Goal: Transaction & Acquisition: Purchase product/service

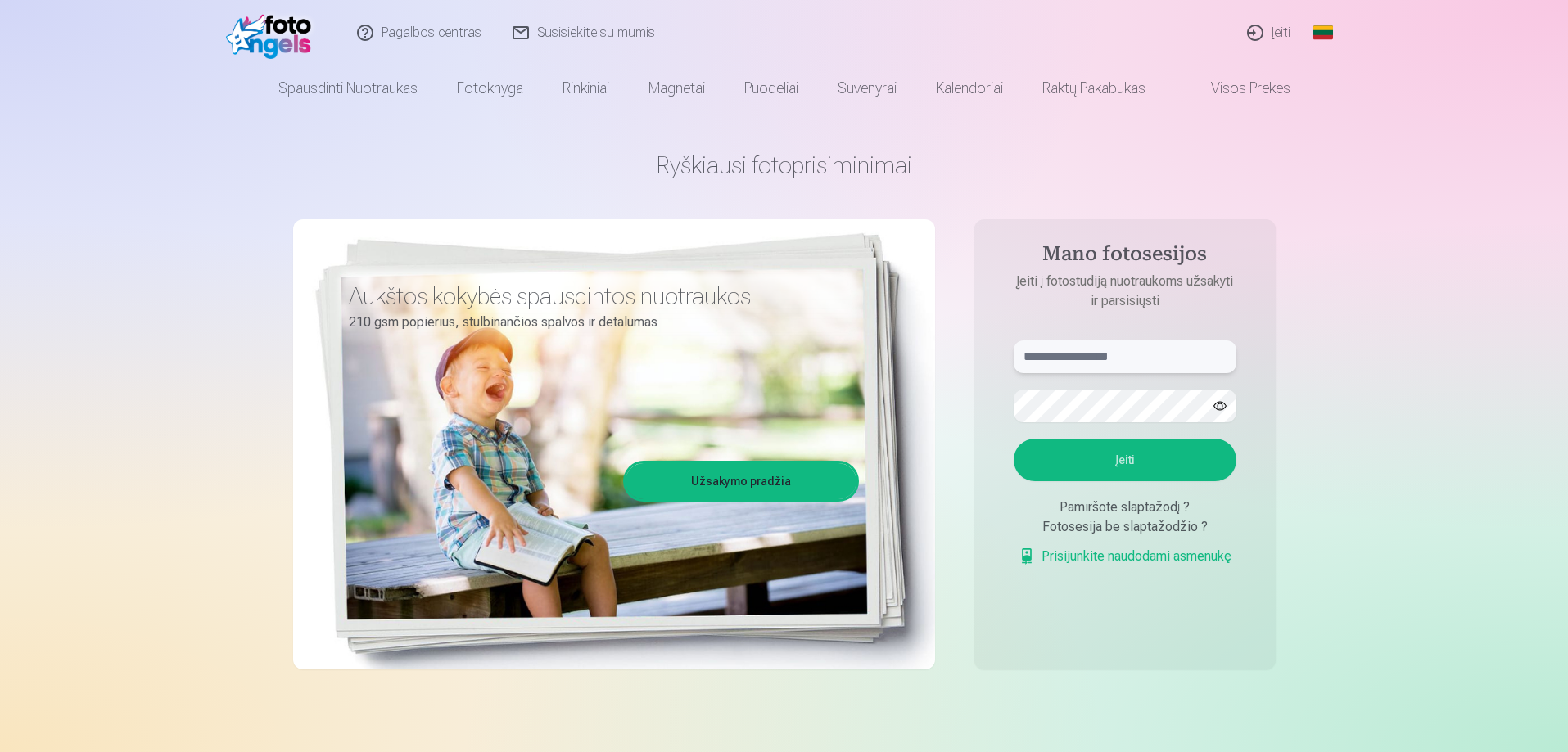
click at [1168, 359] on input "text" at bounding box center [1125, 357] width 222 height 32
click at [1169, 361] on input "text" at bounding box center [1125, 357] width 222 height 32
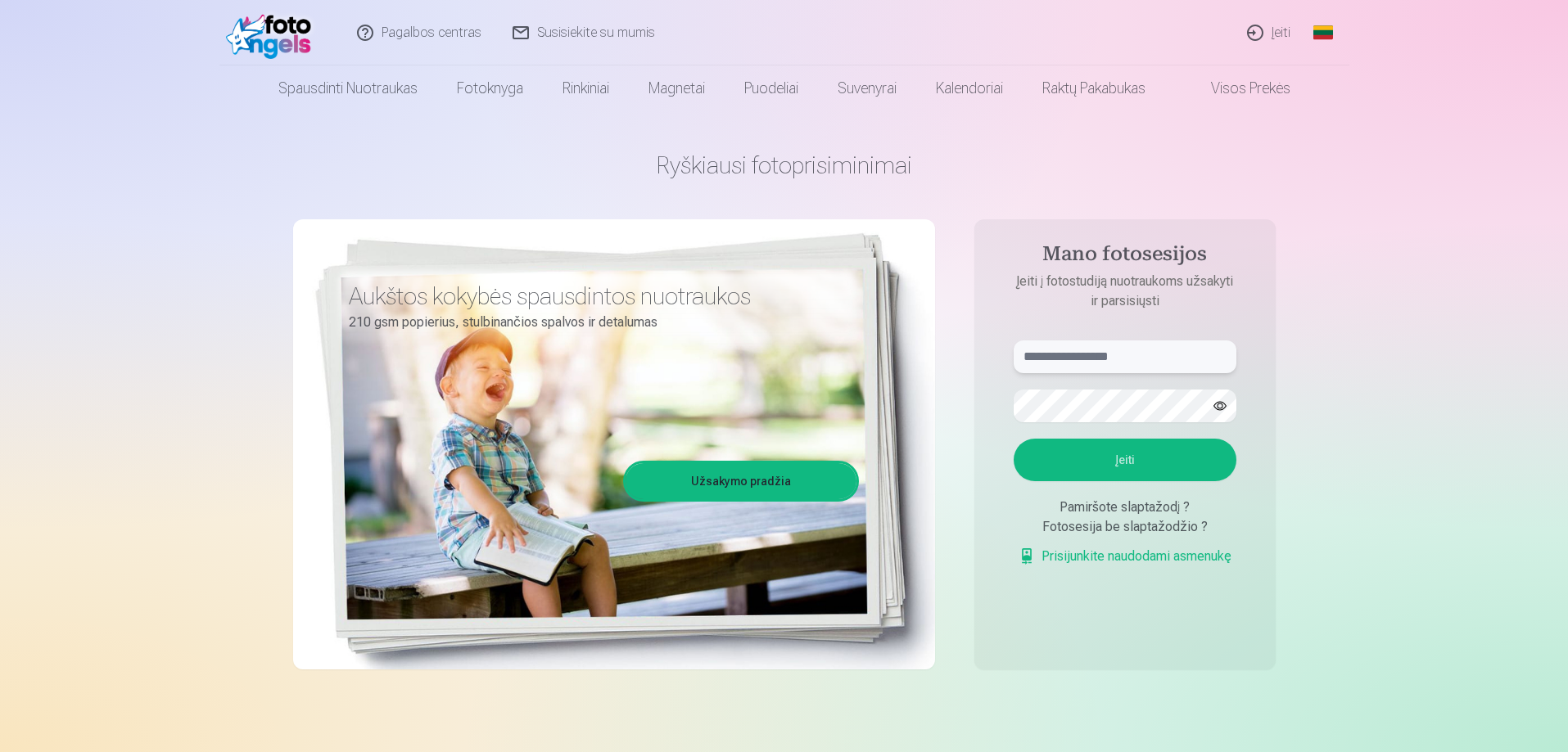
click at [1169, 361] on input "text" at bounding box center [1125, 357] width 222 height 32
type input "**********"
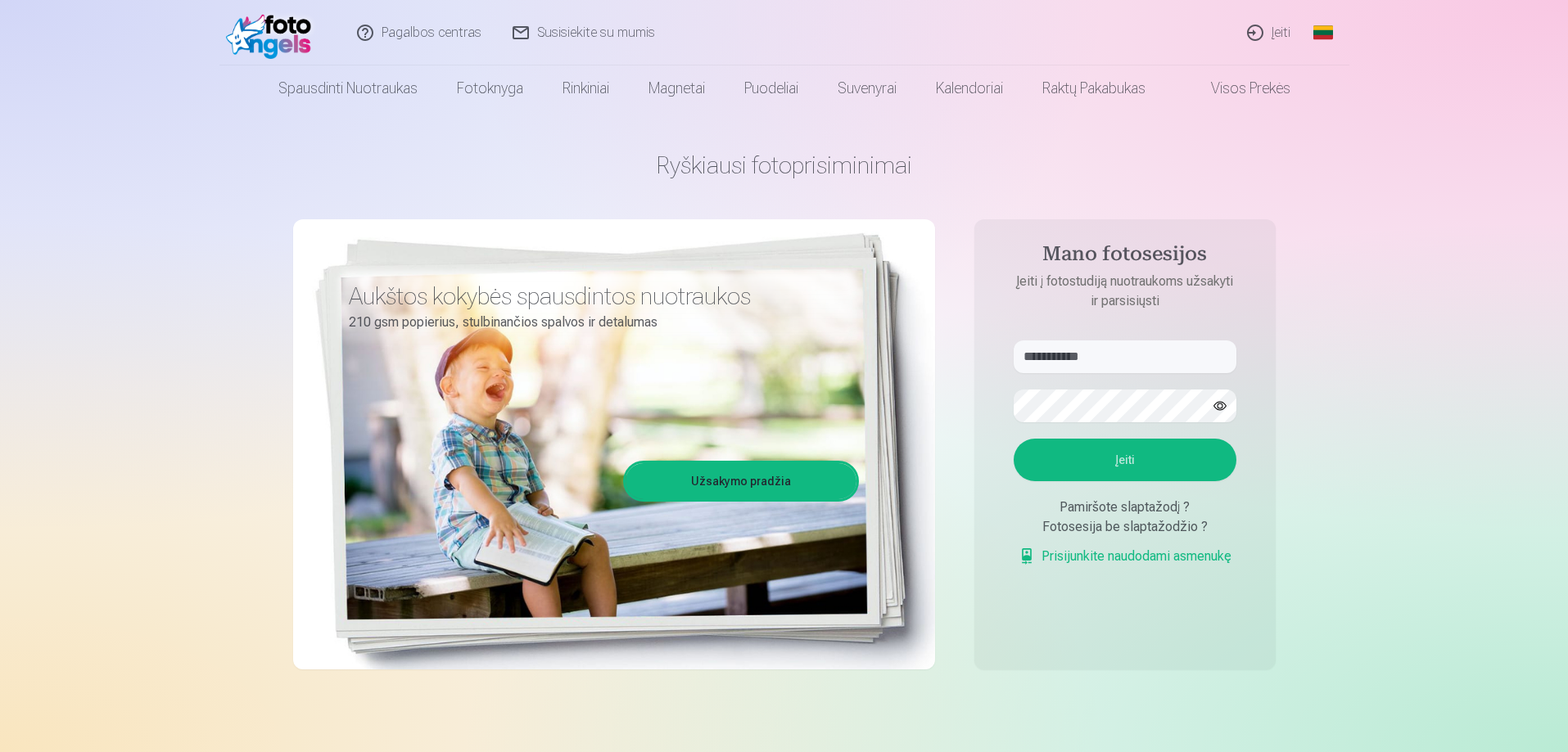
click at [1034, 466] on button "Įeiti" at bounding box center [1125, 460] width 222 height 43
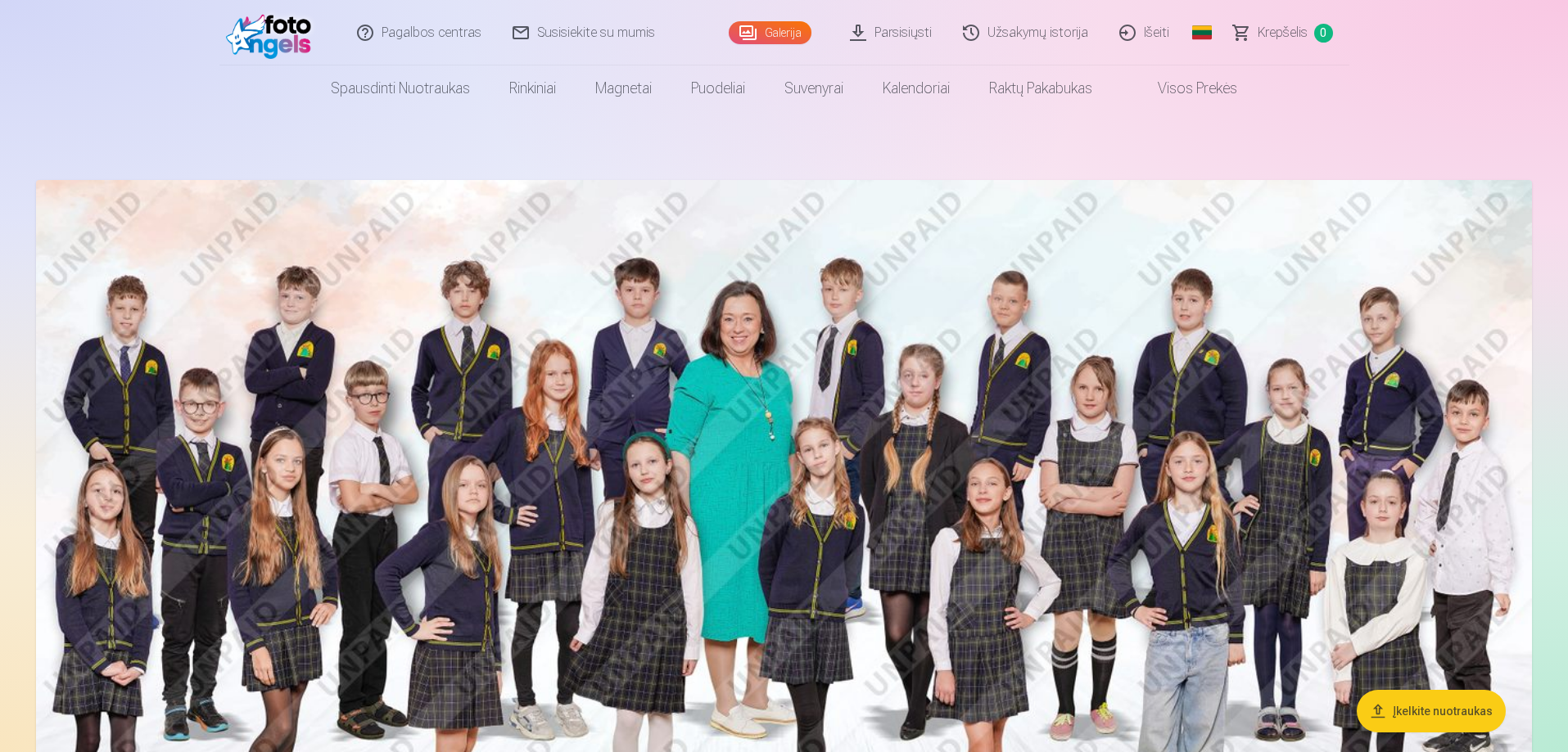
click at [803, 36] on link "Galerija" at bounding box center [770, 32] width 83 height 23
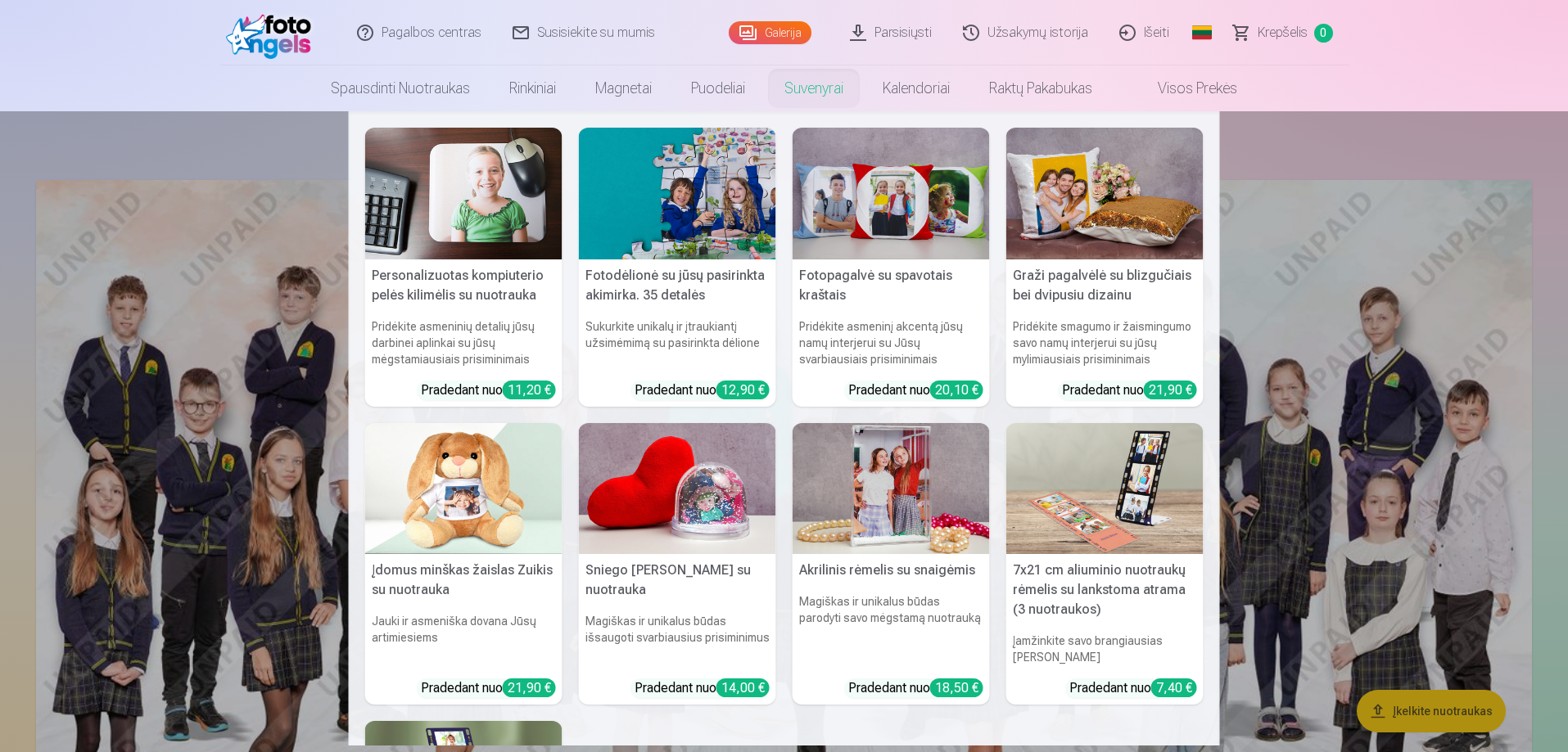
click at [1280, 191] on nav "Personalizuotas kompiuterio pelės kilimėlis su nuotrauka Pridėkite asmeninių de…" at bounding box center [784, 428] width 1568 height 634
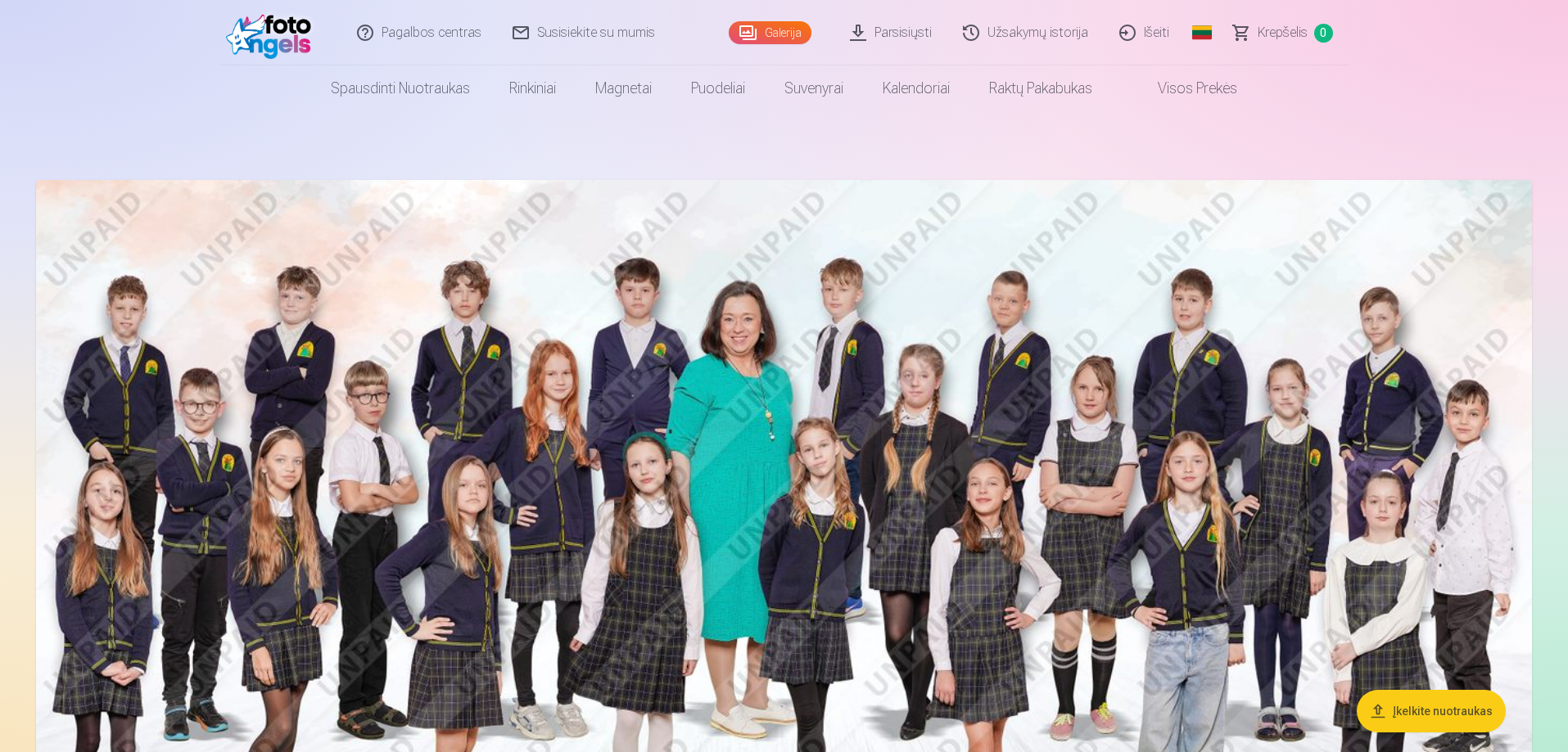
click at [1277, 40] on span "Krepšelis" at bounding box center [1283, 32] width 50 height 20
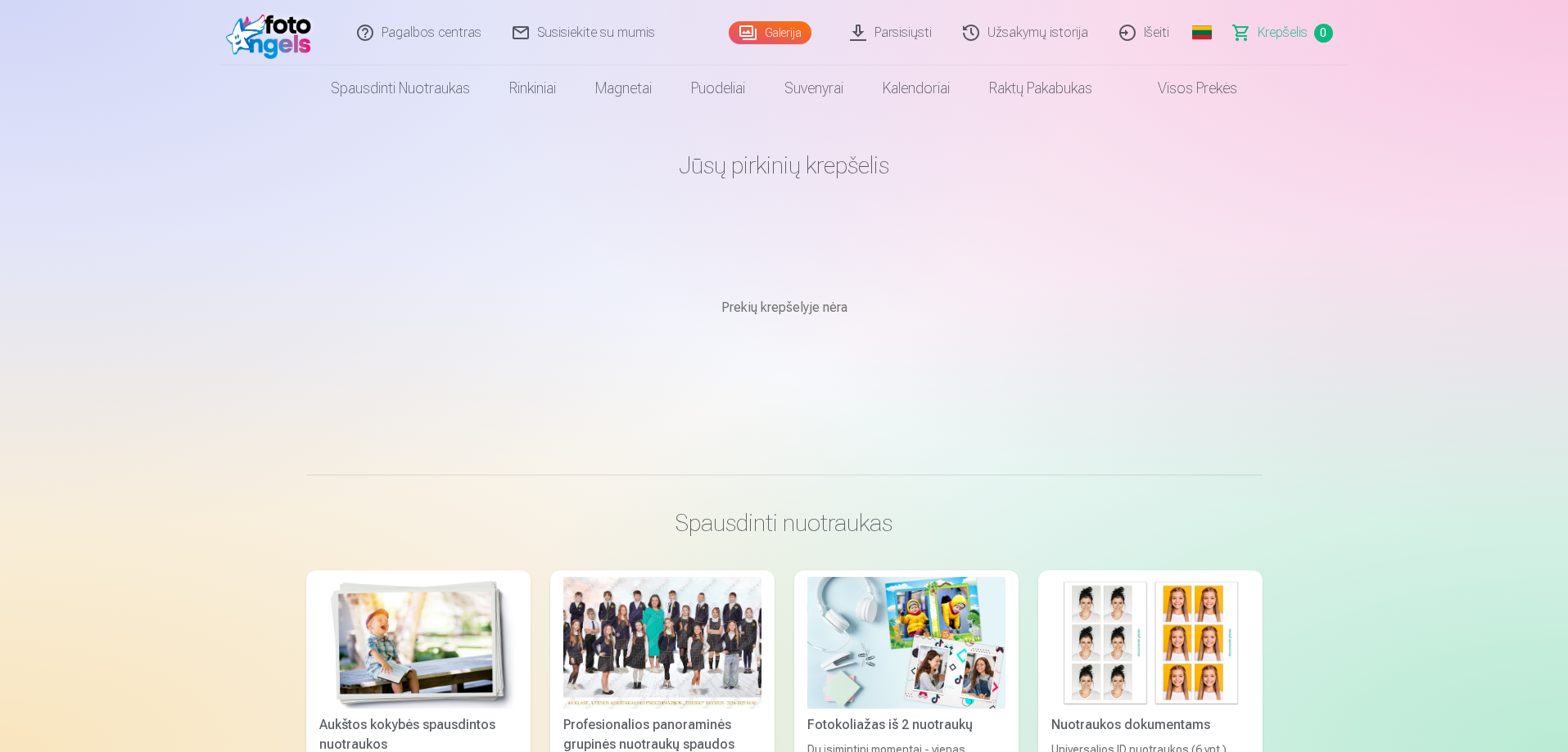
click at [766, 38] on link "Galerija" at bounding box center [770, 32] width 83 height 23
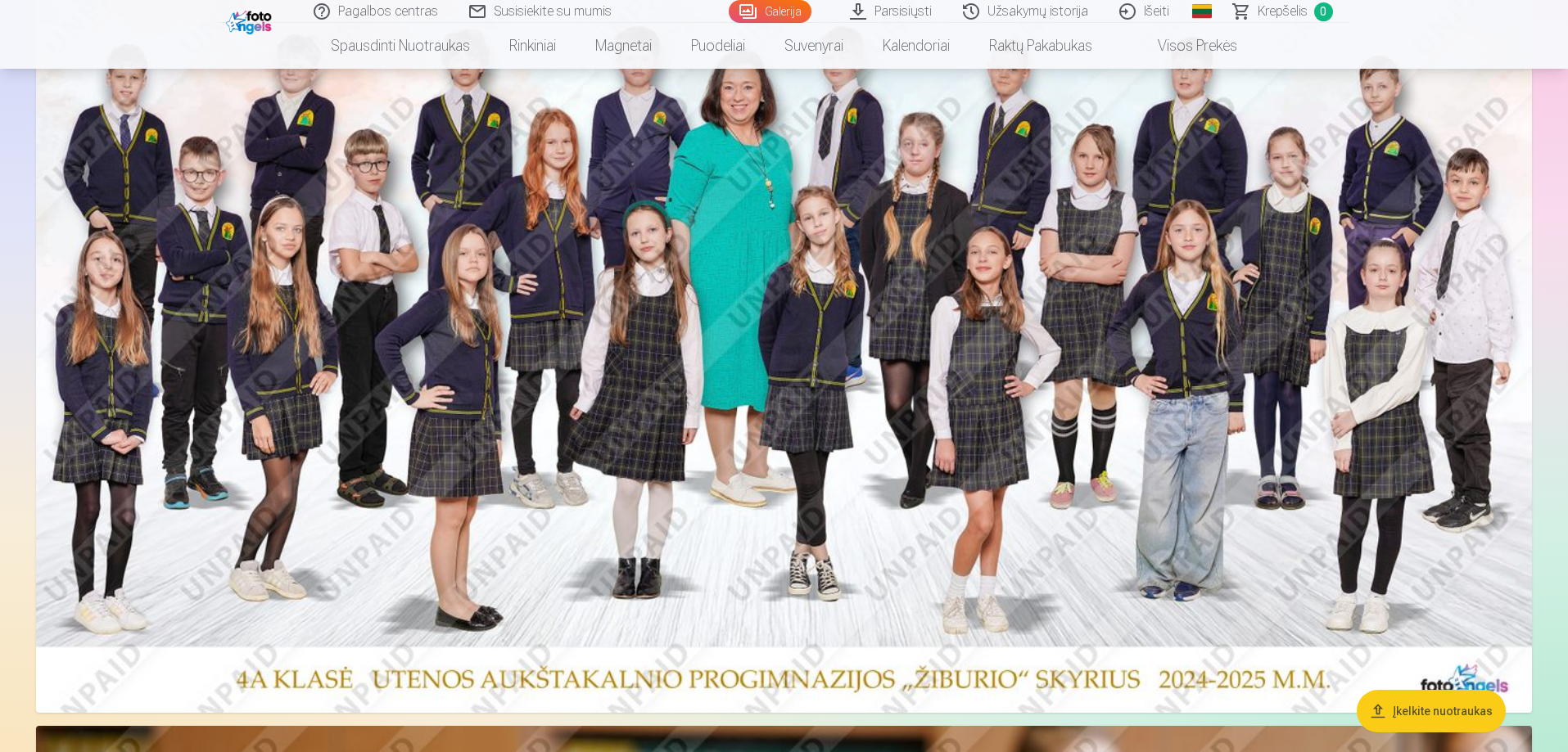
scroll to position [245, 0]
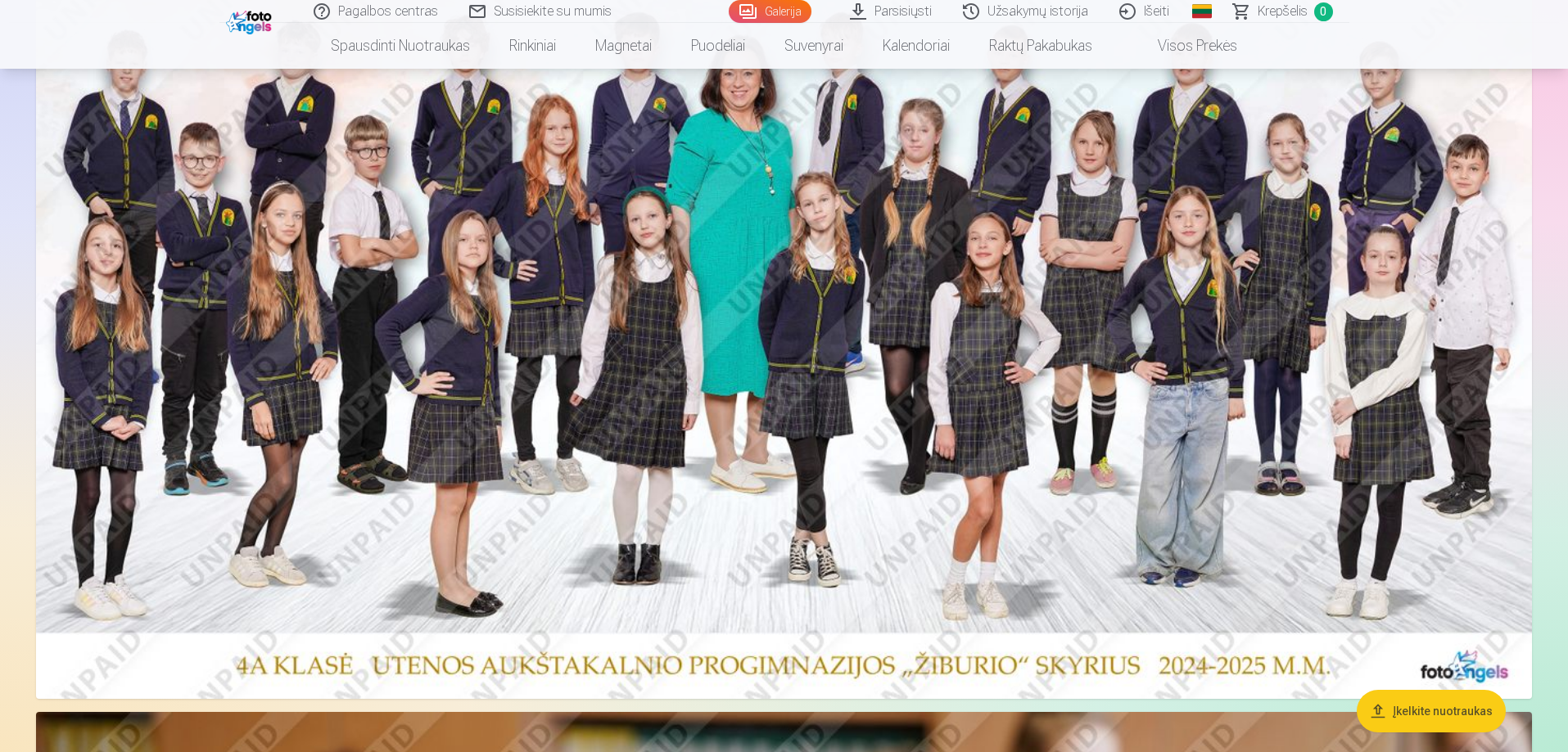
click at [1127, 566] on img at bounding box center [783, 316] width 1496 height 764
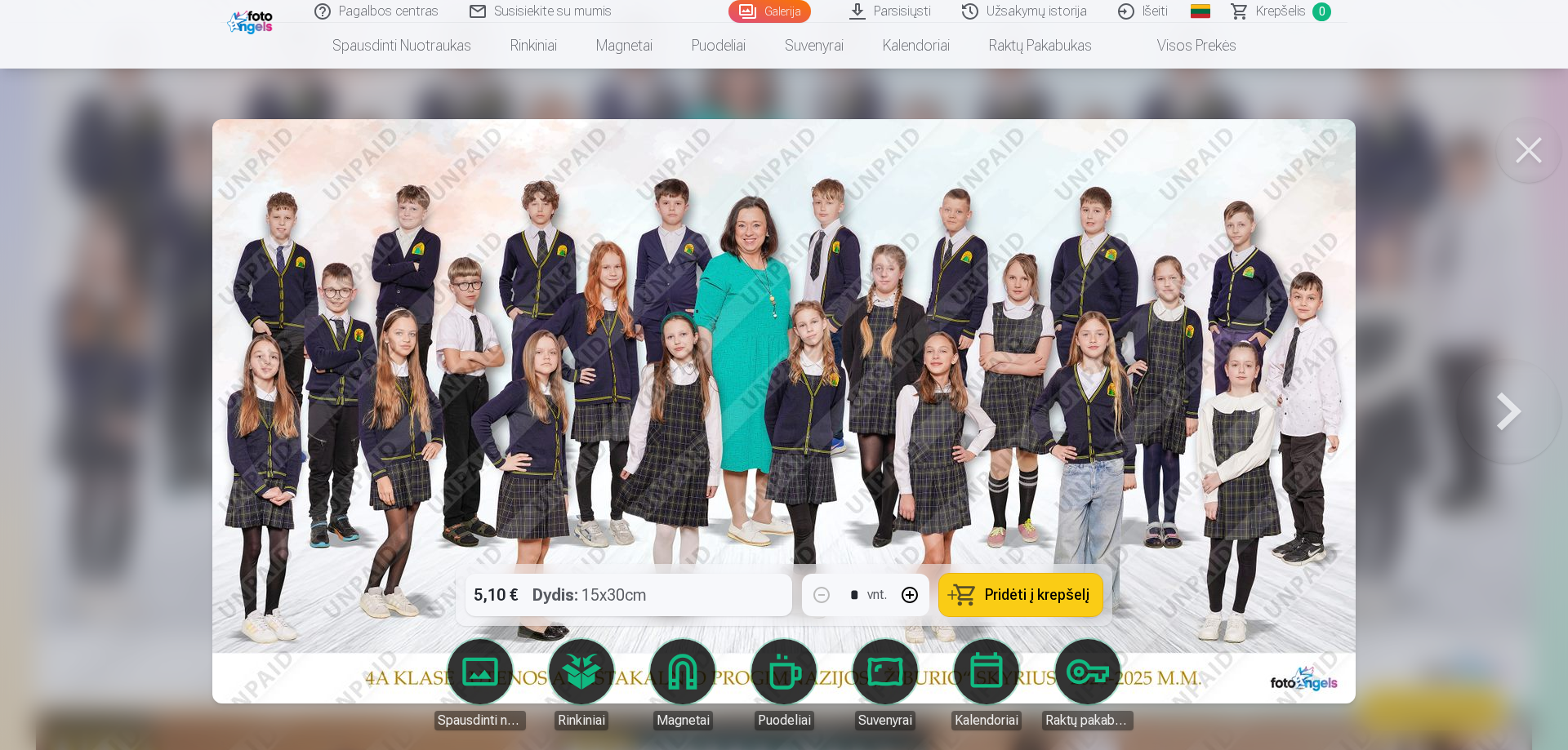
click at [693, 591] on div "5,10 € Dydis : 15x30cm * vnt. Pridėti į krepšelį" at bounding box center [784, 595] width 657 height 62
click at [595, 592] on div "5,10 € Dydis : 15x30cm * vnt. Pridėti į krepšelį" at bounding box center [784, 595] width 657 height 62
click at [1020, 595] on span "Pridėti į krepšelį" at bounding box center [1037, 595] width 105 height 14
click at [1502, 409] on button at bounding box center [1509, 411] width 105 height 273
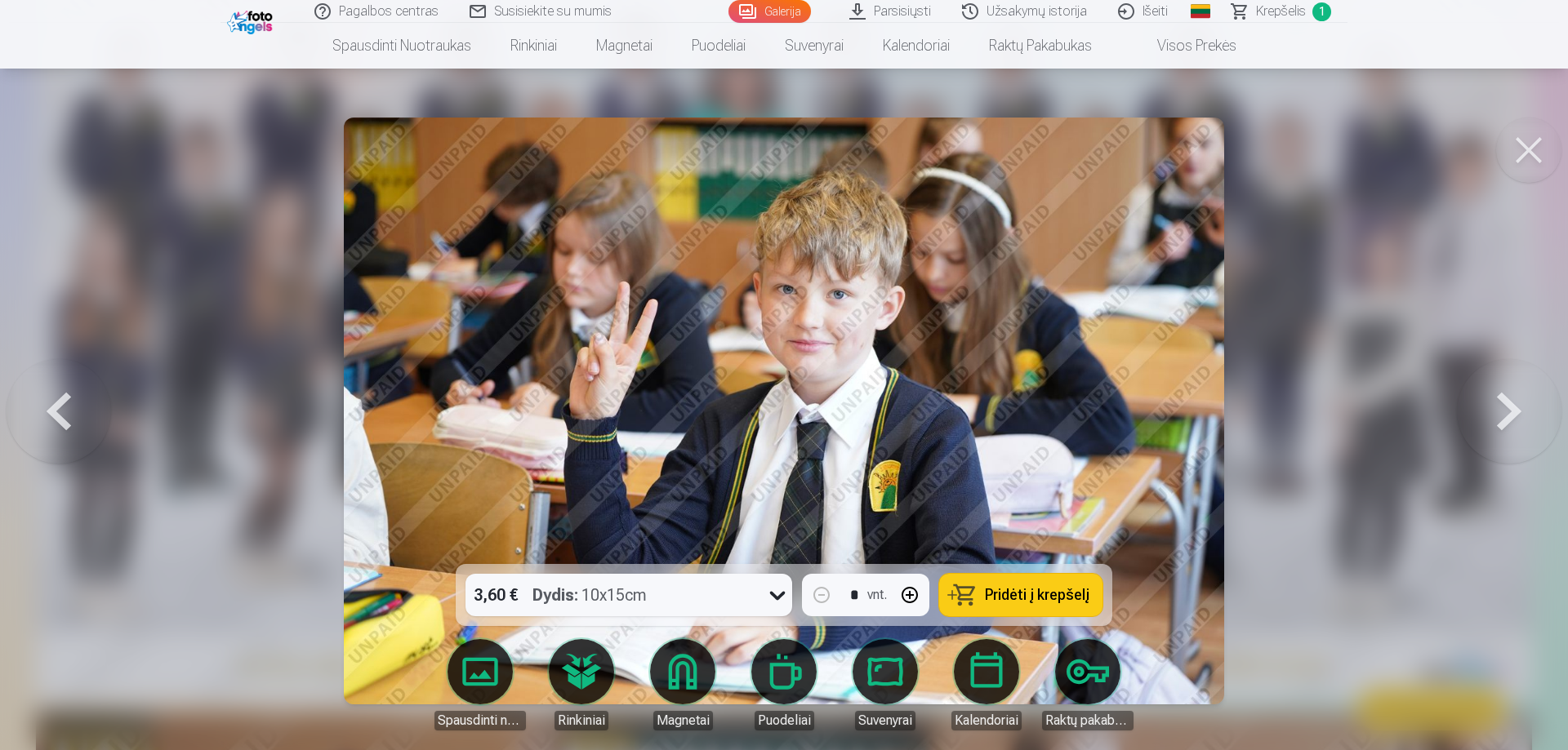
click at [1502, 409] on button at bounding box center [1509, 411] width 105 height 273
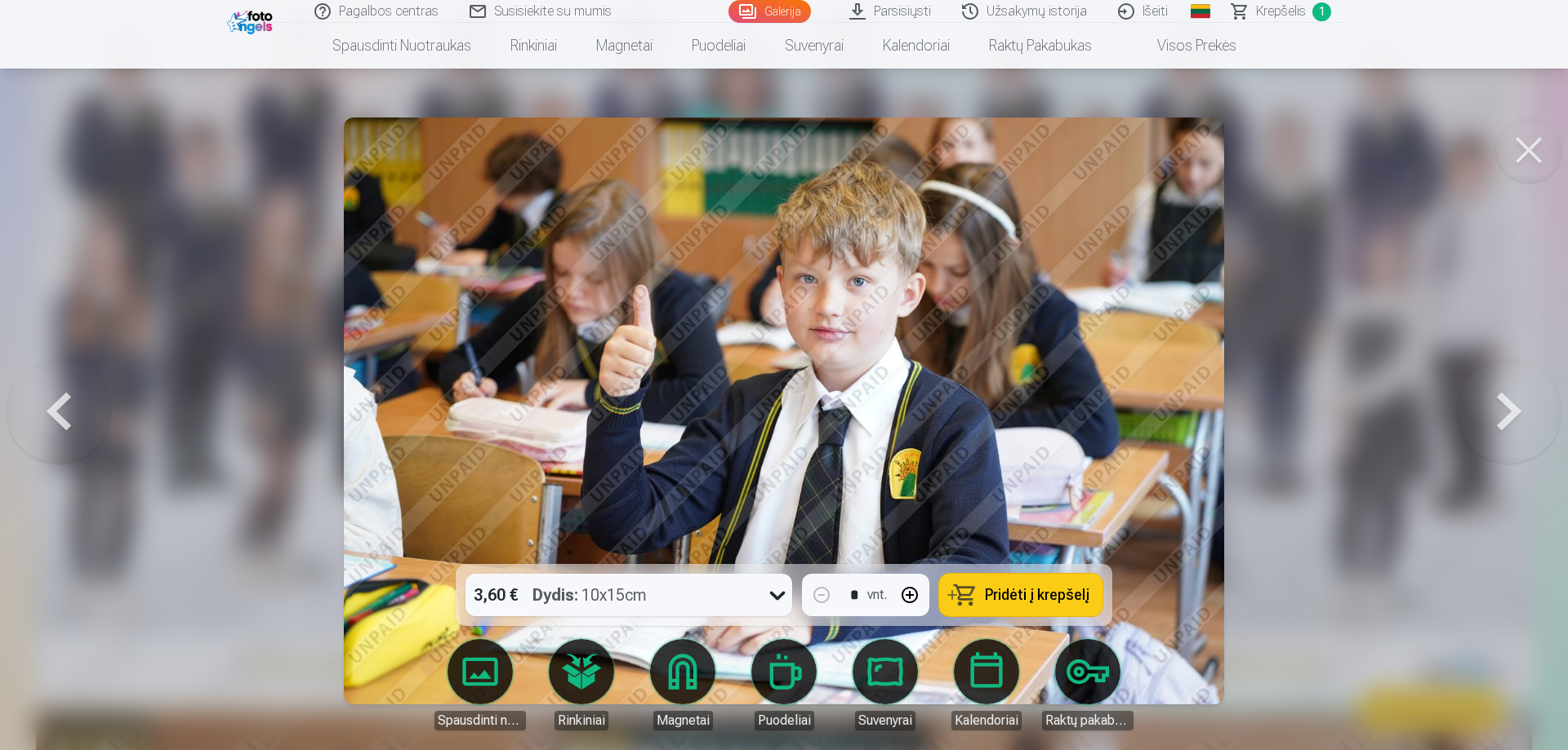
click at [1502, 409] on button at bounding box center [1509, 411] width 105 height 273
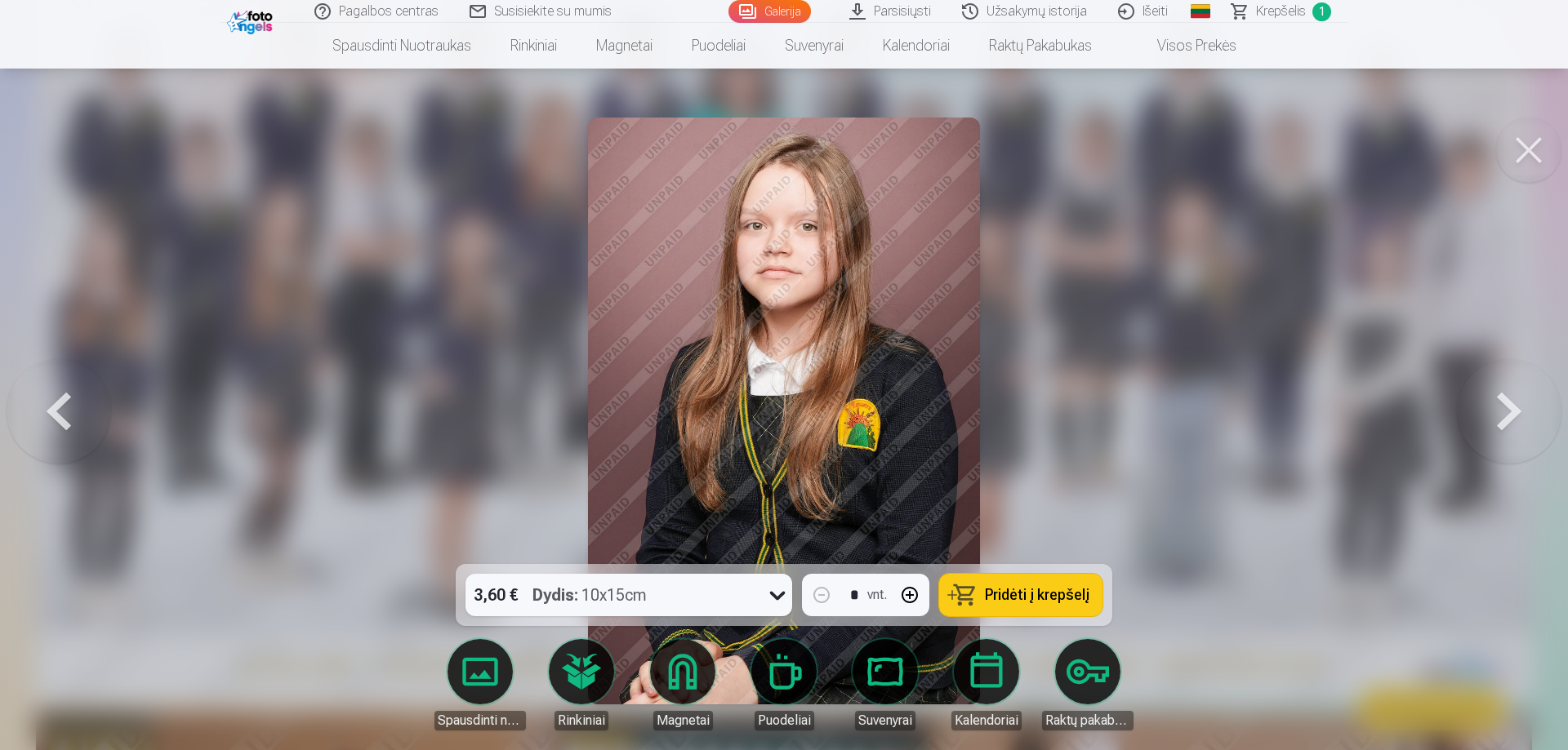
click at [1510, 399] on button at bounding box center [1509, 411] width 105 height 273
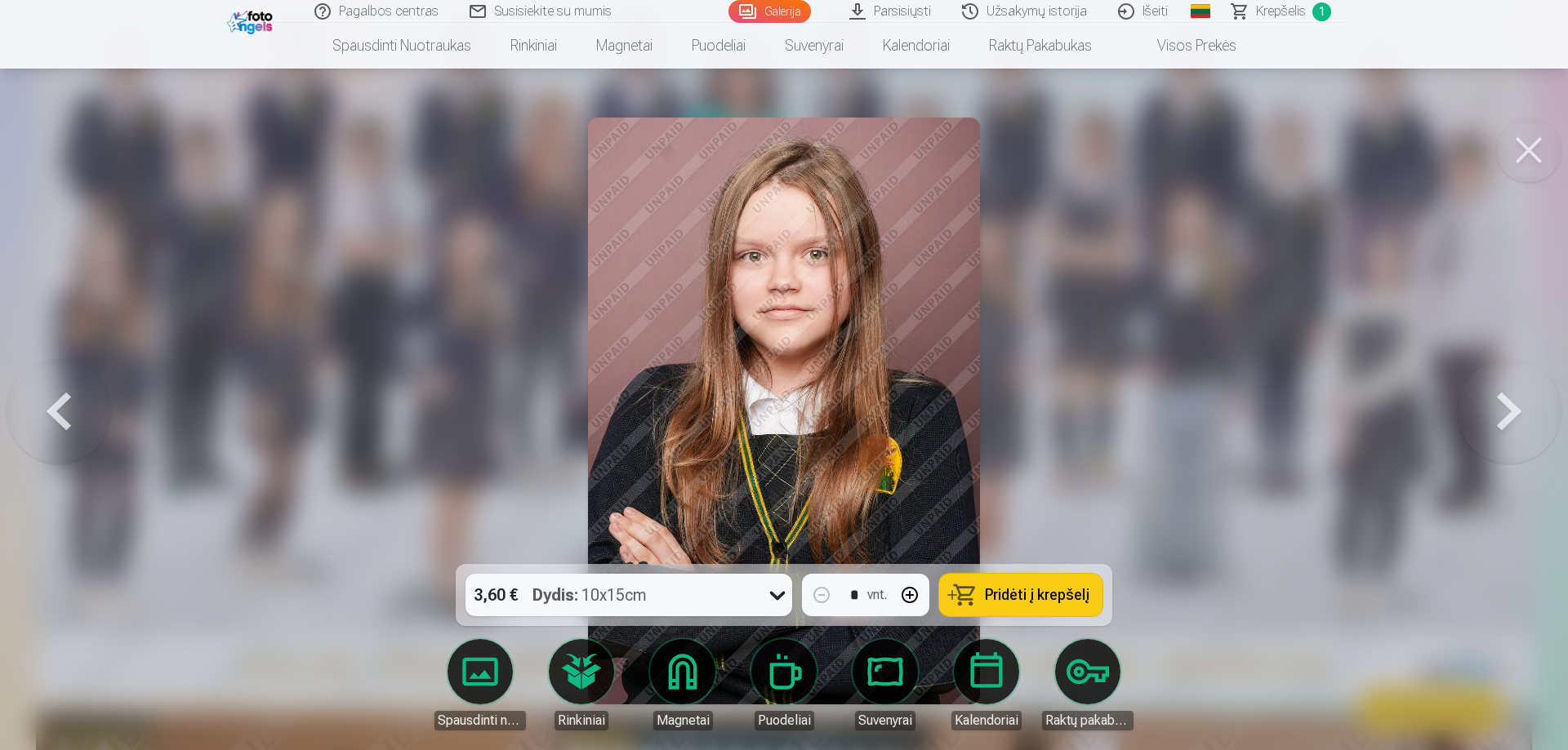
click at [59, 426] on button at bounding box center [59, 411] width 105 height 273
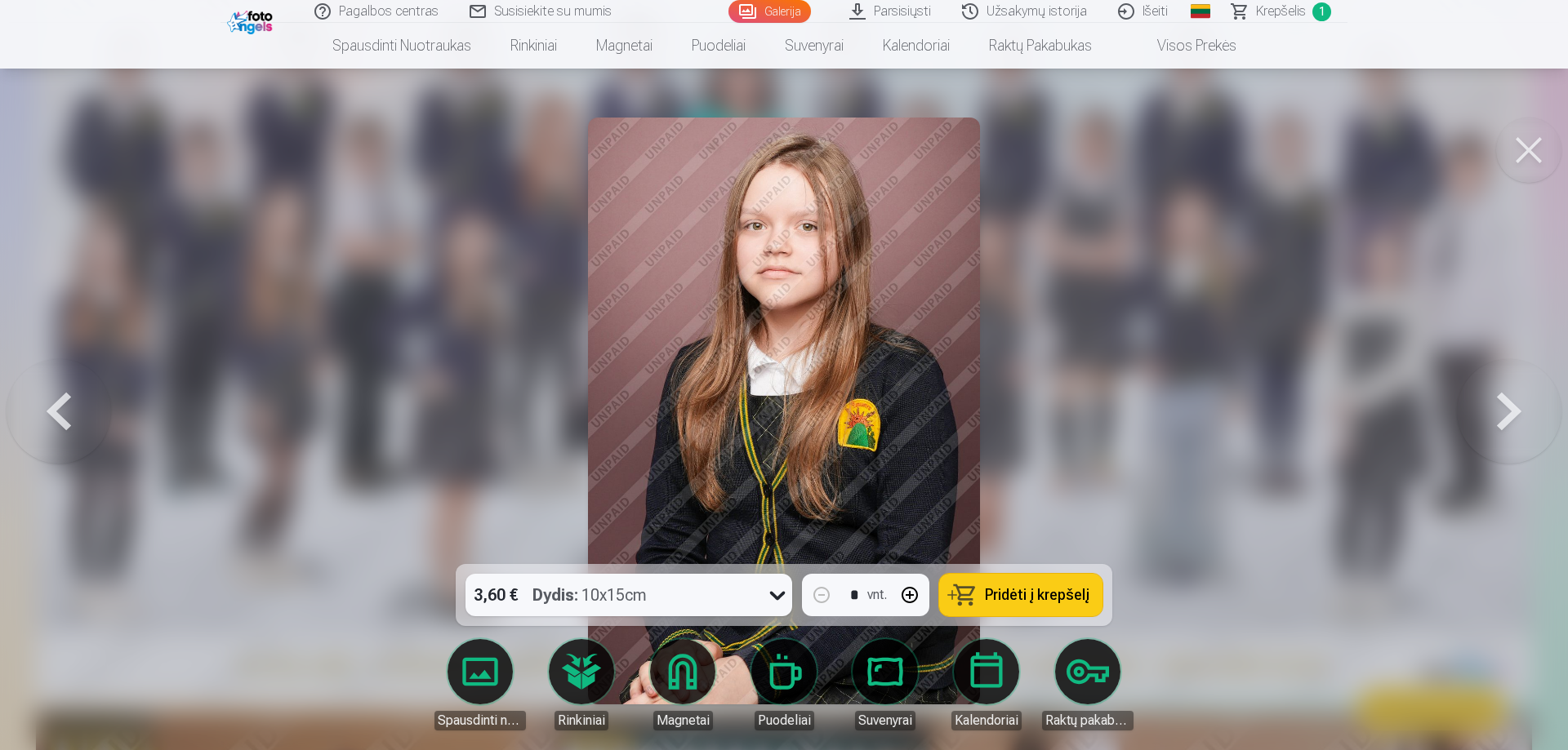
click at [1045, 594] on span "Pridėti į krepšelį" at bounding box center [1037, 595] width 105 height 14
click at [1494, 414] on button at bounding box center [1509, 411] width 105 height 273
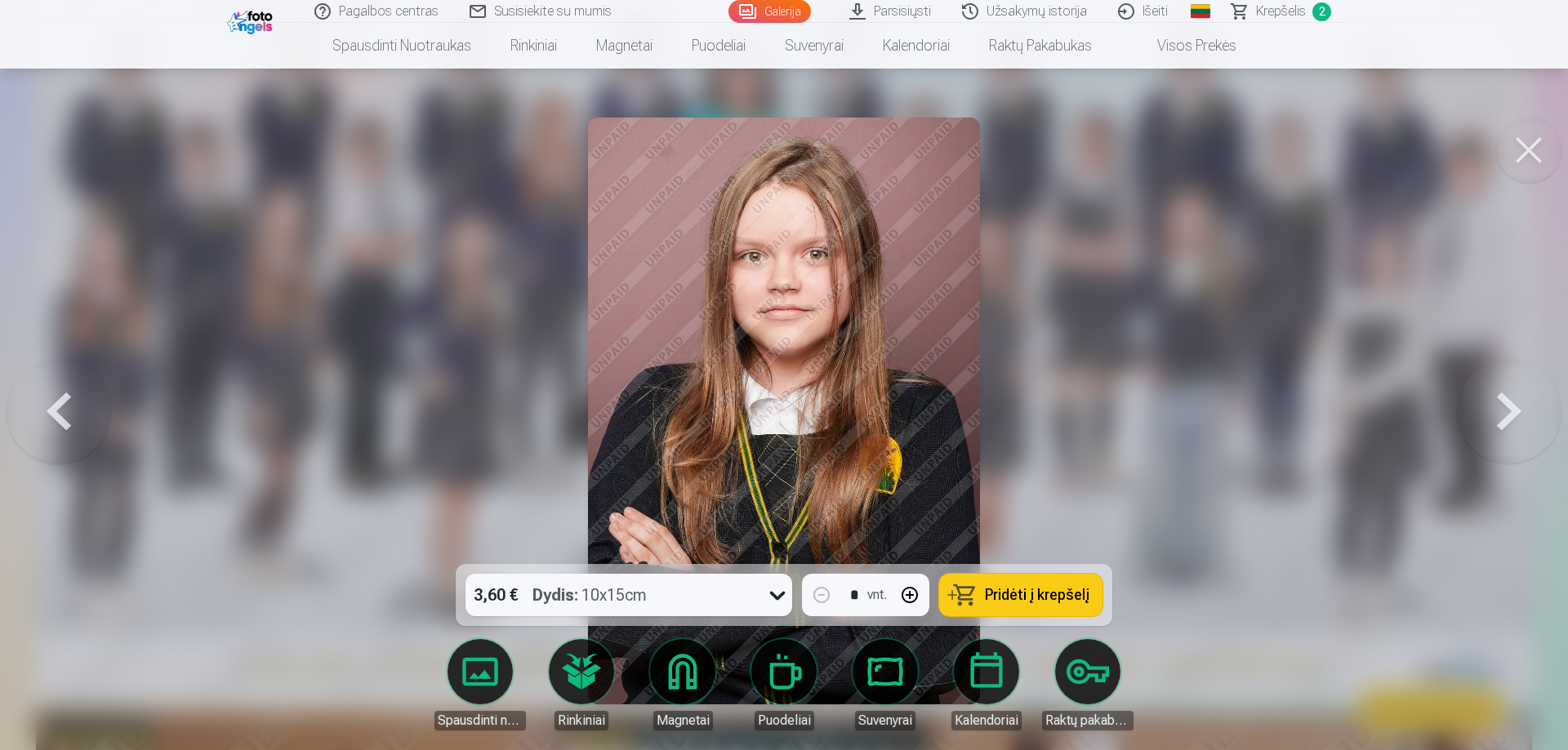
click at [1039, 595] on span "Pridėti į krepšelį" at bounding box center [1037, 595] width 105 height 14
click at [1487, 427] on button at bounding box center [1509, 411] width 105 height 273
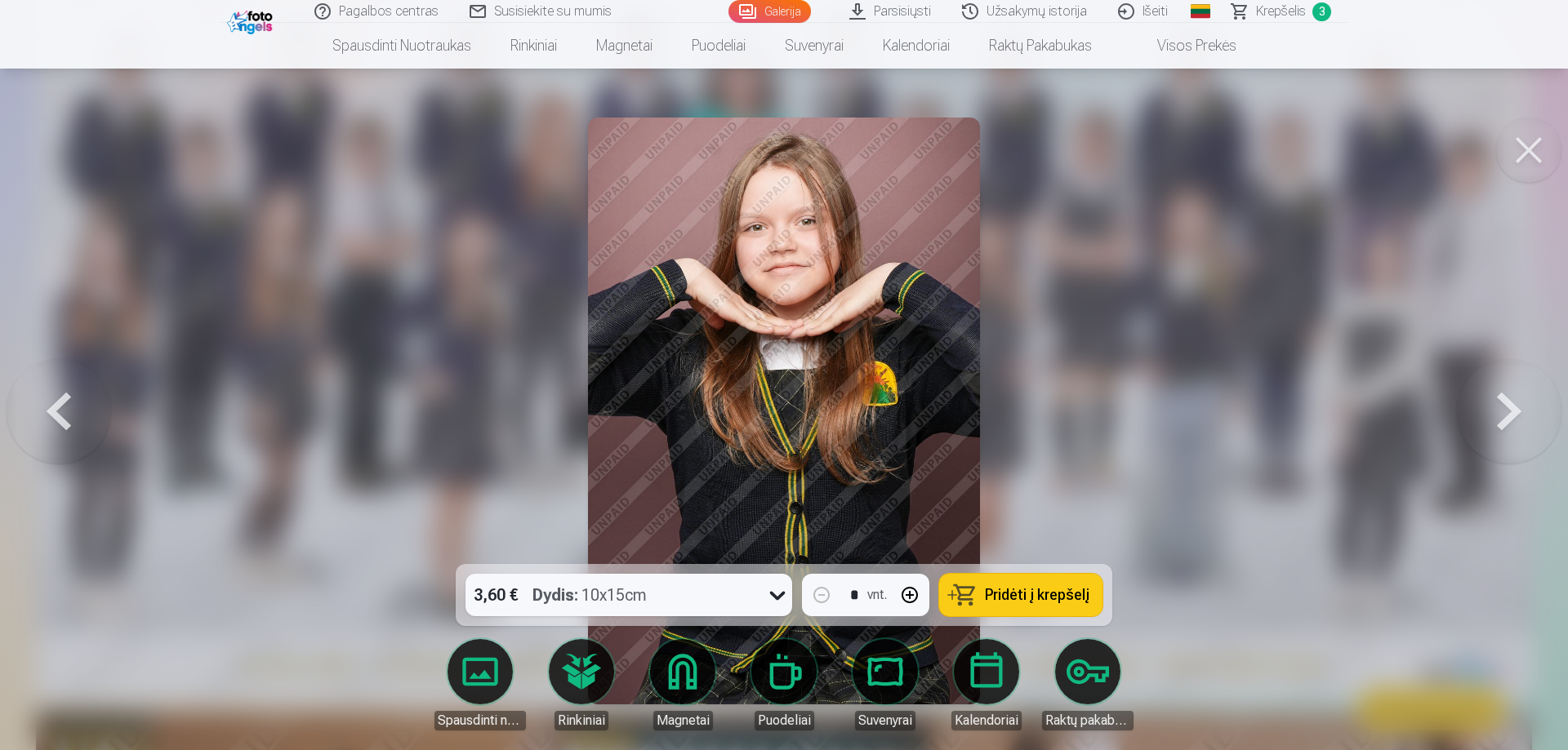
click at [1078, 592] on span "Pridėti į krepšelį" at bounding box center [1037, 595] width 105 height 14
click at [1507, 419] on button at bounding box center [1509, 411] width 105 height 273
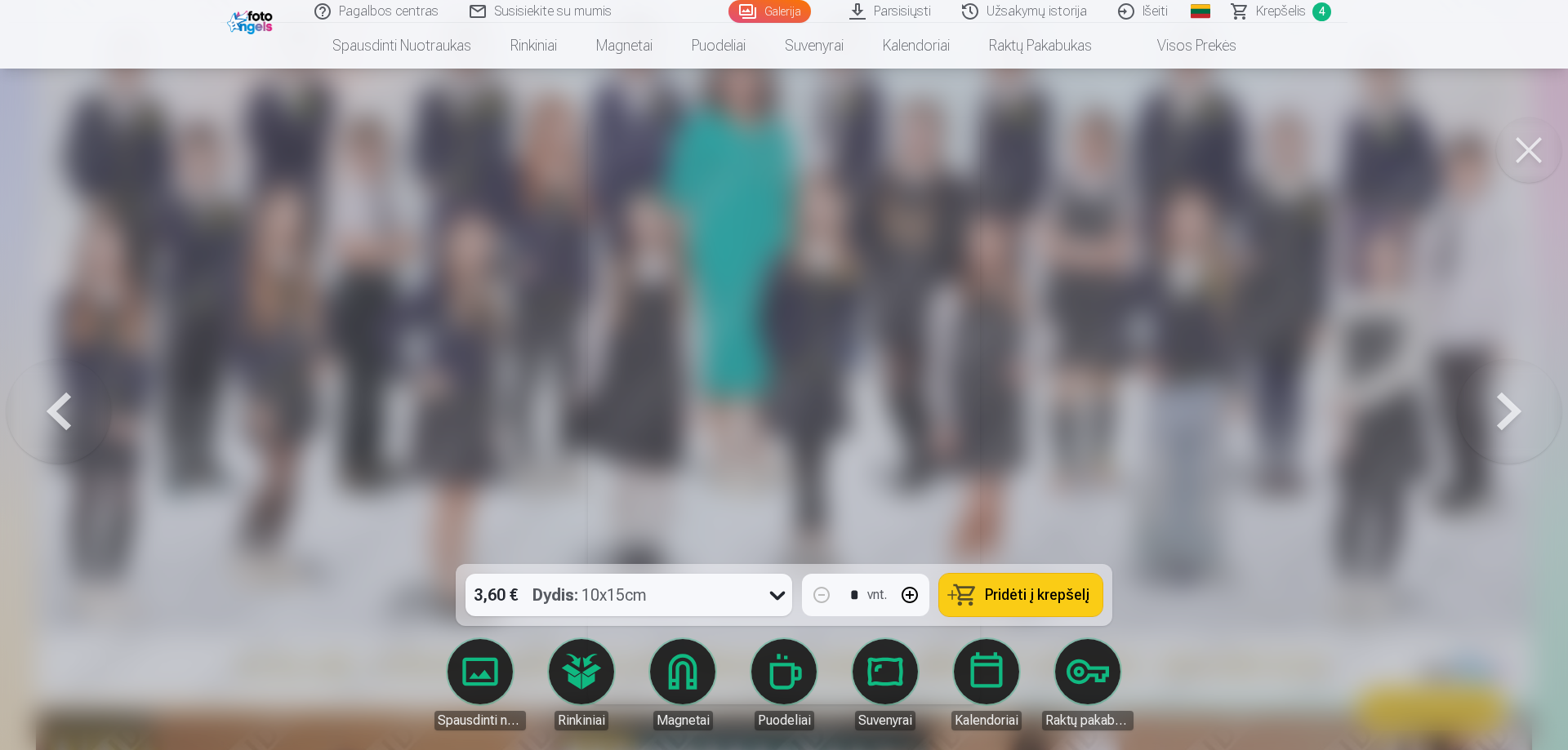
click at [1507, 419] on button at bounding box center [1509, 411] width 105 height 273
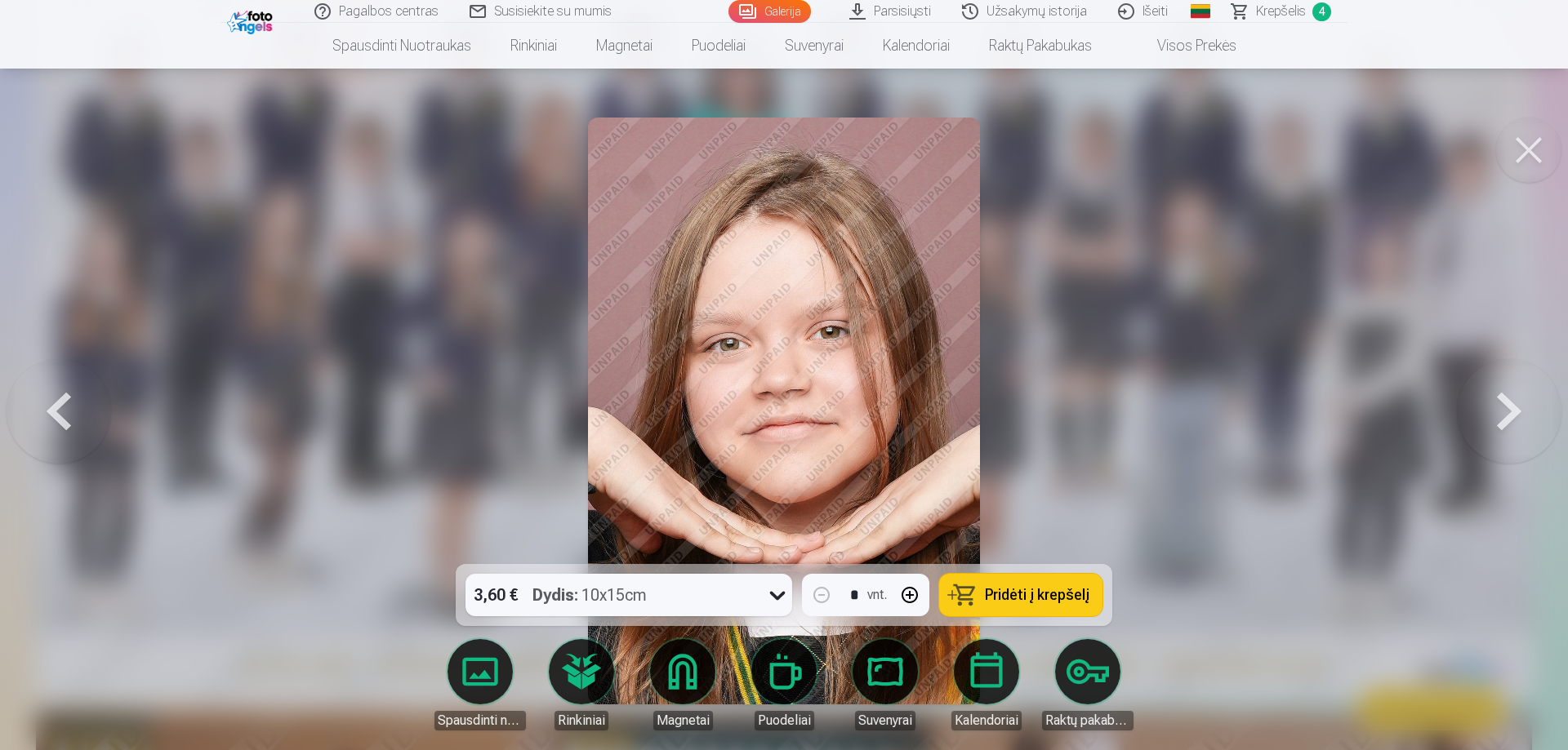
click at [1507, 419] on button at bounding box center [1509, 411] width 105 height 273
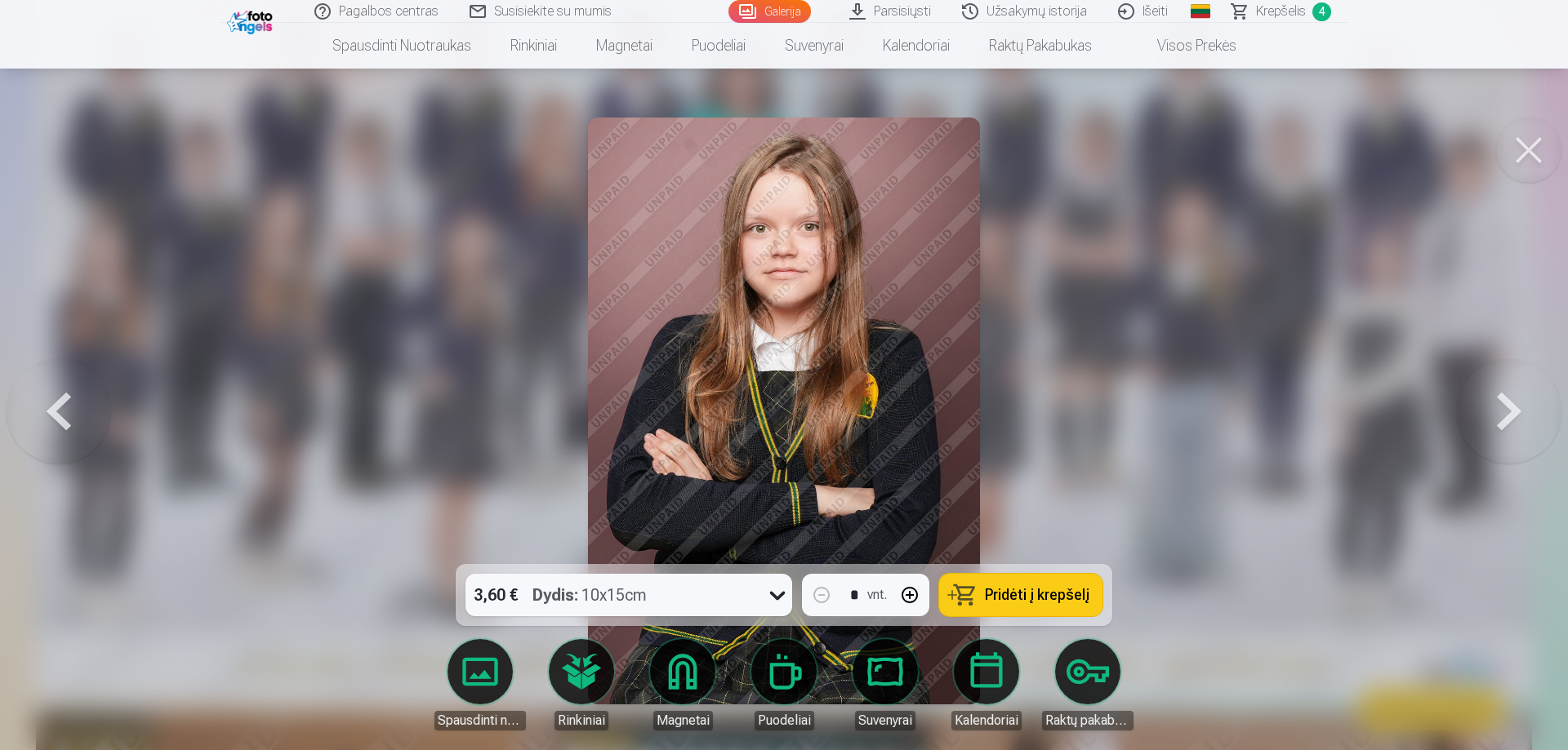
click at [65, 397] on button at bounding box center [59, 411] width 105 height 273
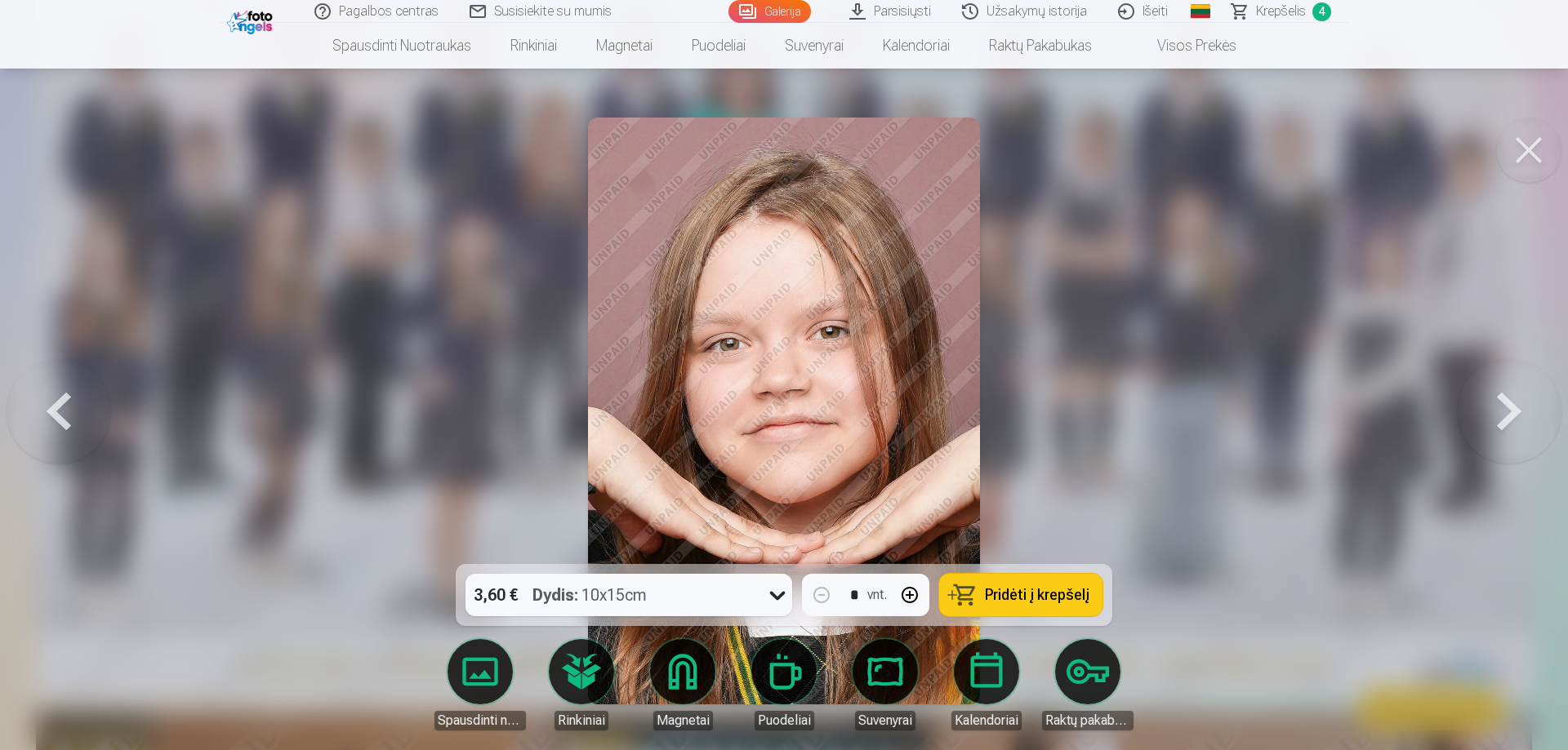
click at [65, 397] on button at bounding box center [59, 411] width 105 height 273
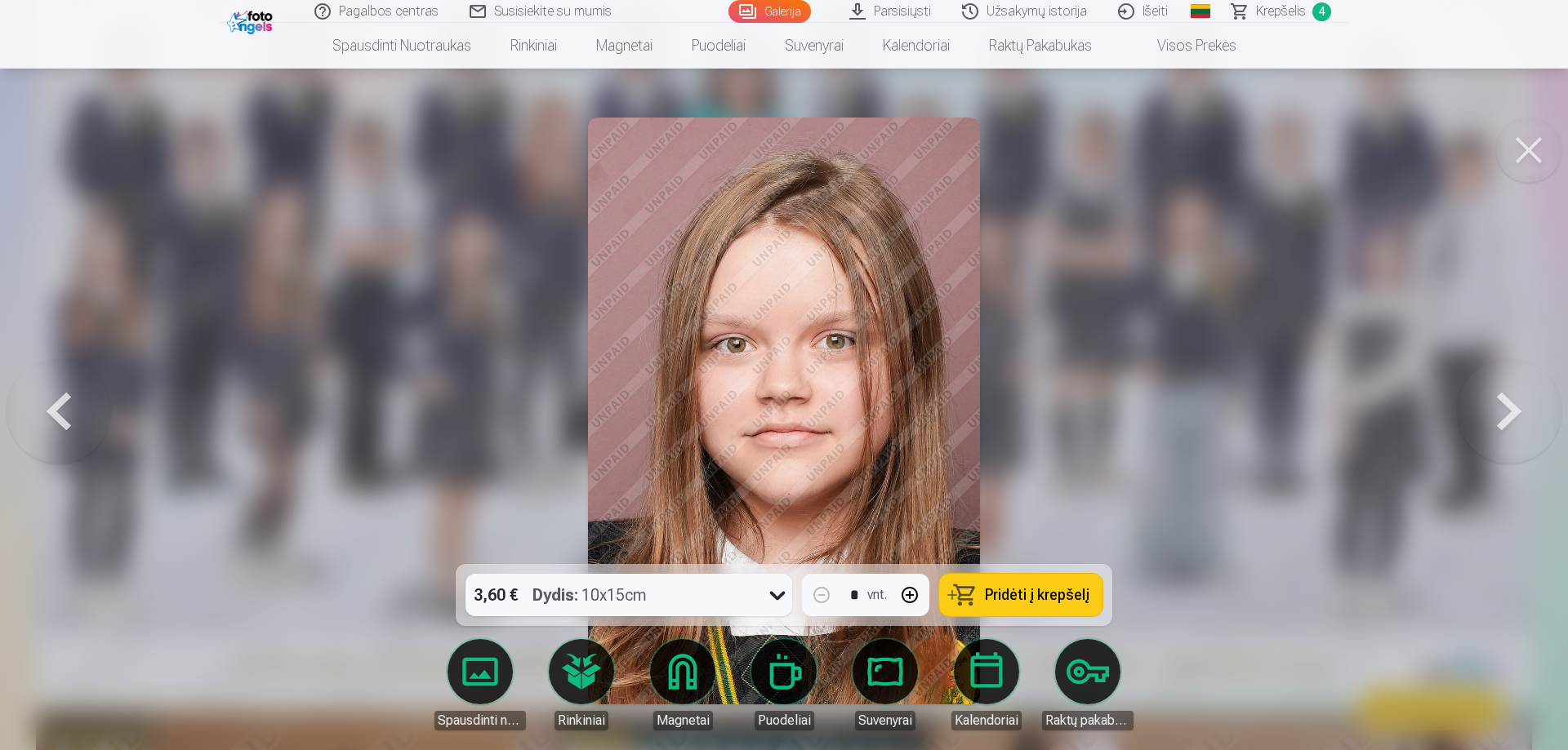
click at [65, 397] on button at bounding box center [59, 411] width 105 height 273
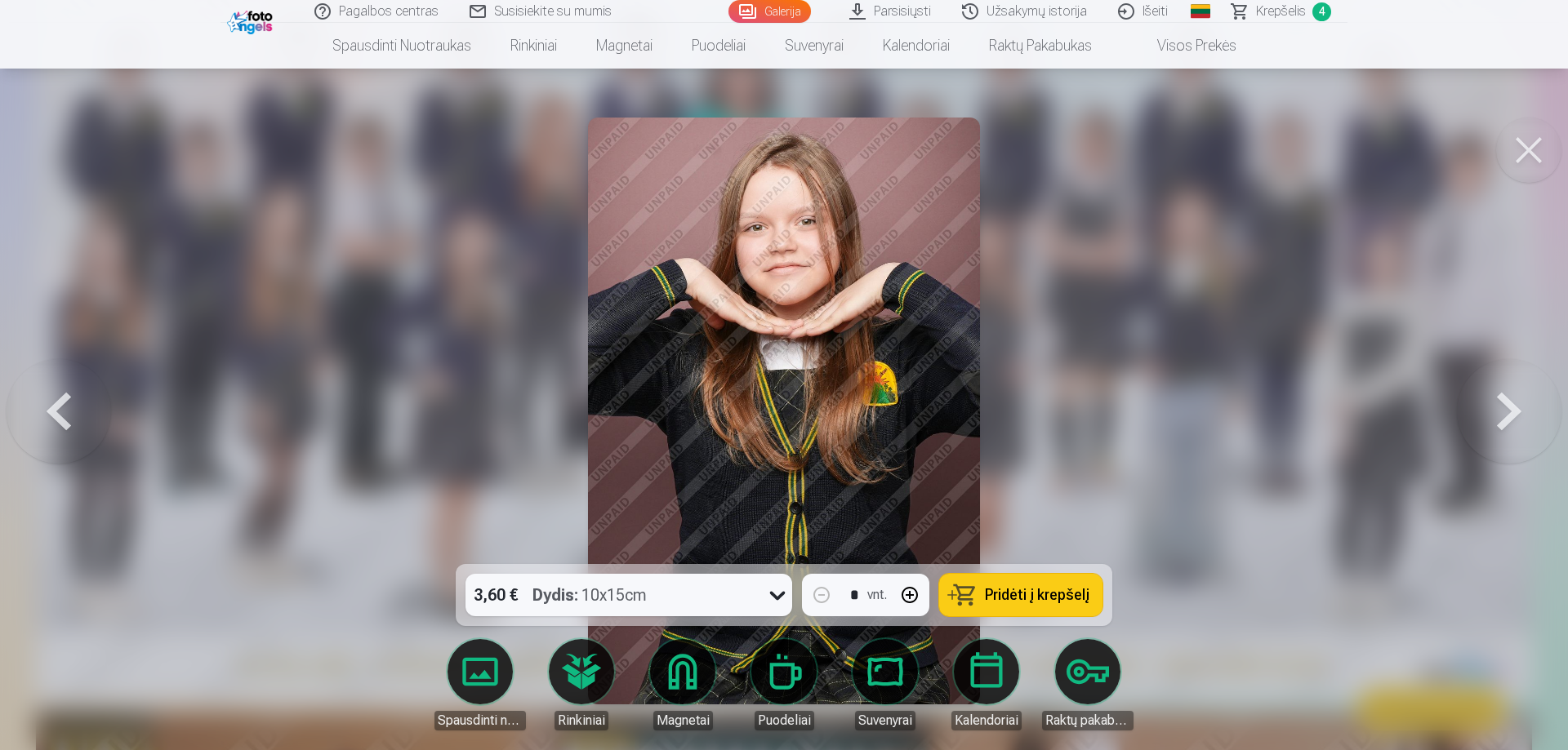
click at [65, 397] on button at bounding box center [59, 411] width 105 height 273
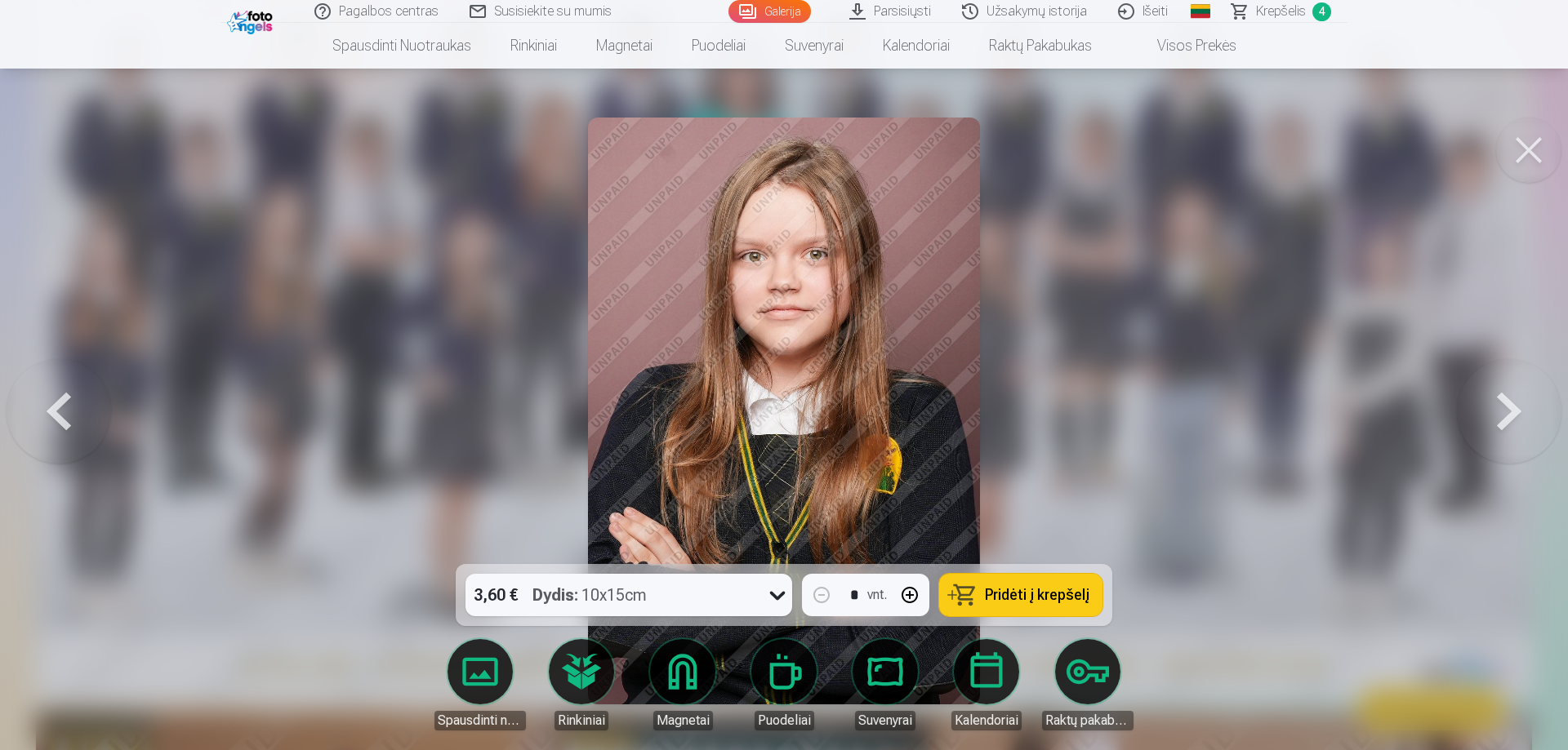
click at [65, 397] on button at bounding box center [59, 411] width 105 height 273
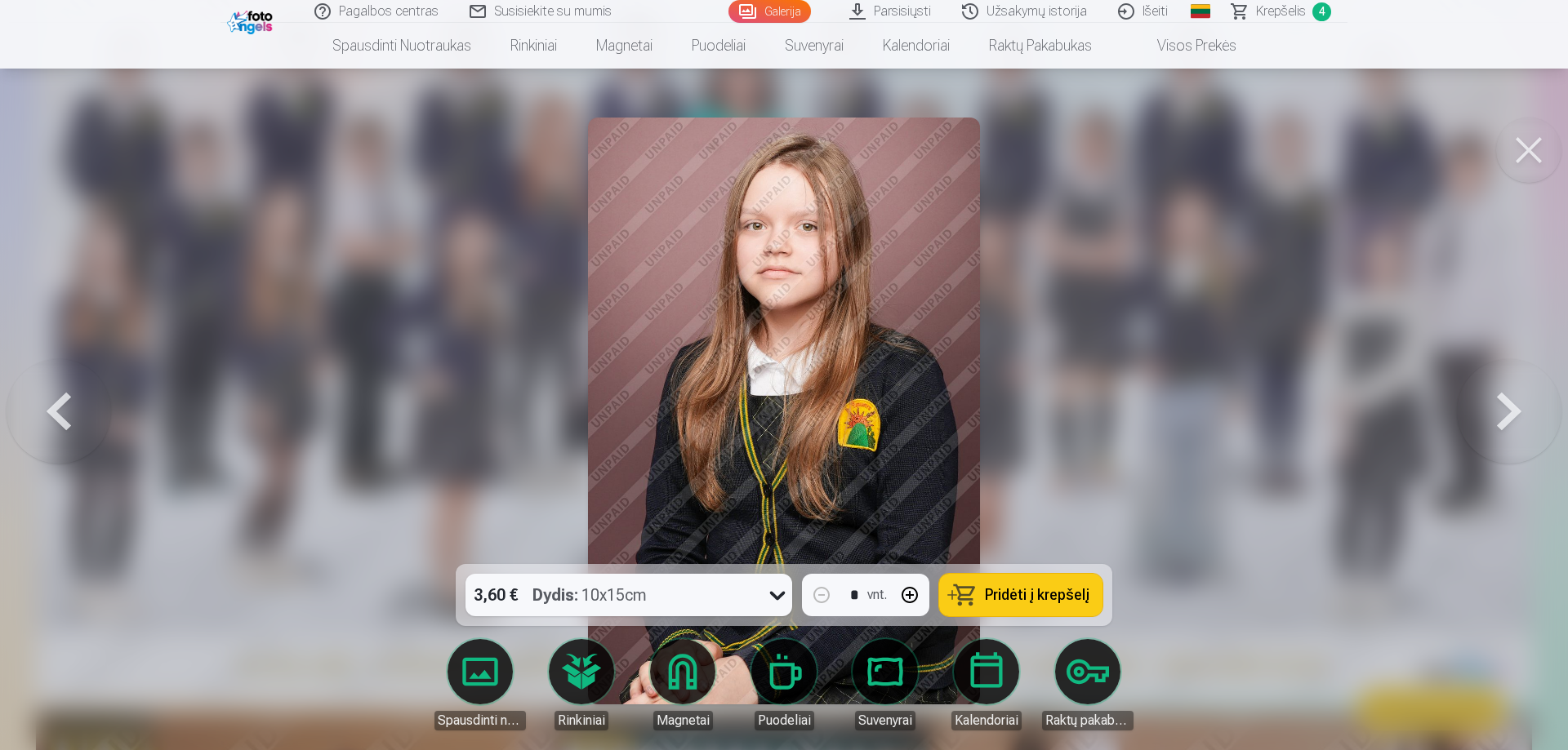
click at [1515, 403] on button at bounding box center [1509, 411] width 105 height 273
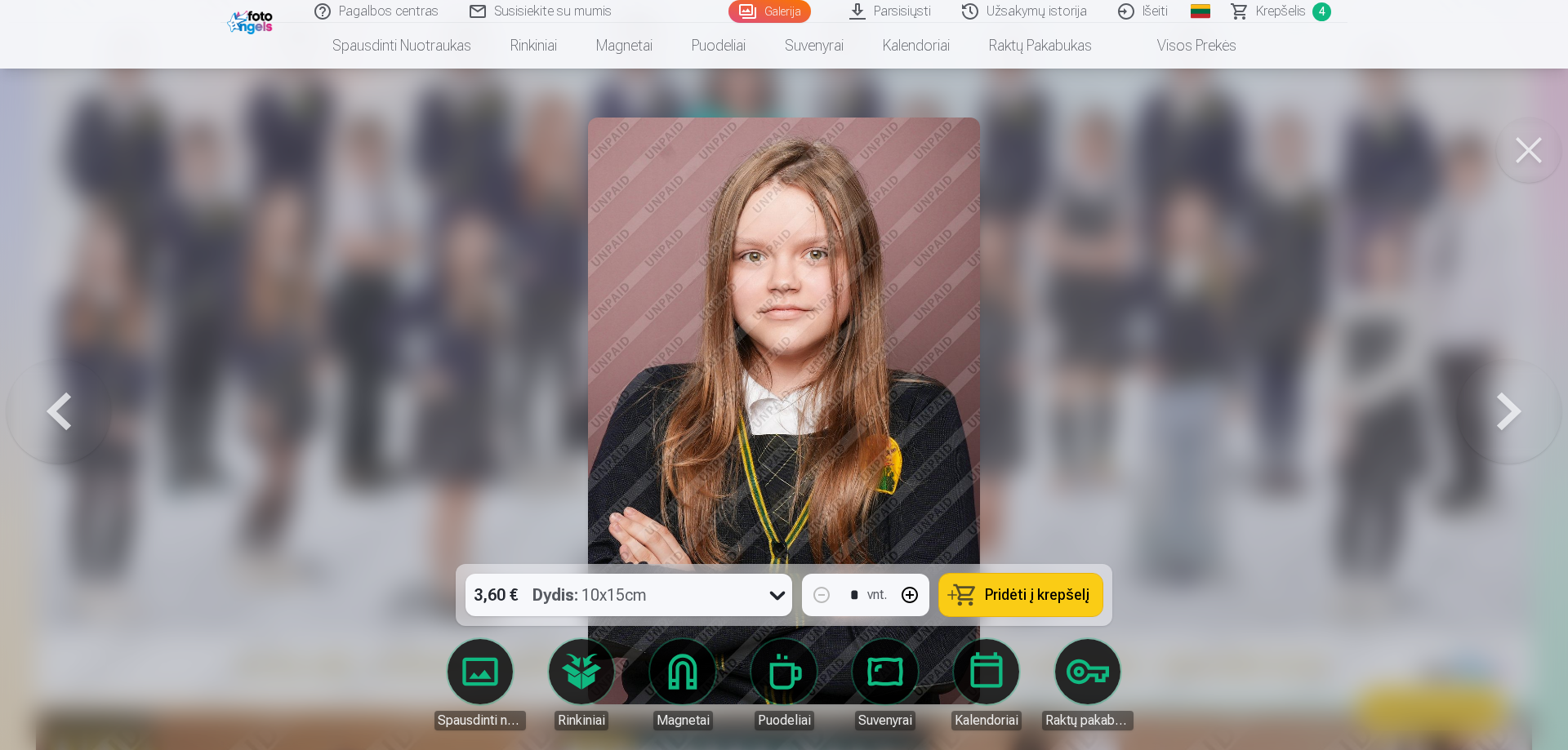
click at [1515, 403] on button at bounding box center [1509, 411] width 105 height 273
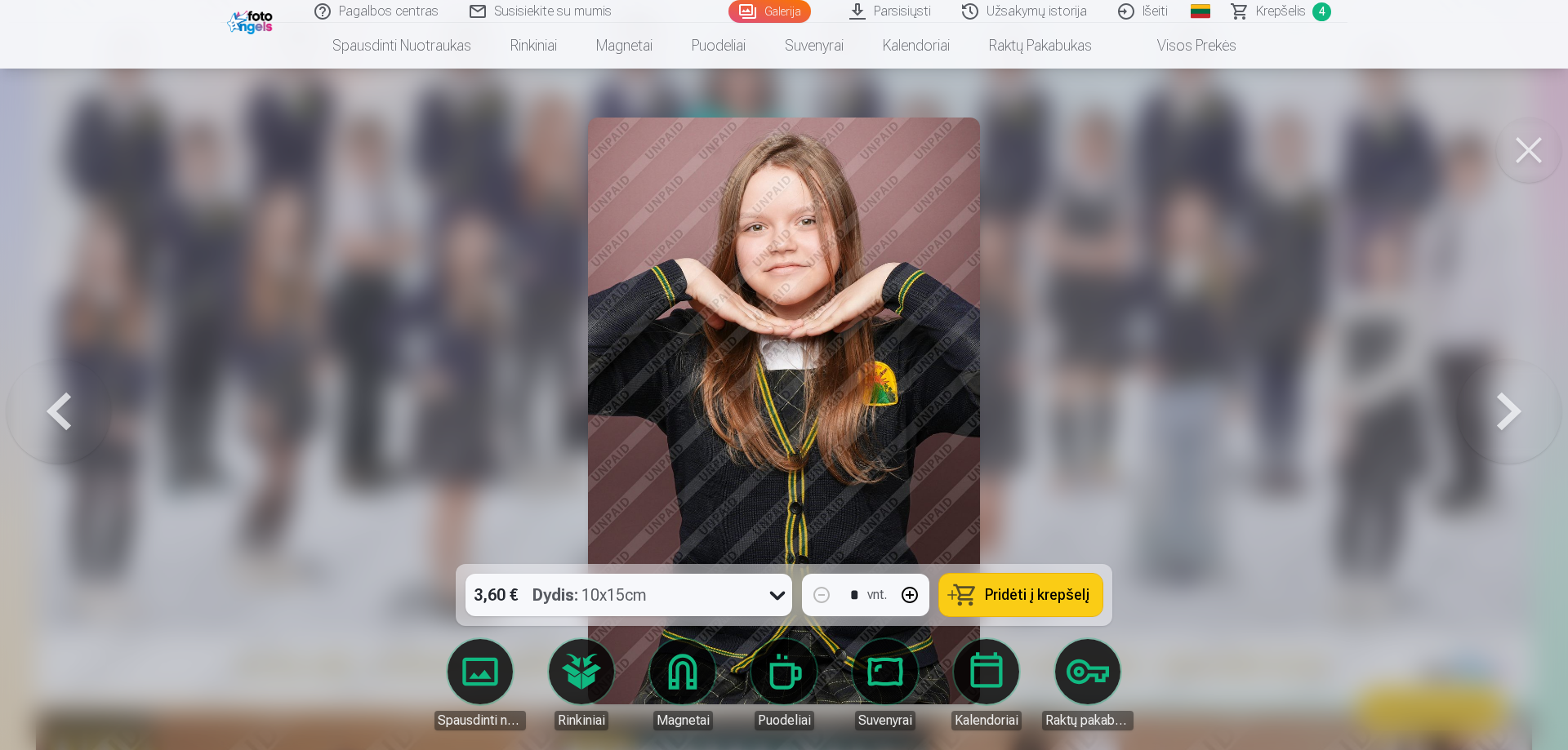
click at [1515, 403] on button at bounding box center [1509, 411] width 105 height 273
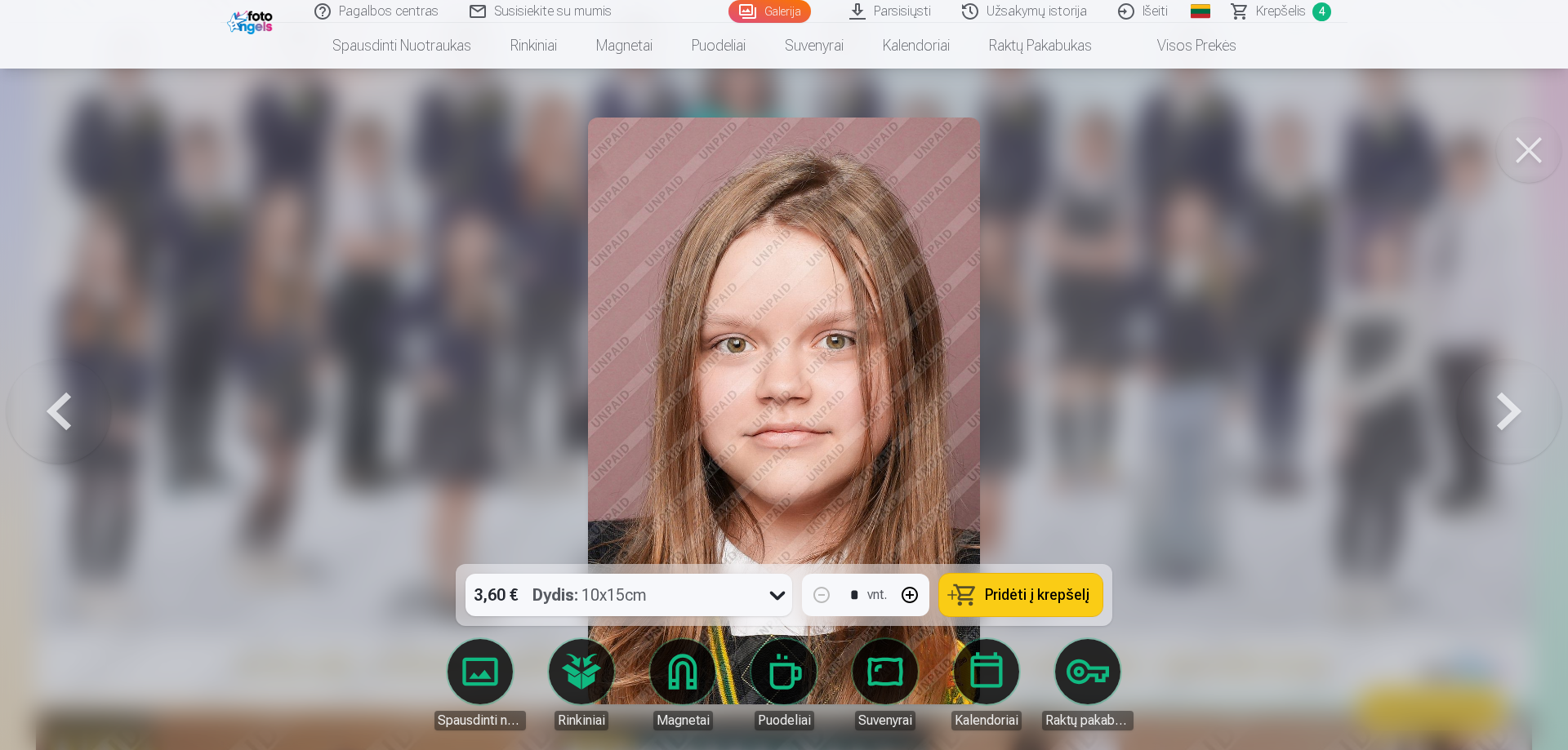
click at [1515, 403] on button at bounding box center [1509, 411] width 105 height 273
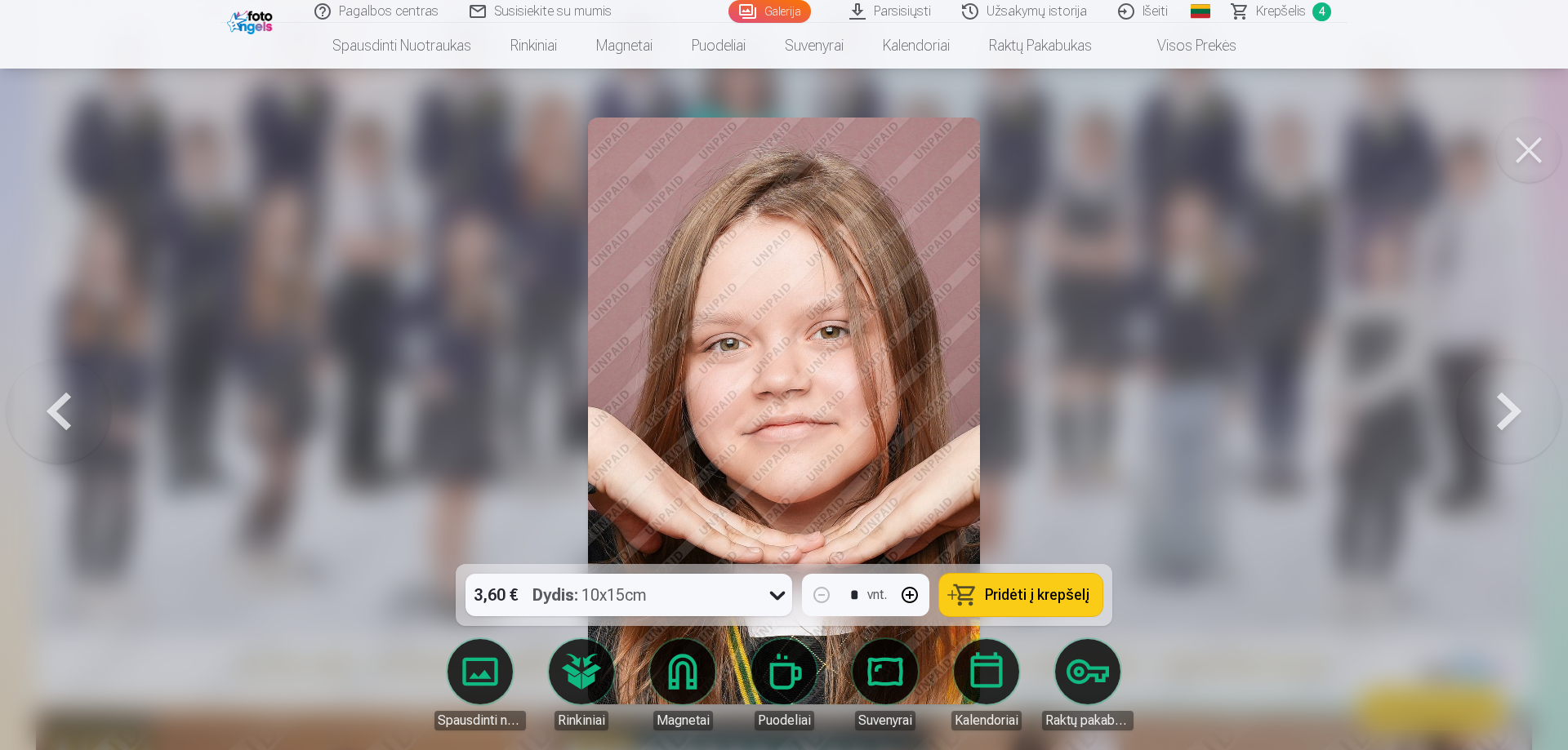
click at [1039, 588] on span "Pridėti į krepšelį" at bounding box center [1037, 595] width 105 height 14
click at [1515, 409] on button at bounding box center [1509, 411] width 105 height 273
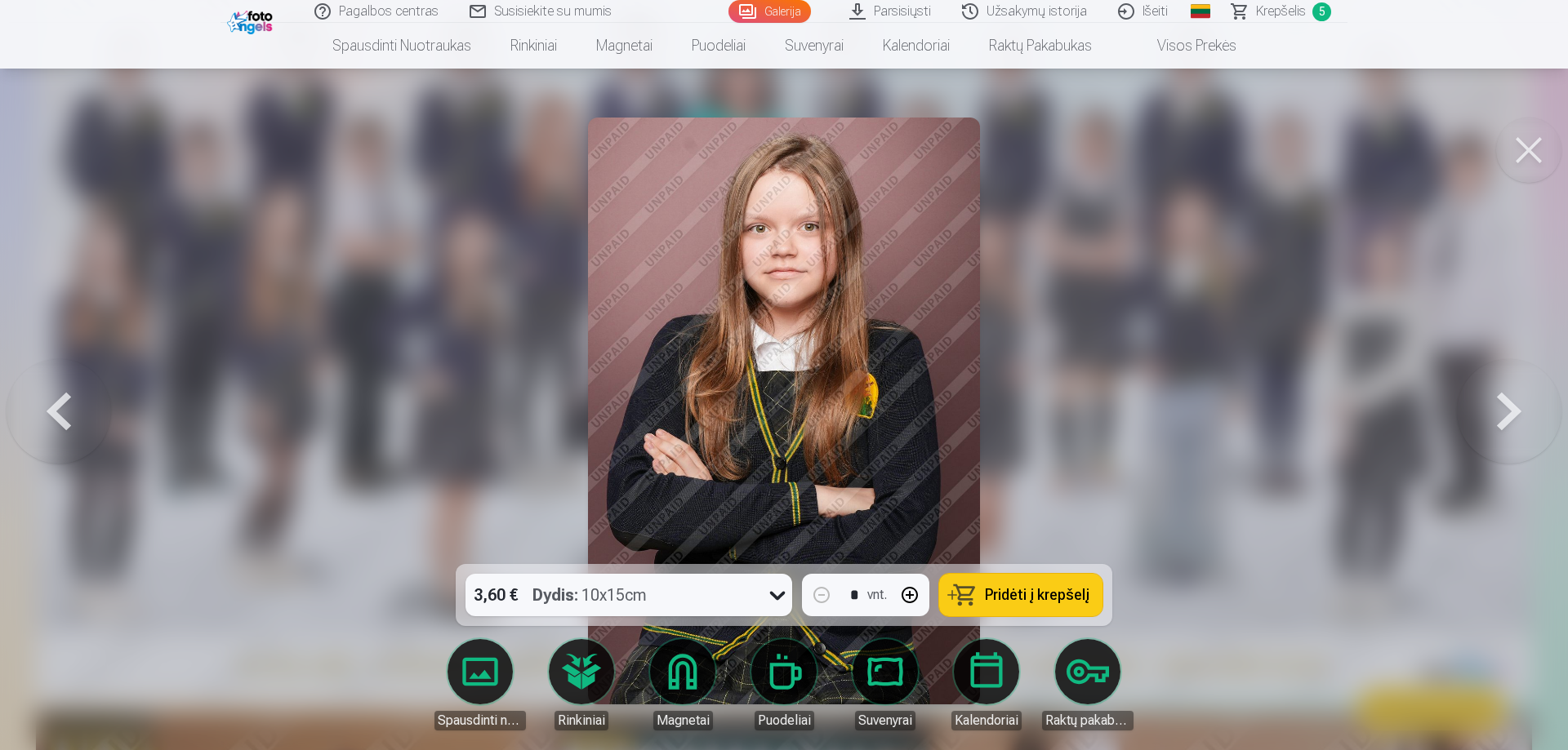
click at [1514, 409] on button at bounding box center [1509, 411] width 105 height 273
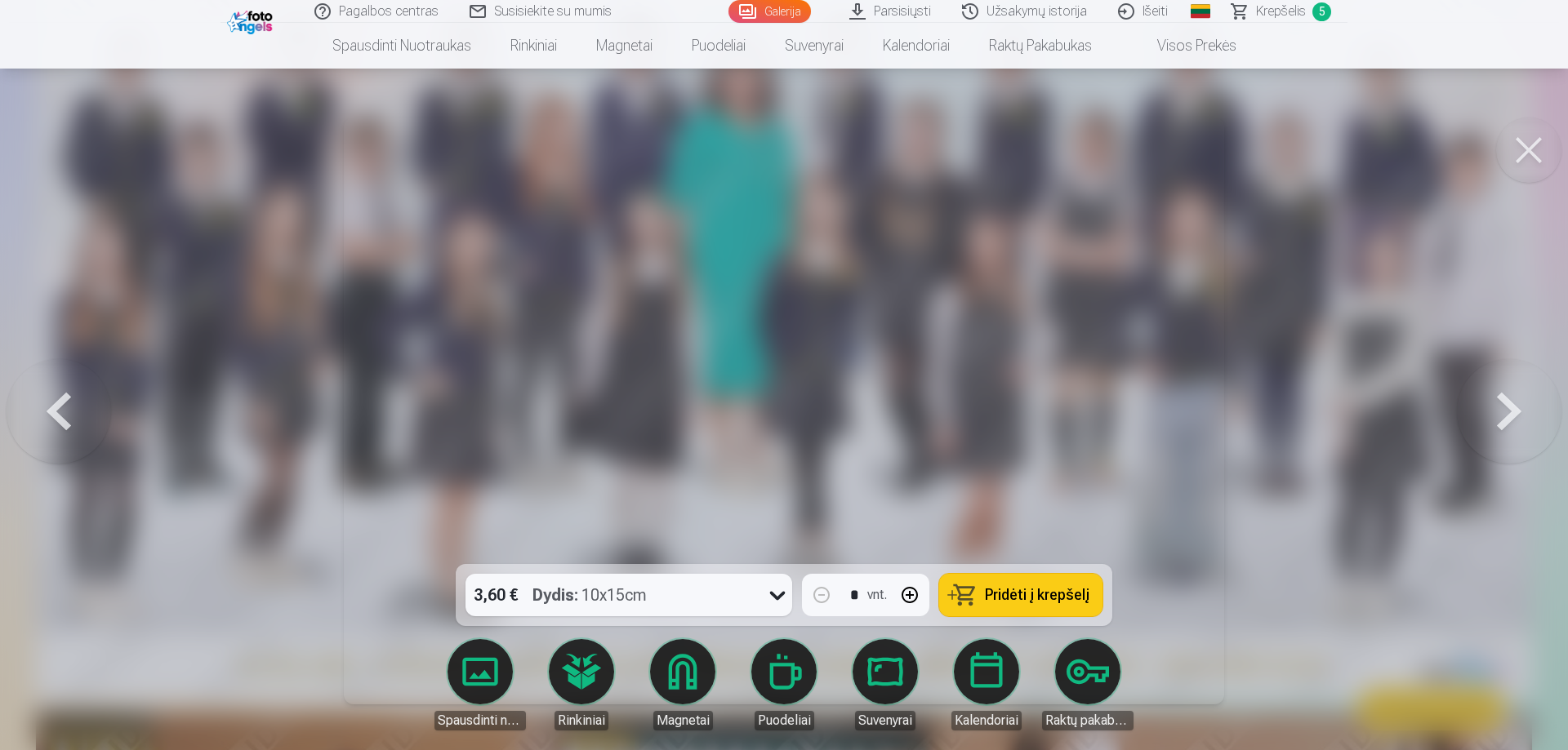
click at [1514, 409] on button at bounding box center [1509, 411] width 105 height 273
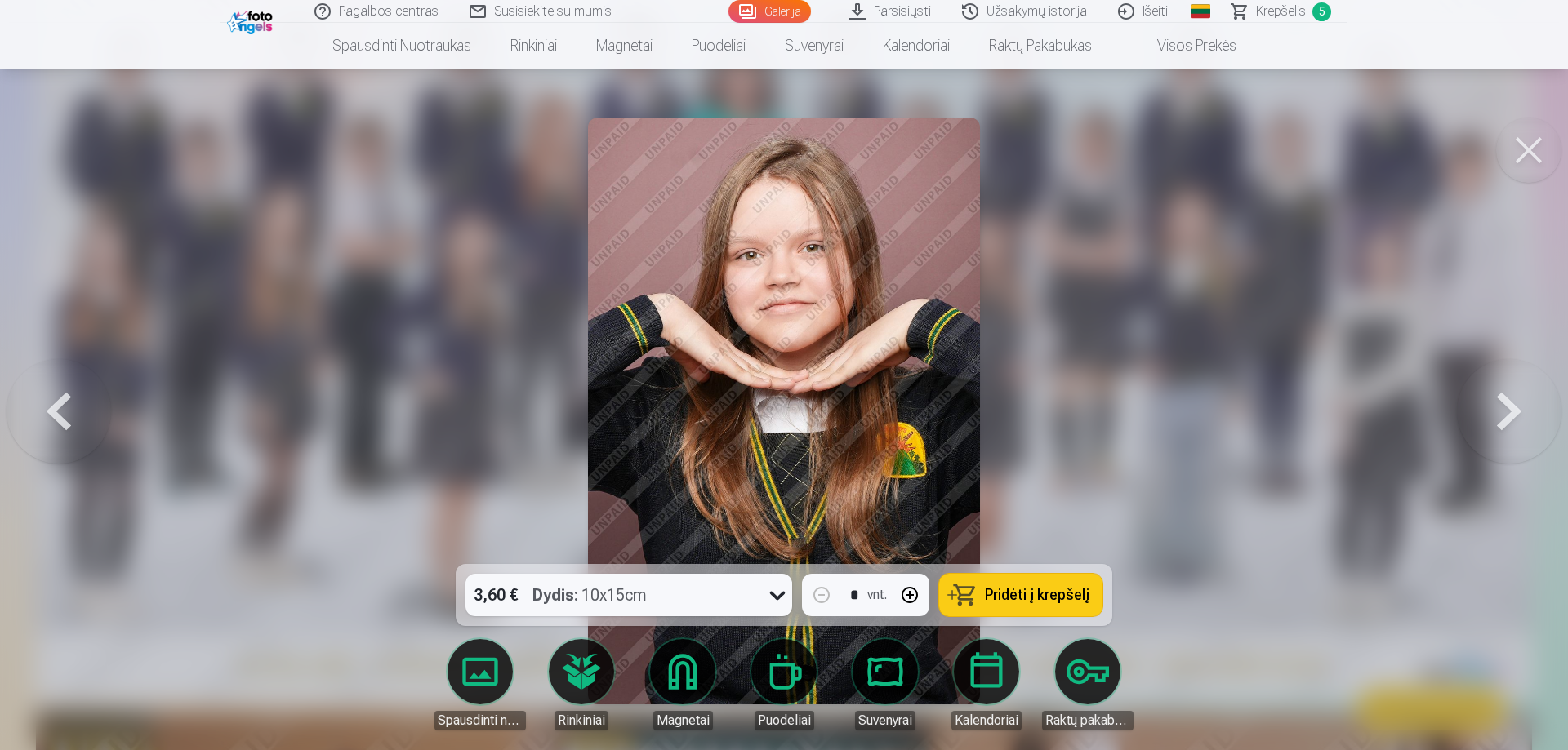
click at [55, 407] on button at bounding box center [59, 411] width 105 height 273
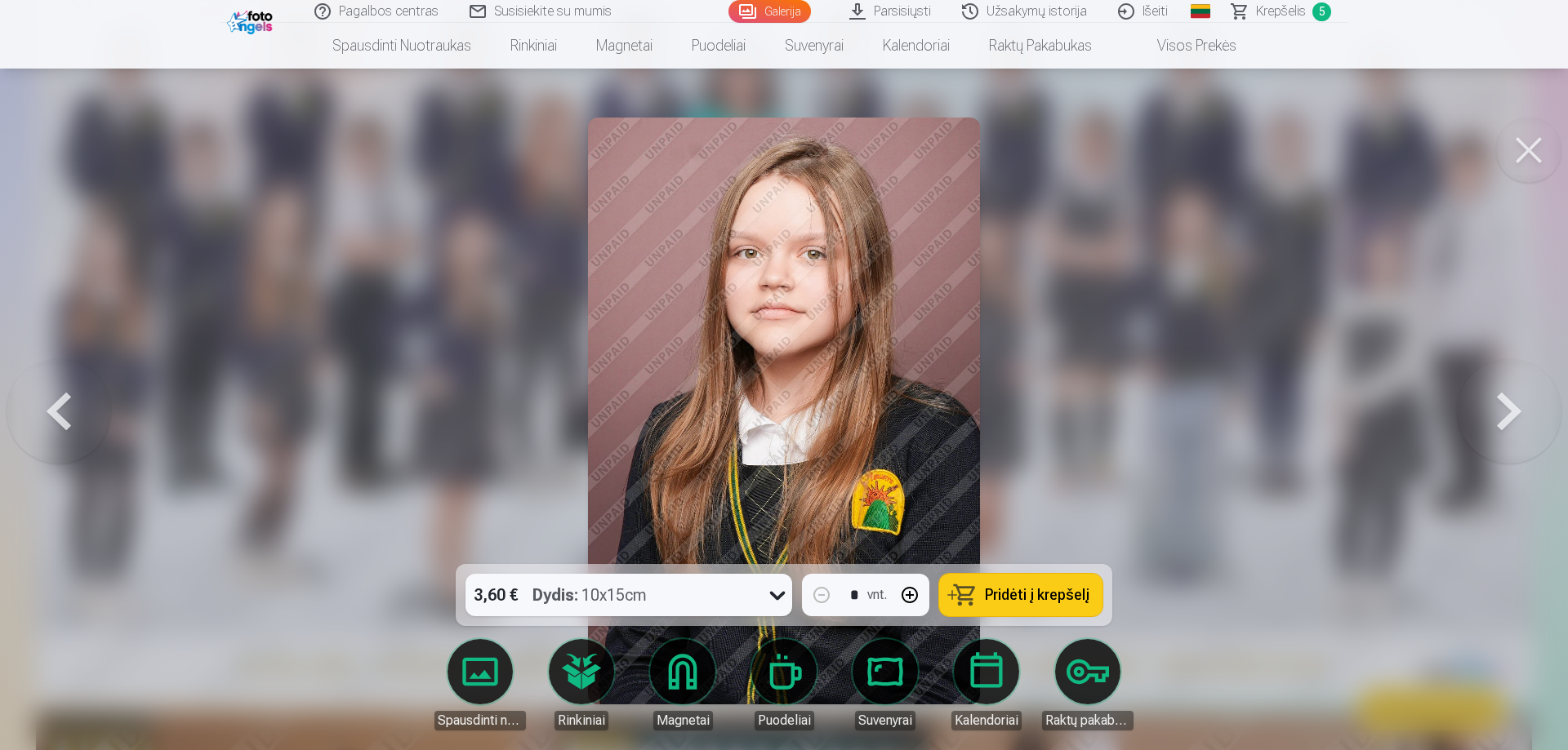
click at [1485, 408] on button at bounding box center [1509, 411] width 105 height 273
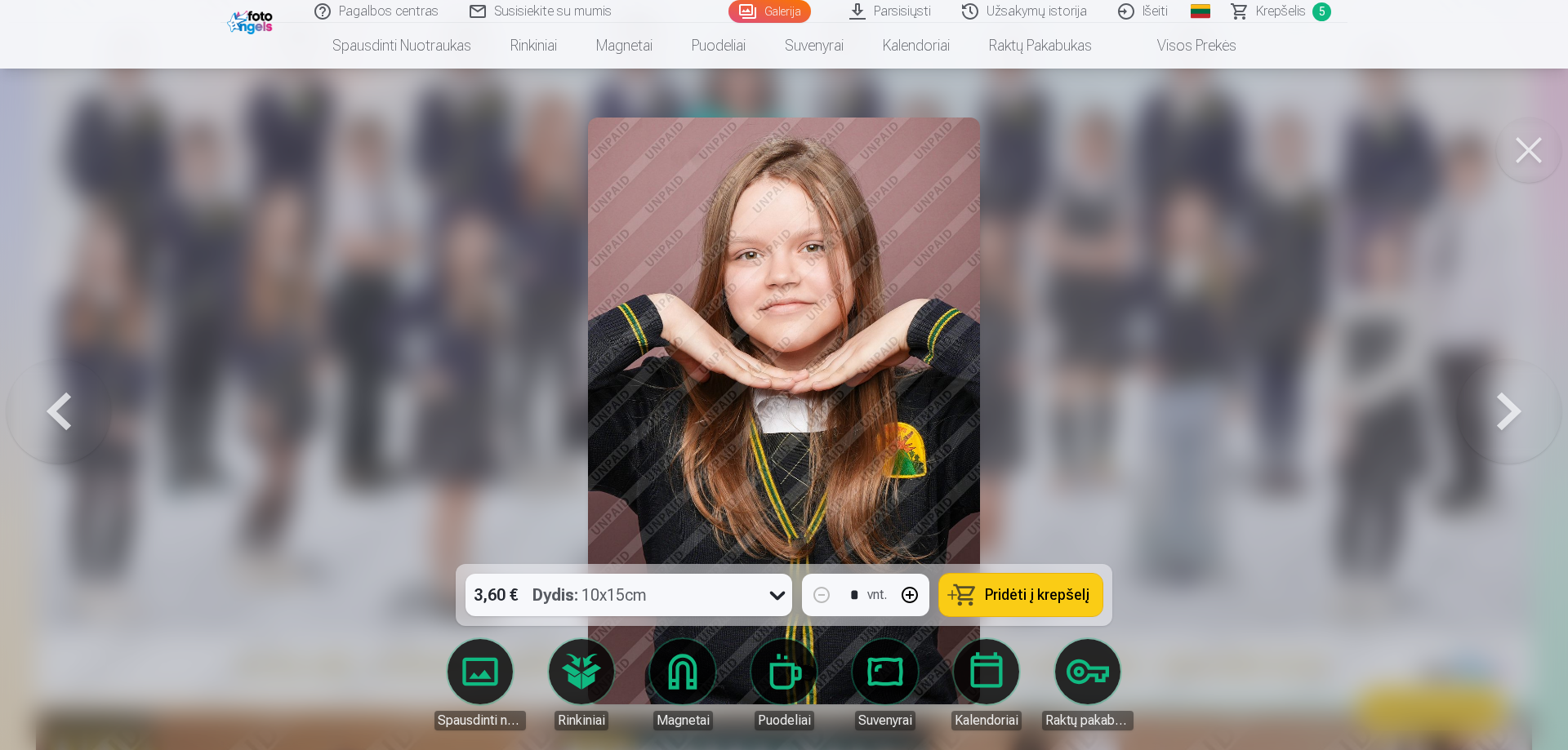
click at [1485, 408] on button at bounding box center [1509, 411] width 105 height 273
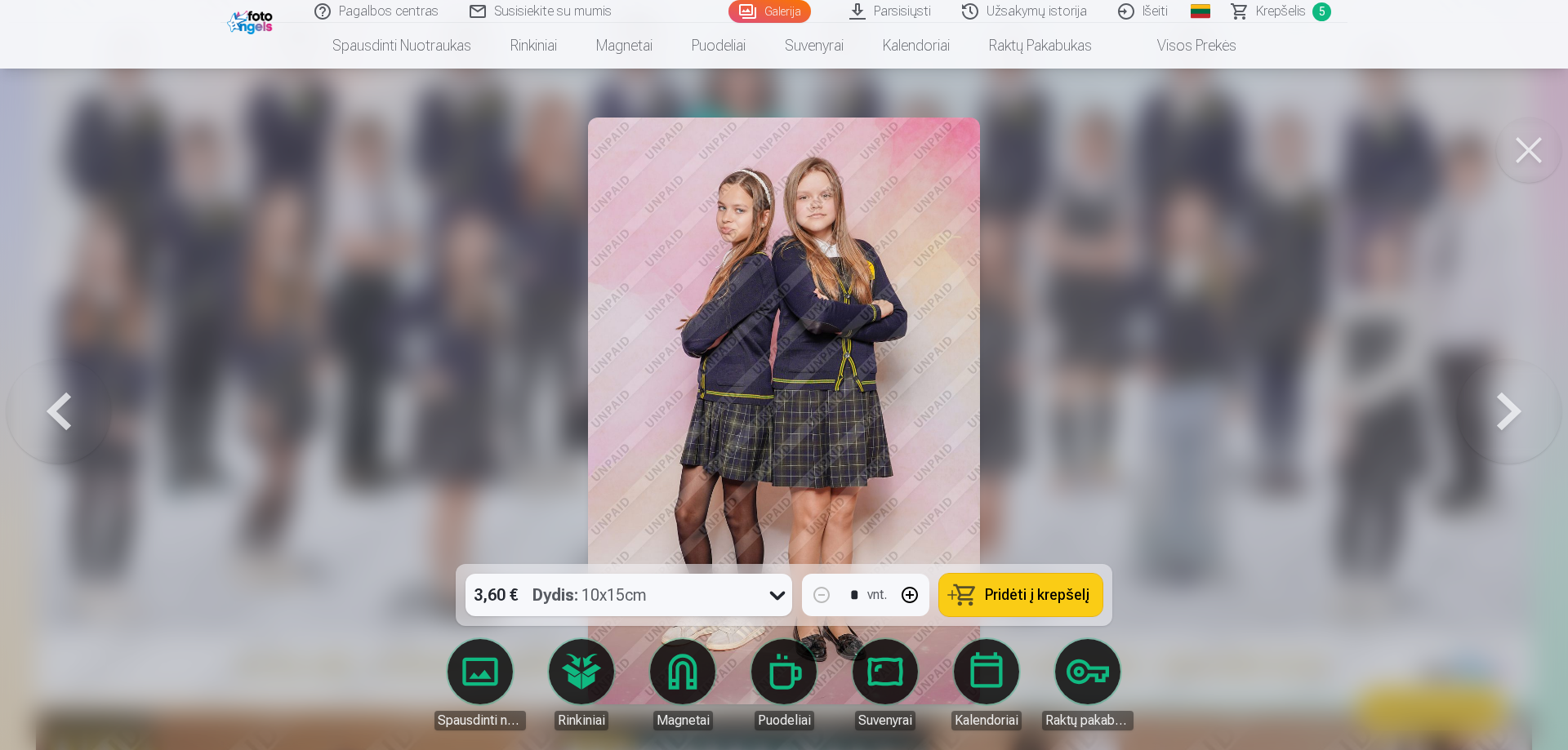
click at [1485, 408] on button at bounding box center [1509, 411] width 105 height 273
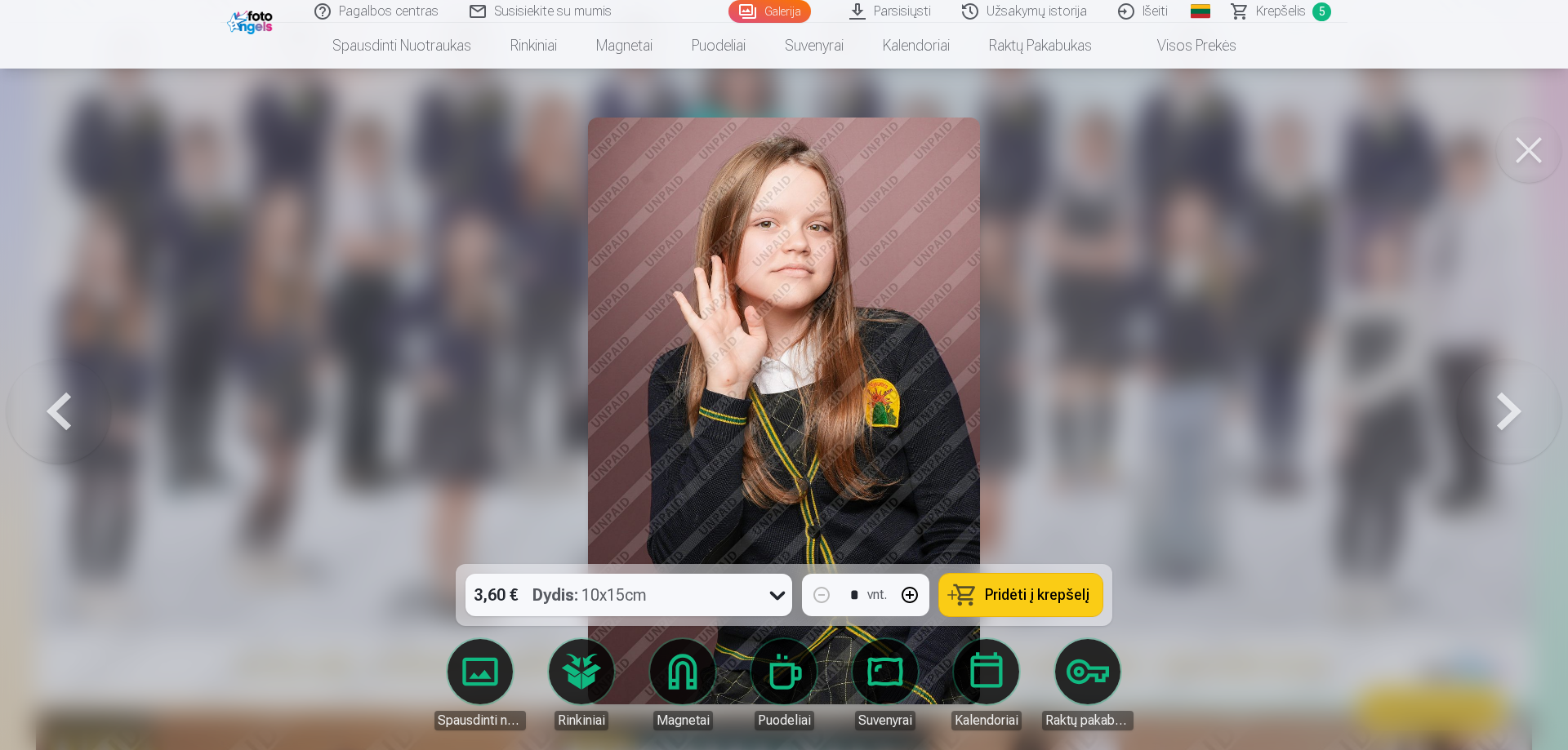
click at [1485, 408] on button at bounding box center [1509, 411] width 105 height 273
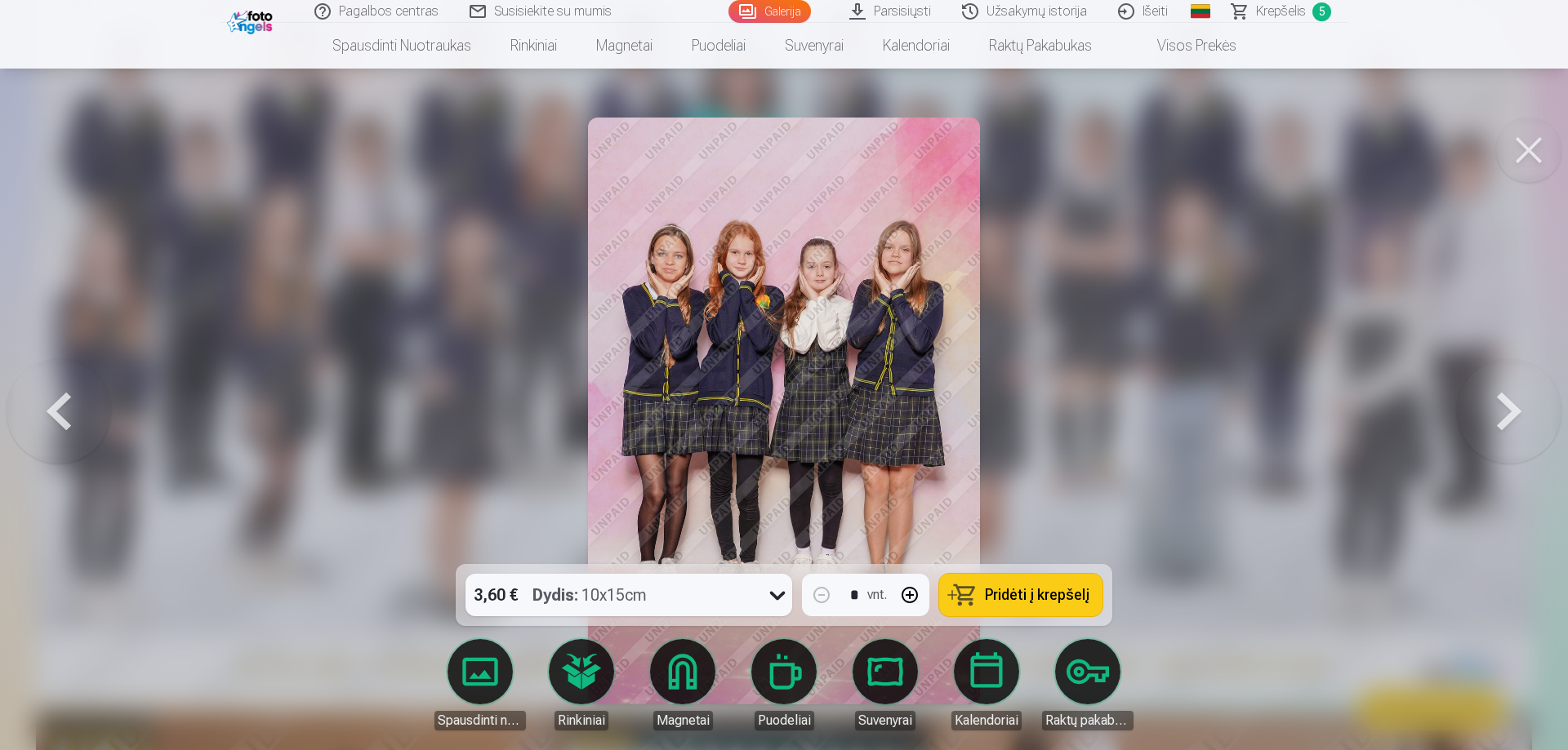
click at [66, 403] on button at bounding box center [59, 411] width 105 height 273
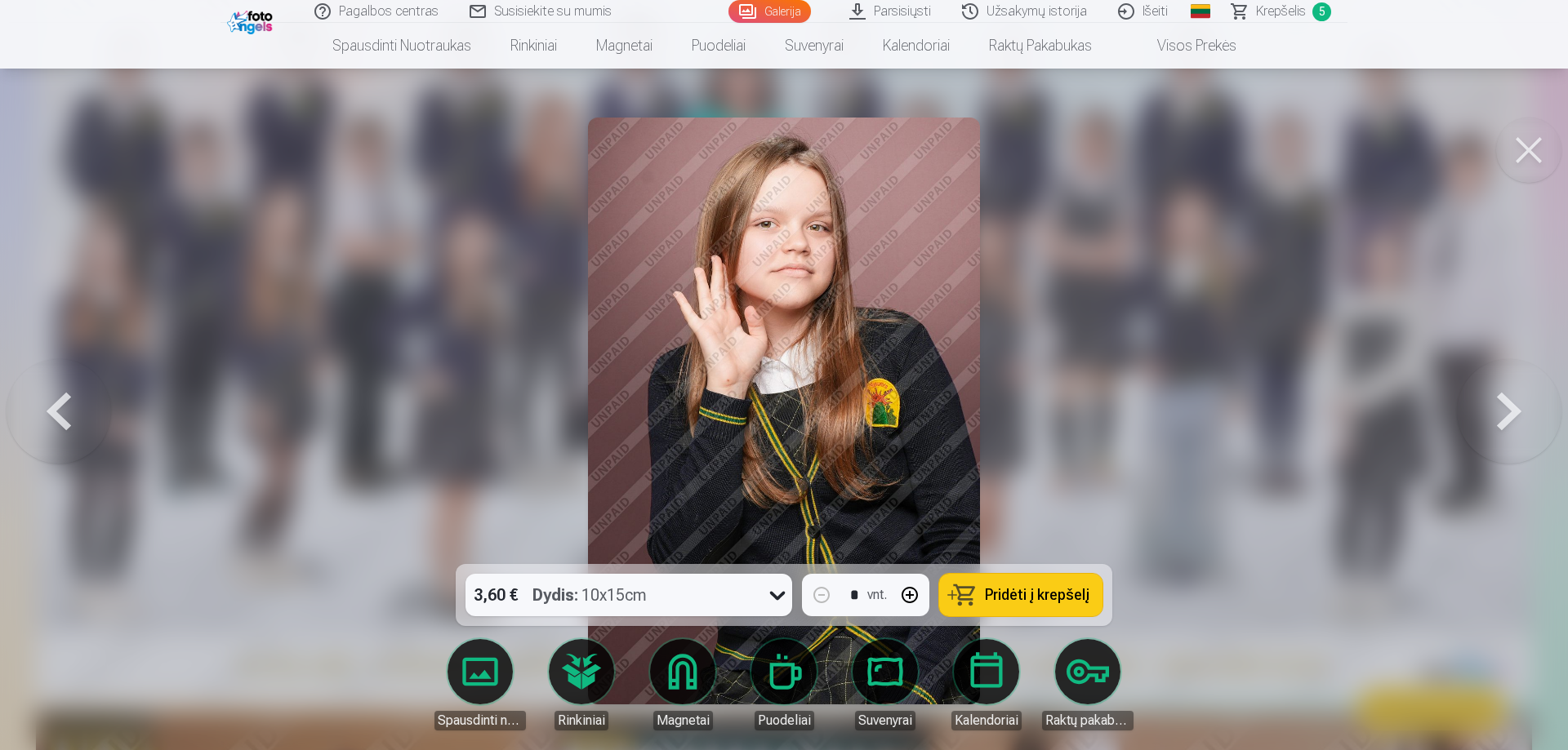
click at [66, 403] on button at bounding box center [59, 411] width 105 height 273
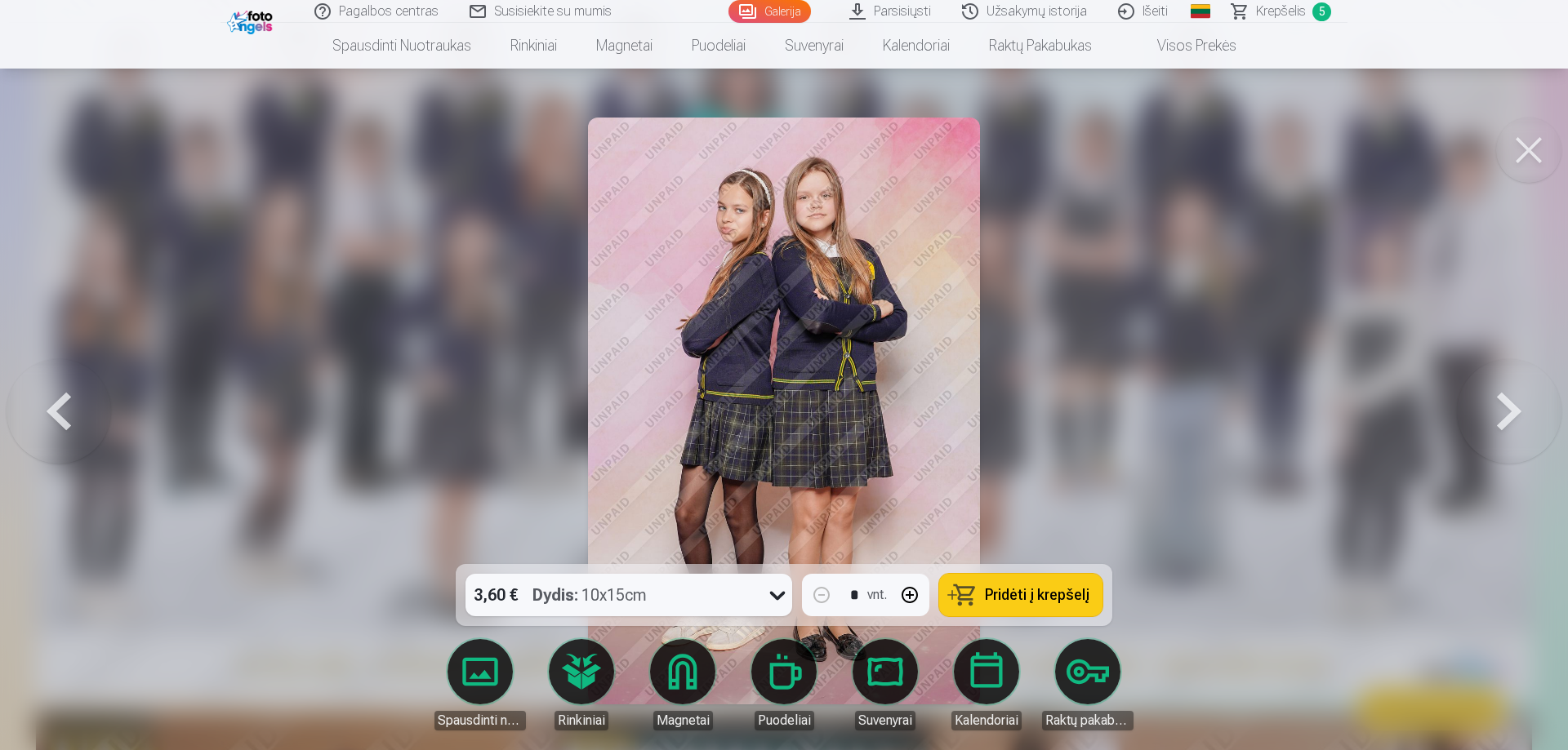
click at [784, 596] on icon at bounding box center [777, 595] width 26 height 26
click at [1214, 375] on div at bounding box center [784, 375] width 1568 height 750
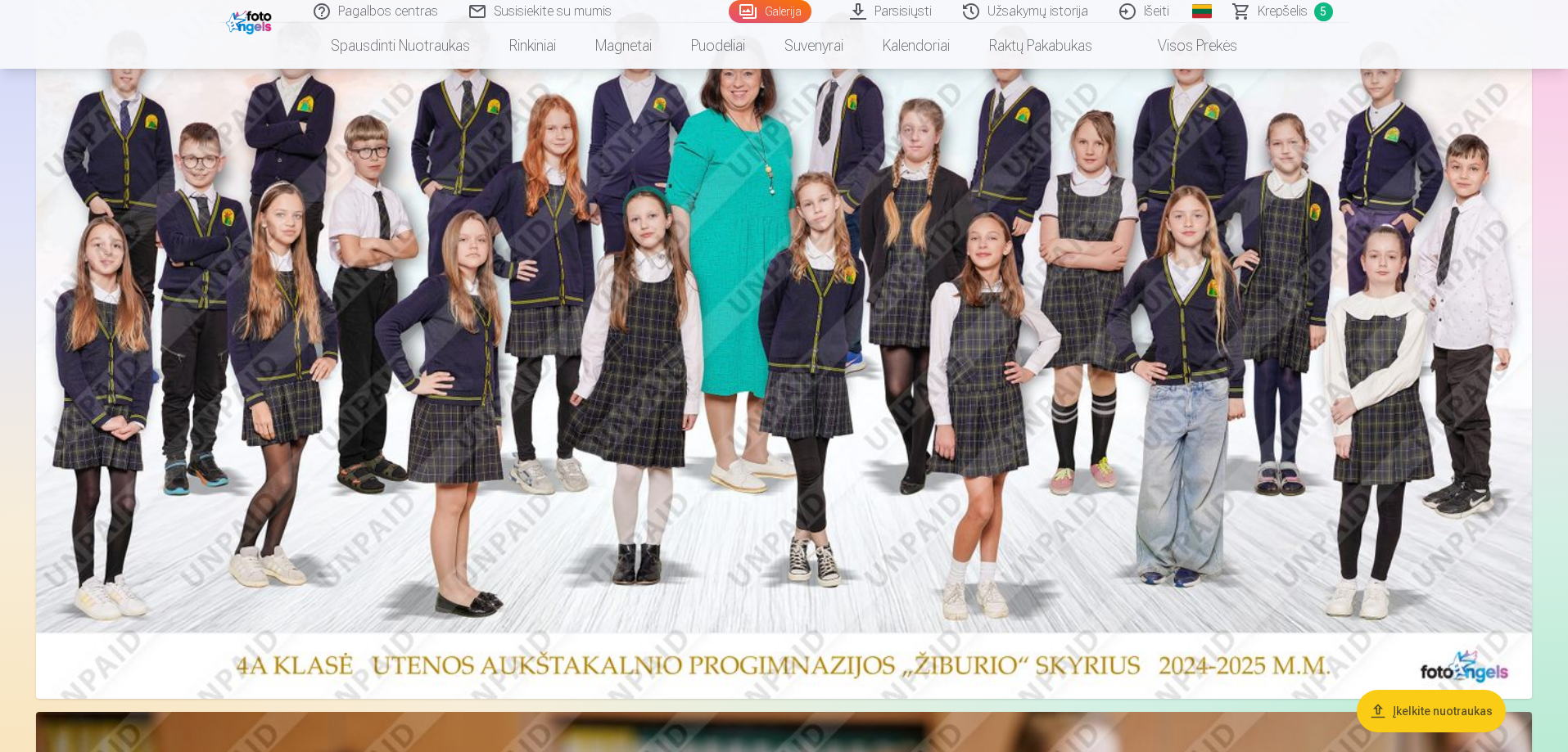
click at [1275, 455] on img at bounding box center [783, 316] width 1496 height 764
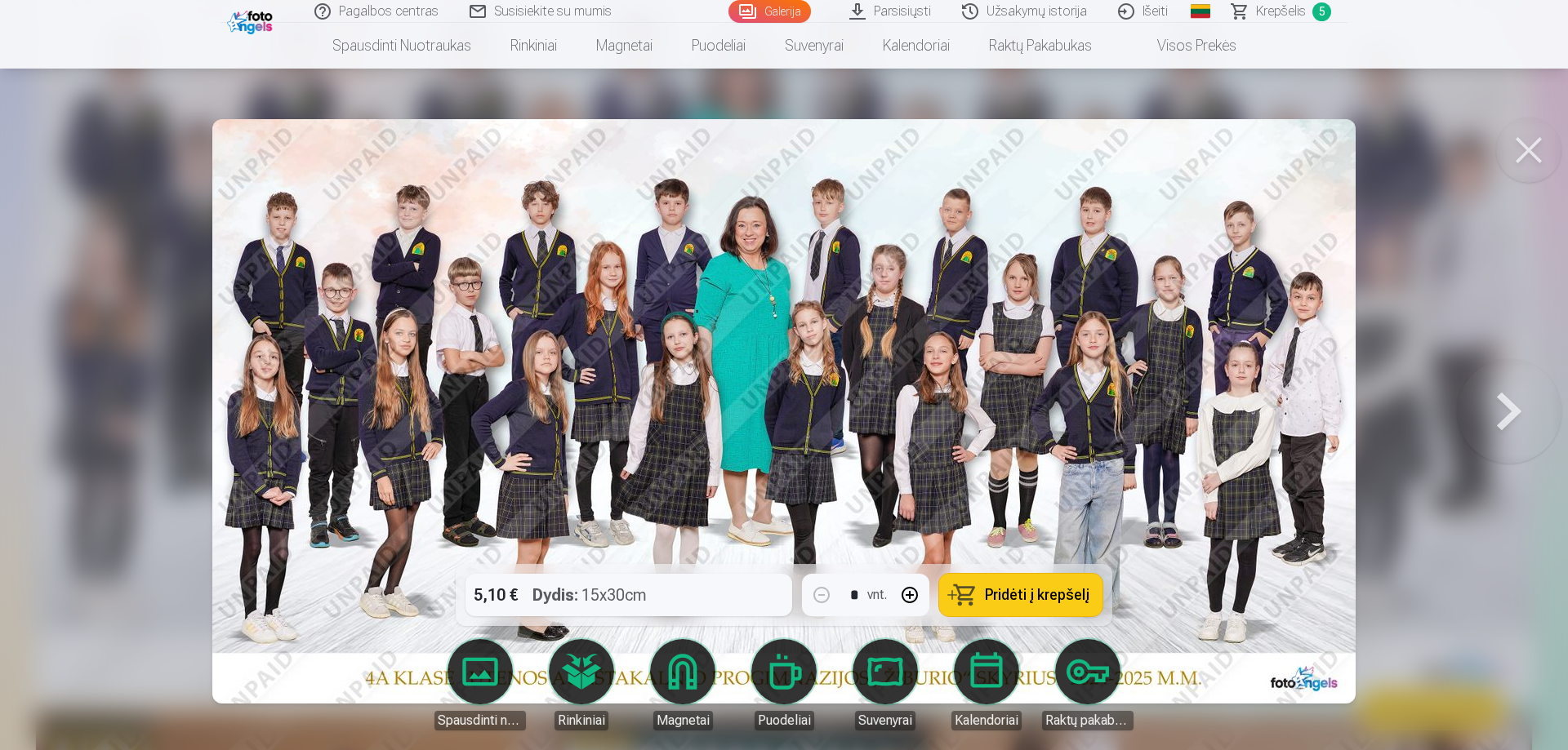
click at [1494, 403] on button at bounding box center [1509, 411] width 105 height 273
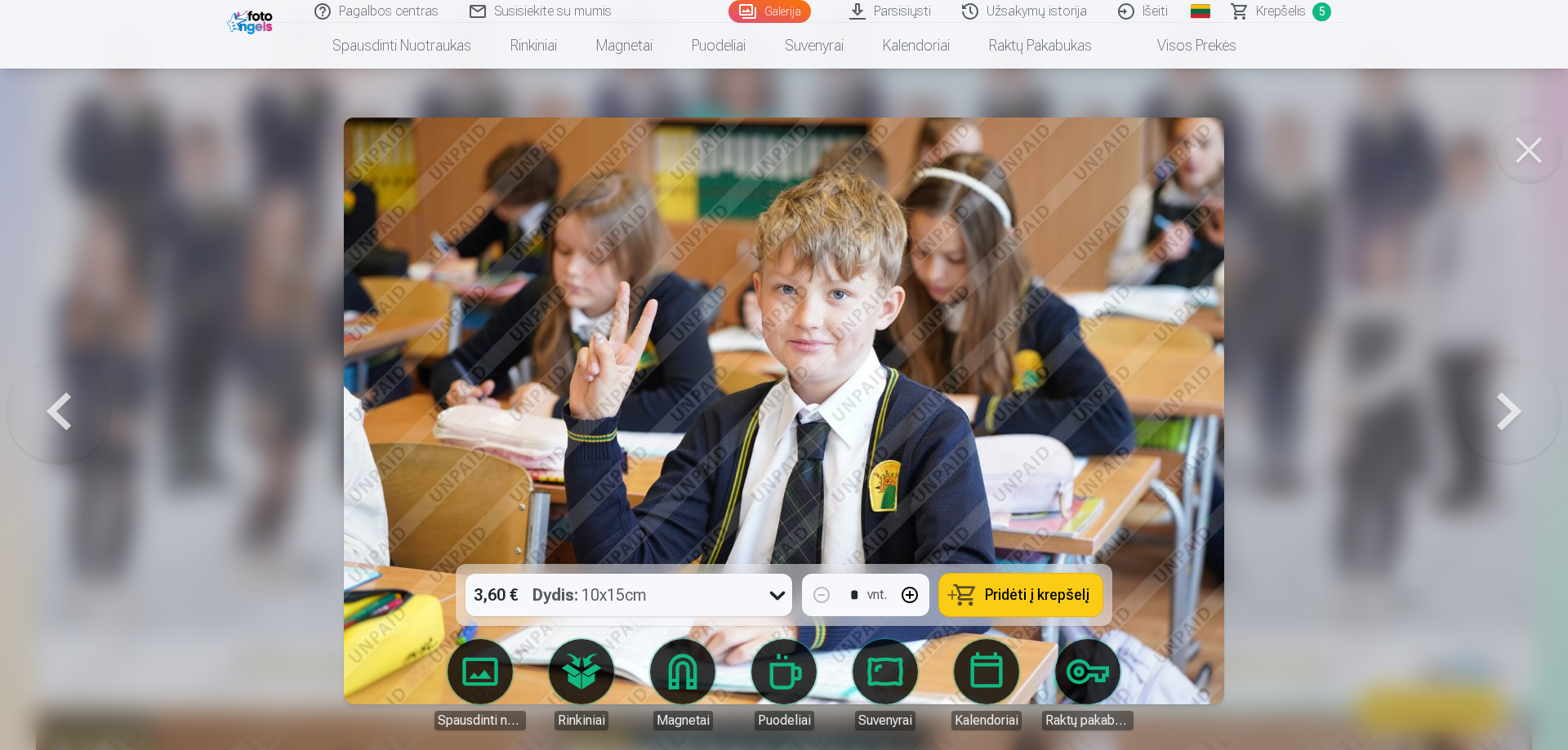
click at [1494, 403] on button at bounding box center [1509, 411] width 105 height 273
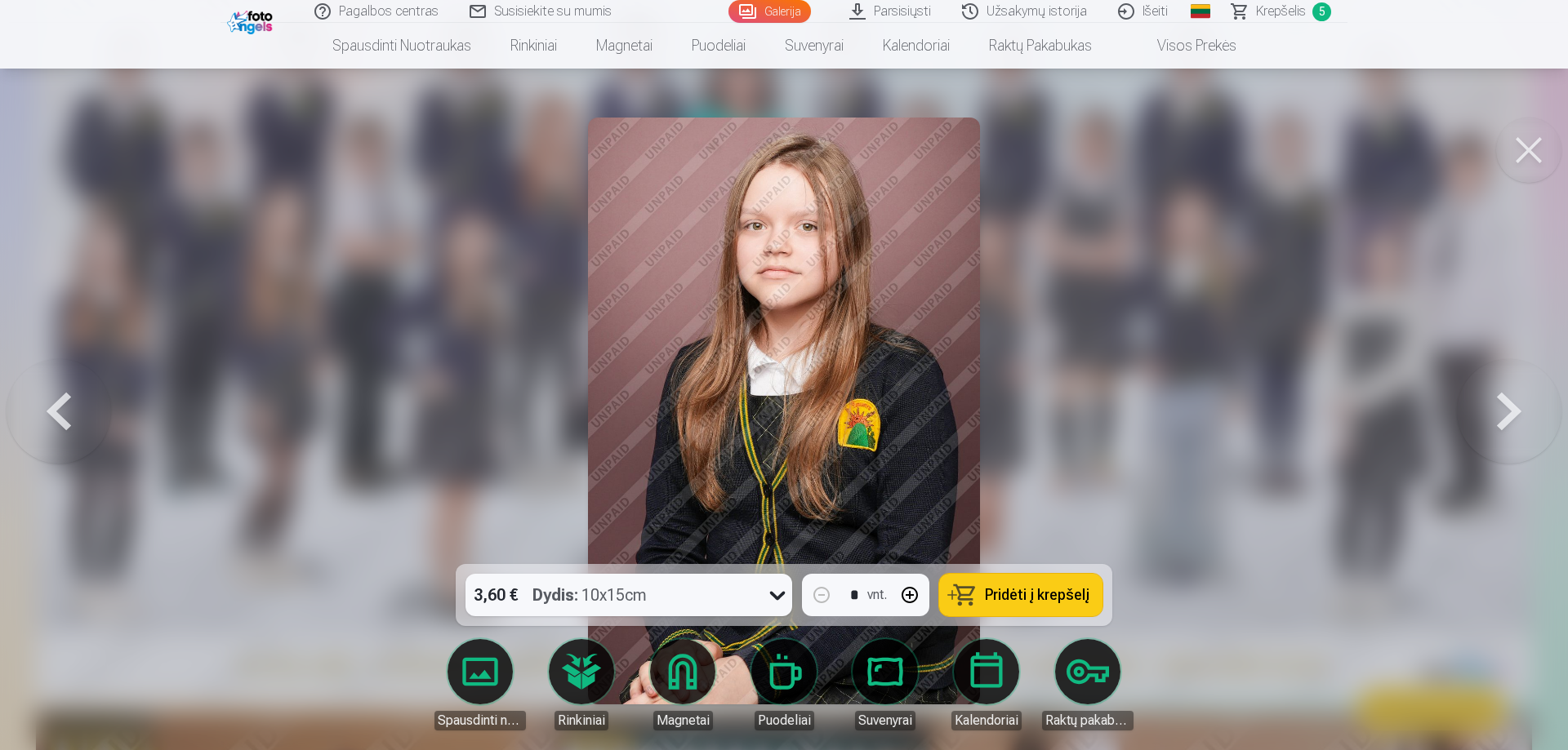
click at [1494, 403] on button at bounding box center [1509, 411] width 105 height 273
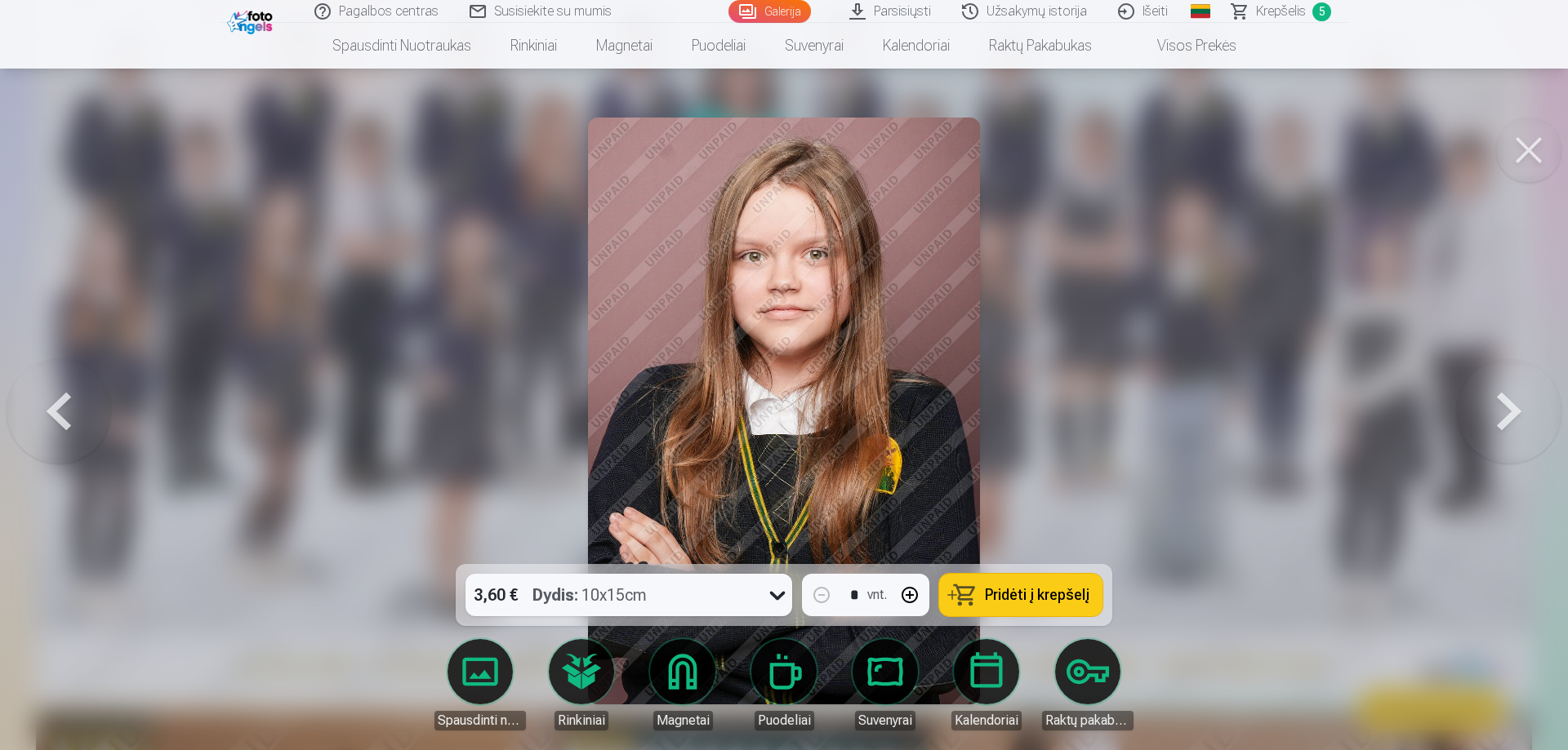
click at [1494, 403] on button at bounding box center [1509, 411] width 105 height 273
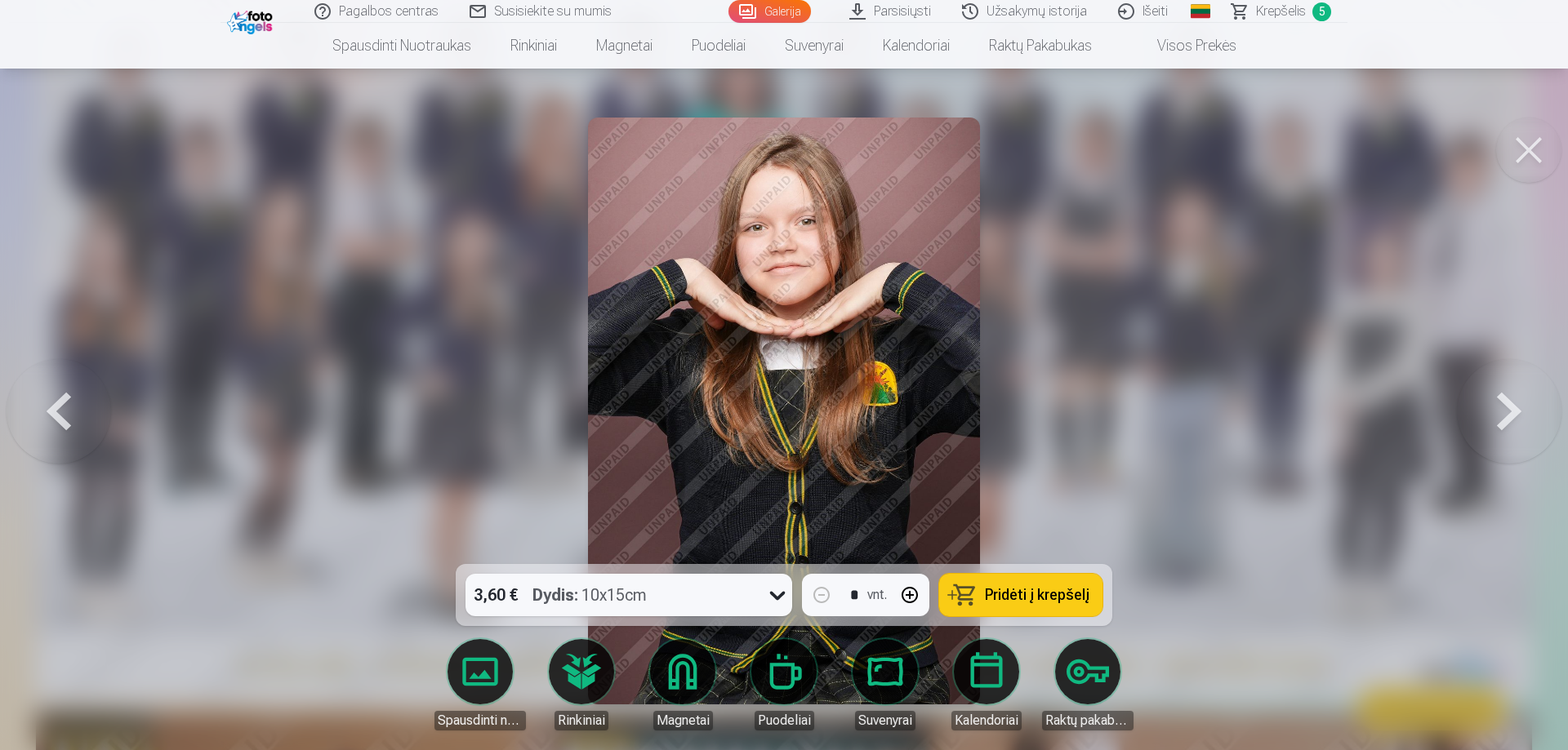
click at [1494, 403] on button at bounding box center [1509, 411] width 105 height 273
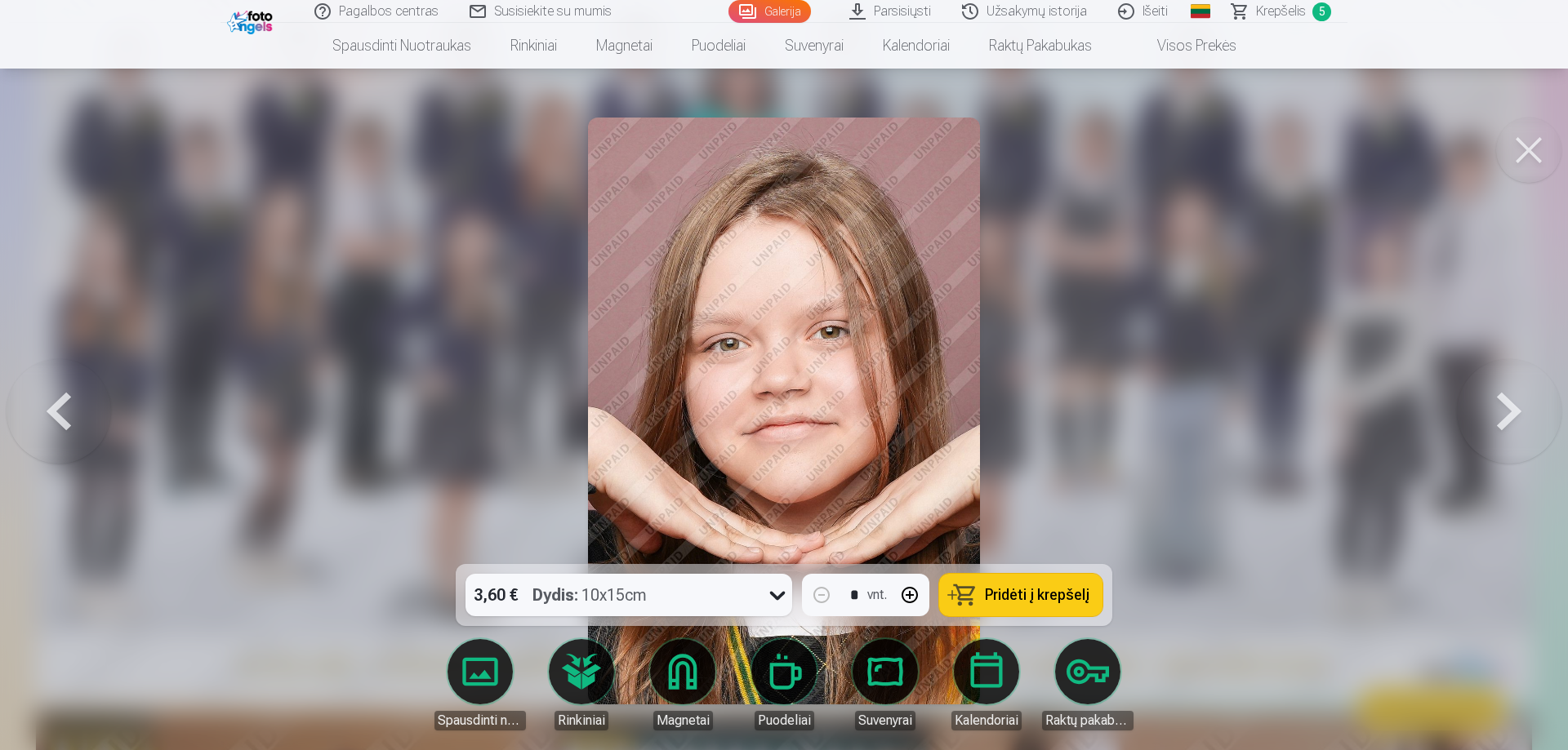
click at [1494, 403] on button at bounding box center [1509, 411] width 105 height 273
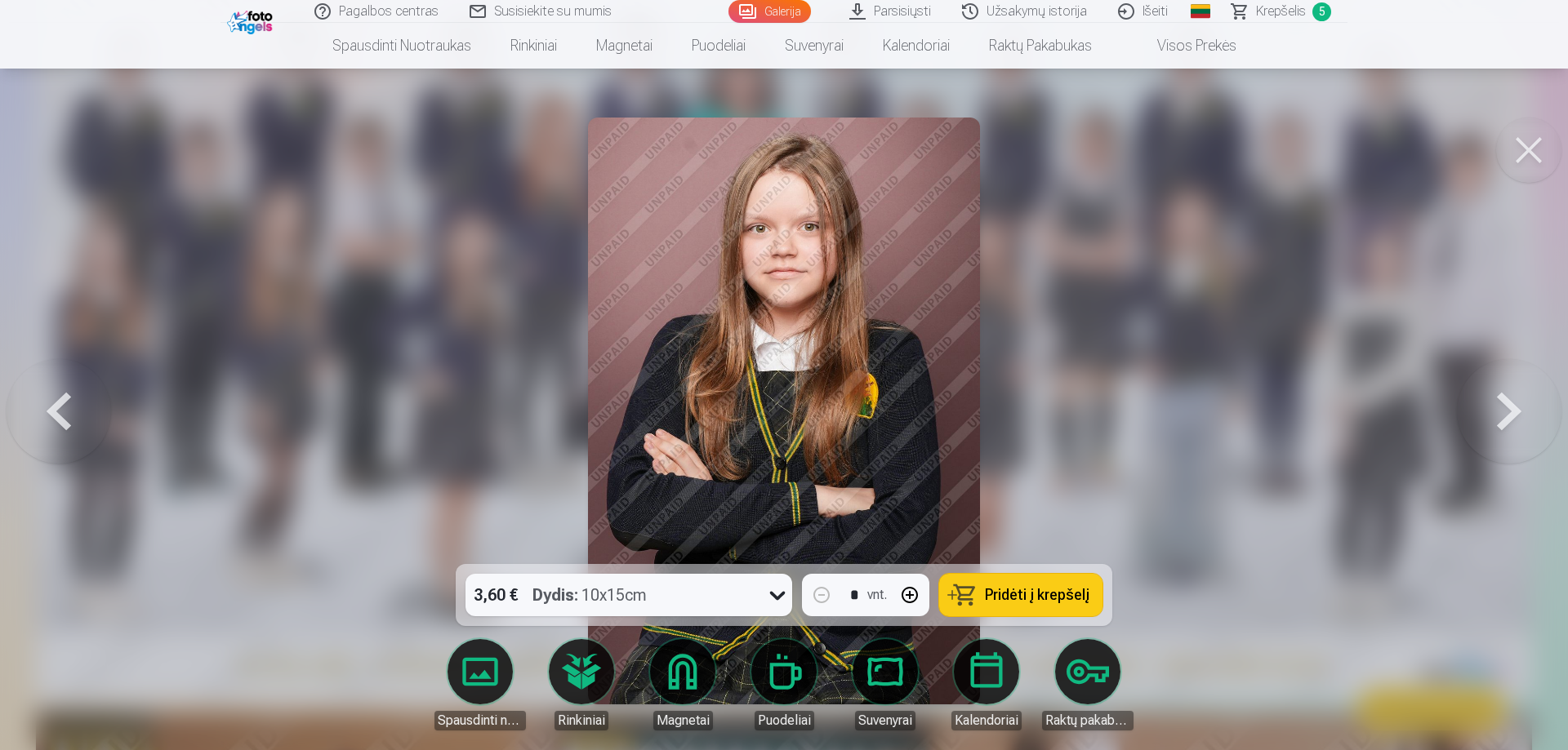
click at [1494, 403] on button at bounding box center [1509, 411] width 105 height 273
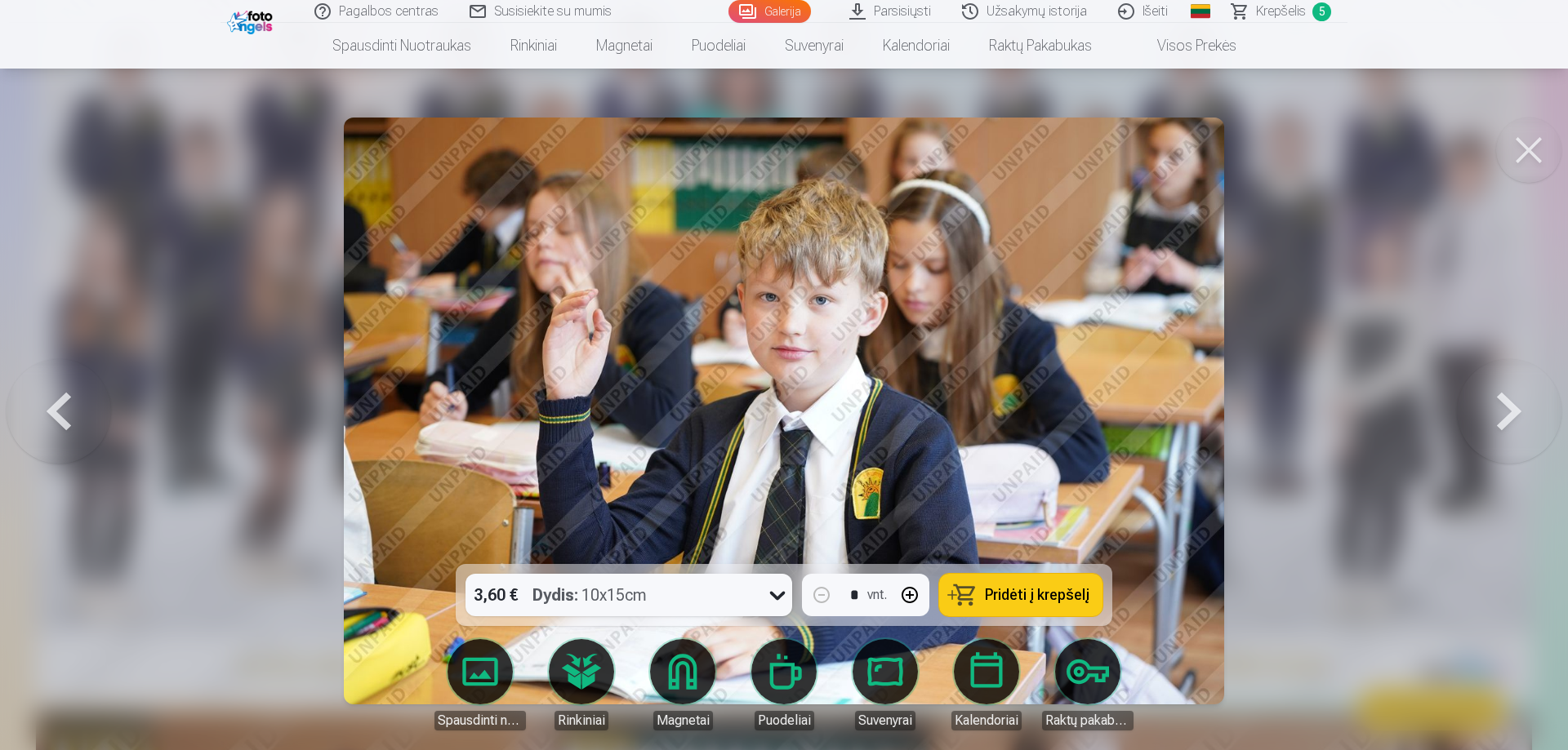
click at [1505, 405] on button at bounding box center [1509, 411] width 105 height 273
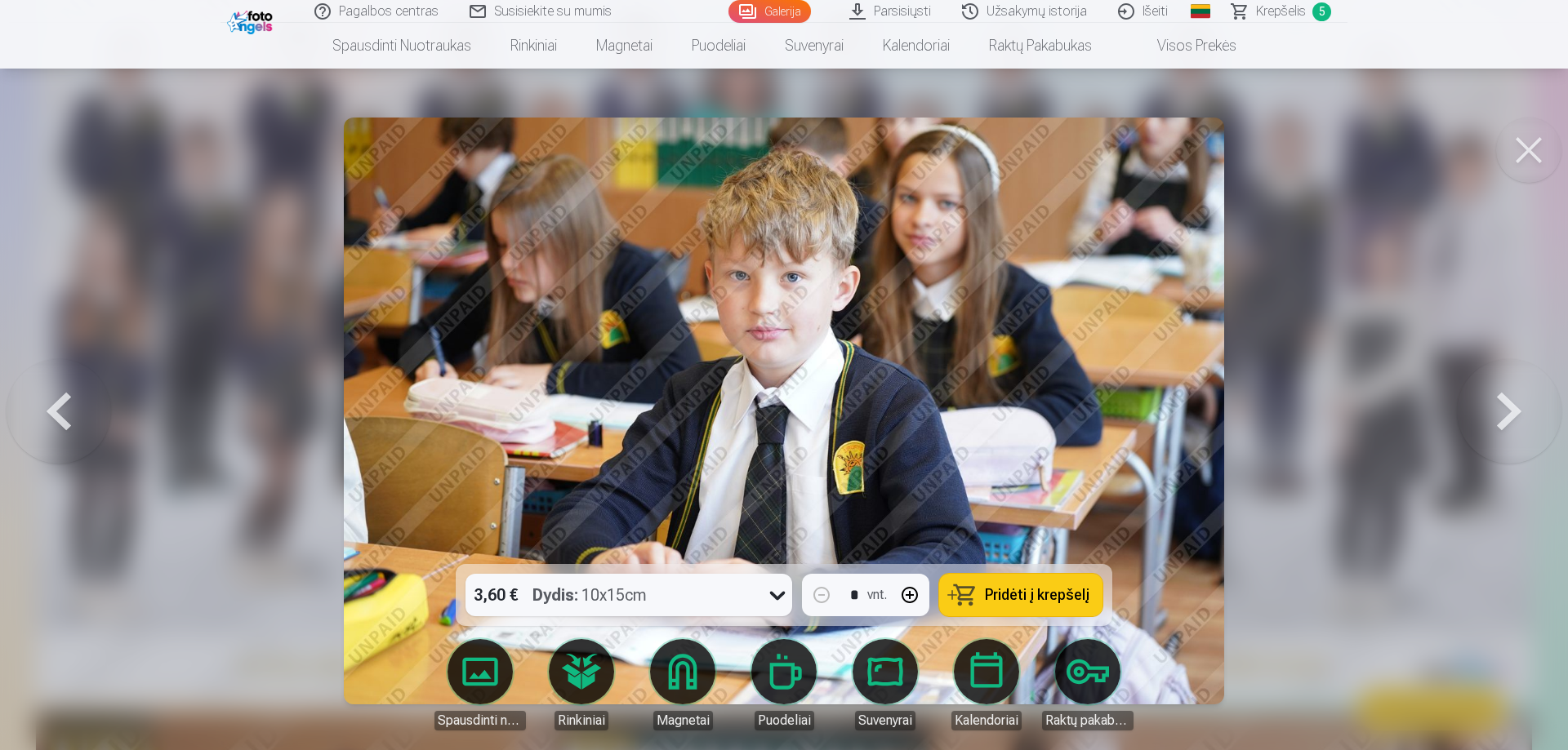
click at [1505, 405] on button at bounding box center [1509, 411] width 105 height 273
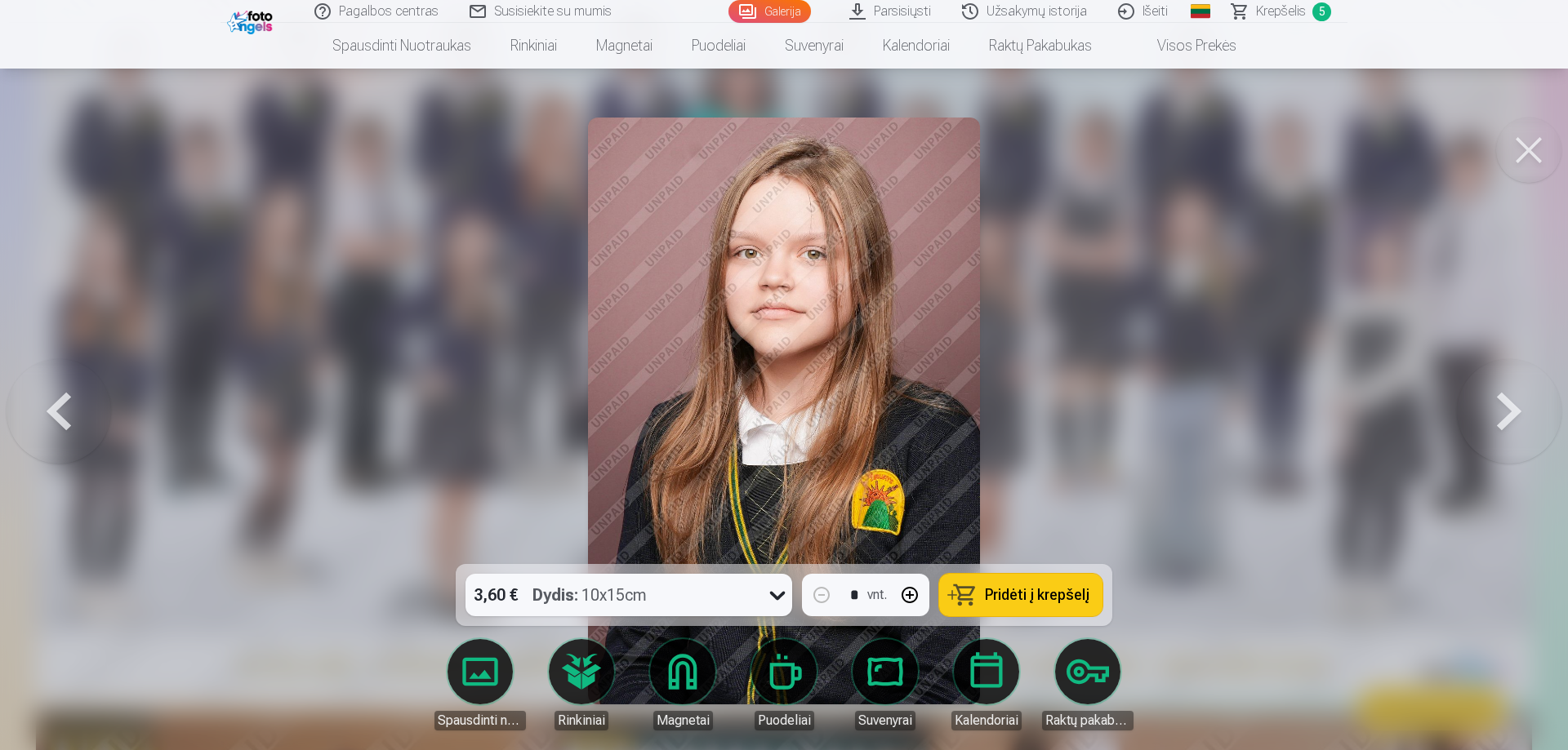
click at [1505, 405] on button at bounding box center [1509, 411] width 105 height 273
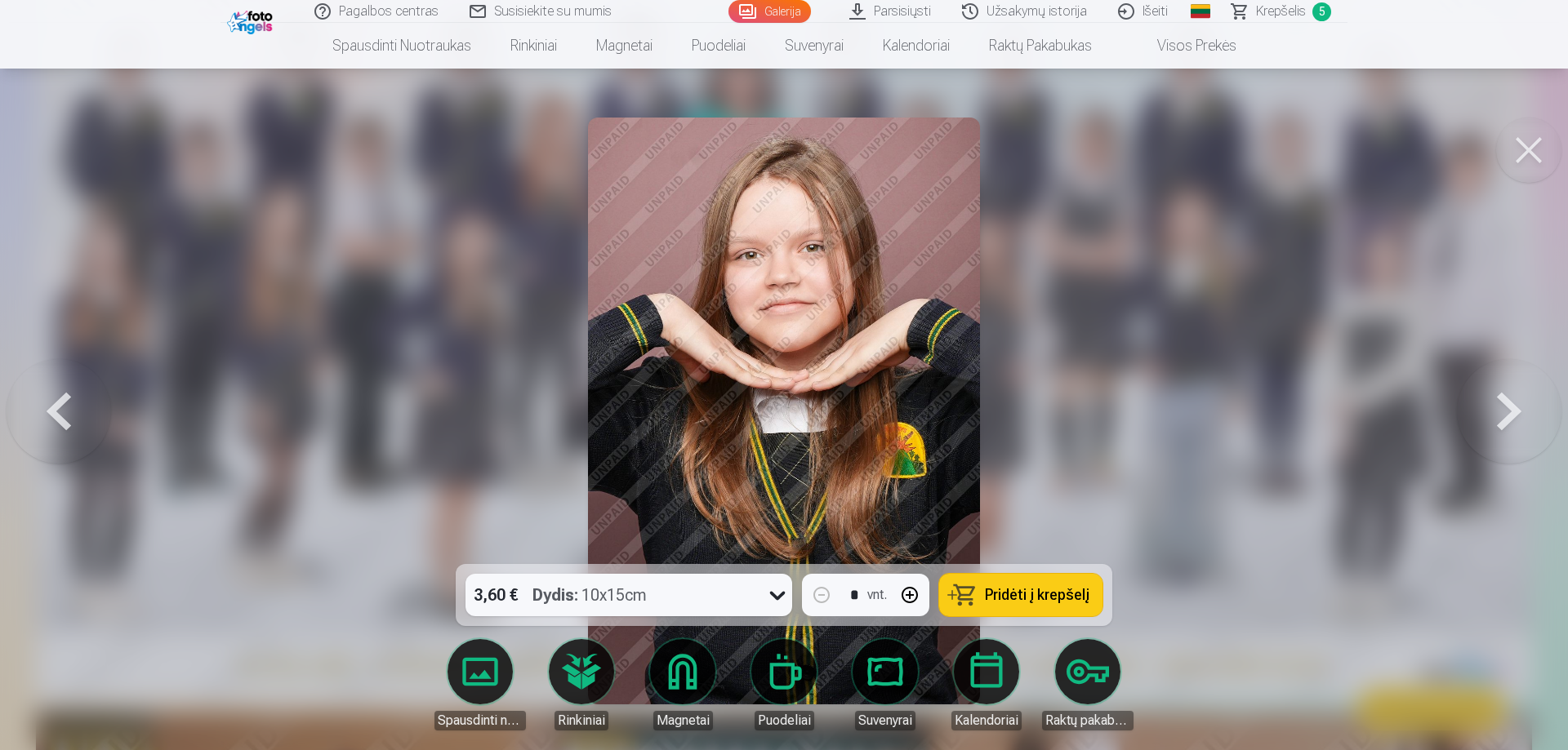
click at [1505, 405] on button at bounding box center [1509, 411] width 105 height 273
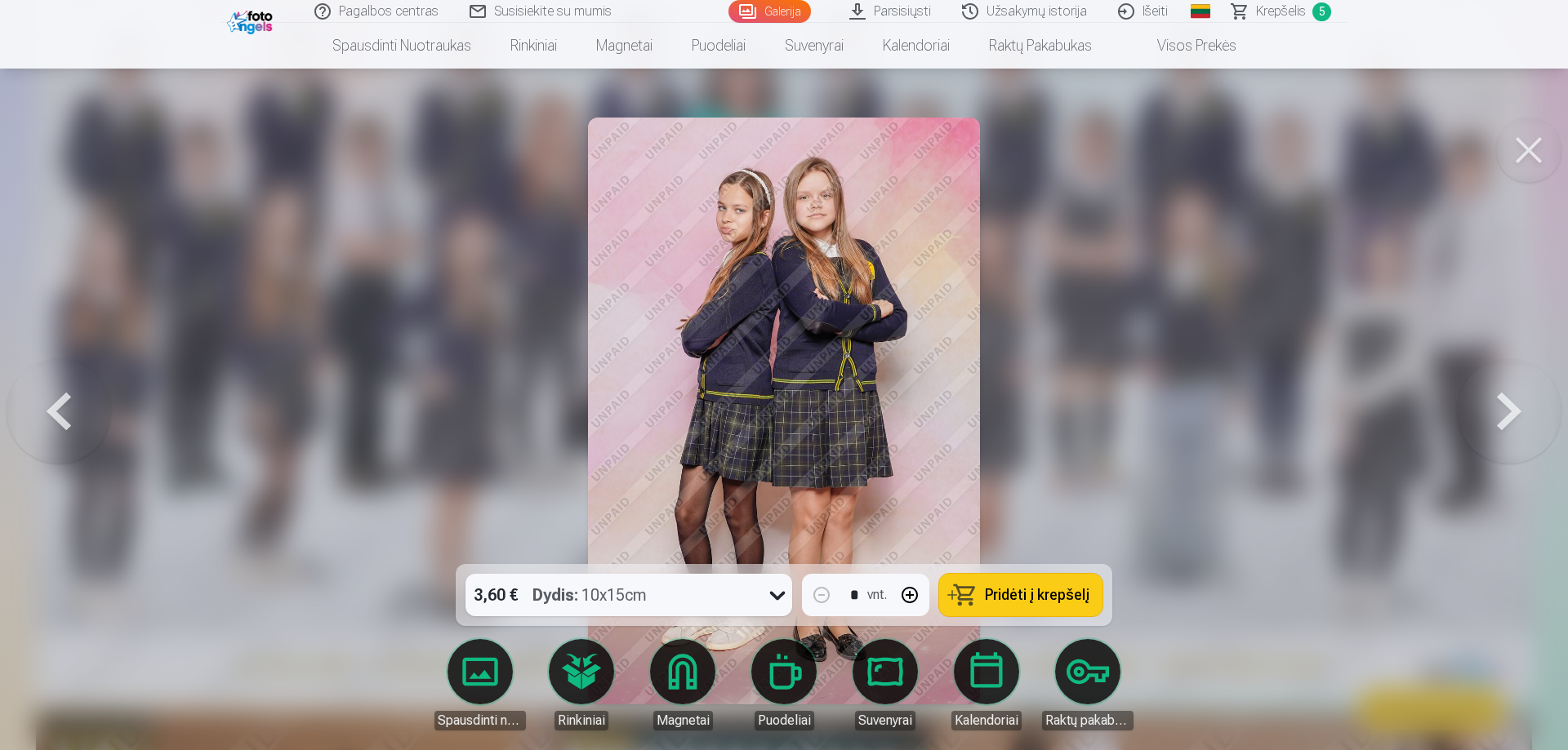
click at [1505, 405] on button at bounding box center [1509, 411] width 105 height 273
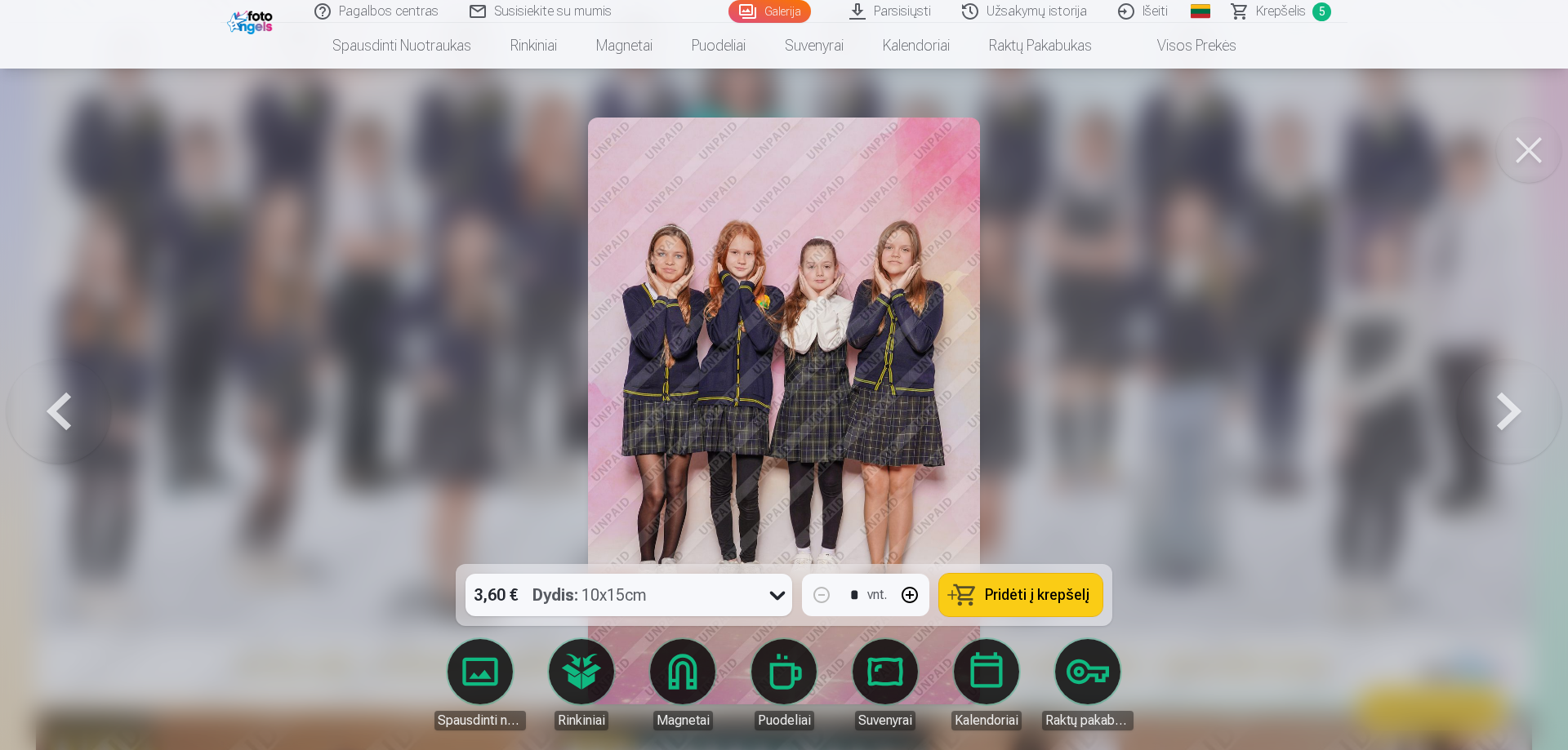
click at [1505, 405] on button at bounding box center [1509, 411] width 105 height 273
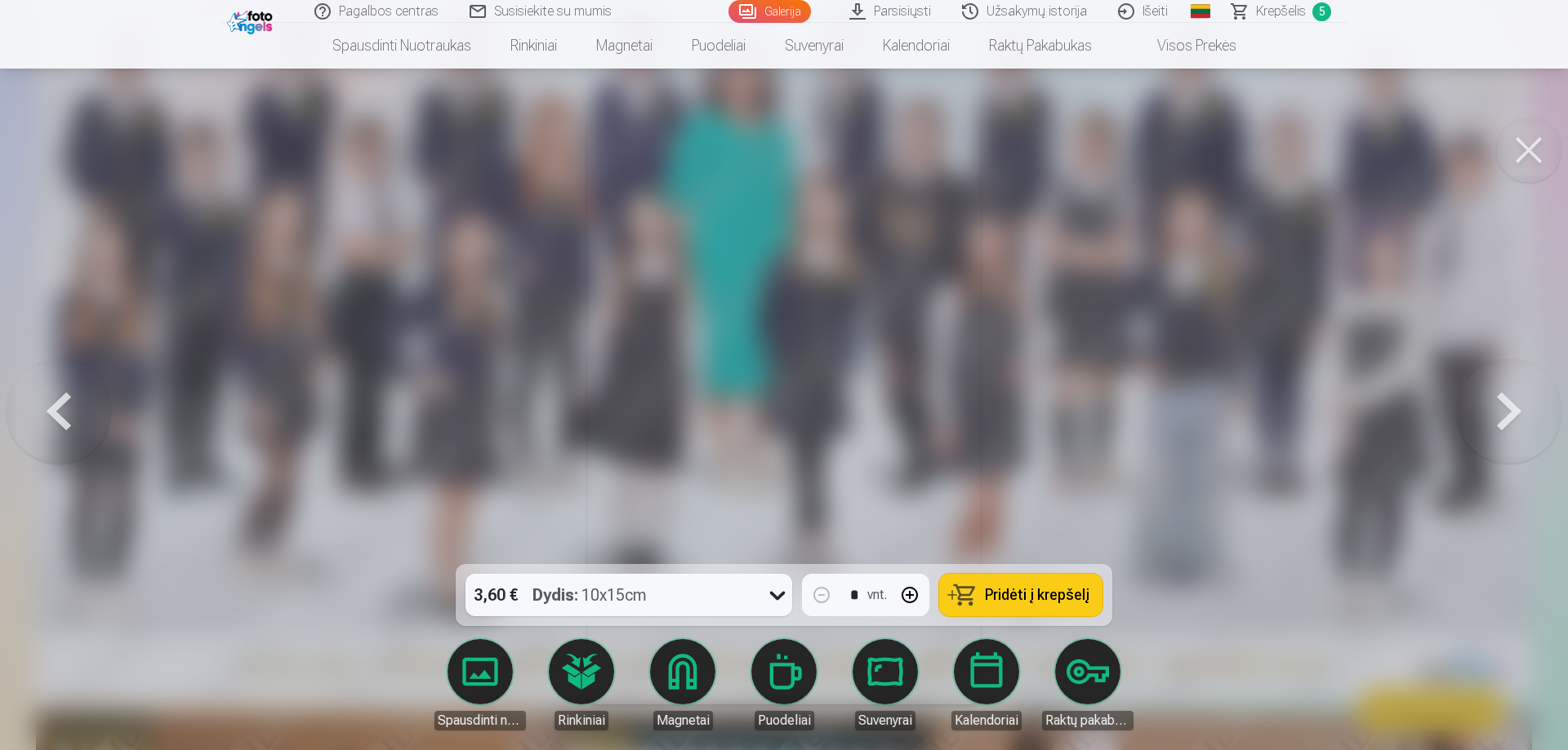
click at [1505, 405] on button at bounding box center [1509, 411] width 105 height 273
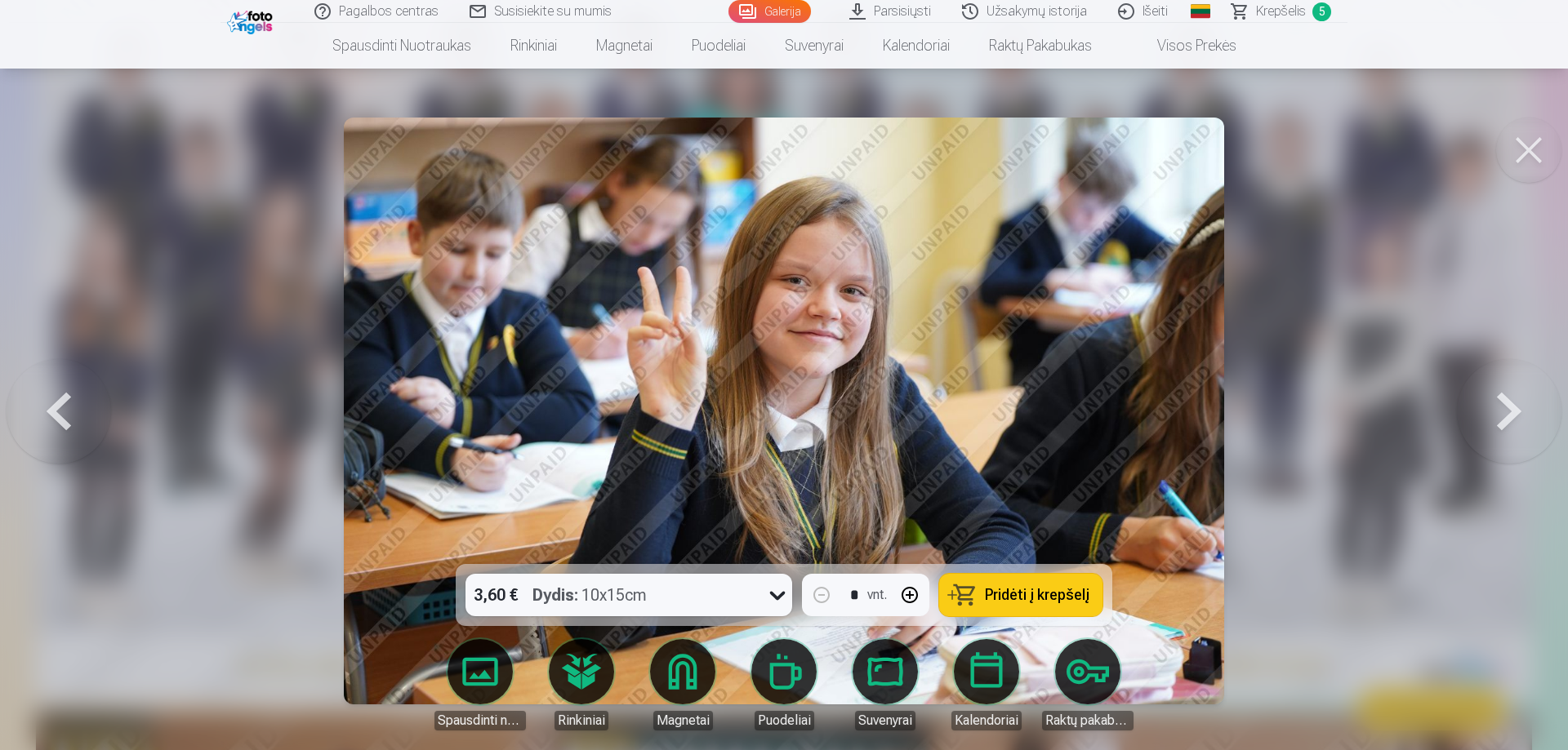
click at [1045, 594] on span "Pridėti į krepšelį" at bounding box center [1037, 595] width 105 height 14
click at [1520, 403] on button at bounding box center [1509, 411] width 105 height 273
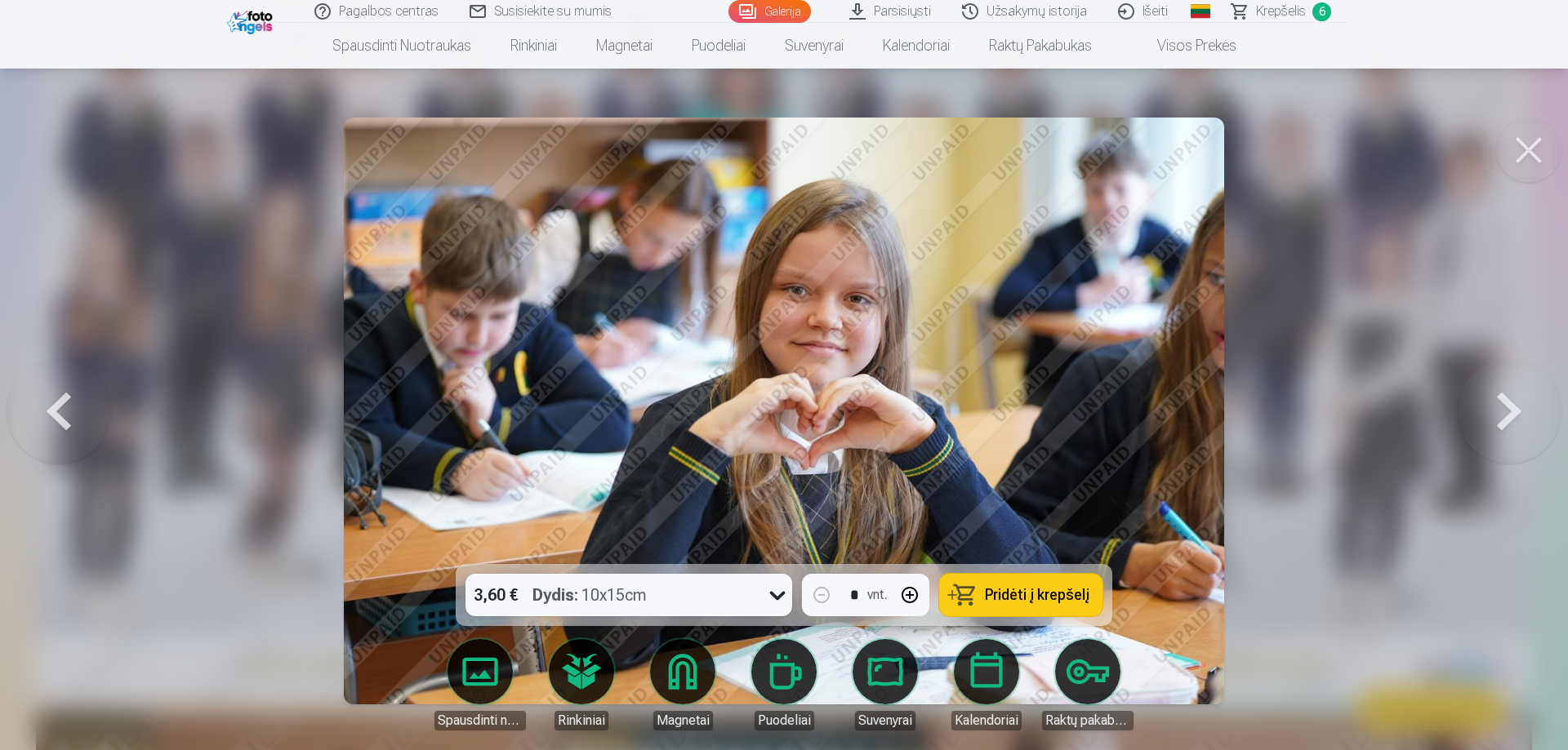
click at [1520, 403] on button at bounding box center [1509, 411] width 105 height 273
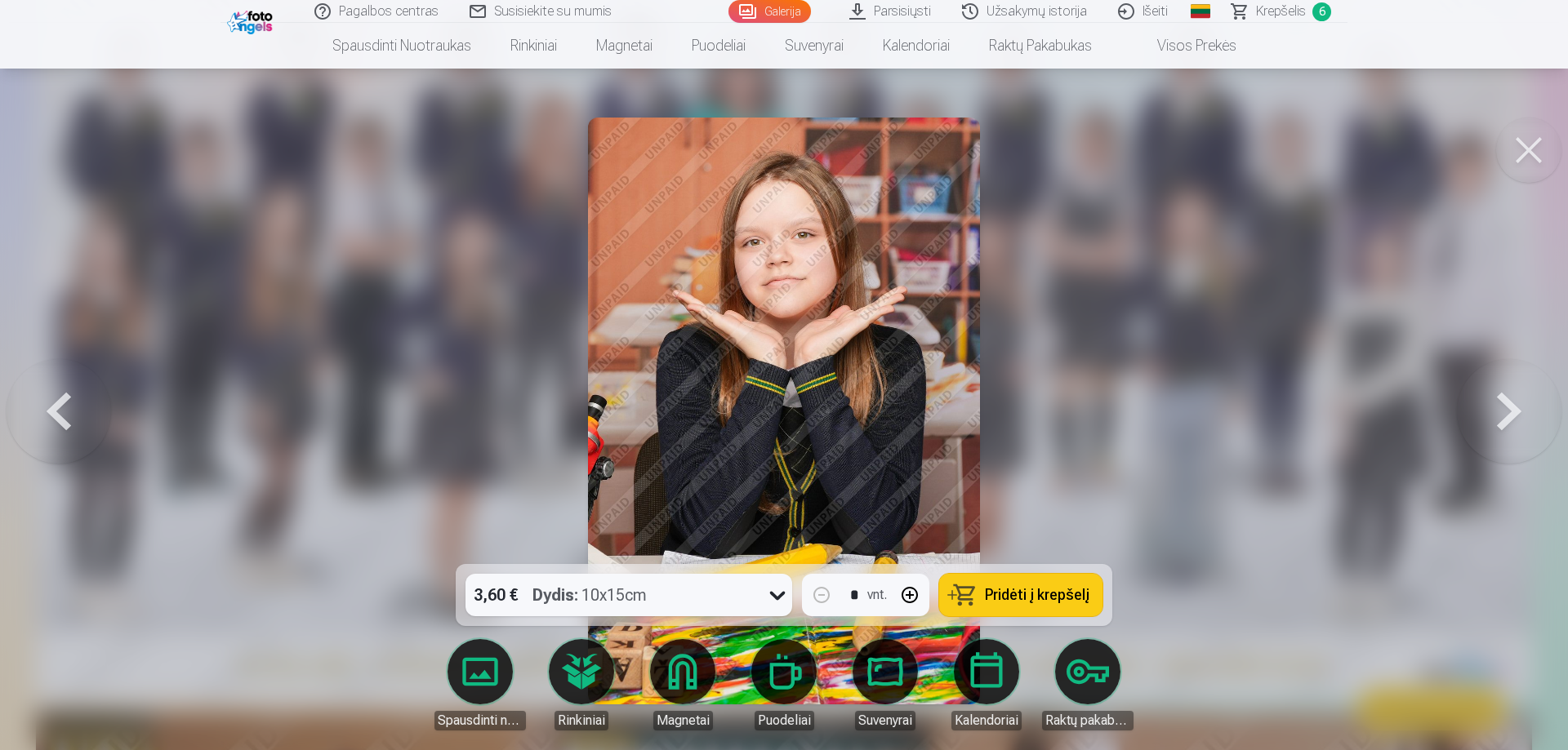
drag, startPoint x: 66, startPoint y: 419, endPoint x: 86, endPoint y: 416, distance: 20.2
click at [67, 417] on button at bounding box center [59, 411] width 105 height 273
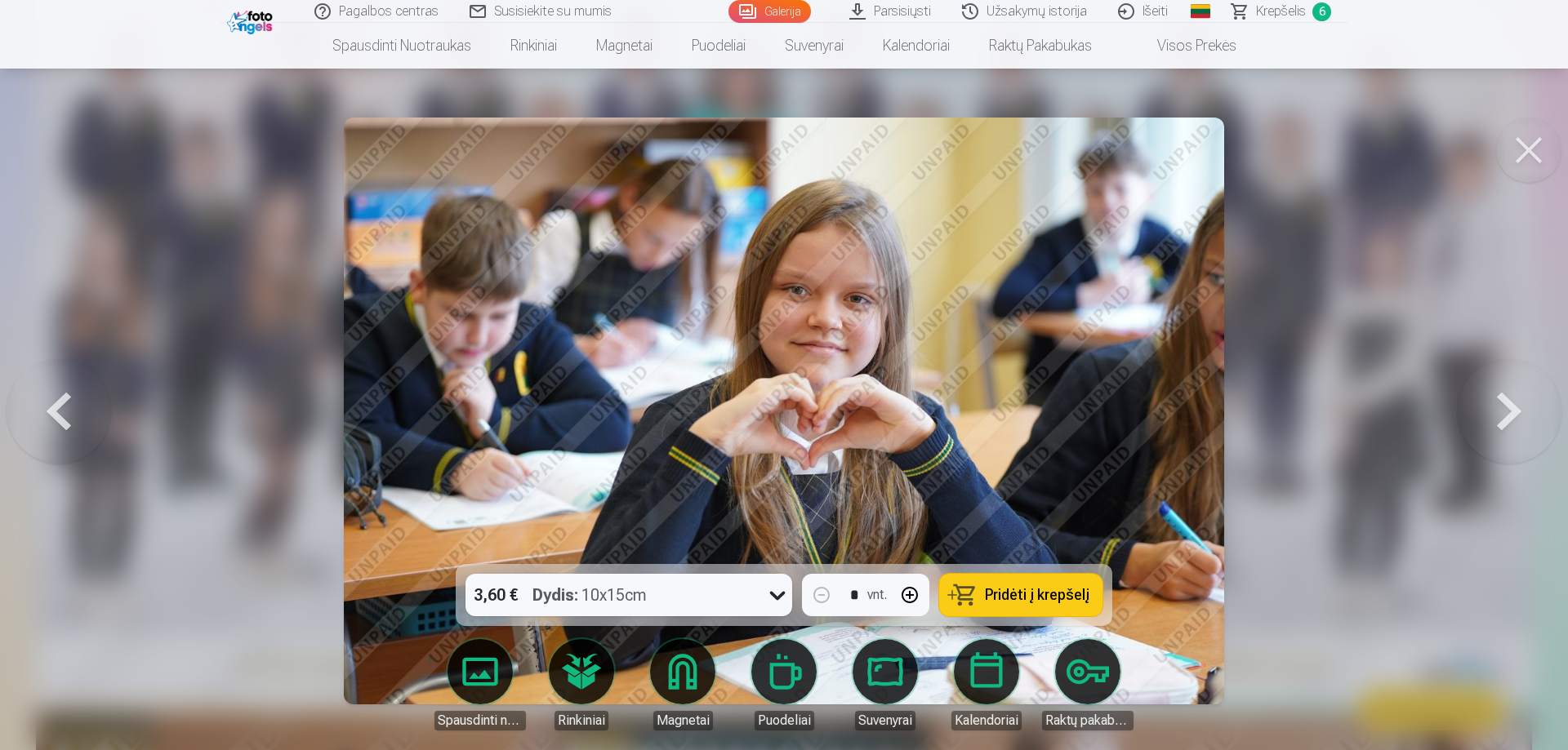
click at [1010, 584] on button "Pridėti į krepšelį" at bounding box center [1021, 595] width 163 height 42
click at [1525, 414] on button at bounding box center [1509, 411] width 105 height 273
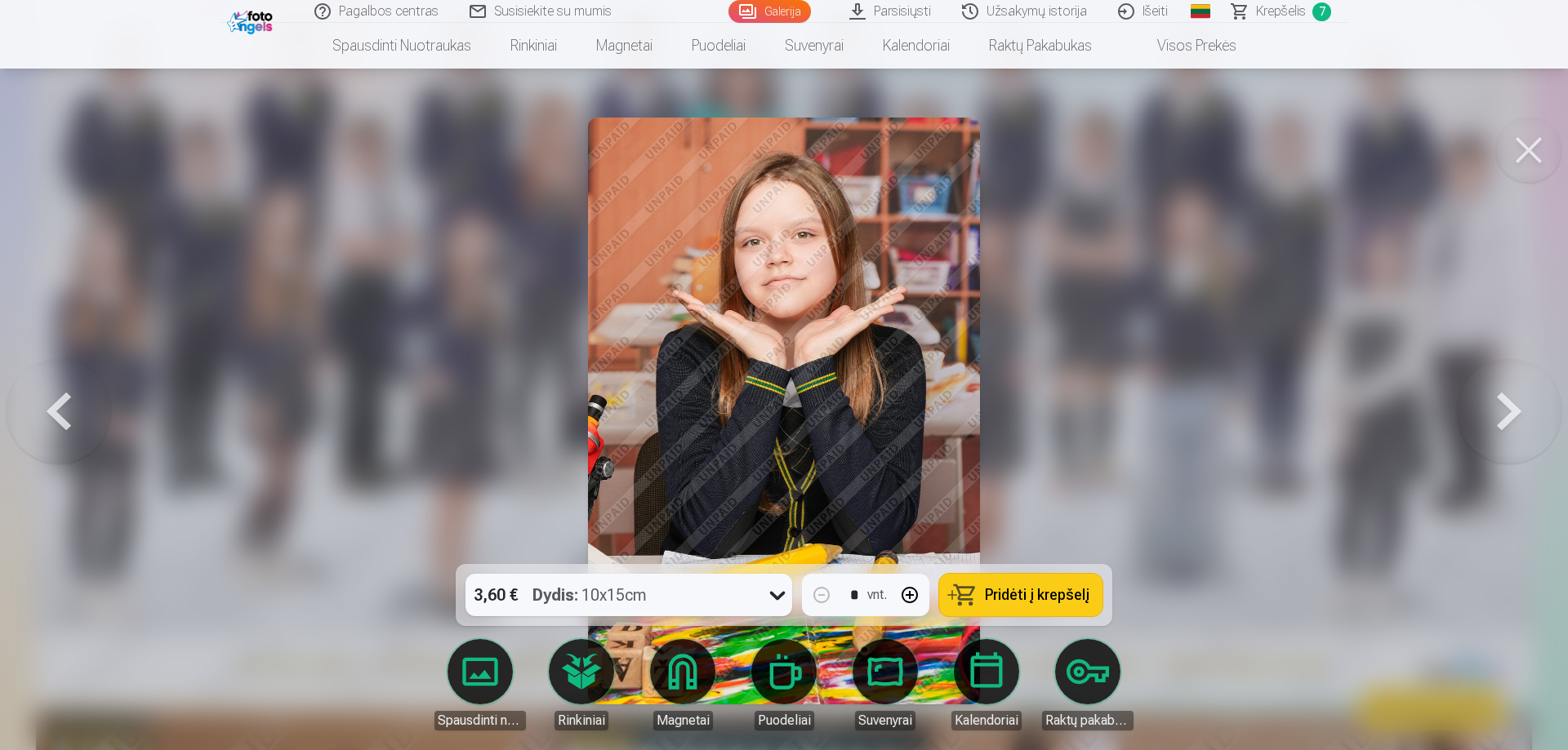
click at [1541, 401] on button at bounding box center [1509, 411] width 105 height 273
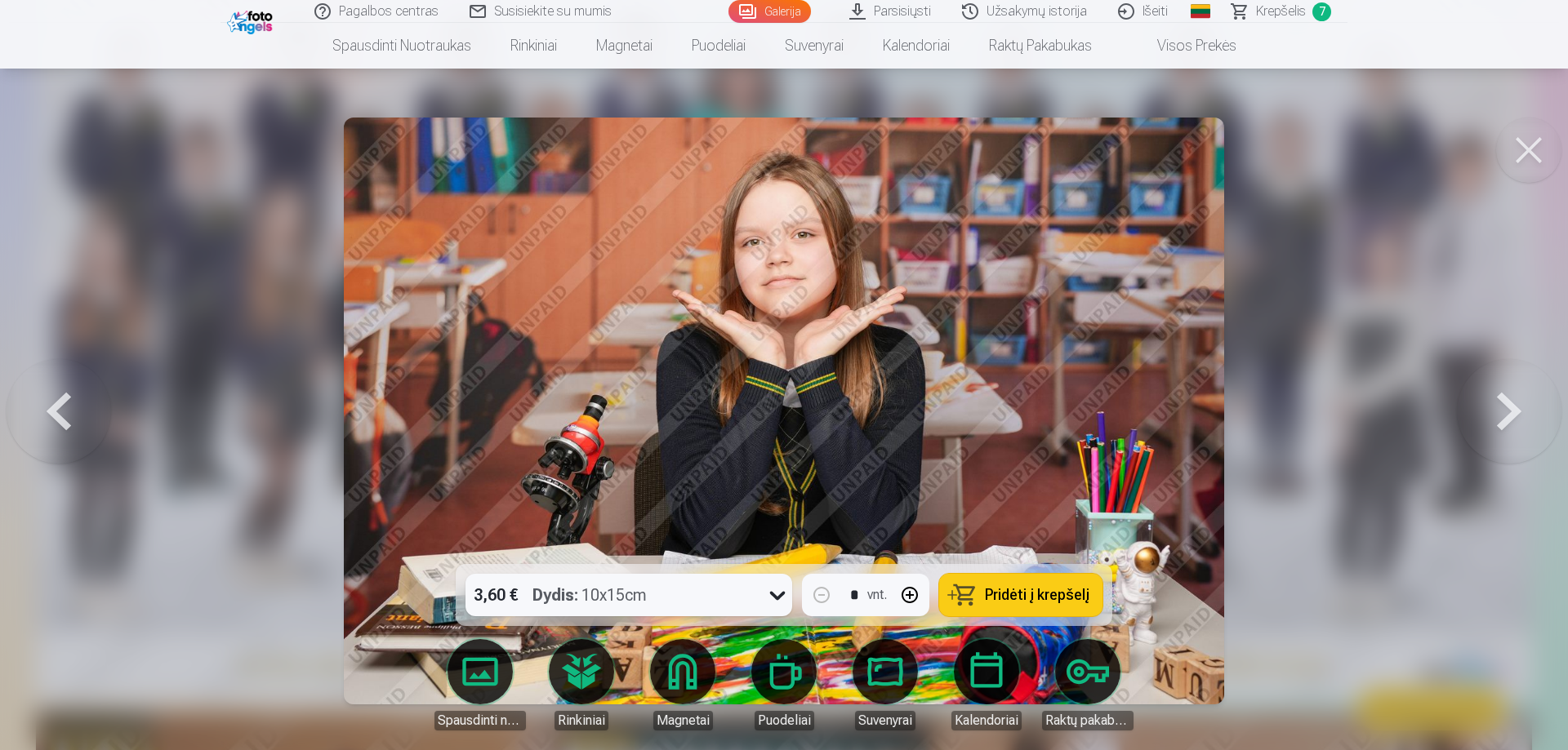
click at [1514, 421] on button at bounding box center [1509, 411] width 105 height 273
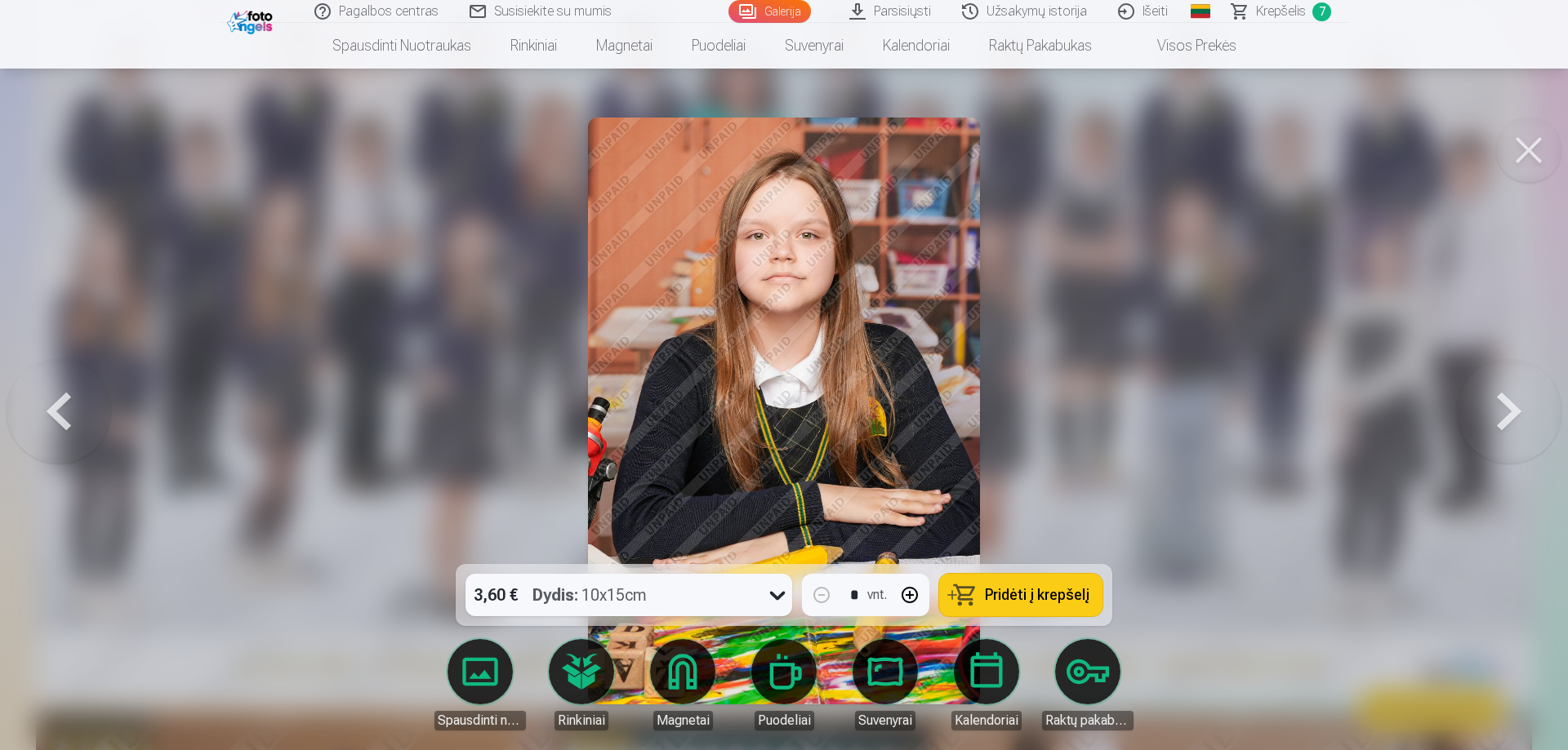
click at [1510, 430] on button at bounding box center [1509, 411] width 105 height 273
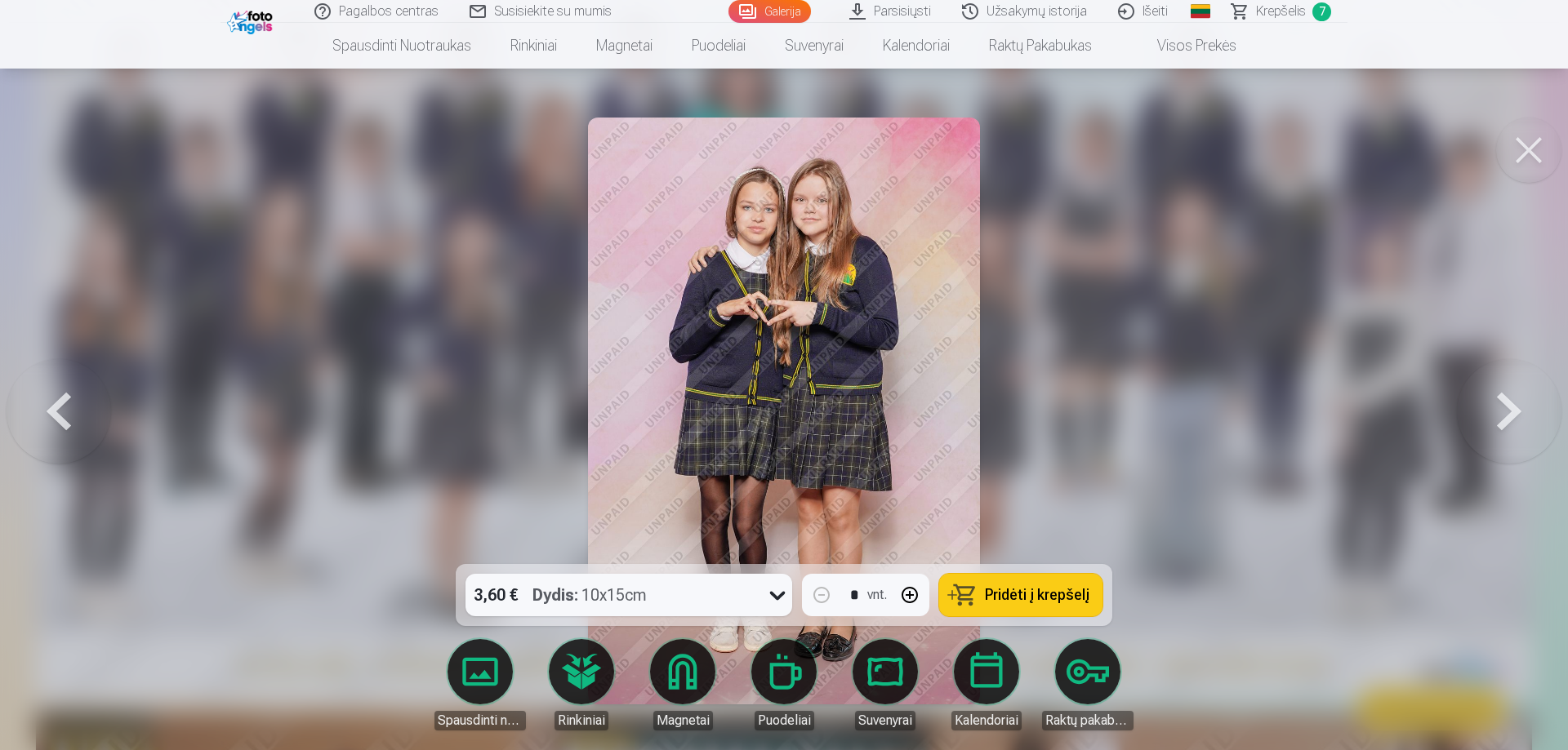
click at [1510, 430] on button at bounding box center [1509, 411] width 105 height 273
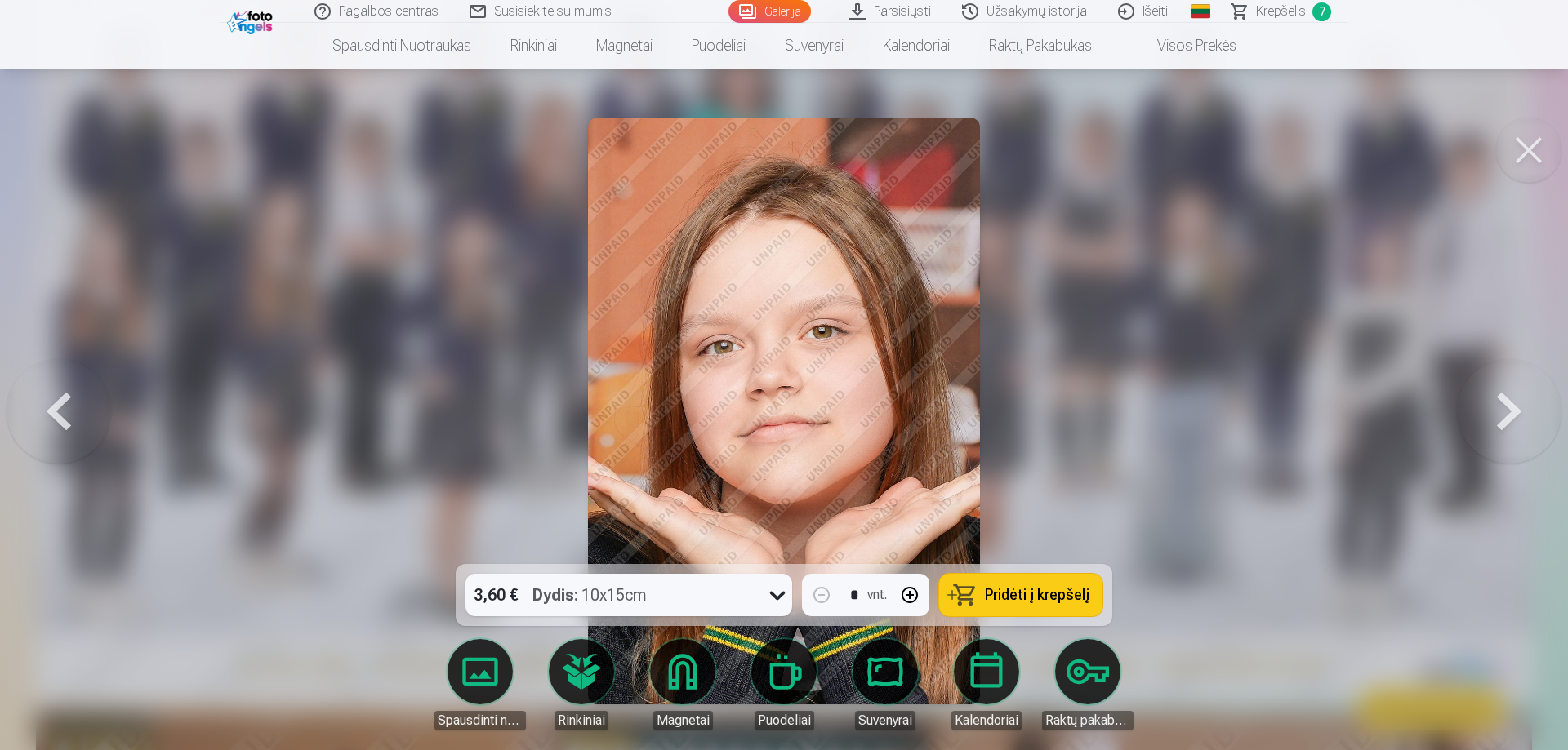
click at [1510, 430] on button at bounding box center [1509, 411] width 105 height 273
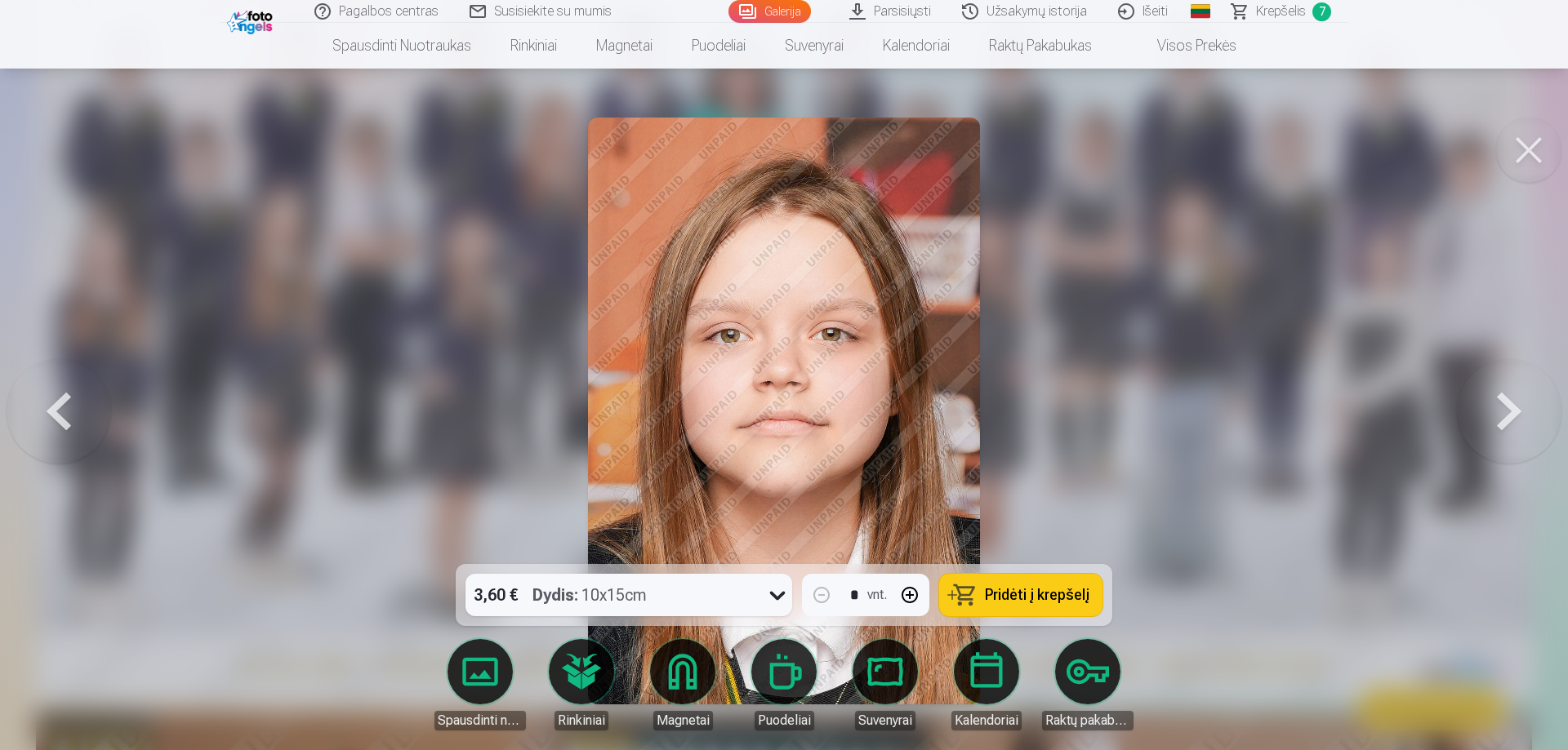
click at [1510, 430] on button at bounding box center [1509, 411] width 105 height 273
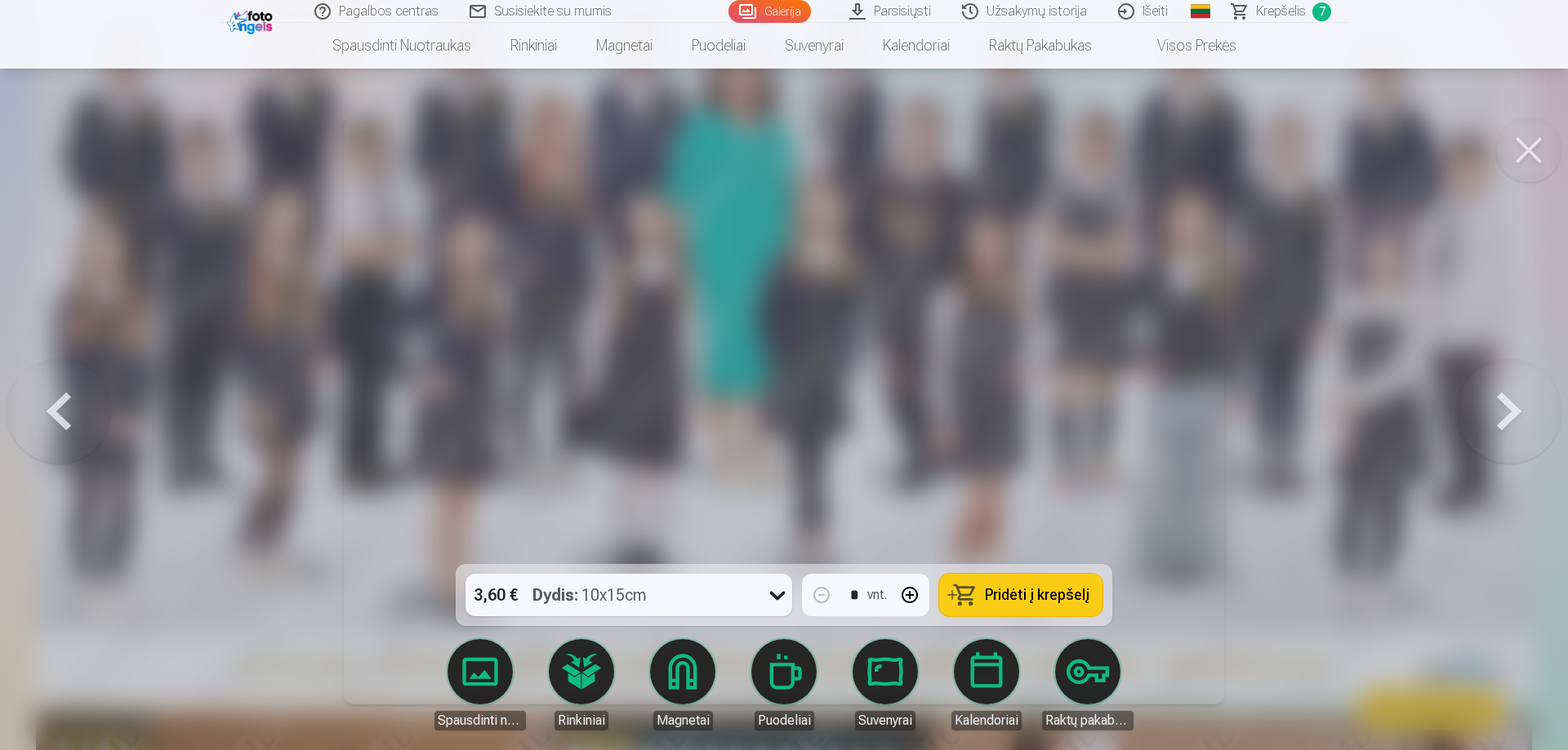
click at [1510, 430] on button at bounding box center [1509, 411] width 105 height 273
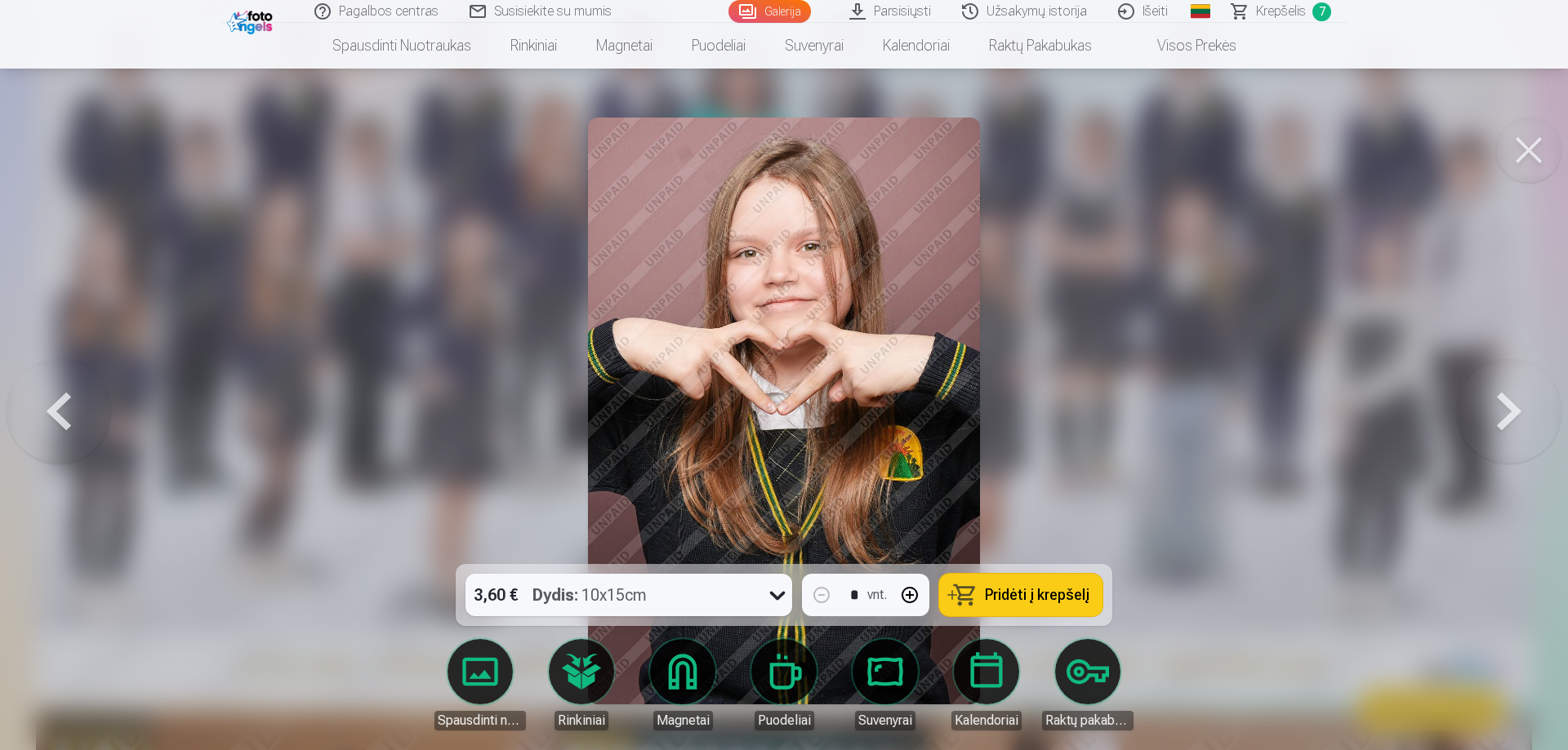
click at [1510, 430] on button at bounding box center [1509, 411] width 105 height 273
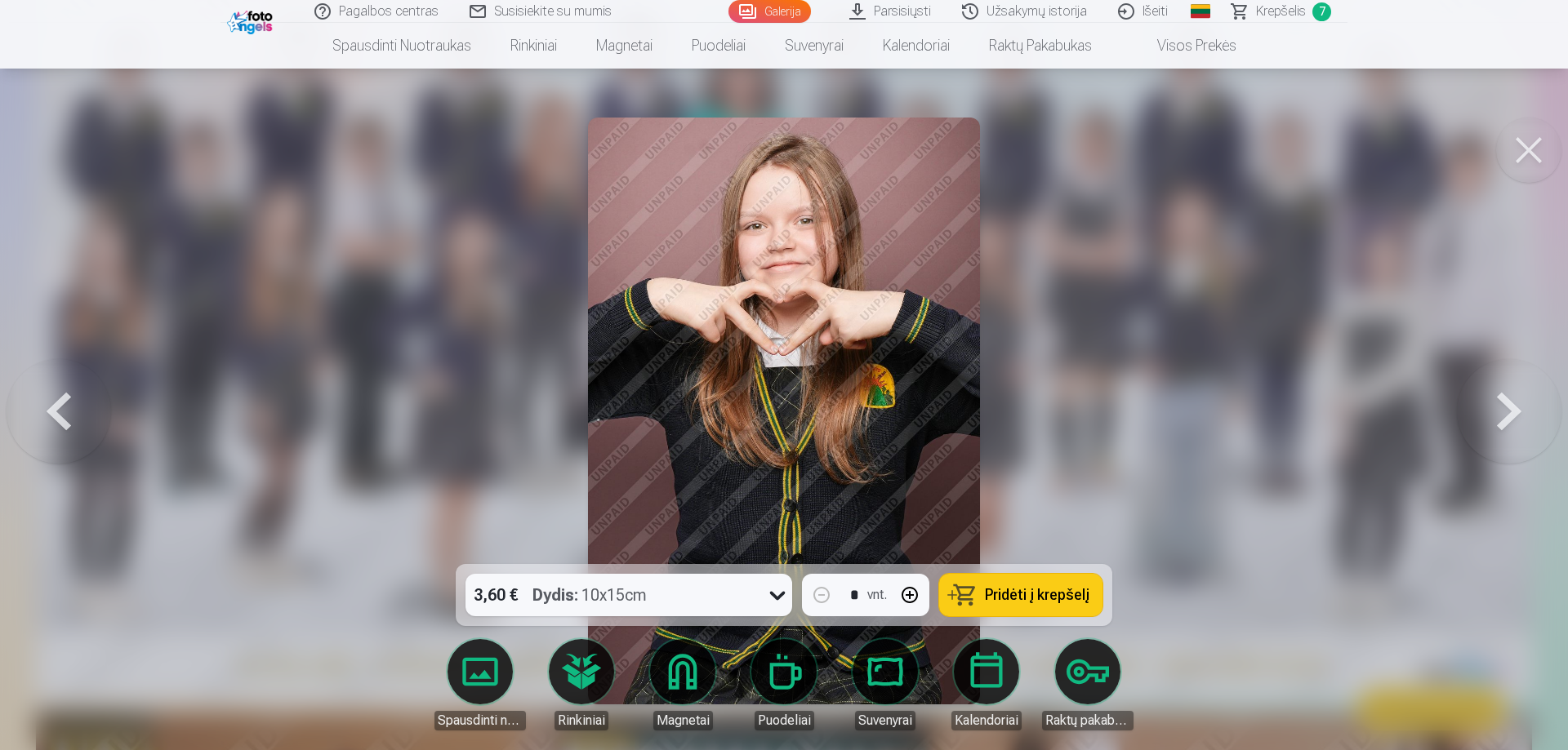
click at [1510, 430] on button at bounding box center [1509, 411] width 105 height 273
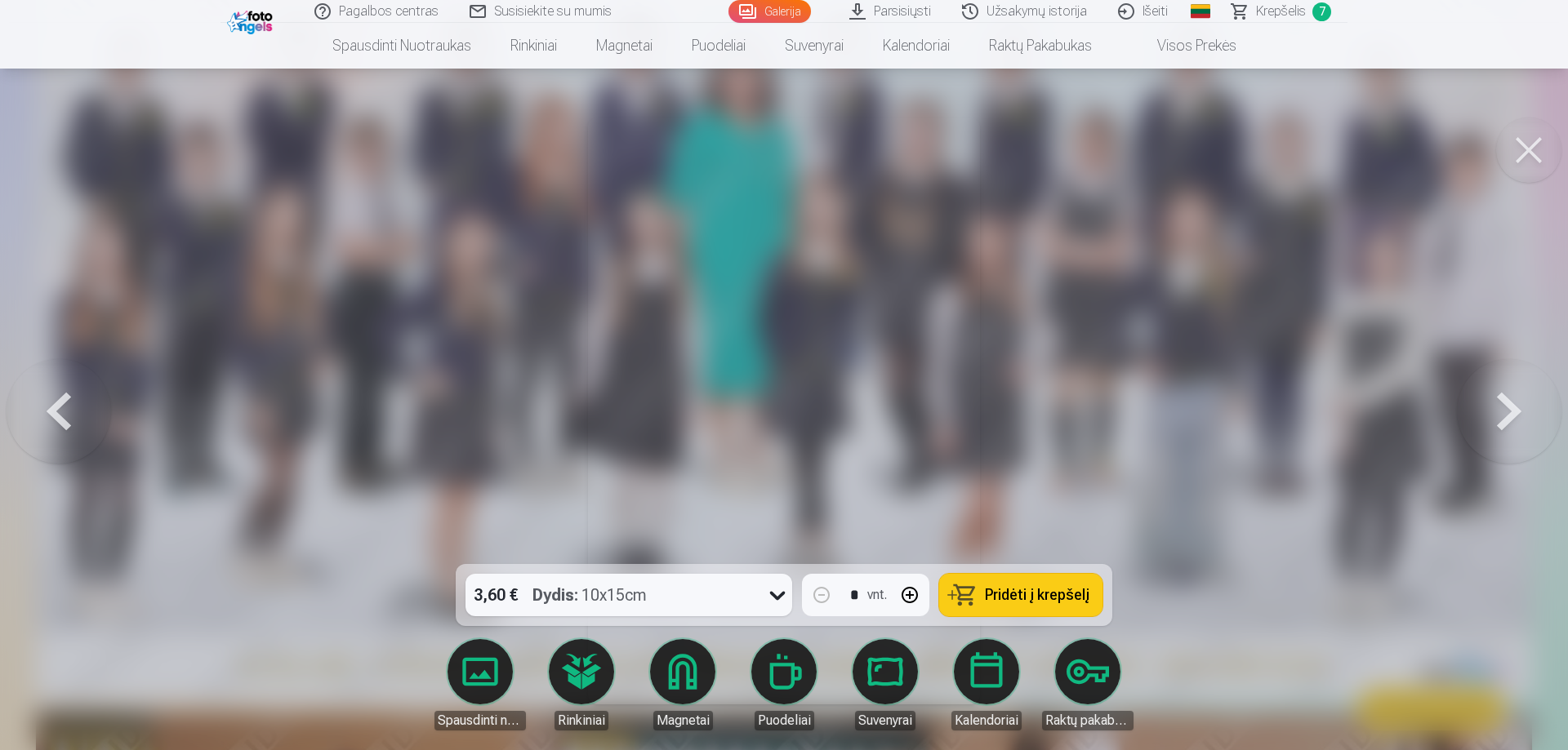
click at [1520, 427] on button at bounding box center [1509, 411] width 105 height 273
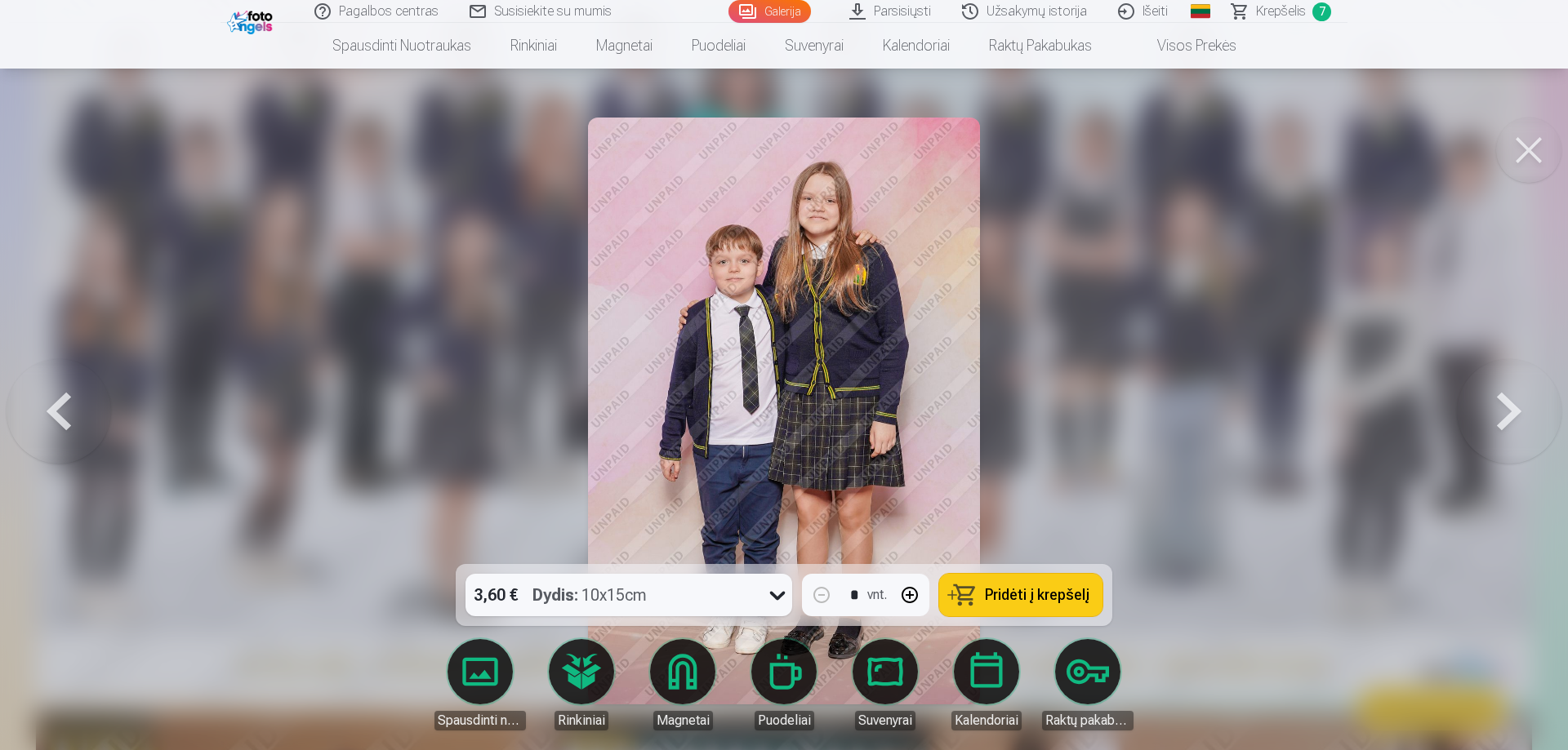
click at [71, 425] on button at bounding box center [59, 411] width 105 height 273
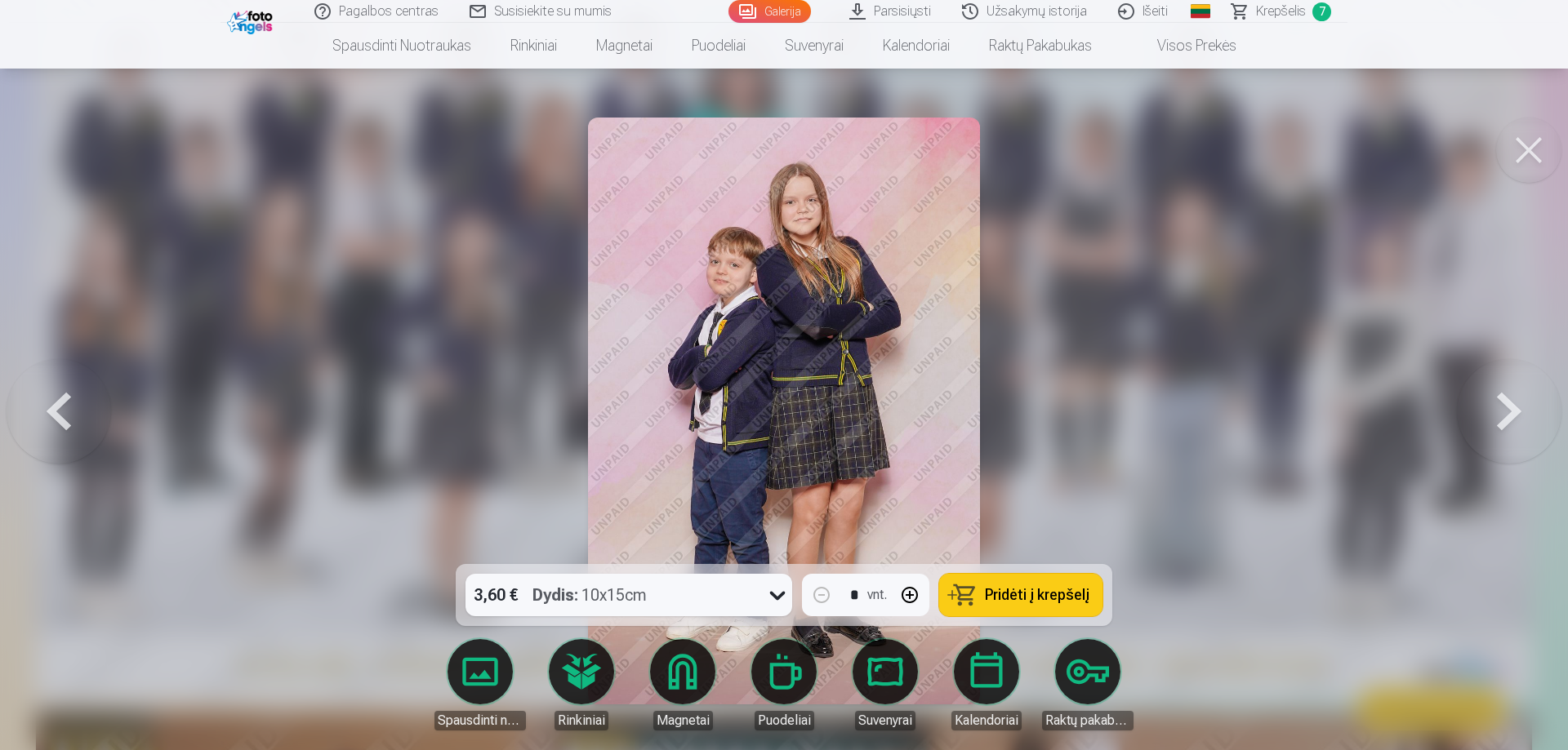
click at [1059, 592] on span "Pridėti į krepšelį" at bounding box center [1037, 595] width 105 height 14
click at [1056, 600] on span "Pridėti į krepšelį" at bounding box center [1037, 595] width 105 height 14
click at [1507, 406] on button at bounding box center [1509, 411] width 105 height 273
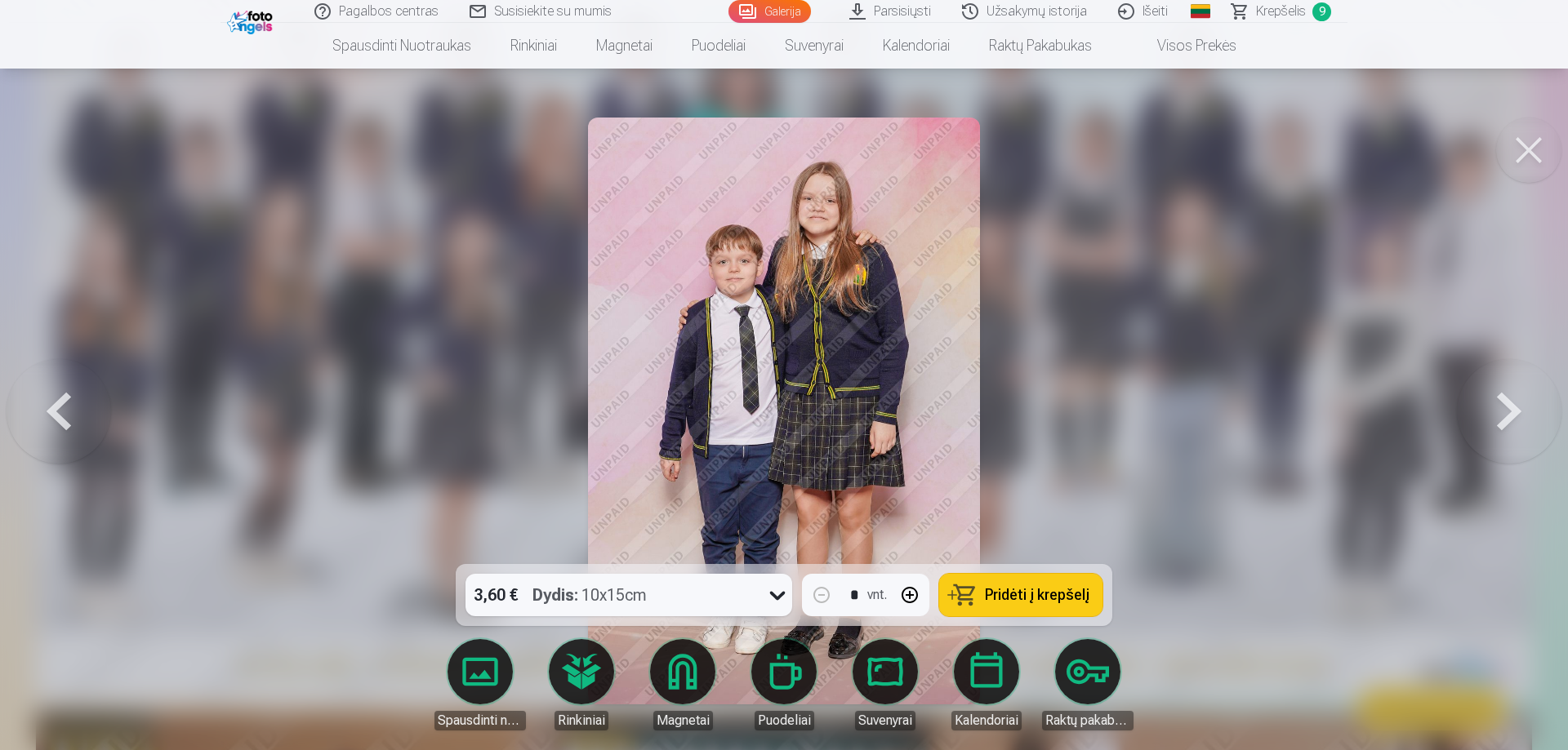
click at [1507, 406] on button at bounding box center [1509, 411] width 105 height 273
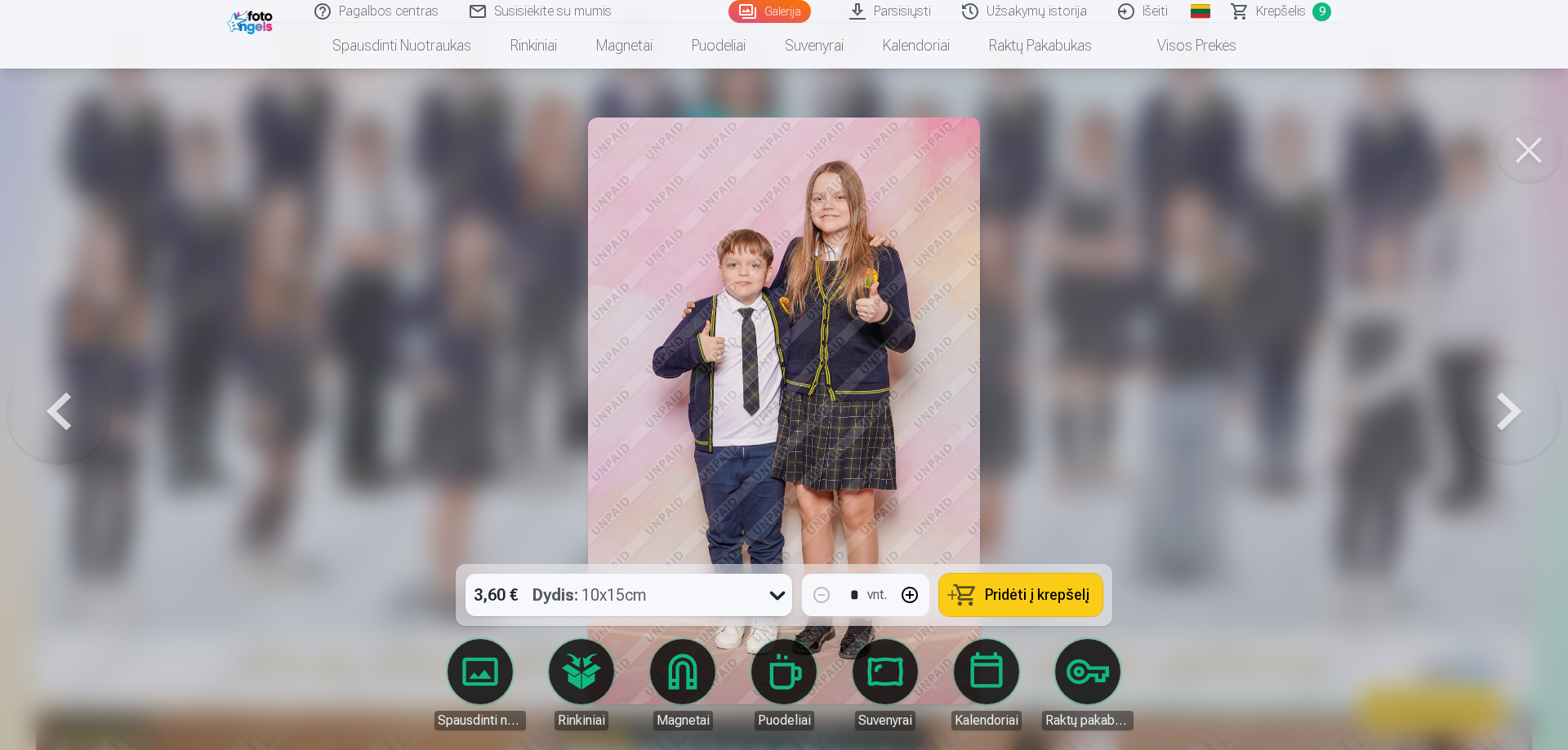
click at [1507, 406] on button at bounding box center [1509, 411] width 105 height 273
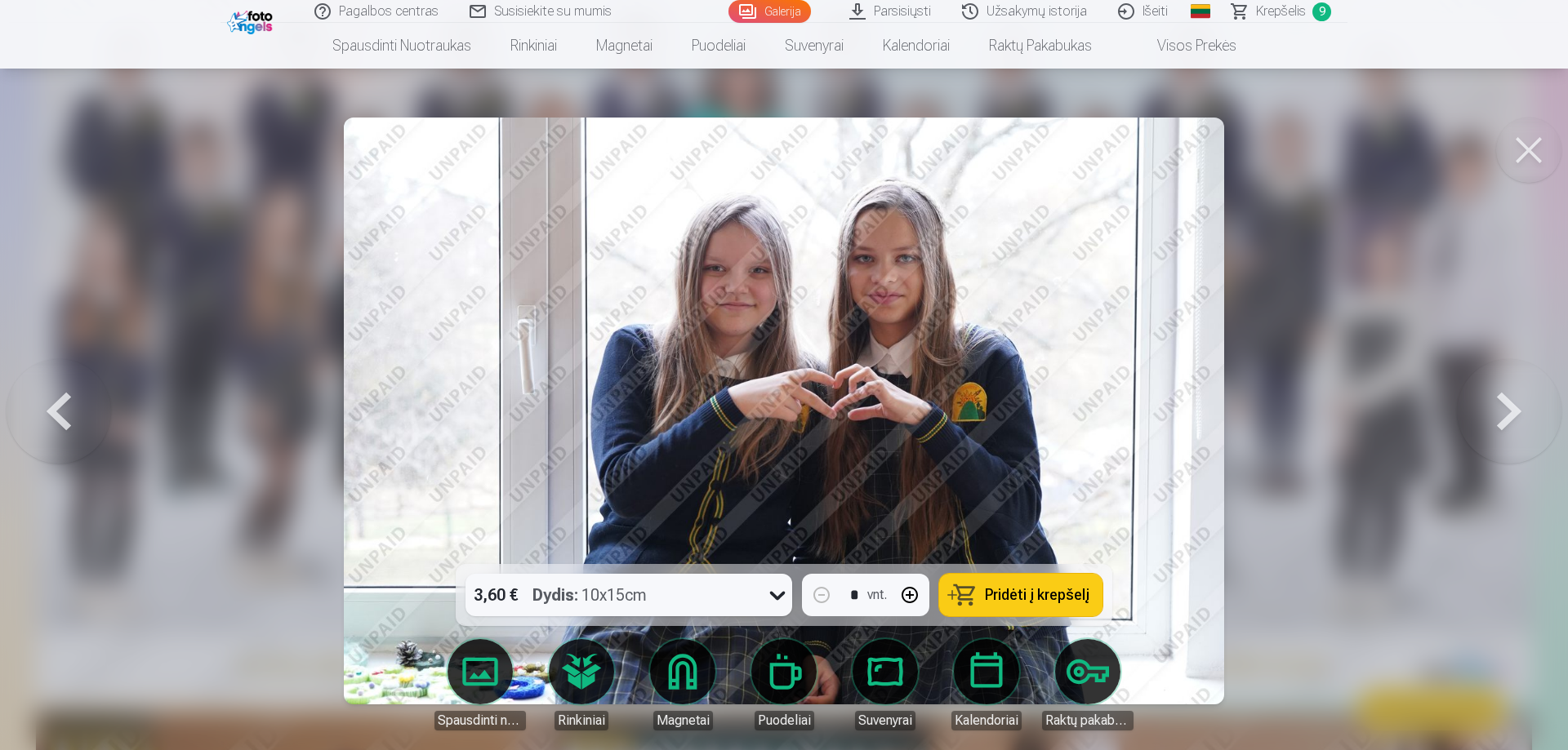
click at [67, 415] on button at bounding box center [59, 411] width 105 height 273
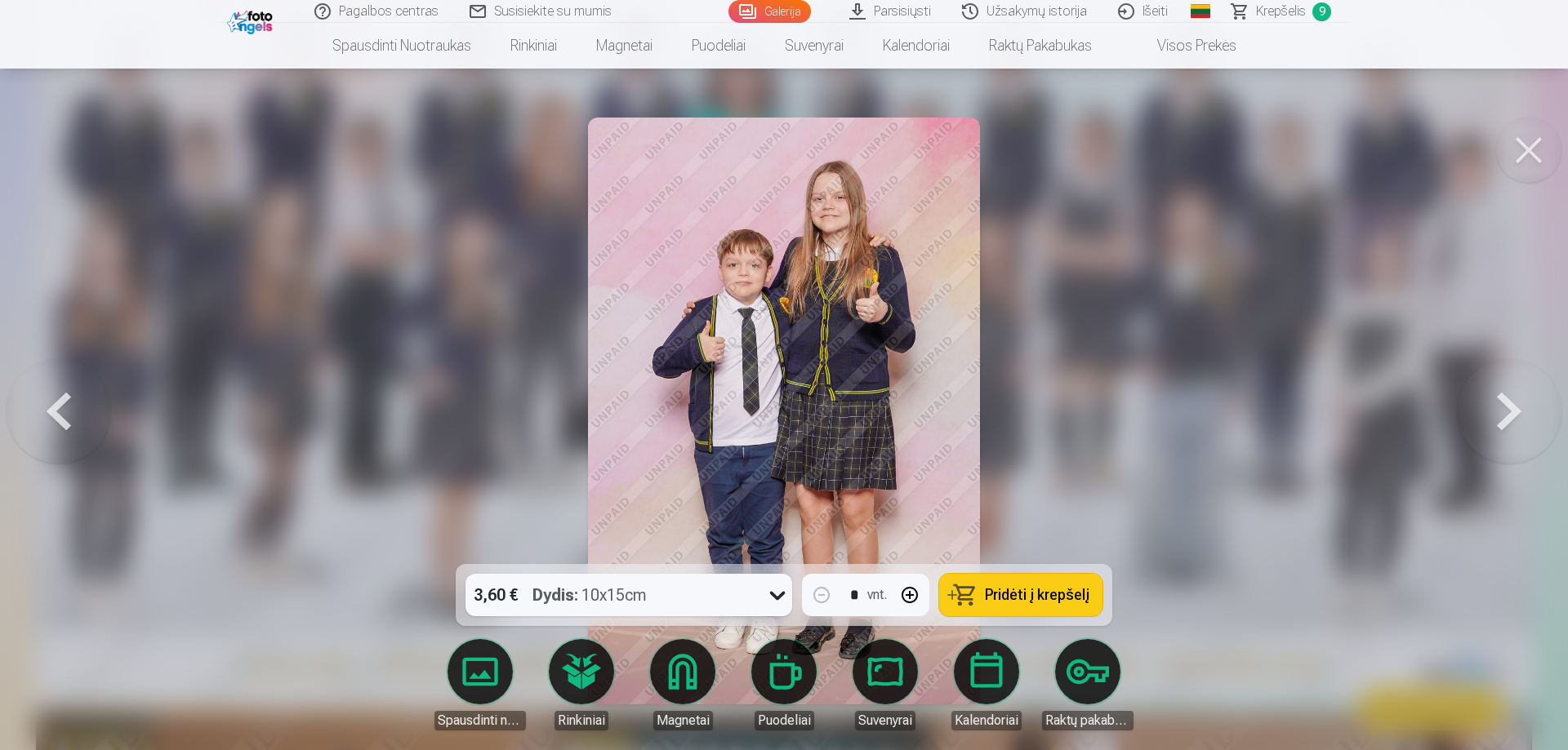
click at [1517, 411] on button at bounding box center [1509, 411] width 105 height 273
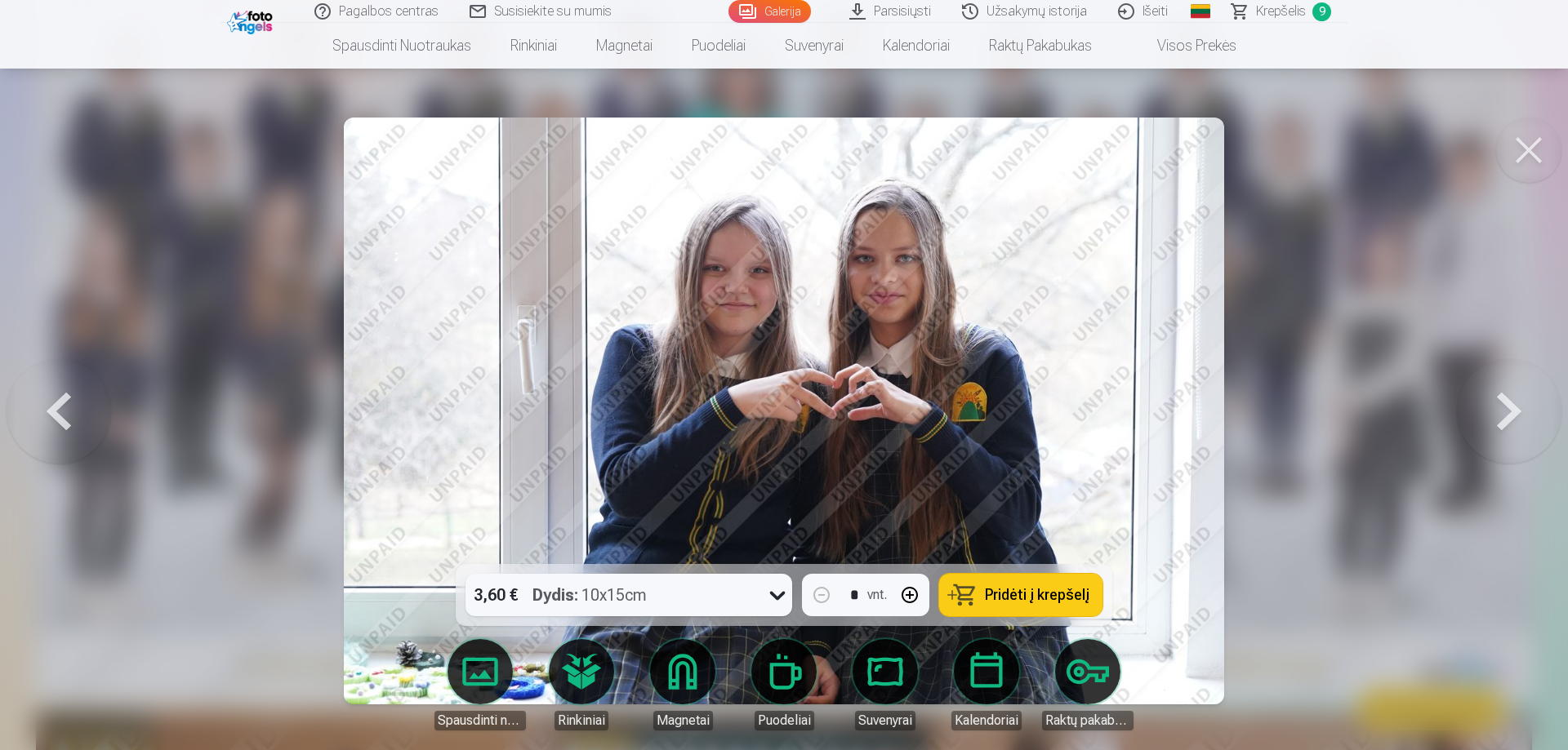
click at [1516, 411] on button at bounding box center [1509, 411] width 105 height 273
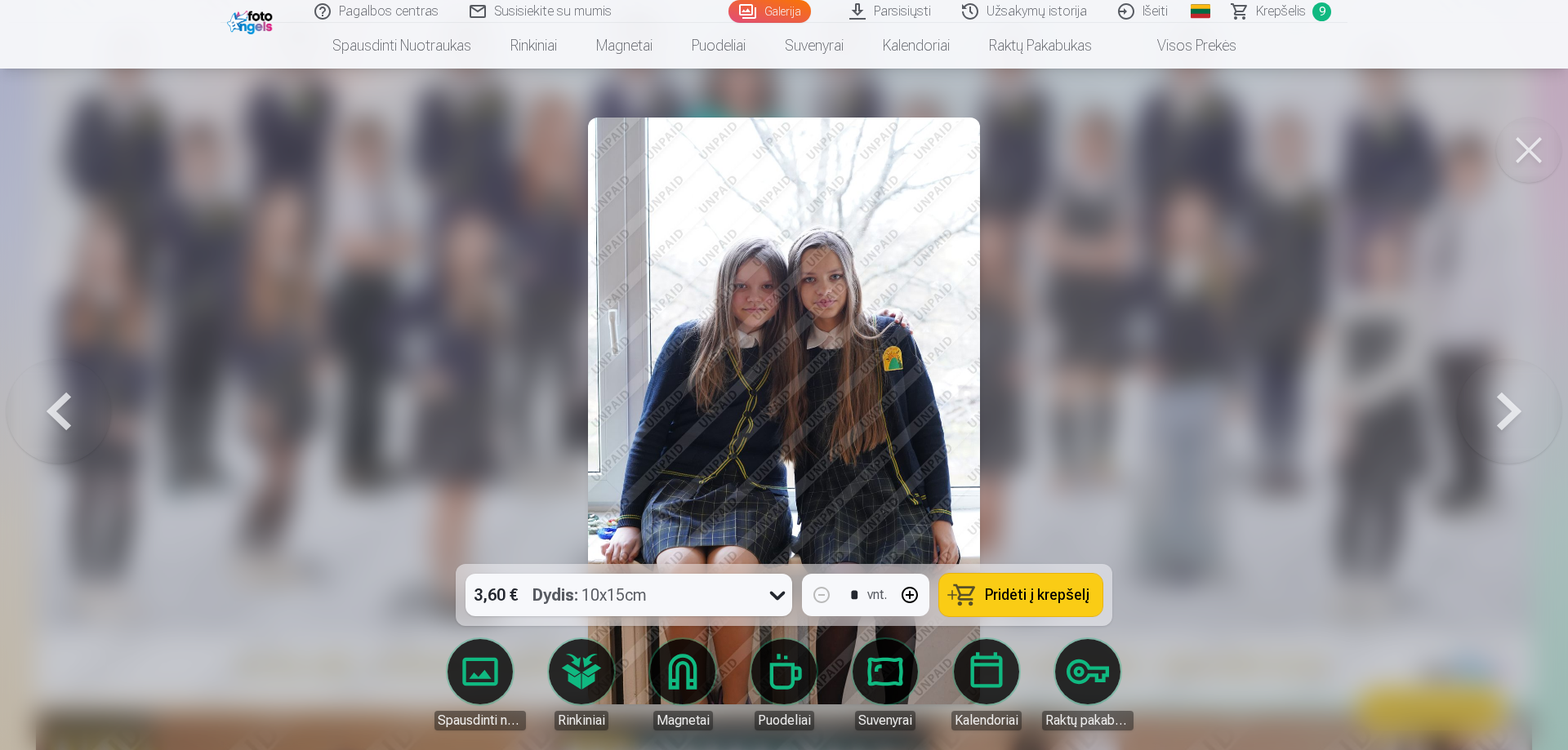
click at [1516, 411] on button at bounding box center [1509, 411] width 105 height 273
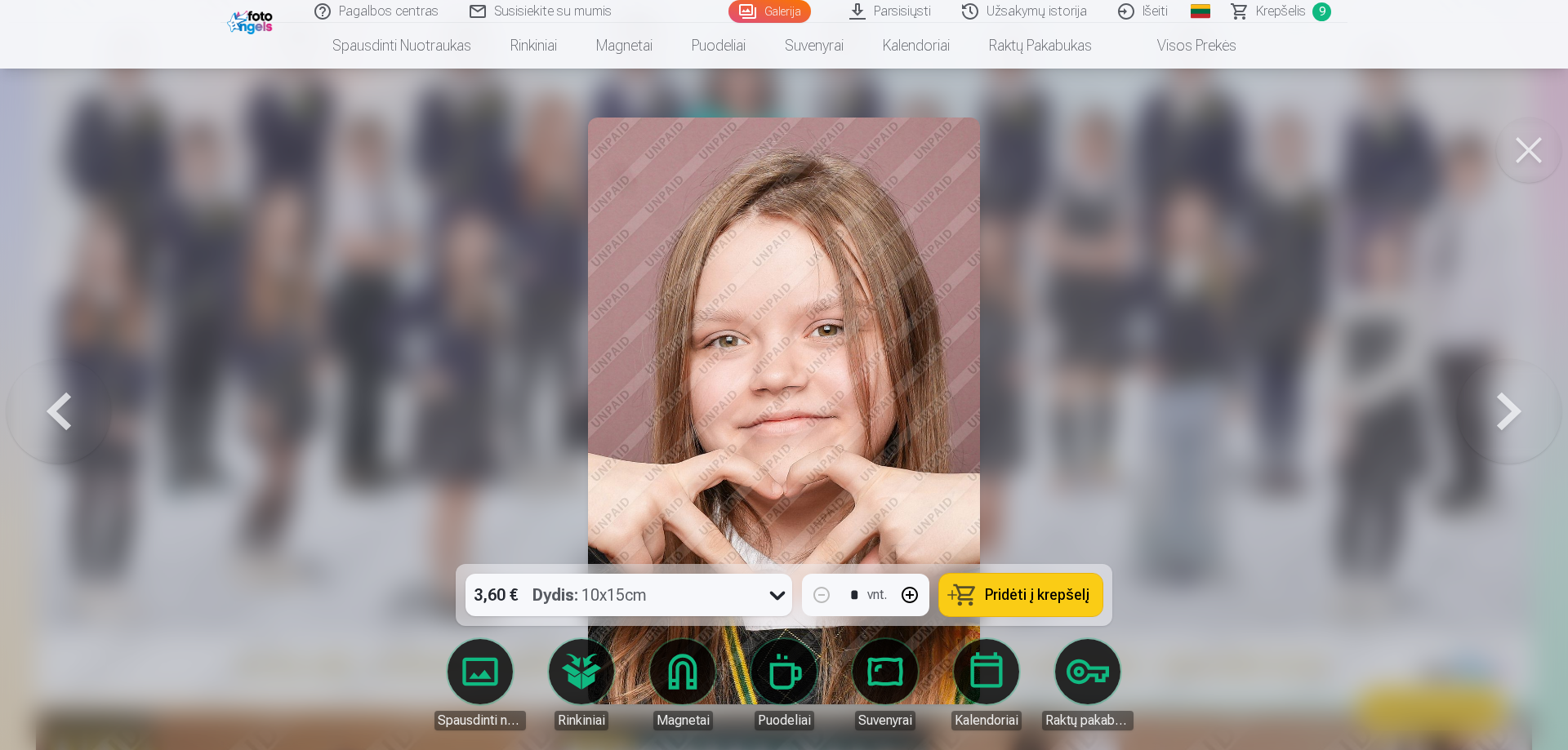
click at [73, 411] on button at bounding box center [59, 411] width 105 height 273
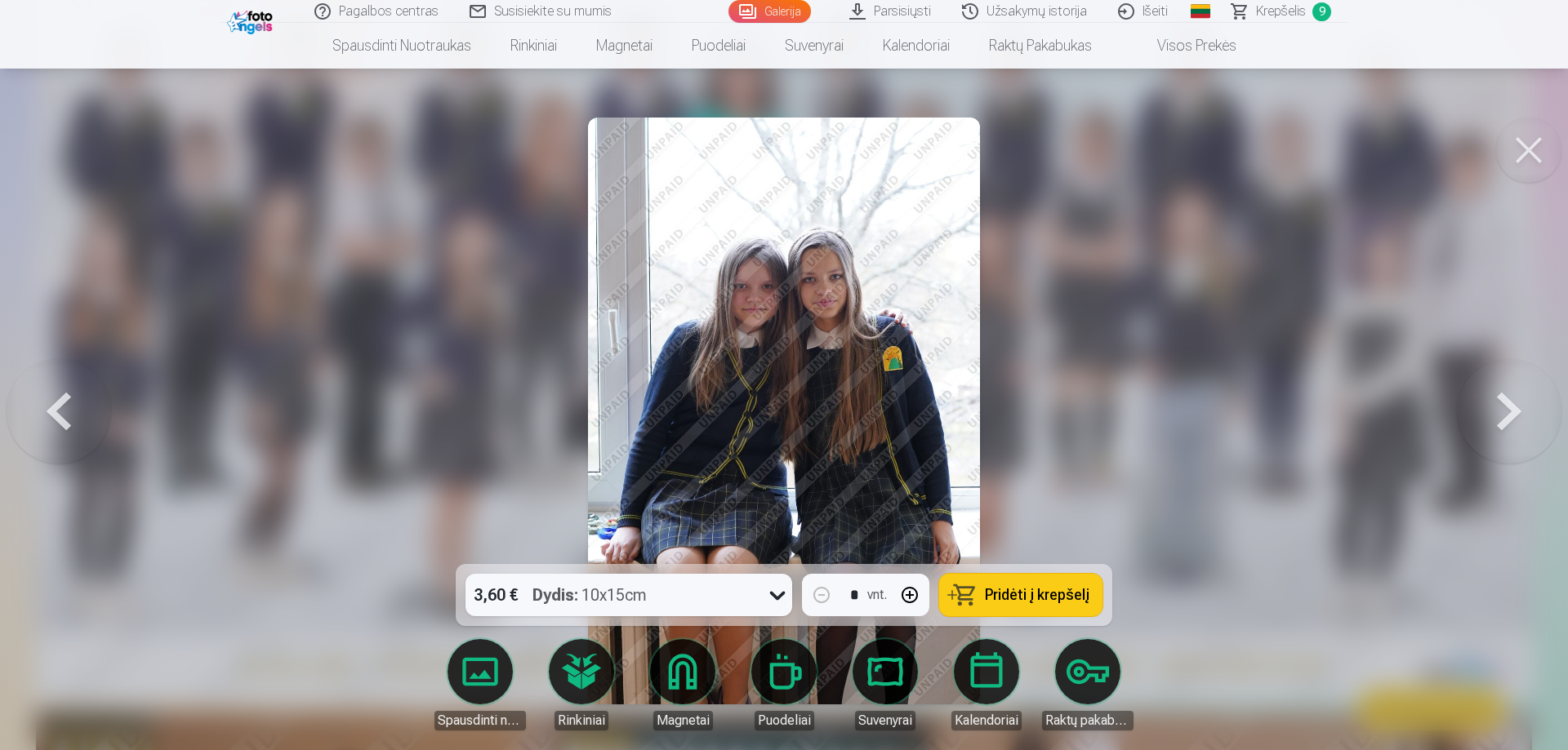
click at [73, 411] on button at bounding box center [59, 411] width 105 height 273
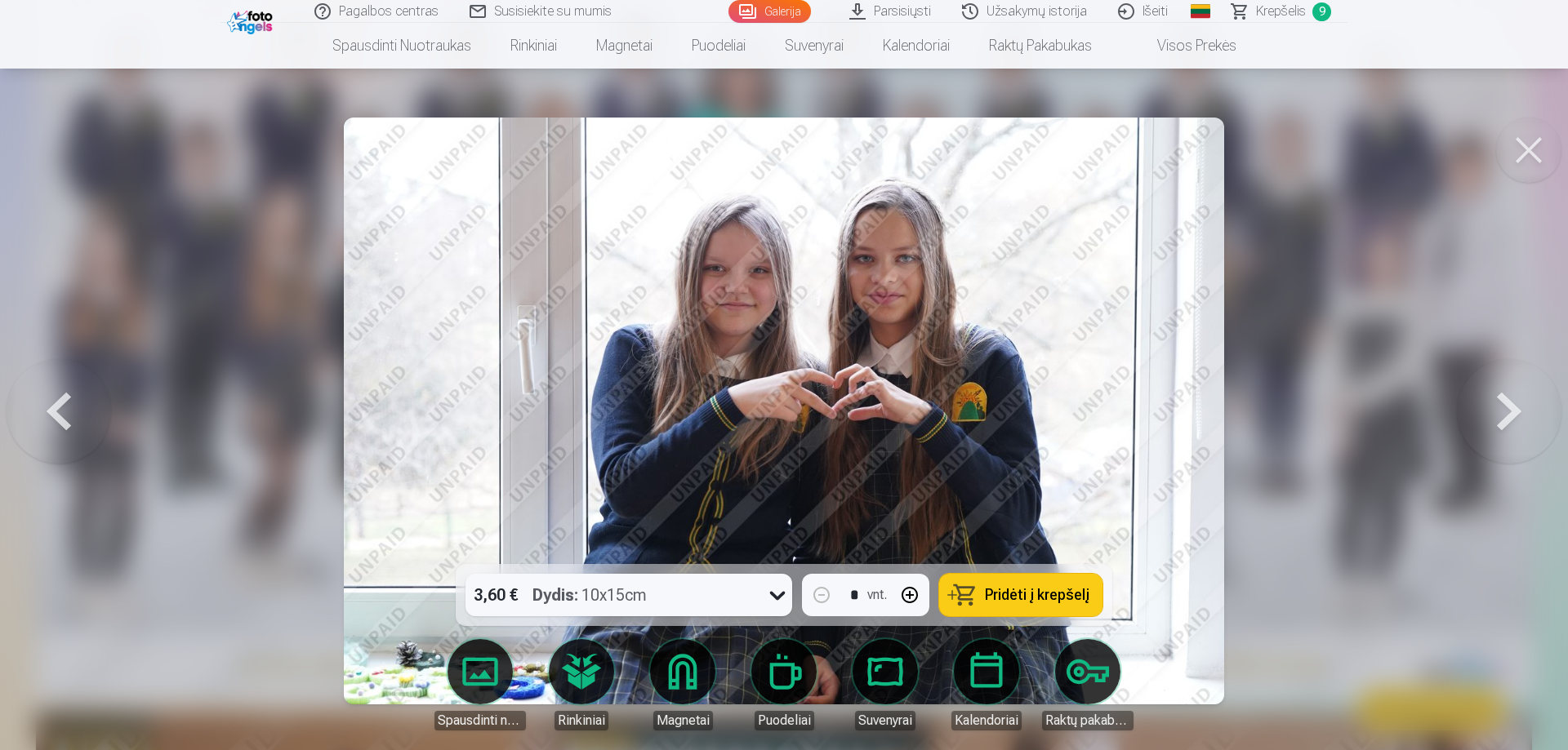
click at [1517, 414] on button at bounding box center [1509, 411] width 105 height 273
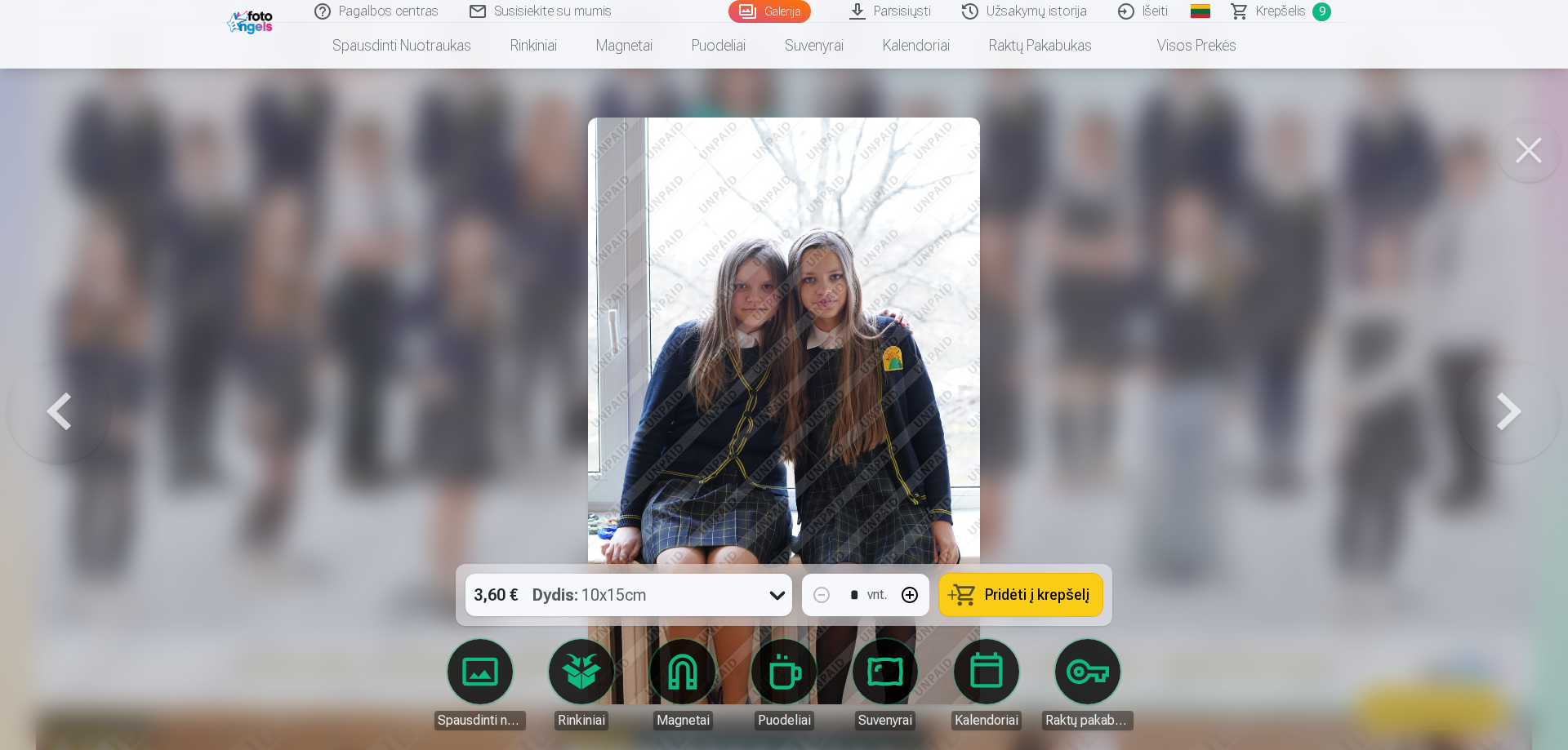
click at [1024, 594] on span "Pridėti į krepšelį" at bounding box center [1037, 595] width 105 height 14
click at [1520, 406] on button at bounding box center [1509, 411] width 105 height 273
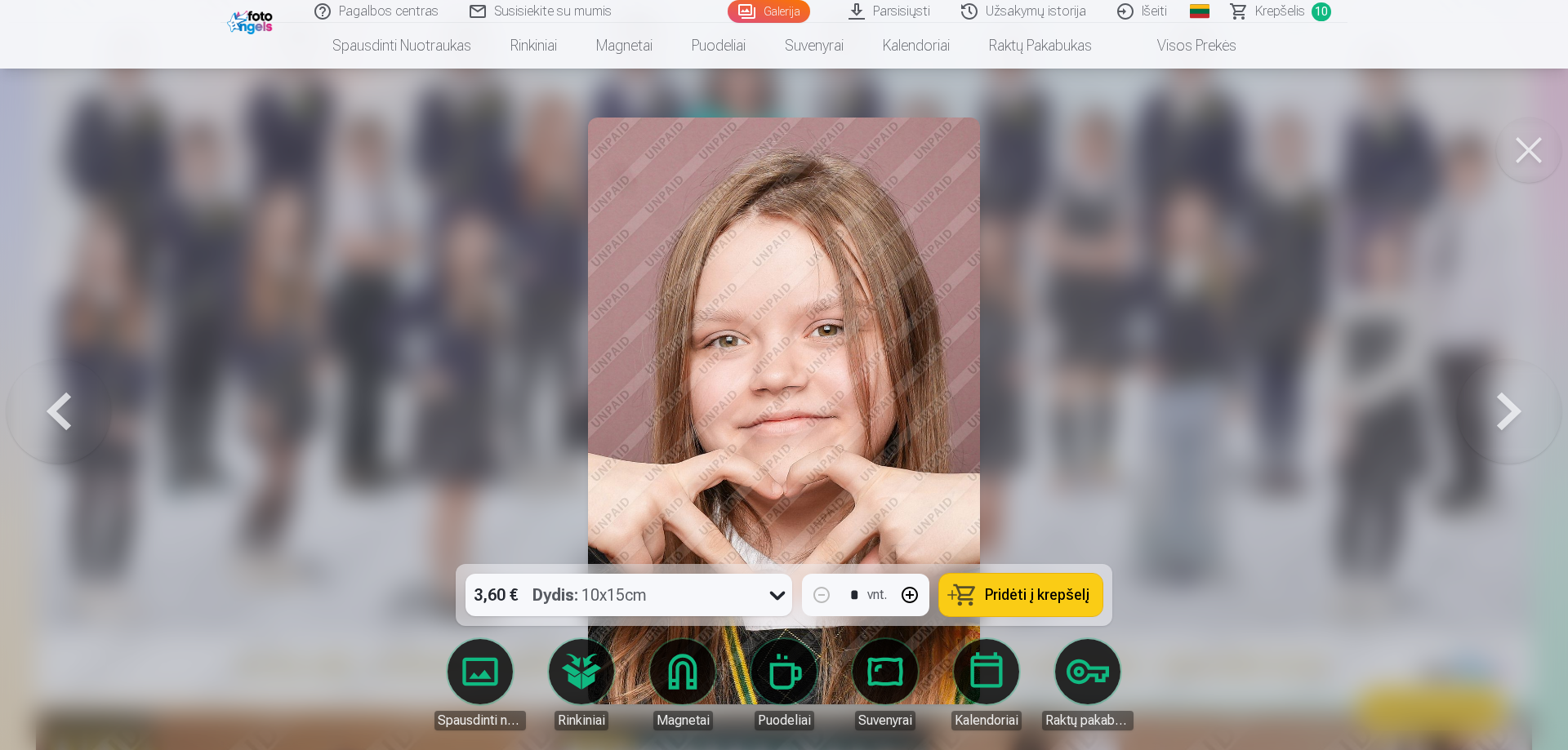
click at [1524, 404] on button at bounding box center [1509, 411] width 105 height 273
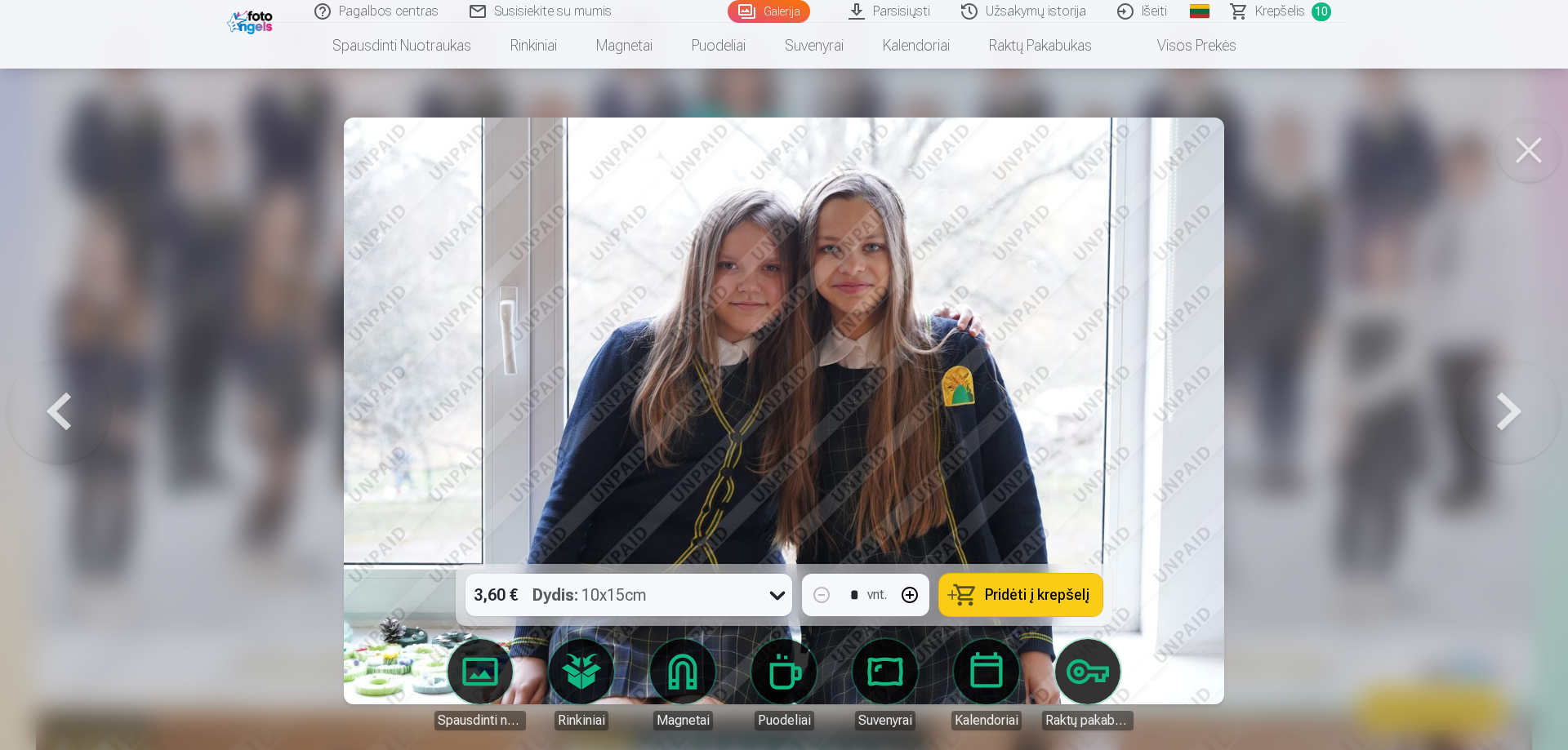
click at [1010, 601] on span "Pridėti į krepšelį" at bounding box center [1037, 595] width 105 height 14
click at [1518, 420] on button at bounding box center [1509, 411] width 105 height 273
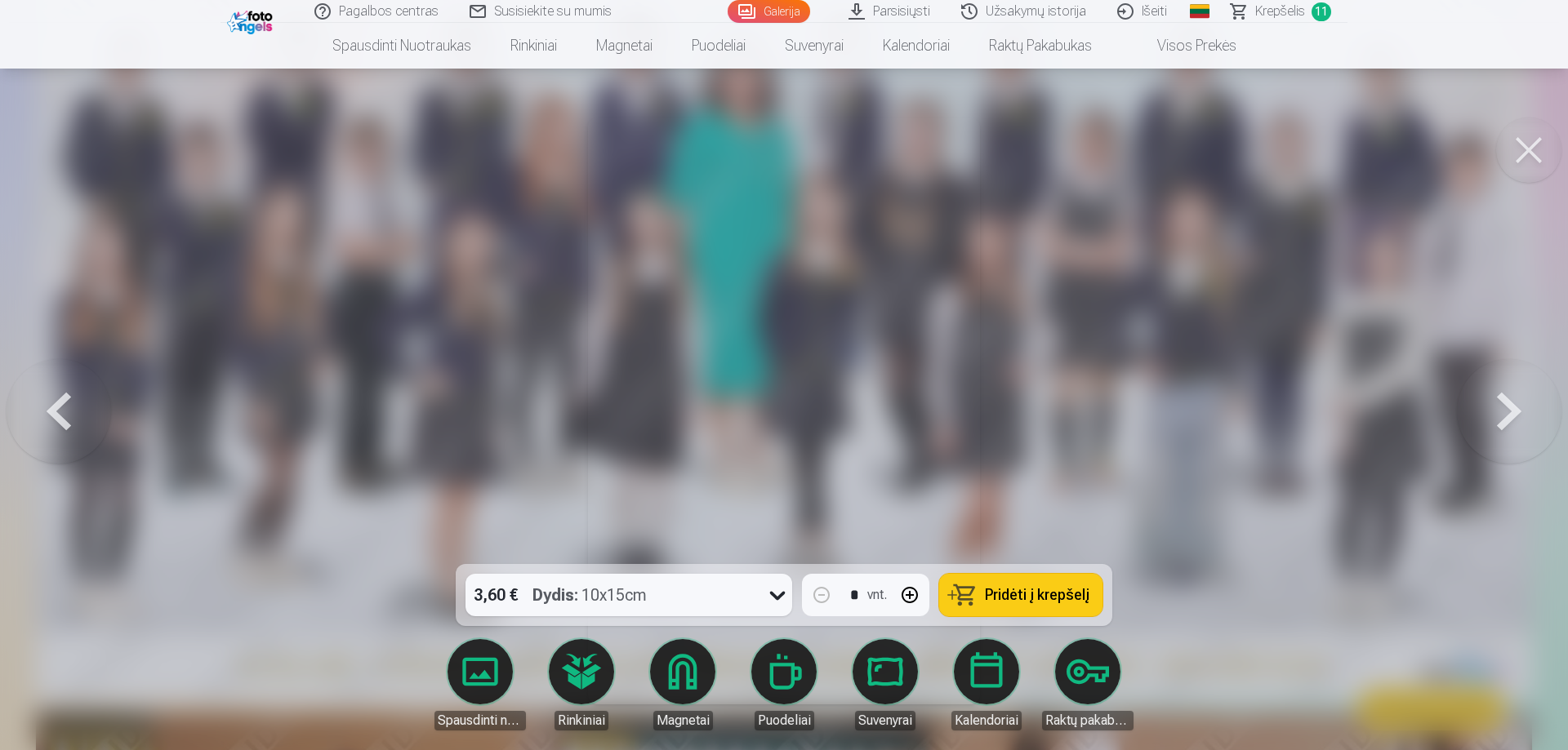
click at [1518, 420] on button at bounding box center [1509, 411] width 105 height 273
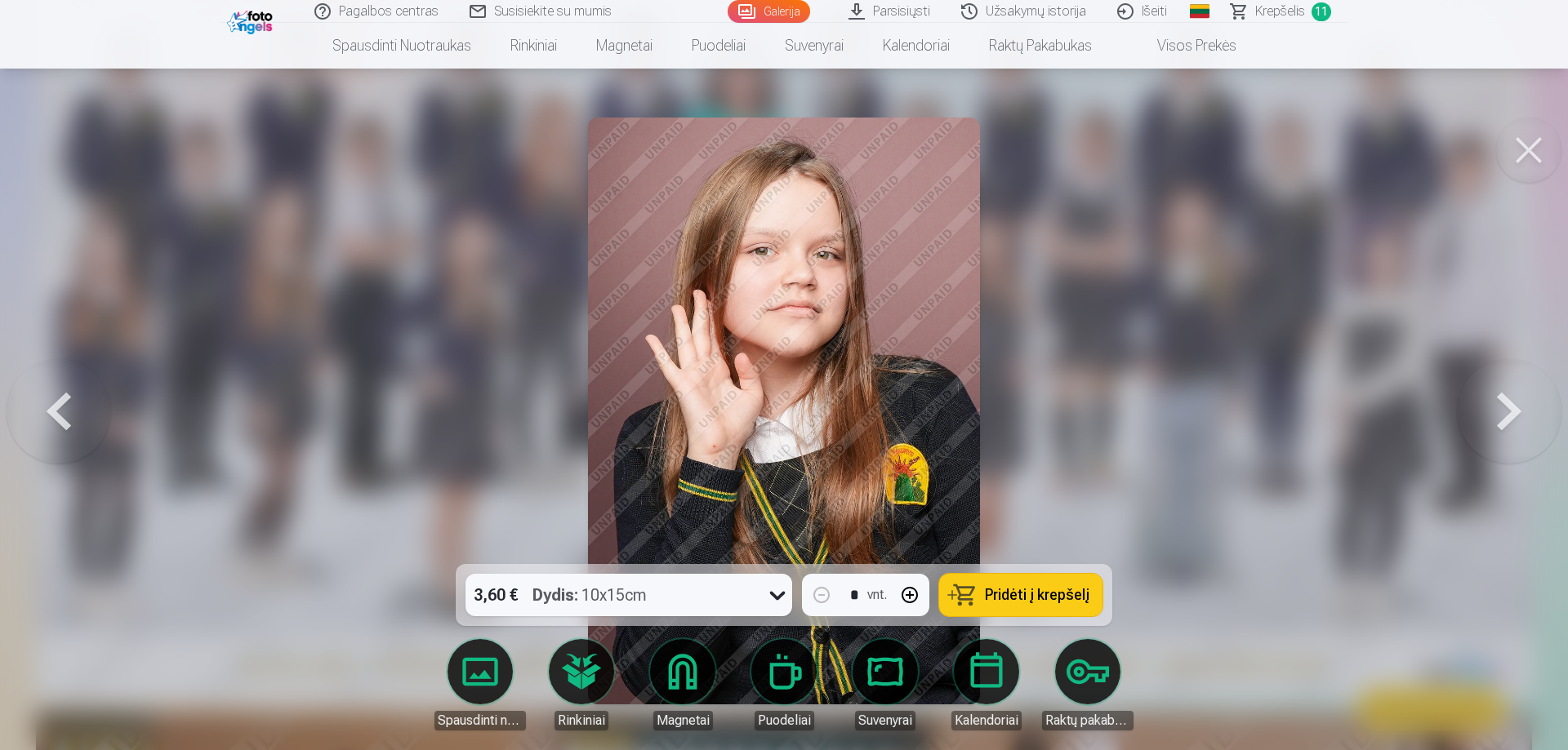
click at [51, 413] on button at bounding box center [59, 411] width 105 height 273
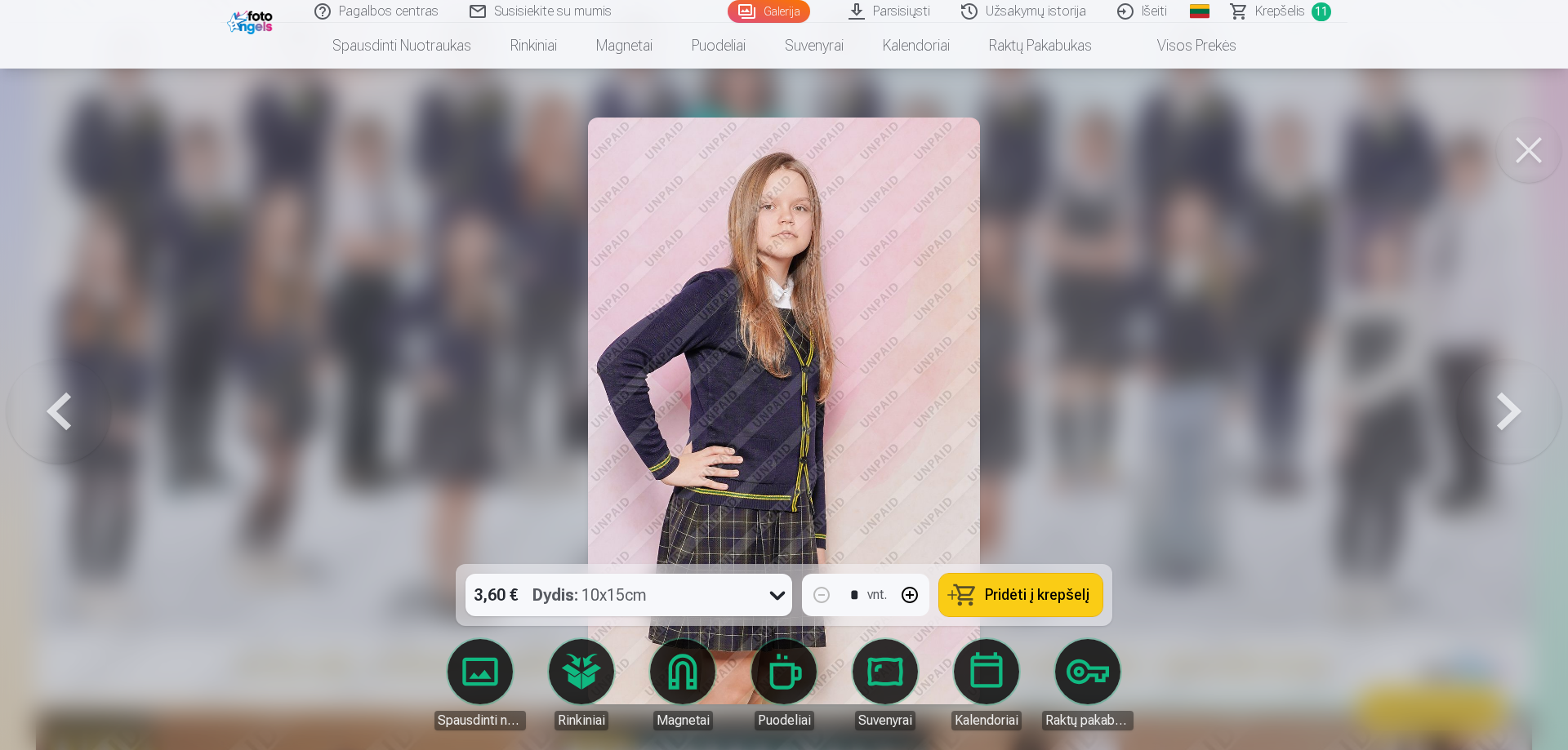
click at [1075, 601] on span "Pridėti į krepšelį" at bounding box center [1037, 595] width 105 height 14
click at [1514, 409] on button at bounding box center [1509, 411] width 105 height 273
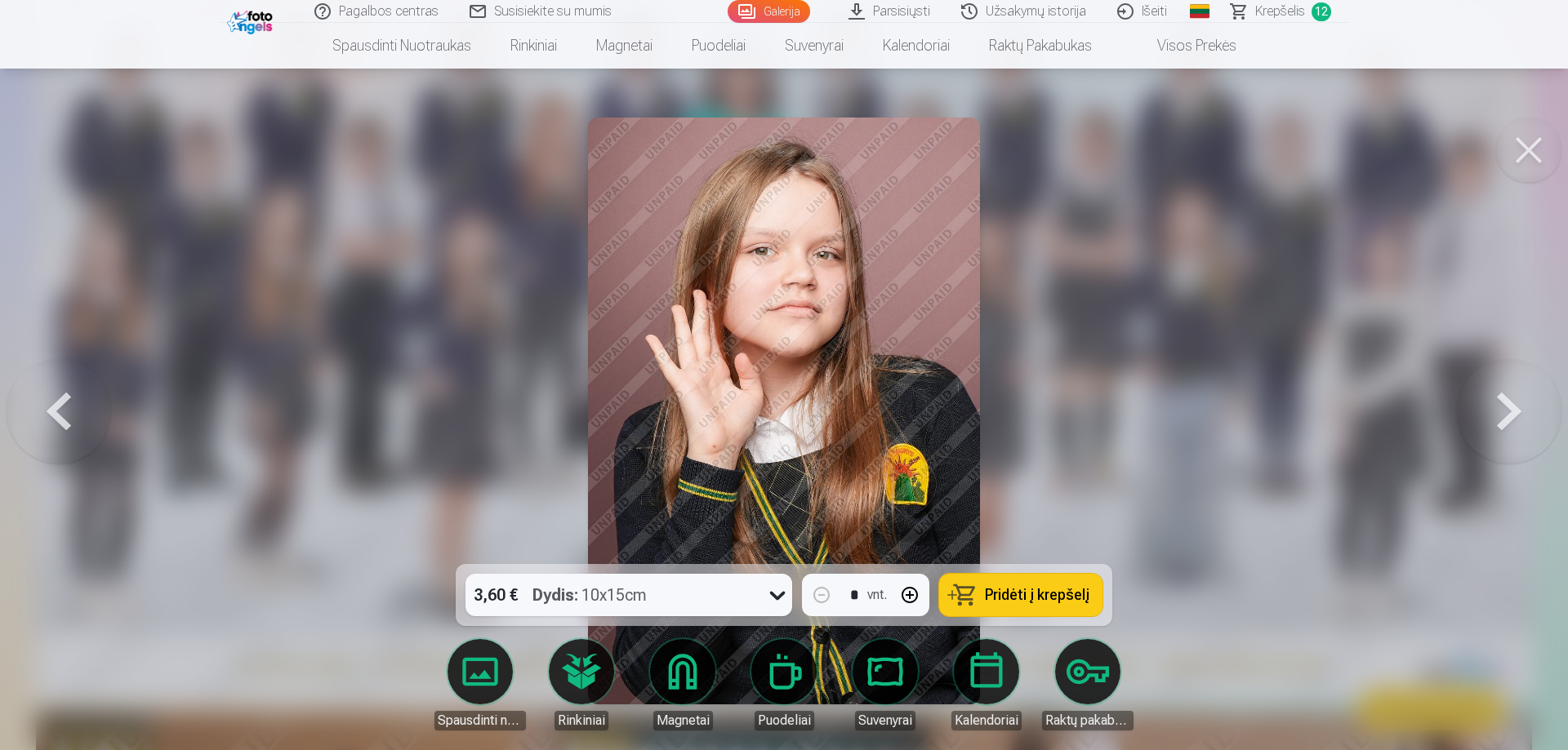
click at [1516, 414] on button at bounding box center [1509, 411] width 105 height 273
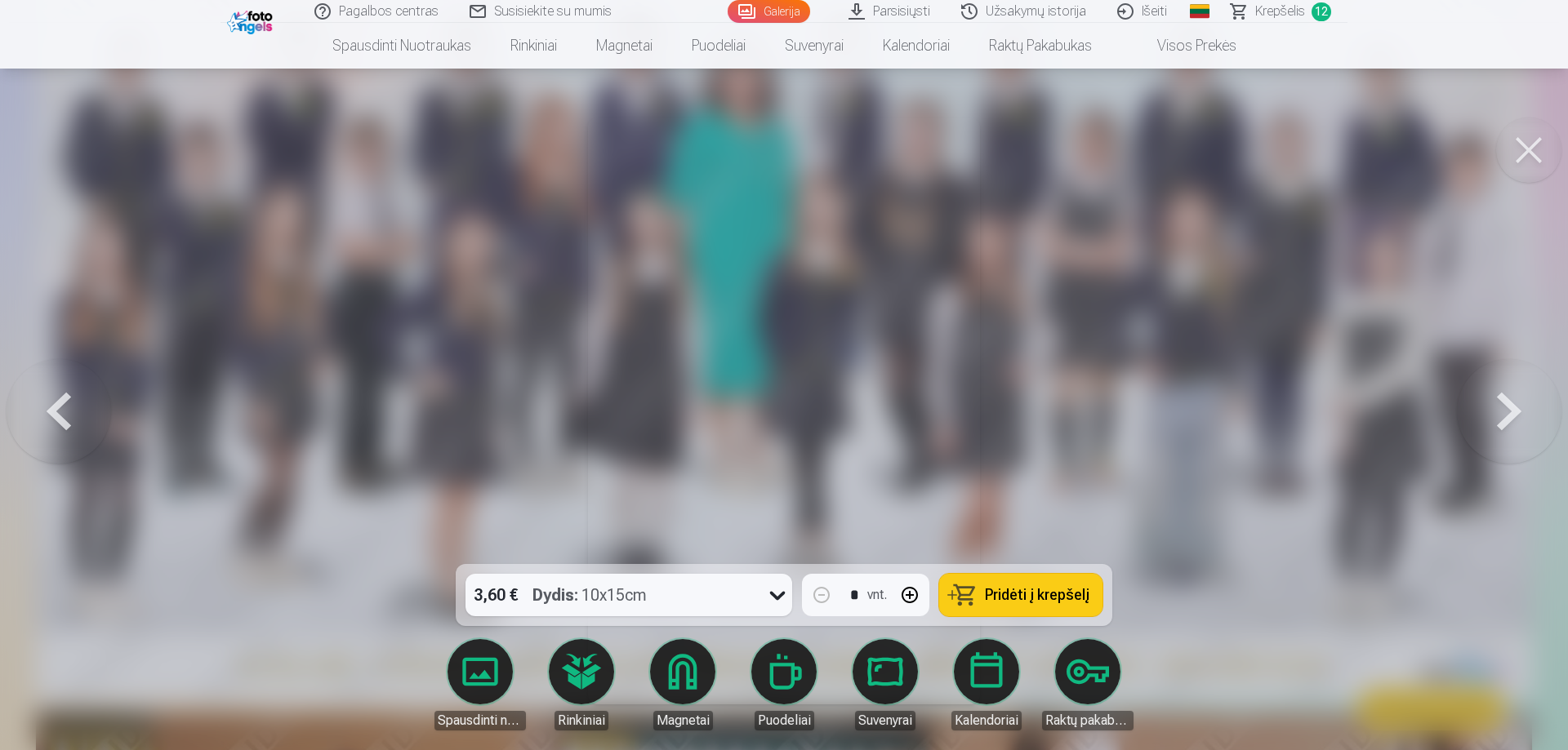
click at [1516, 414] on button at bounding box center [1509, 411] width 105 height 273
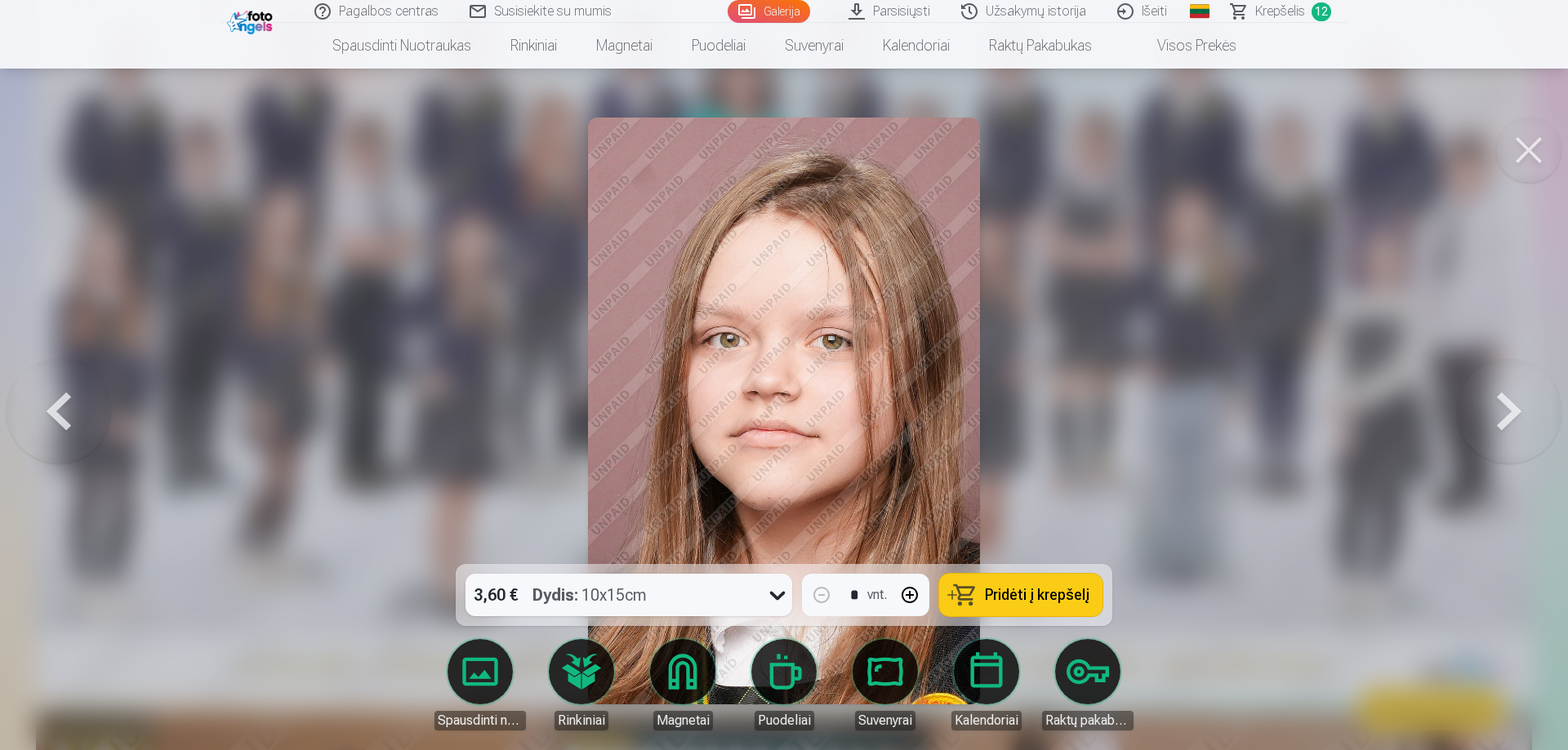
click at [1516, 414] on button at bounding box center [1509, 411] width 105 height 273
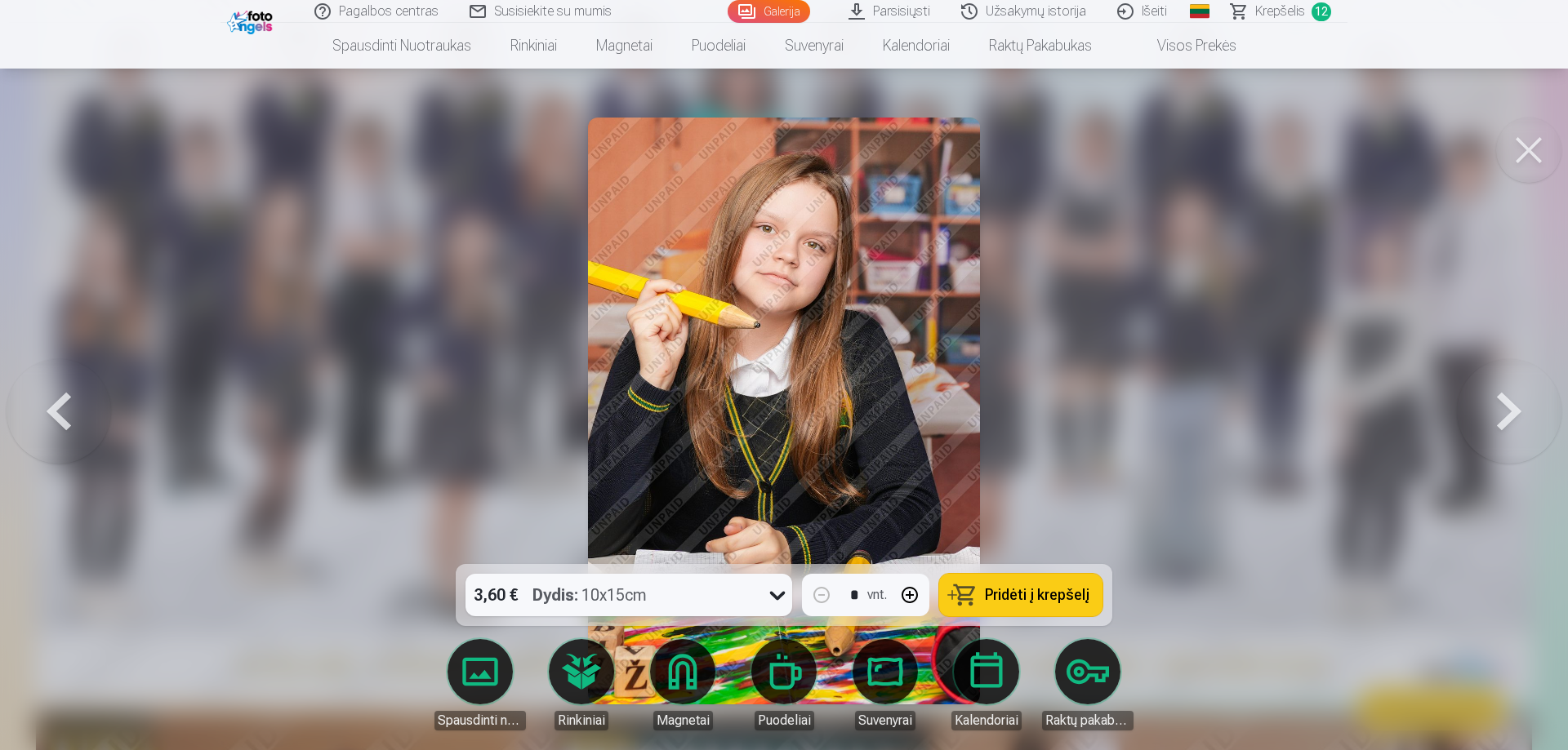
click at [1516, 414] on button at bounding box center [1509, 411] width 105 height 273
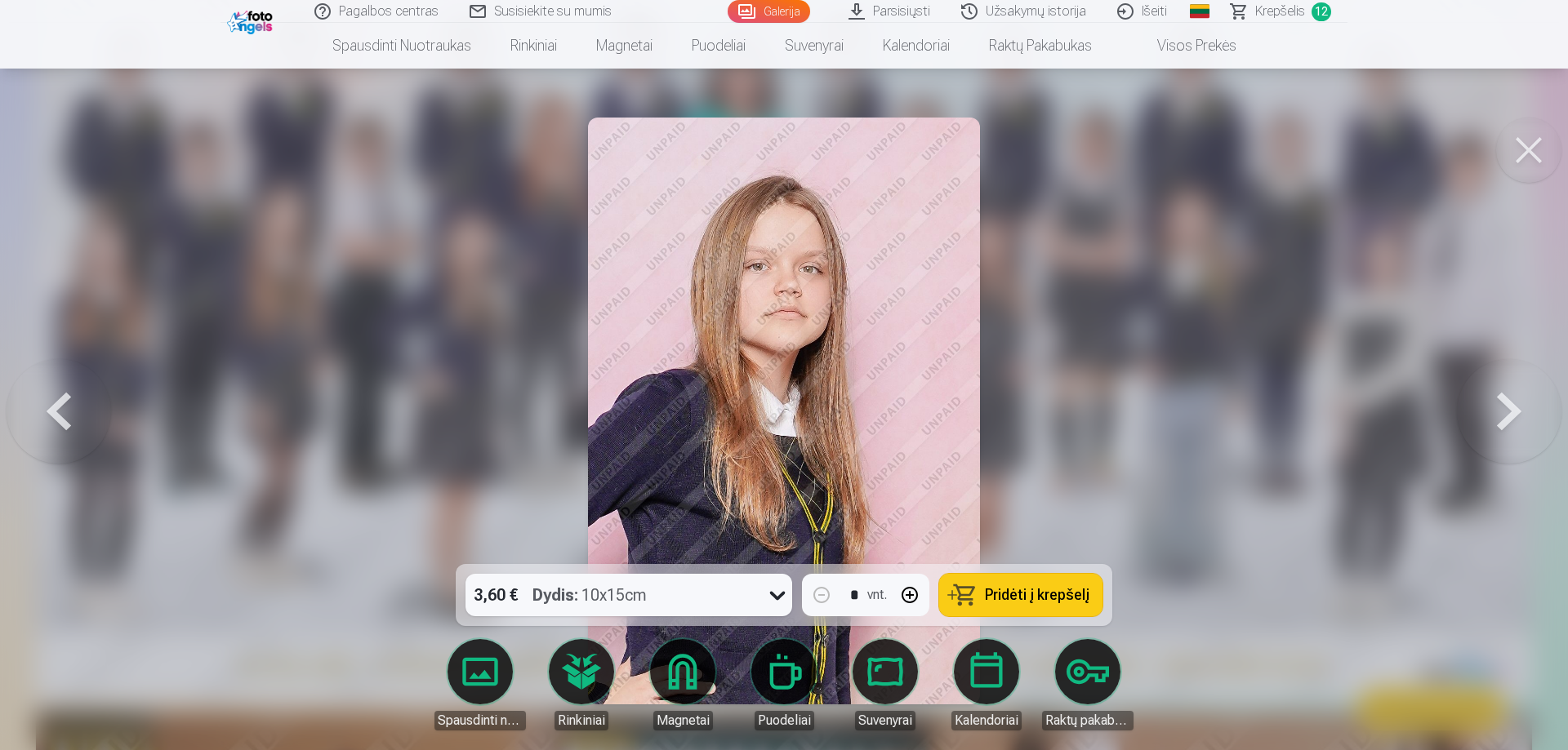
click at [1516, 414] on button at bounding box center [1509, 411] width 105 height 273
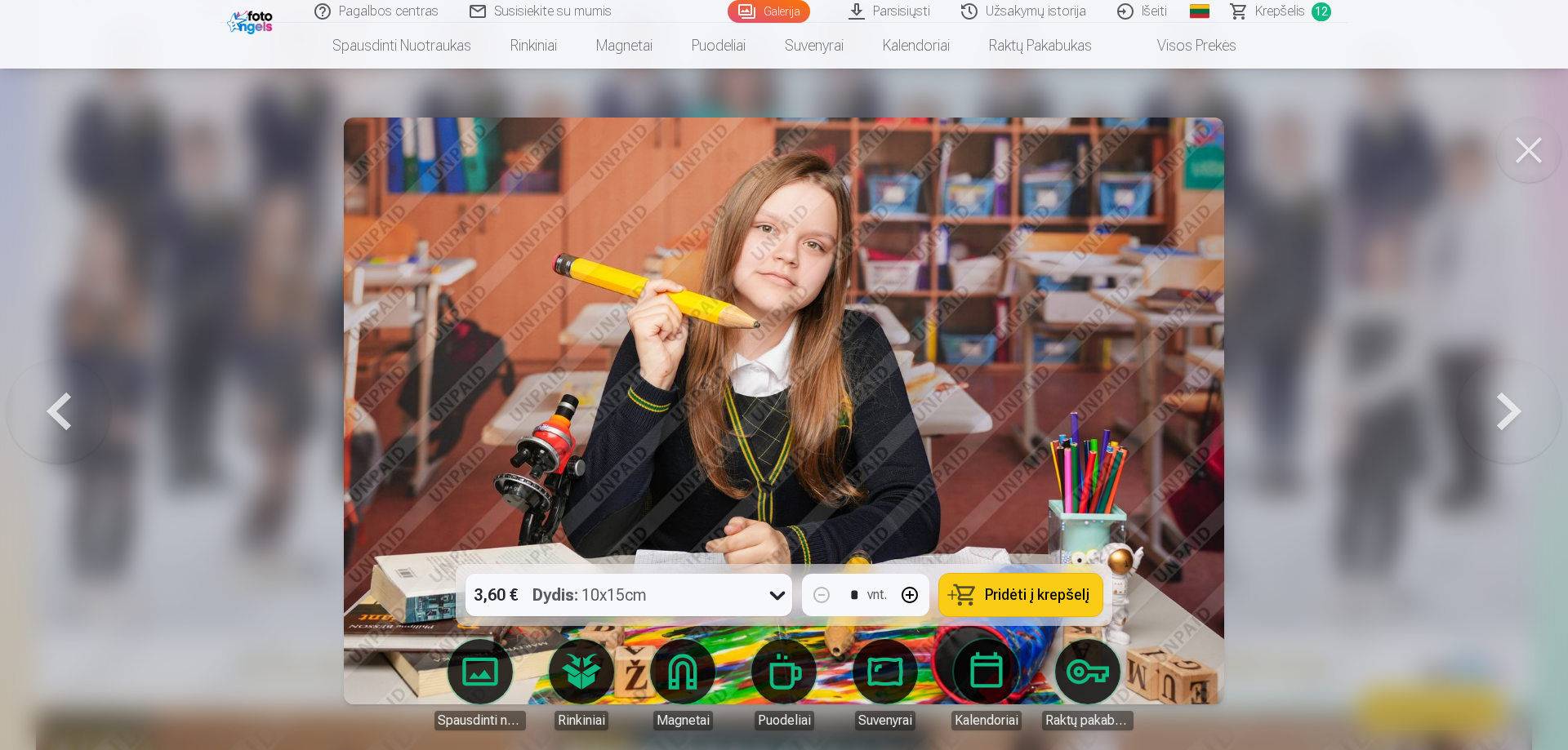
click at [1516, 414] on button at bounding box center [1509, 411] width 105 height 273
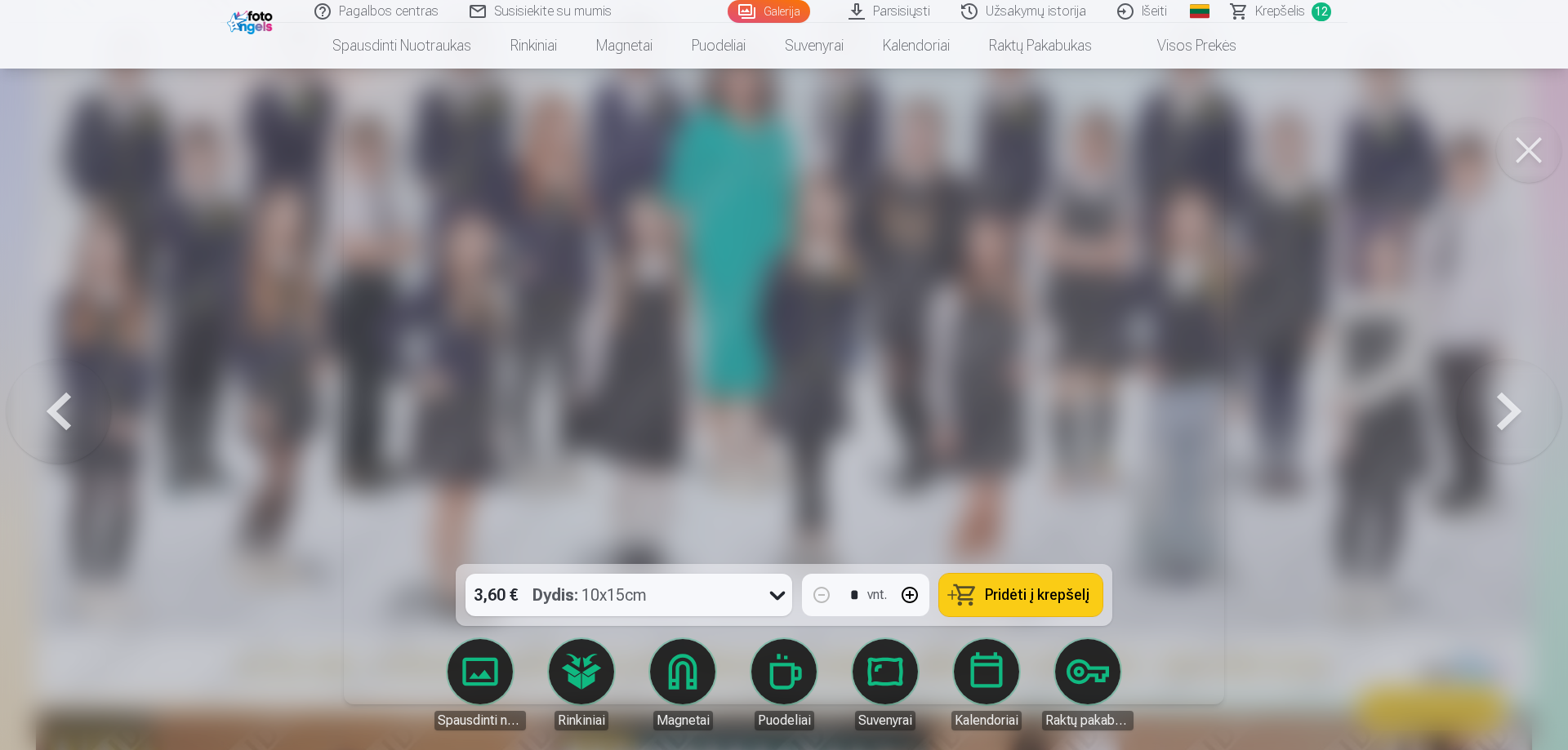
click at [1516, 414] on button at bounding box center [1509, 411] width 105 height 273
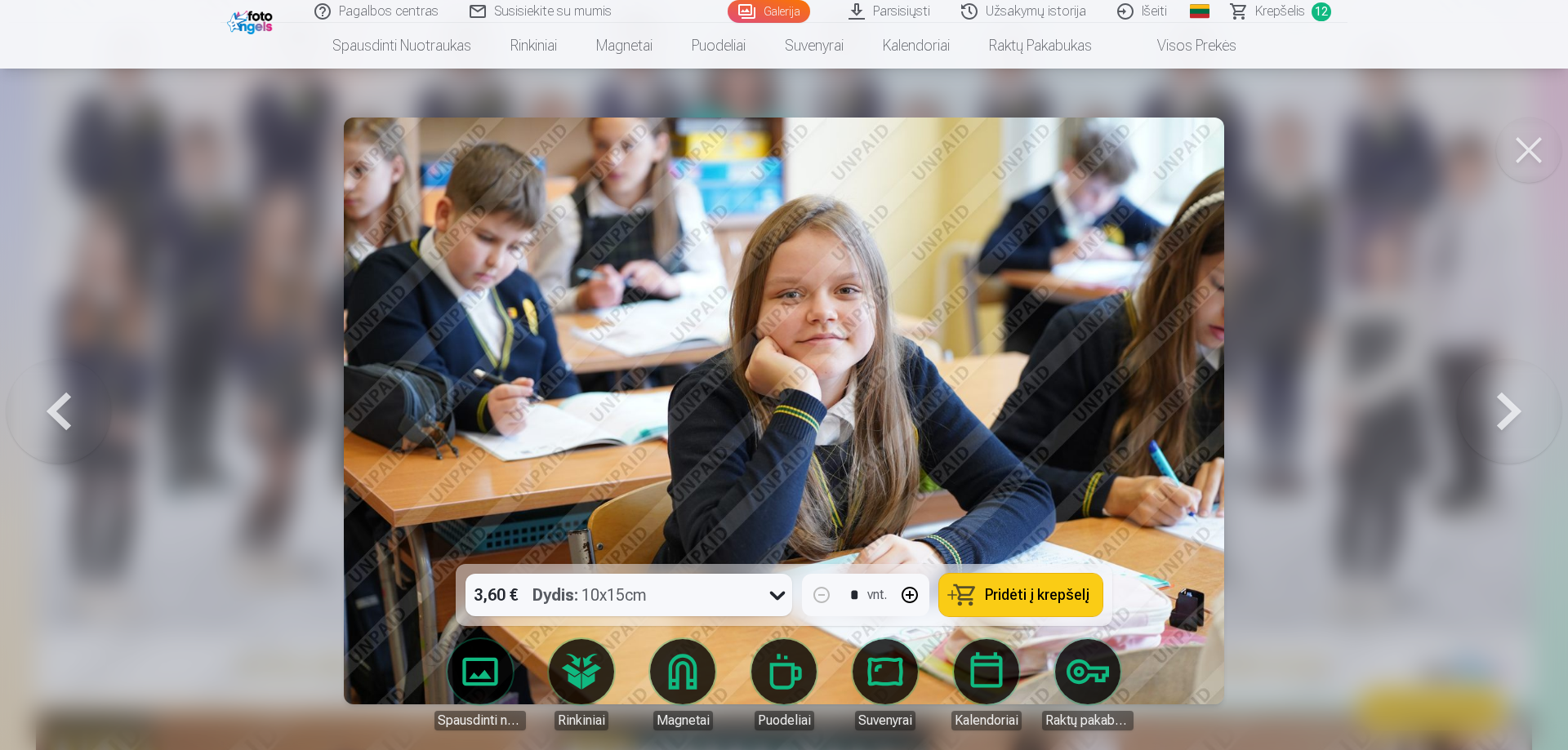
click at [979, 607] on button "Pridėti į krepšelį" at bounding box center [1021, 595] width 163 height 42
click at [1511, 424] on button at bounding box center [1509, 411] width 105 height 273
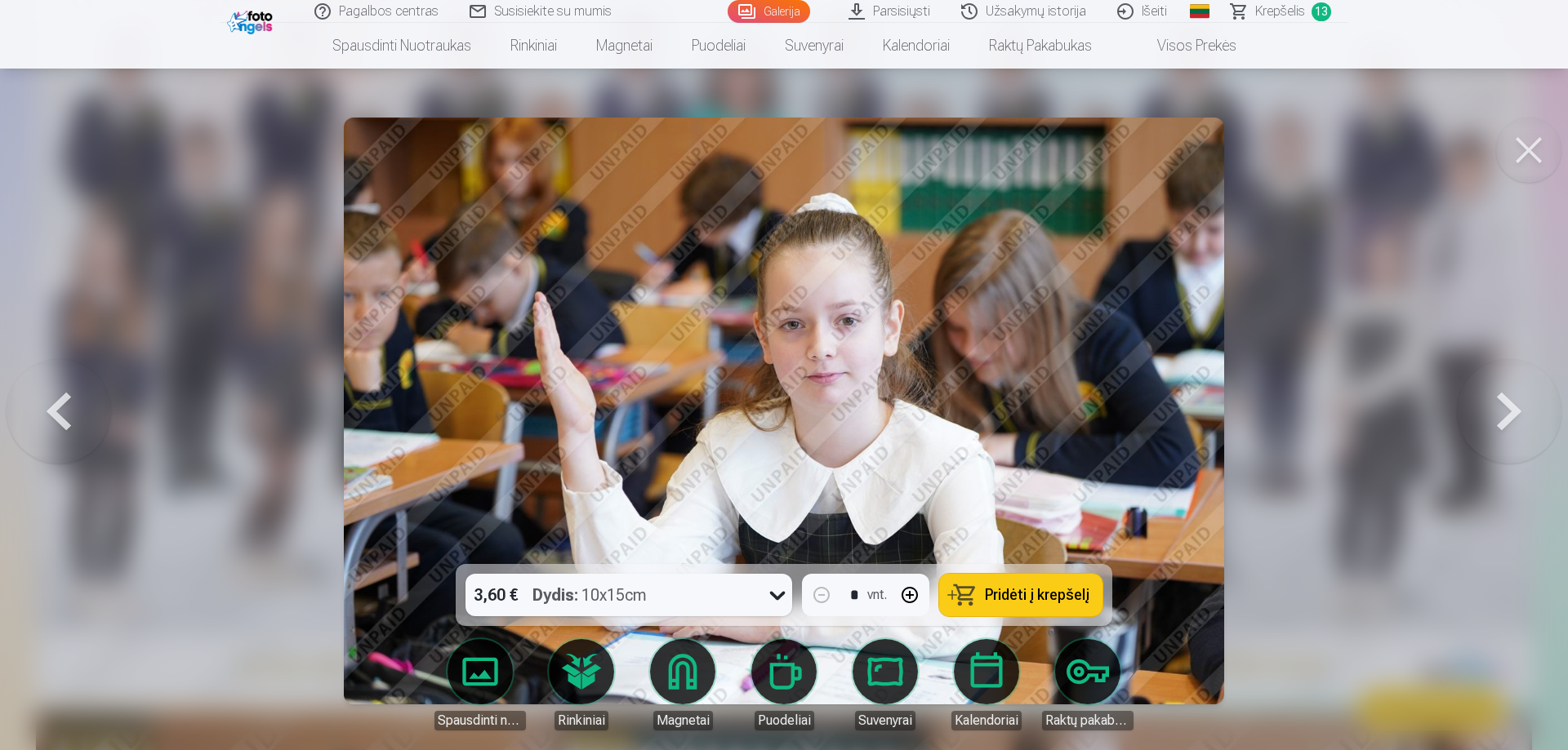
click at [1511, 424] on button at bounding box center [1509, 411] width 105 height 273
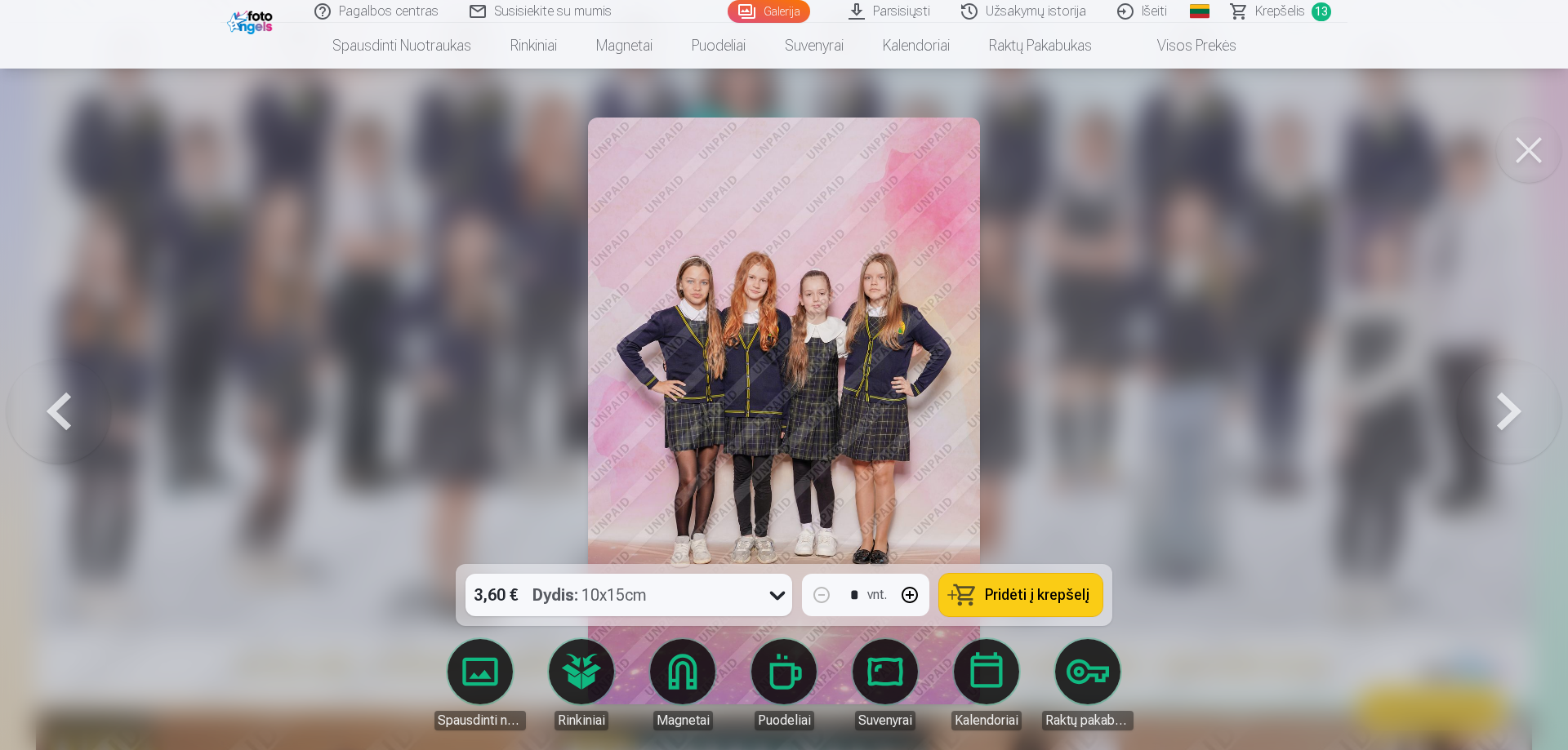
click at [1041, 588] on span "Pridėti į krepšelį" at bounding box center [1037, 595] width 105 height 14
click at [1520, 409] on button at bounding box center [1509, 411] width 105 height 273
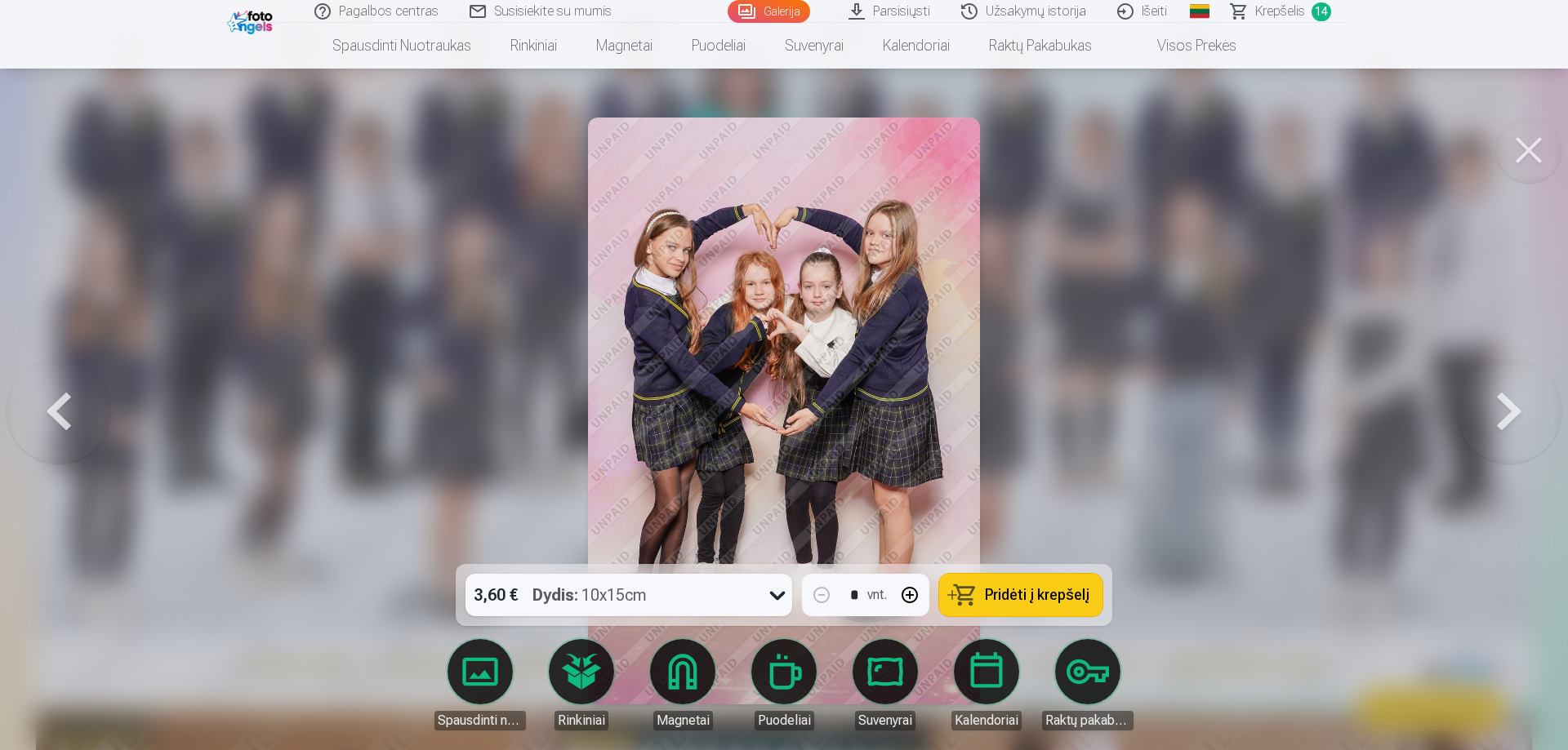
click at [989, 595] on span "Pridėti į krepšelį" at bounding box center [1037, 595] width 105 height 14
click at [1497, 415] on button at bounding box center [1509, 411] width 105 height 273
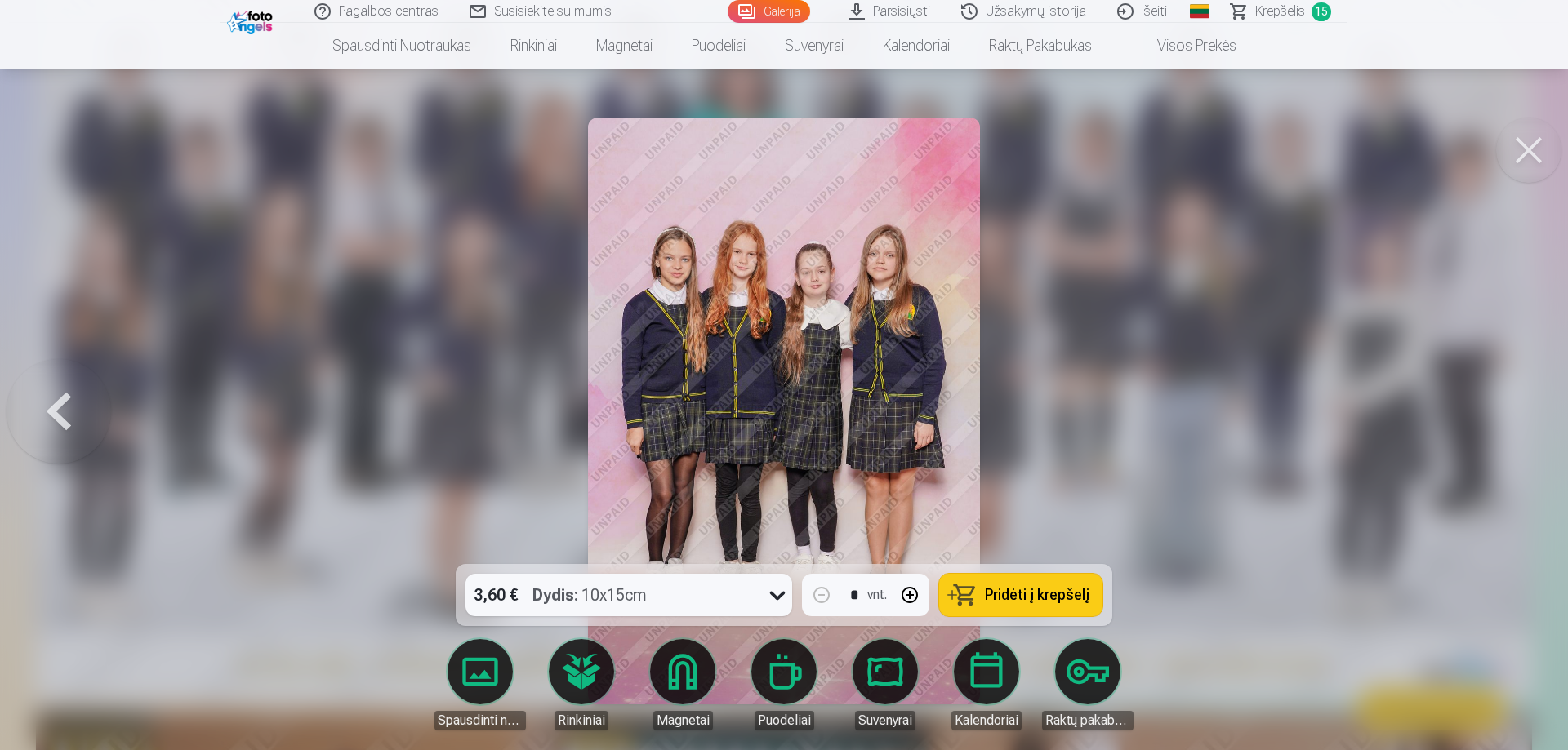
click at [1497, 415] on div at bounding box center [784, 375] width 1568 height 750
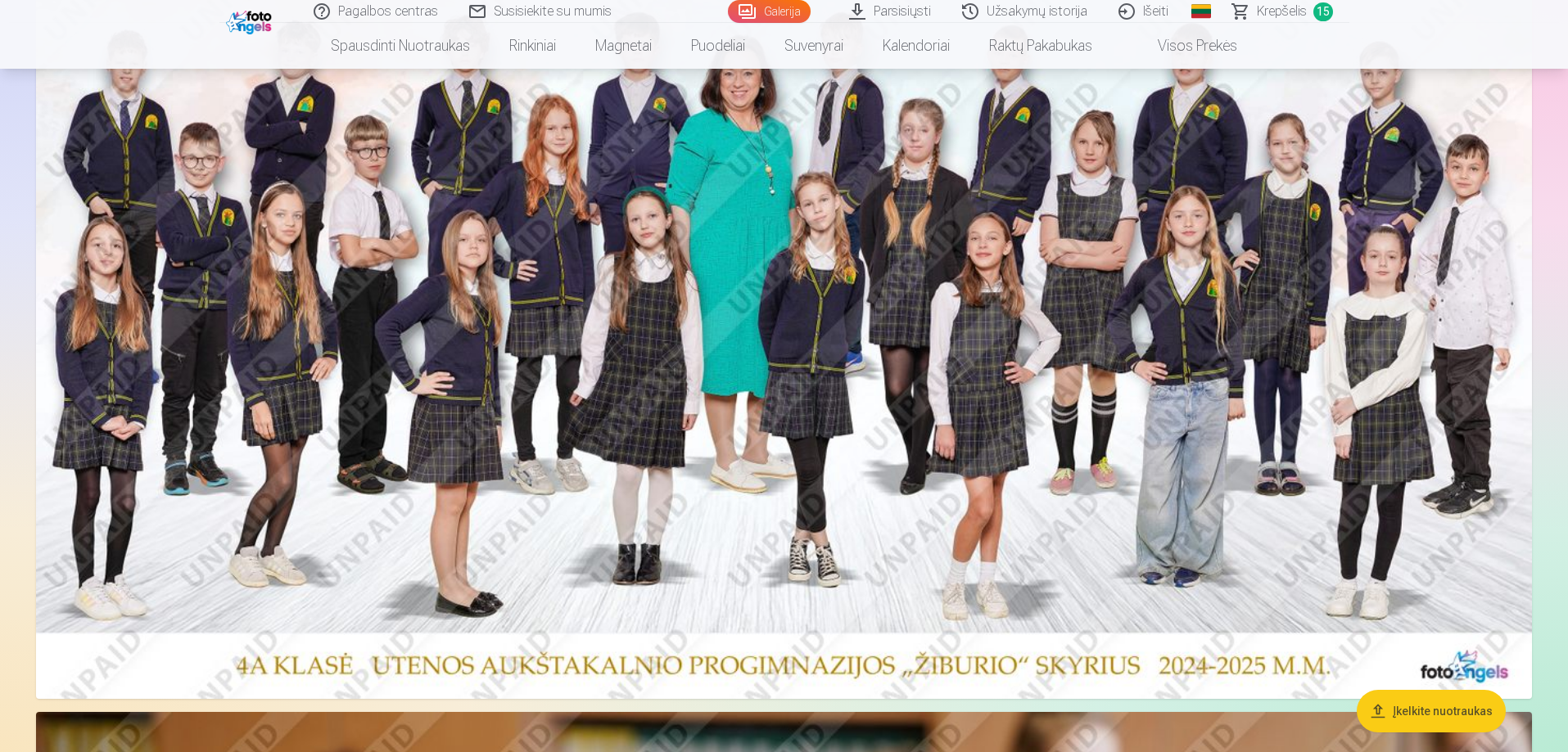
click at [1317, 14] on span "15" at bounding box center [1323, 12] width 20 height 19
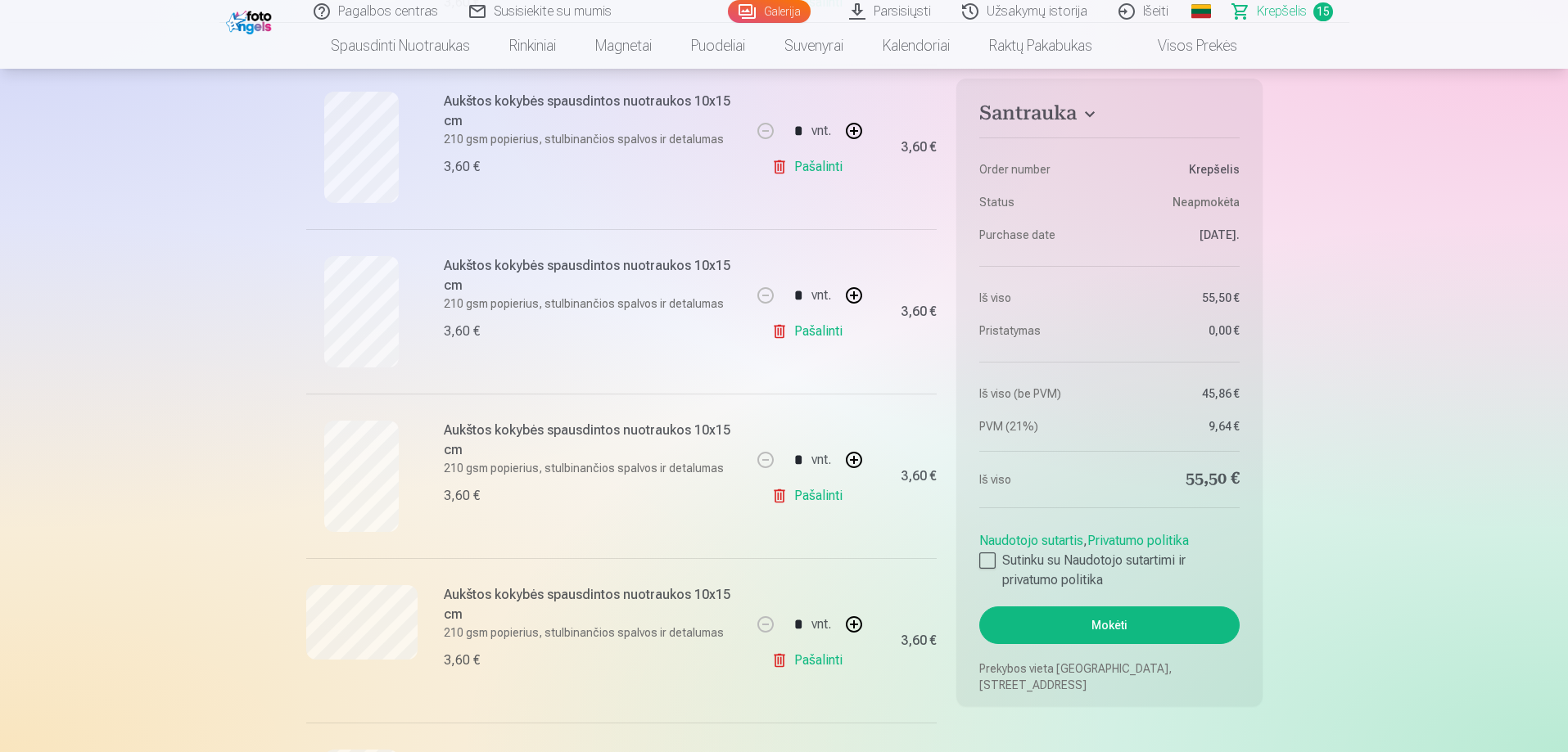
scroll to position [1391, 0]
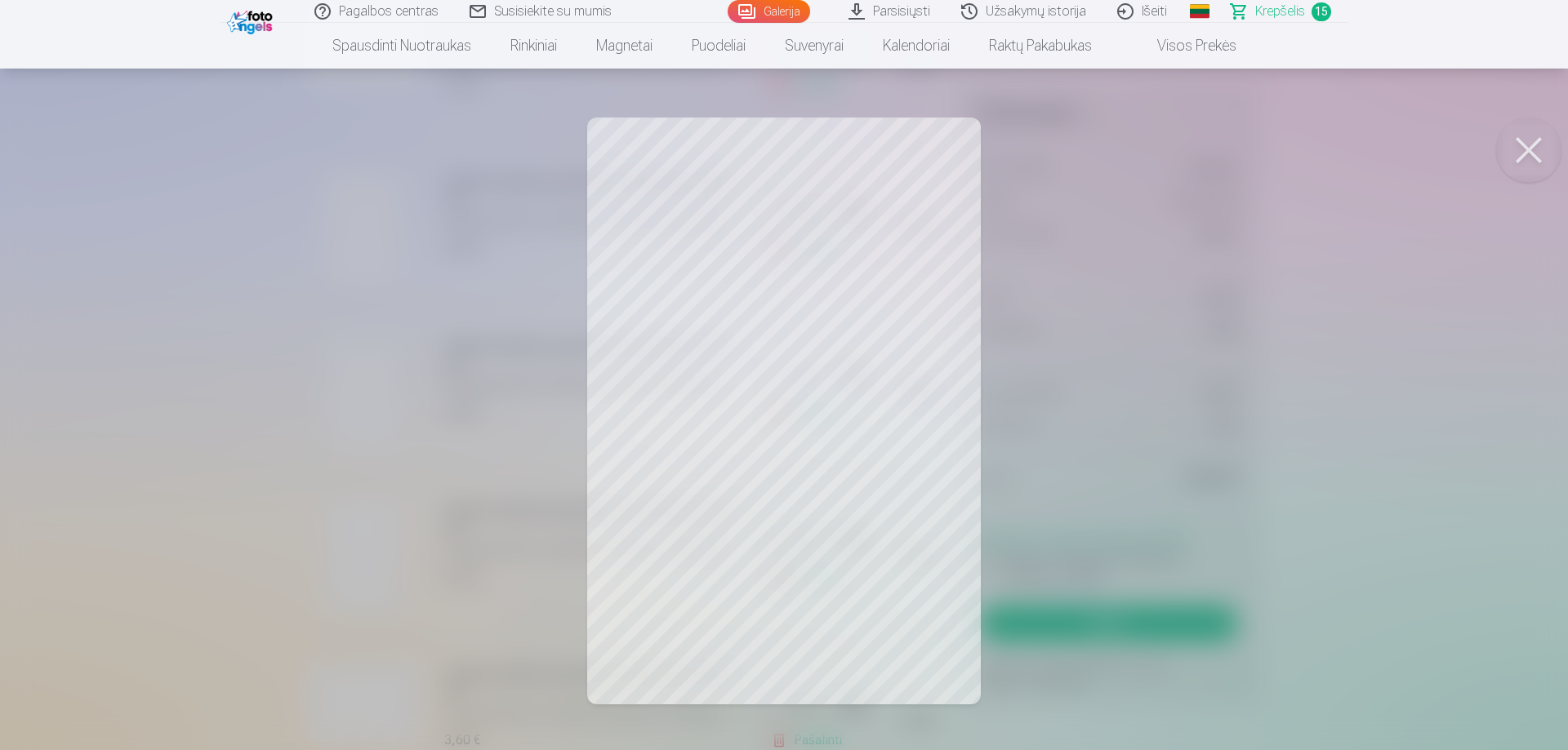
click at [1519, 126] on button at bounding box center [1528, 149] width 65 height 65
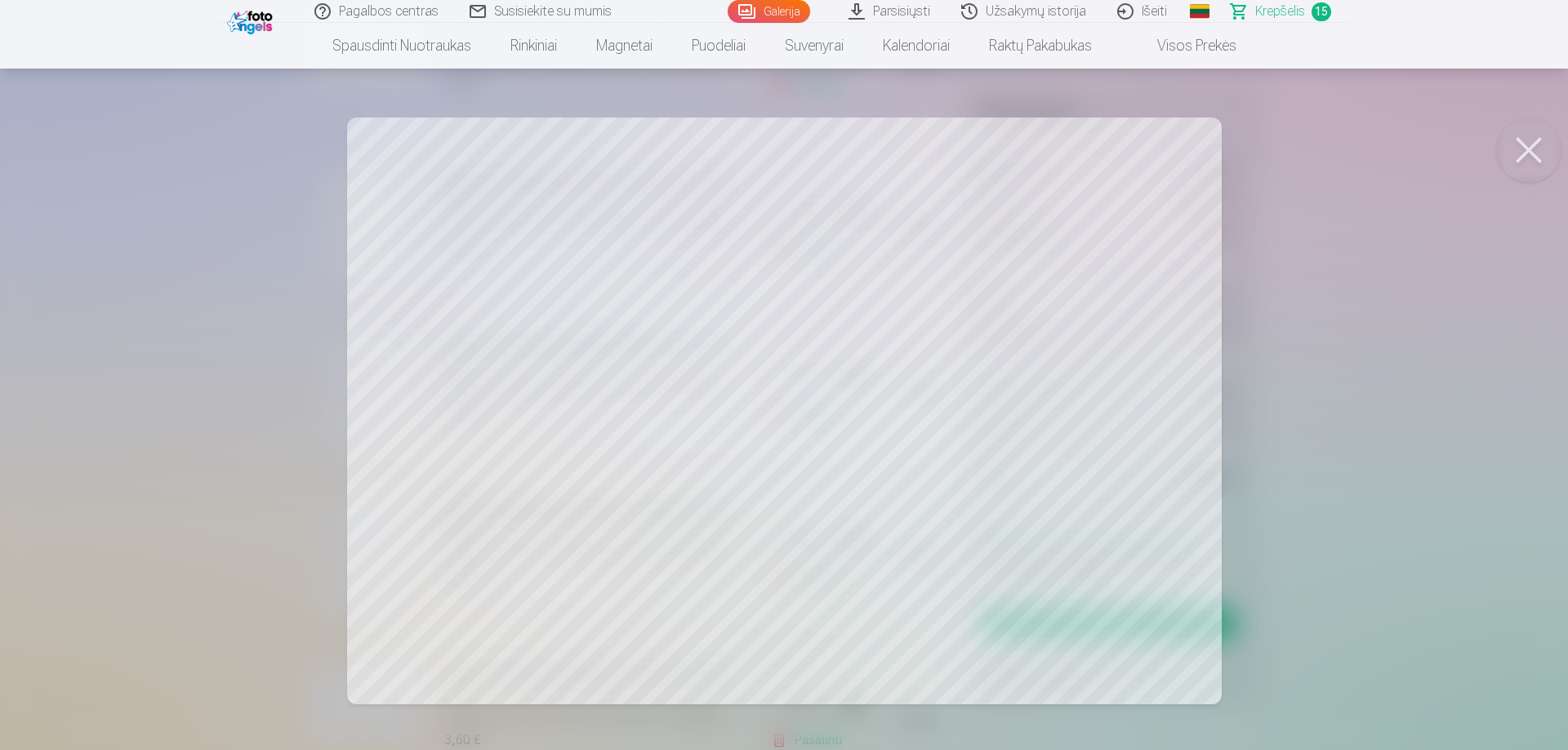
click at [1537, 140] on button at bounding box center [1528, 149] width 65 height 65
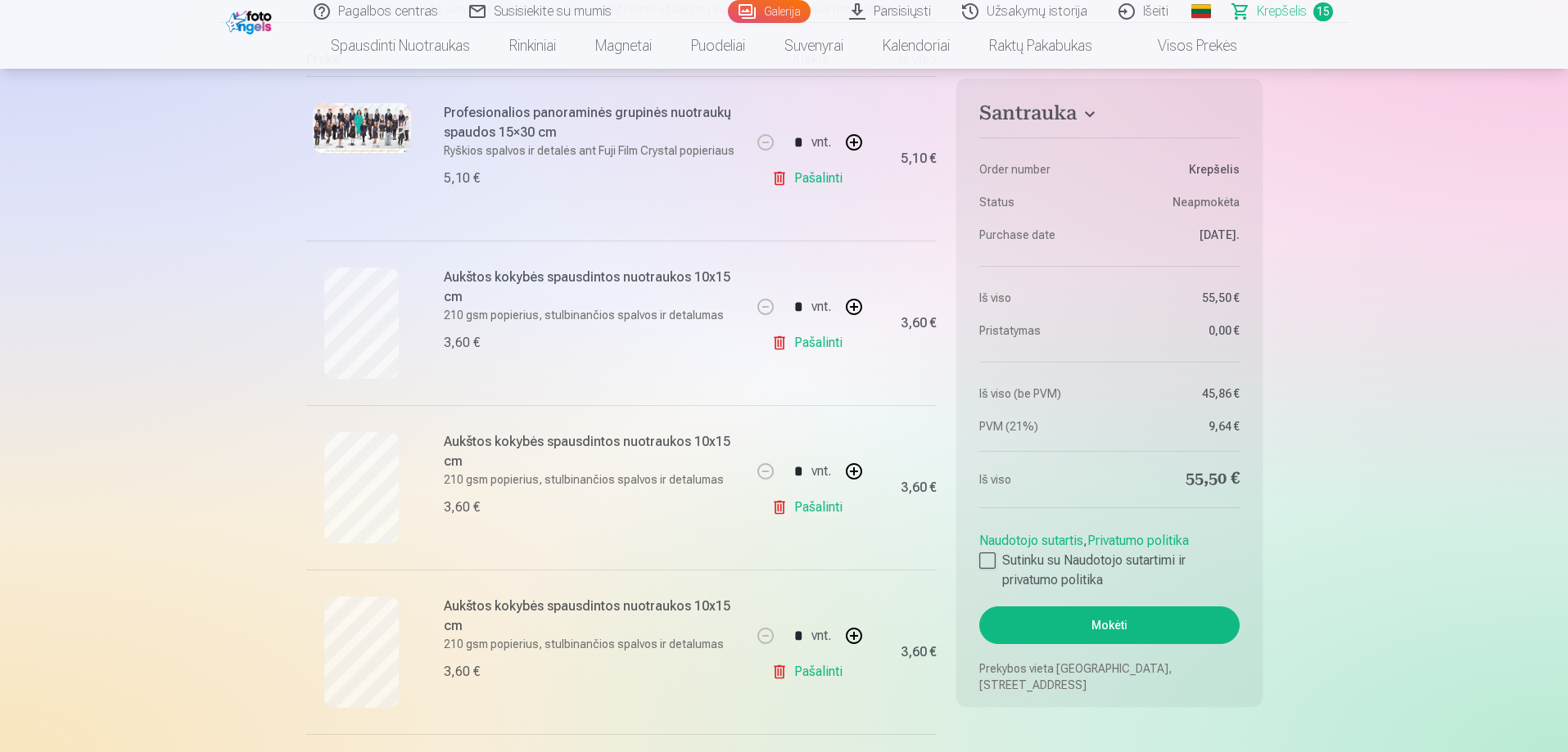
scroll to position [327, 0]
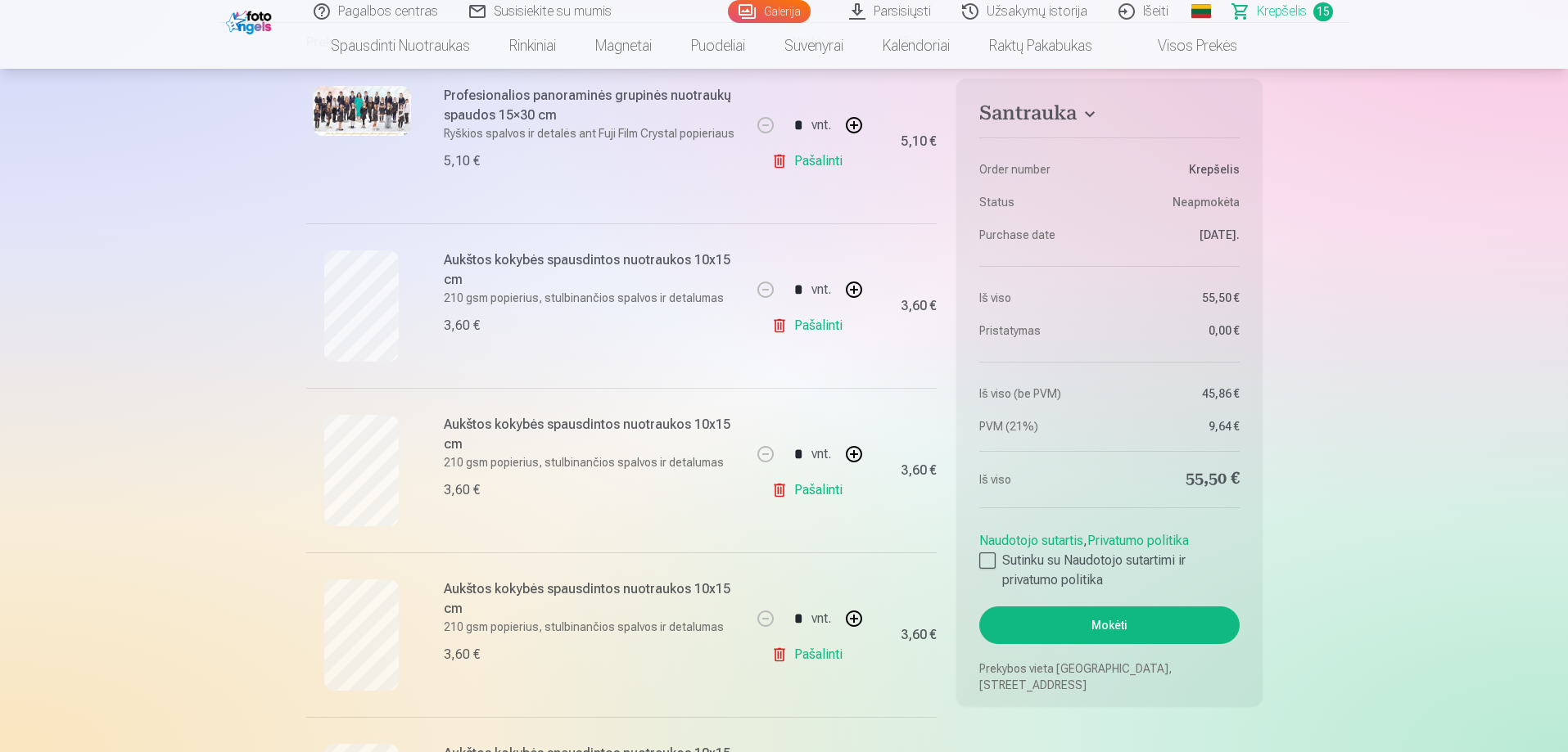
click at [378, 114] on img at bounding box center [361, 111] width 98 height 50
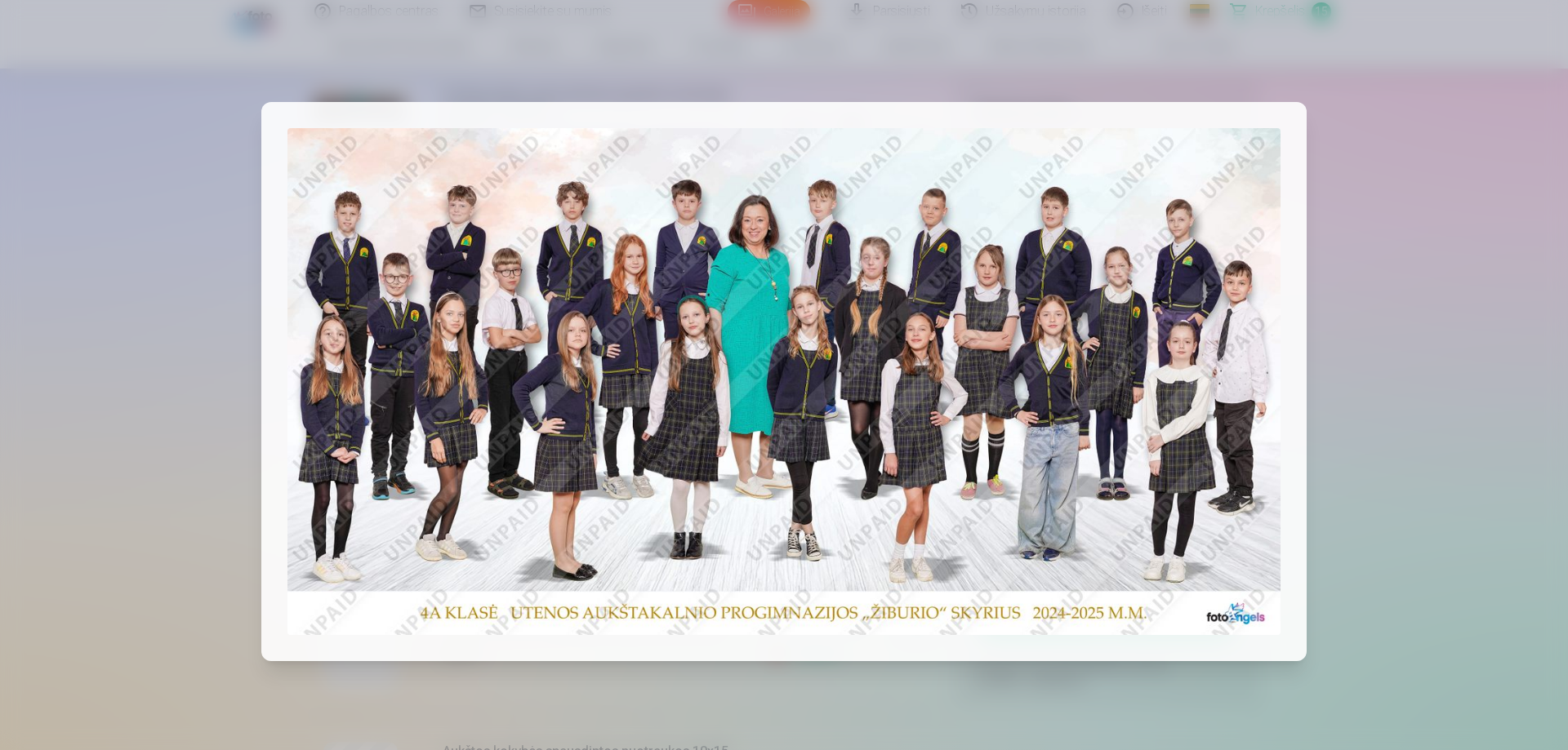
click at [666, 488] on img at bounding box center [784, 382] width 993 height 508
click at [918, 403] on img at bounding box center [784, 382] width 993 height 508
click at [911, 336] on img at bounding box center [784, 382] width 993 height 508
click at [1316, 415] on div at bounding box center [784, 375] width 1568 height 750
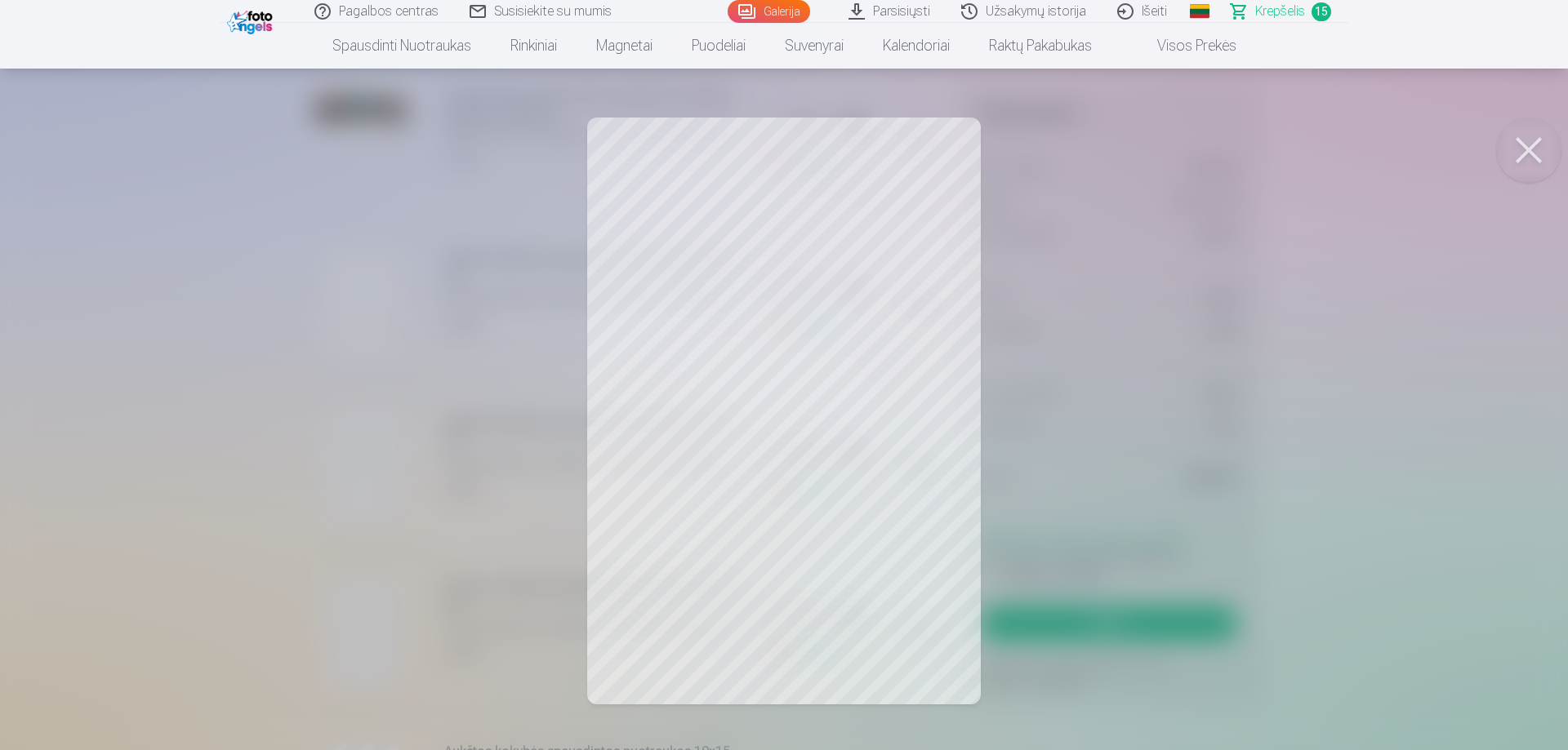
click at [762, 433] on div at bounding box center [784, 375] width 1568 height 750
click at [1237, 321] on div at bounding box center [784, 375] width 1568 height 750
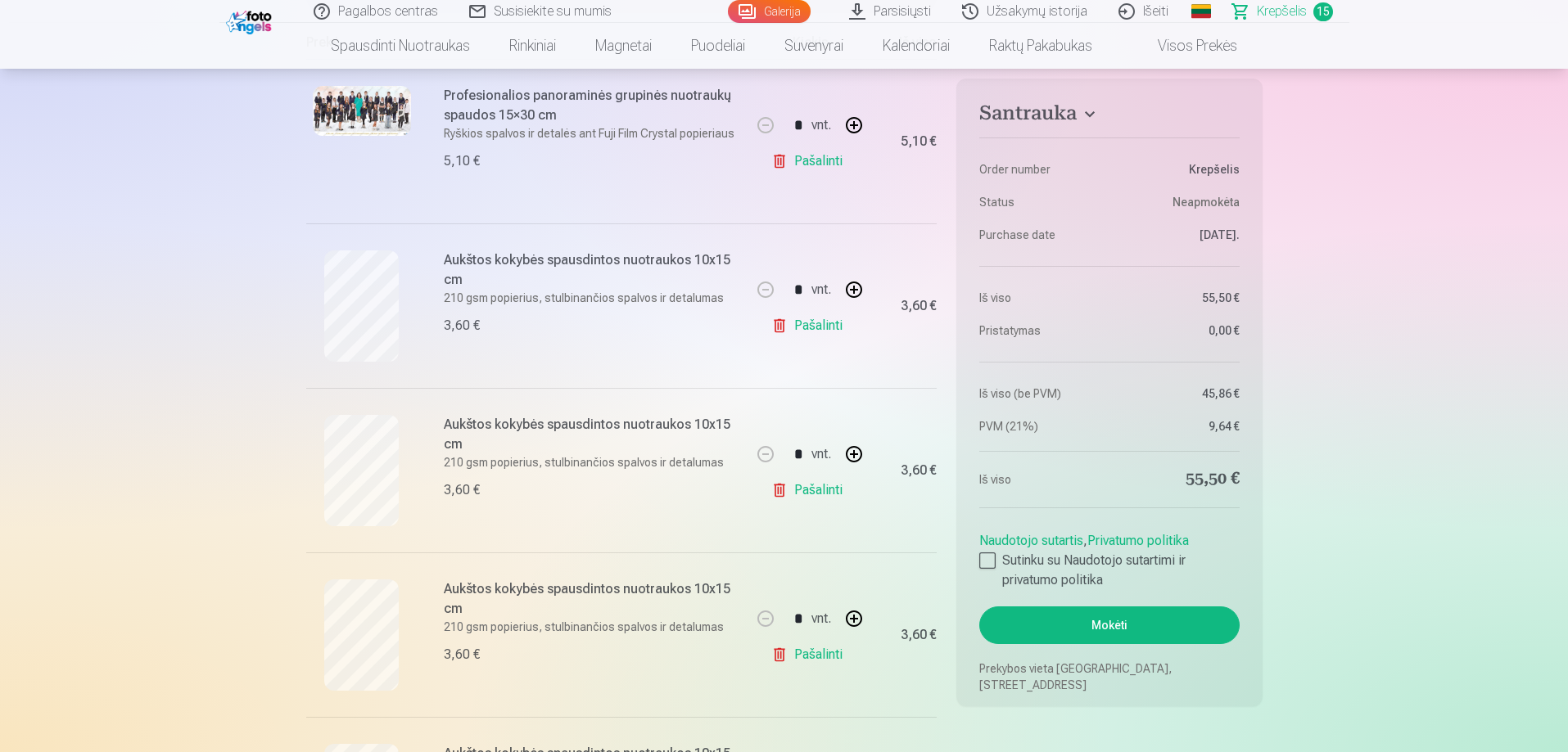
click at [768, 16] on link "Galerija" at bounding box center [769, 11] width 83 height 23
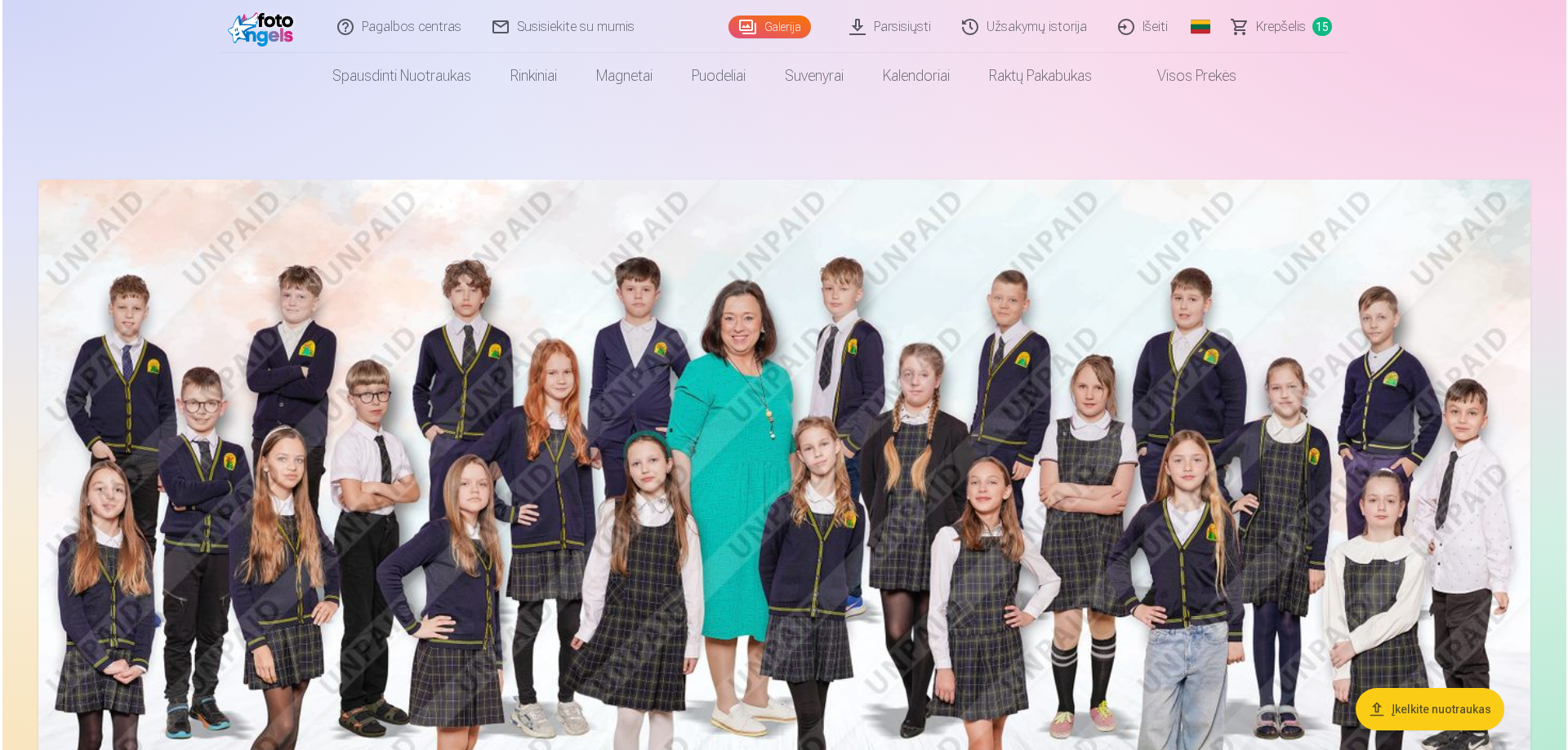
scroll to position [163, 0]
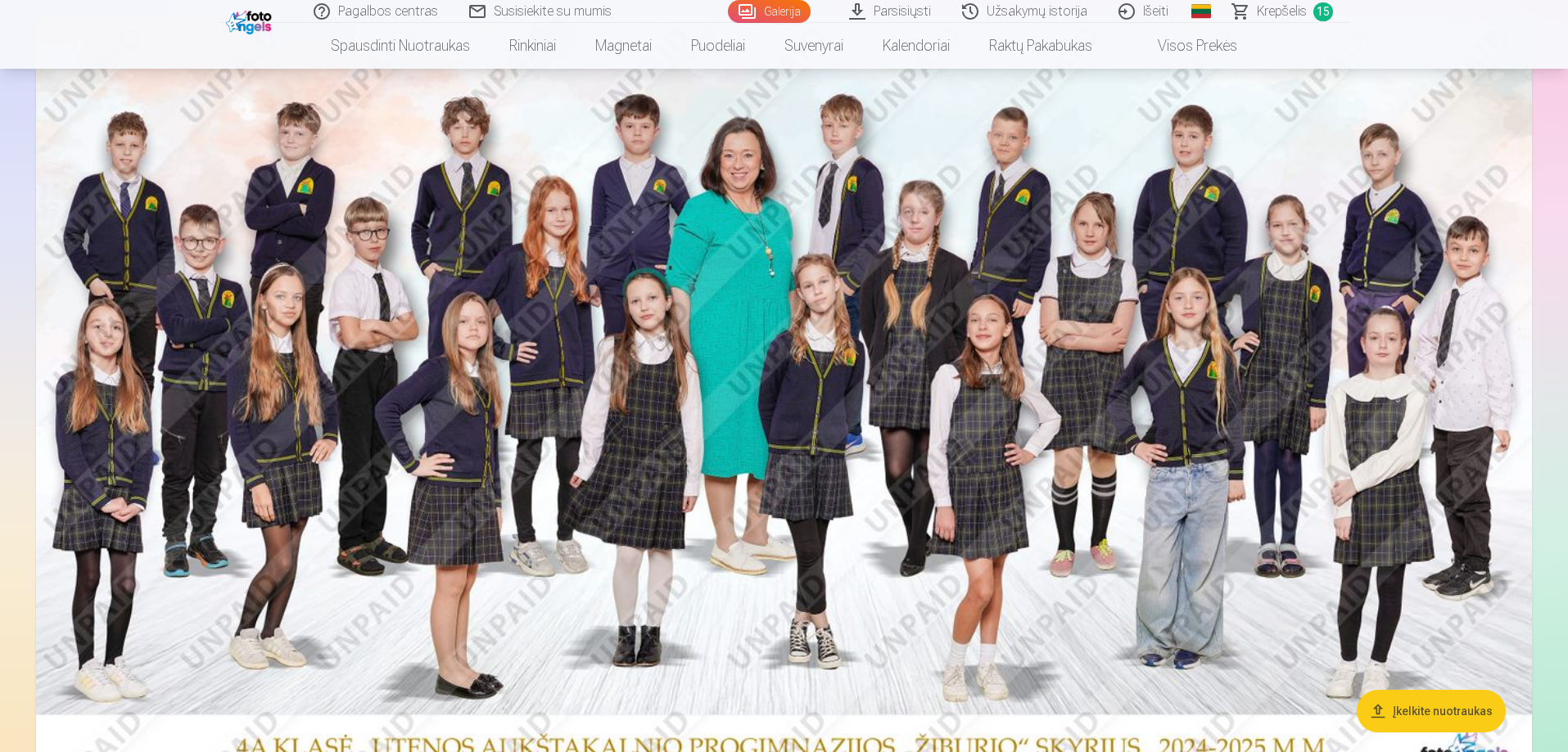
click at [617, 375] on img at bounding box center [783, 398] width 1496 height 764
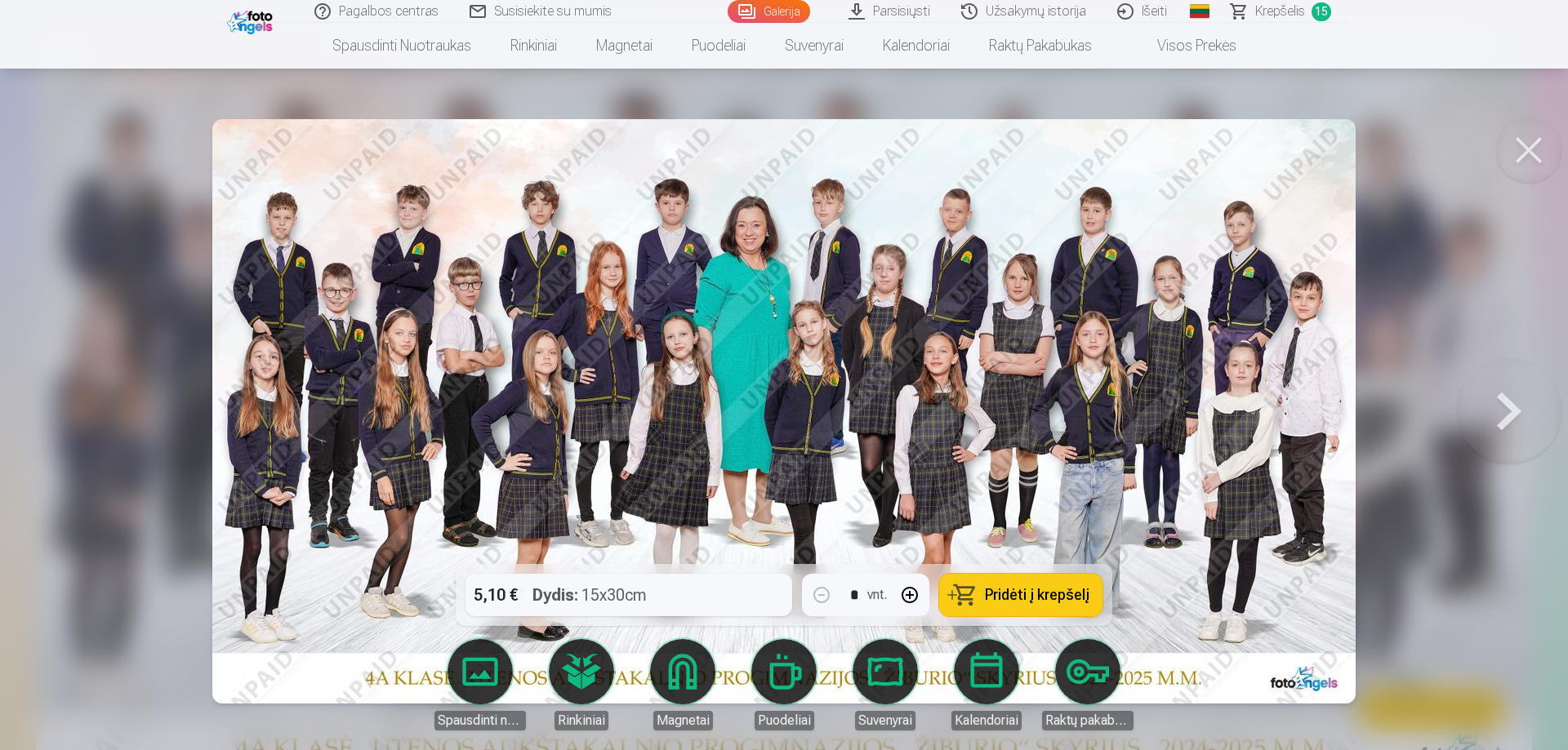
click at [756, 596] on div "5,10 € Dydis : 15x30cm * vnt. Pridėti į krepšelį" at bounding box center [784, 595] width 657 height 62
click at [756, 601] on div "5,10 € Dydis : 15x30cm * vnt. Pridėti į krepšelį" at bounding box center [784, 595] width 657 height 62
click at [756, 602] on div "5,10 € Dydis : 15x30cm * vnt. Pridėti į krepšelį" at bounding box center [784, 595] width 657 height 62
drag, startPoint x: 745, startPoint y: 602, endPoint x: 738, endPoint y: 601, distance: 7.1
click at [744, 602] on div "5,10 € Dydis : 15x30cm * vnt. Pridėti į krepšelį" at bounding box center [784, 595] width 657 height 62
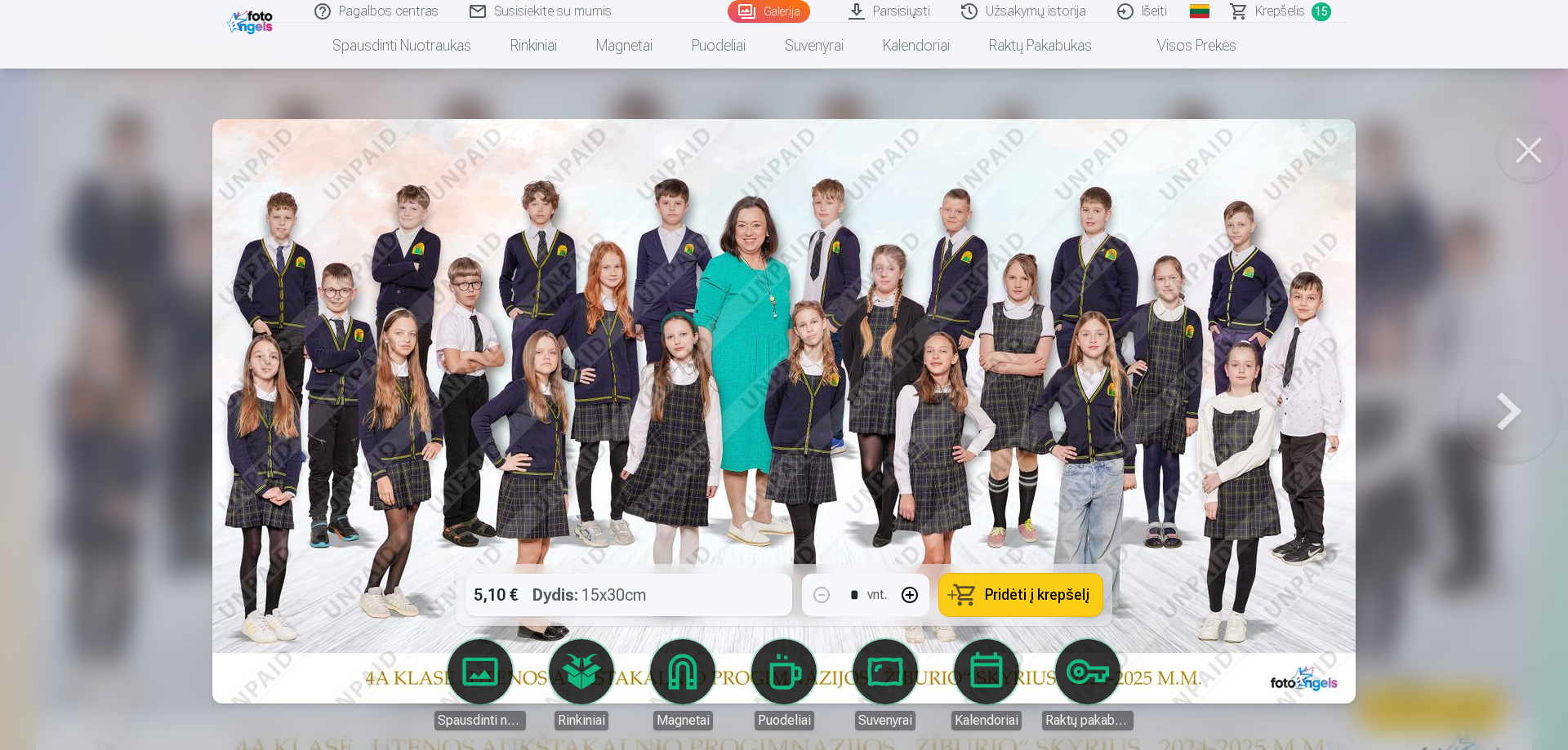
click at [697, 601] on div "5,10 € Dydis : 15x30cm * vnt. Pridėti į krepšelį" at bounding box center [784, 595] width 657 height 62
click at [641, 598] on div "5,10 € Dydis : 15x30cm * vnt. Pridėti į krepšelį" at bounding box center [784, 595] width 657 height 62
click at [616, 601] on div "5,10 € Dydis : 15x30cm * vnt. Pridėti į krepšelį" at bounding box center [784, 595] width 657 height 62
click at [615, 600] on div "5,10 € Dydis : 15x30cm * vnt. Pridėti į krepšelį" at bounding box center [784, 595] width 657 height 62
click at [1262, 10] on span "Krepšelis" at bounding box center [1280, 11] width 50 height 20
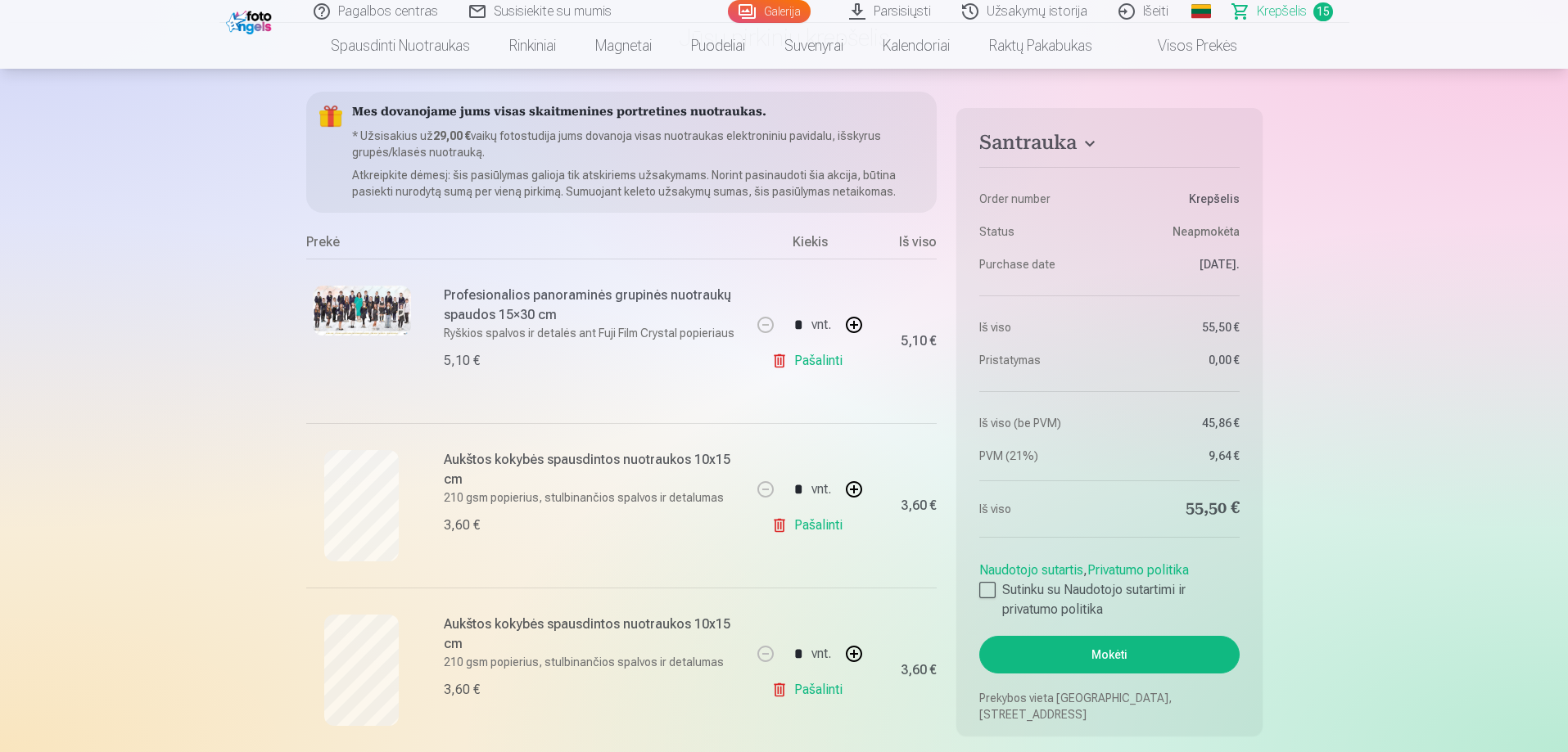
scroll to position [164, 0]
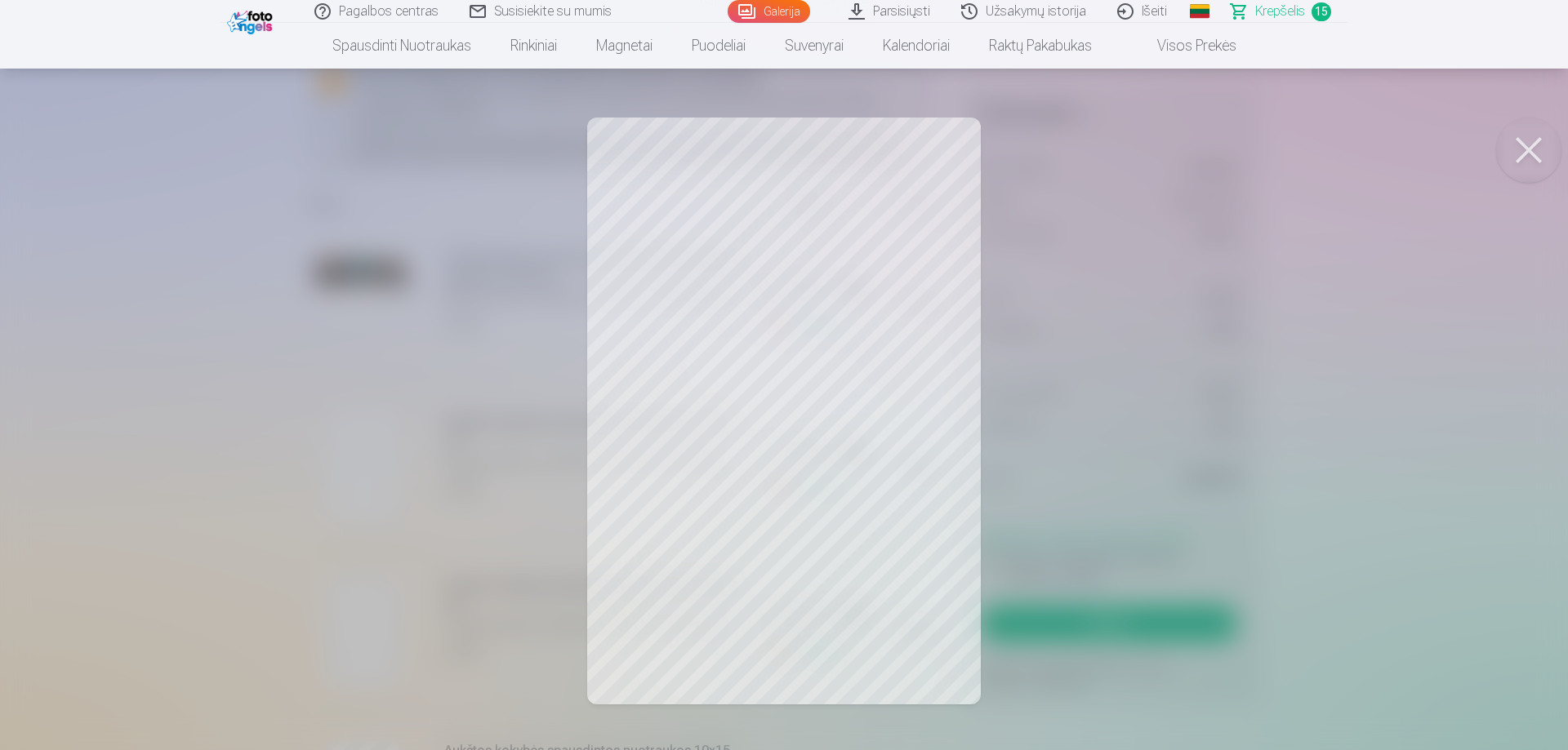
click at [1529, 152] on button at bounding box center [1528, 149] width 65 height 65
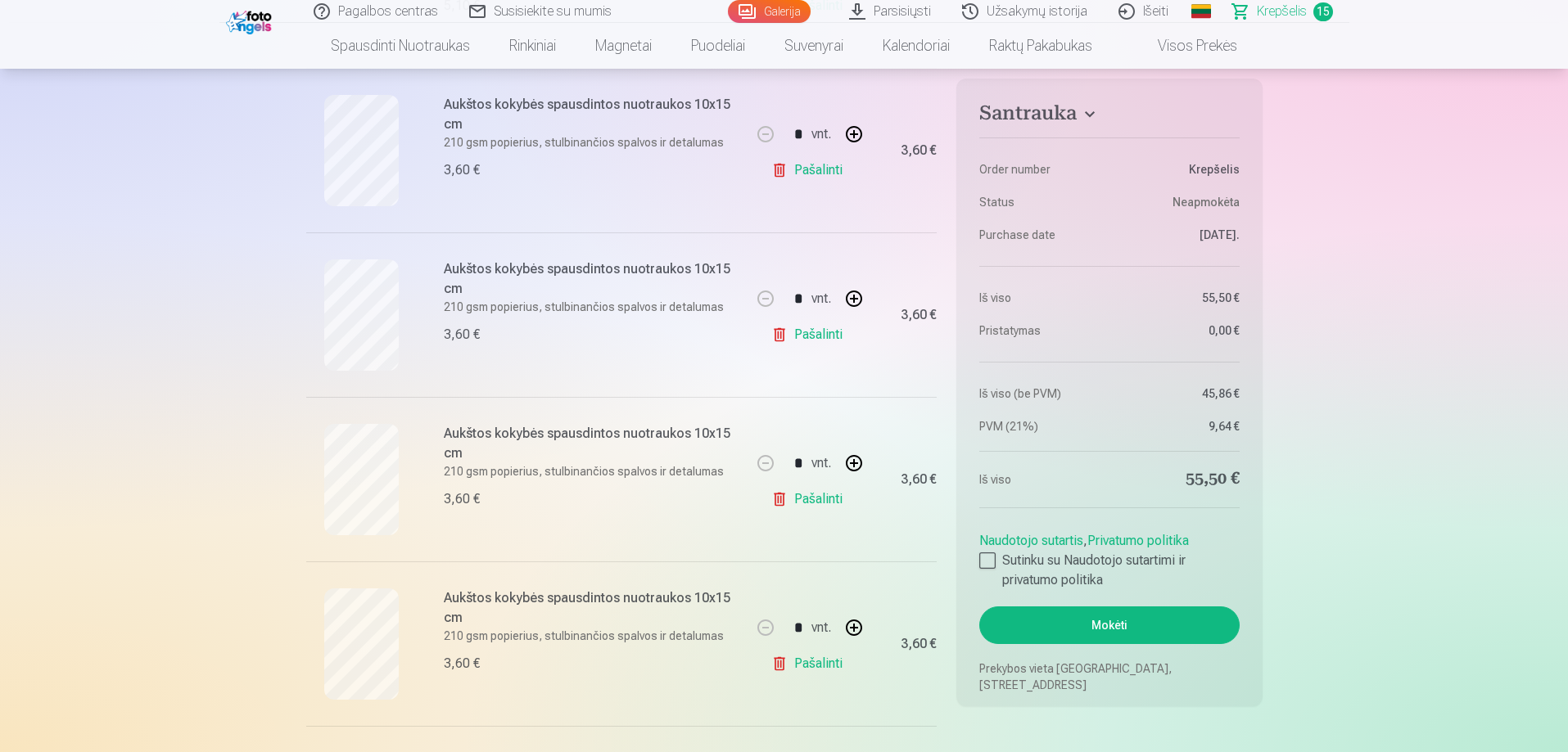
scroll to position [491, 0]
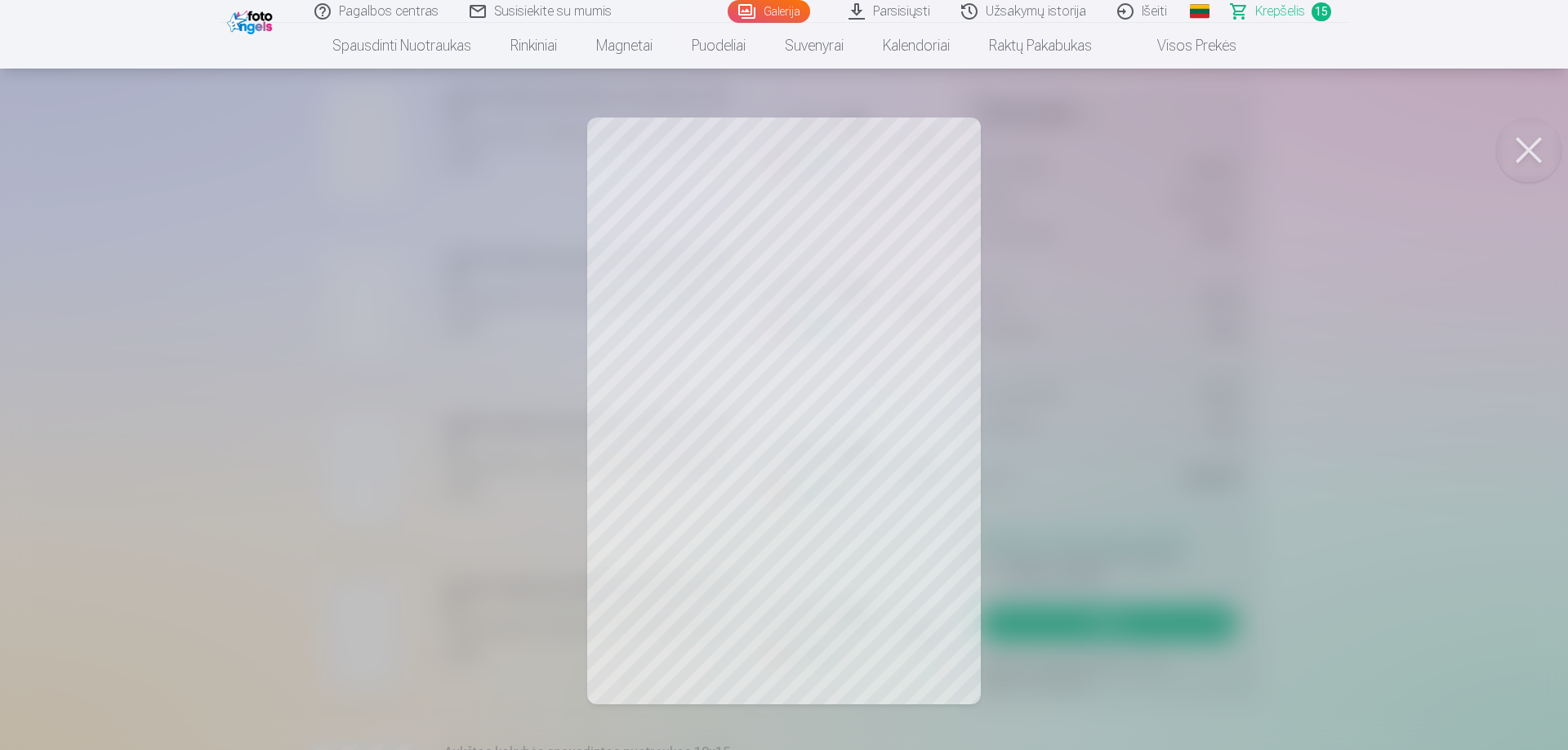
click at [1543, 152] on button at bounding box center [1528, 149] width 65 height 65
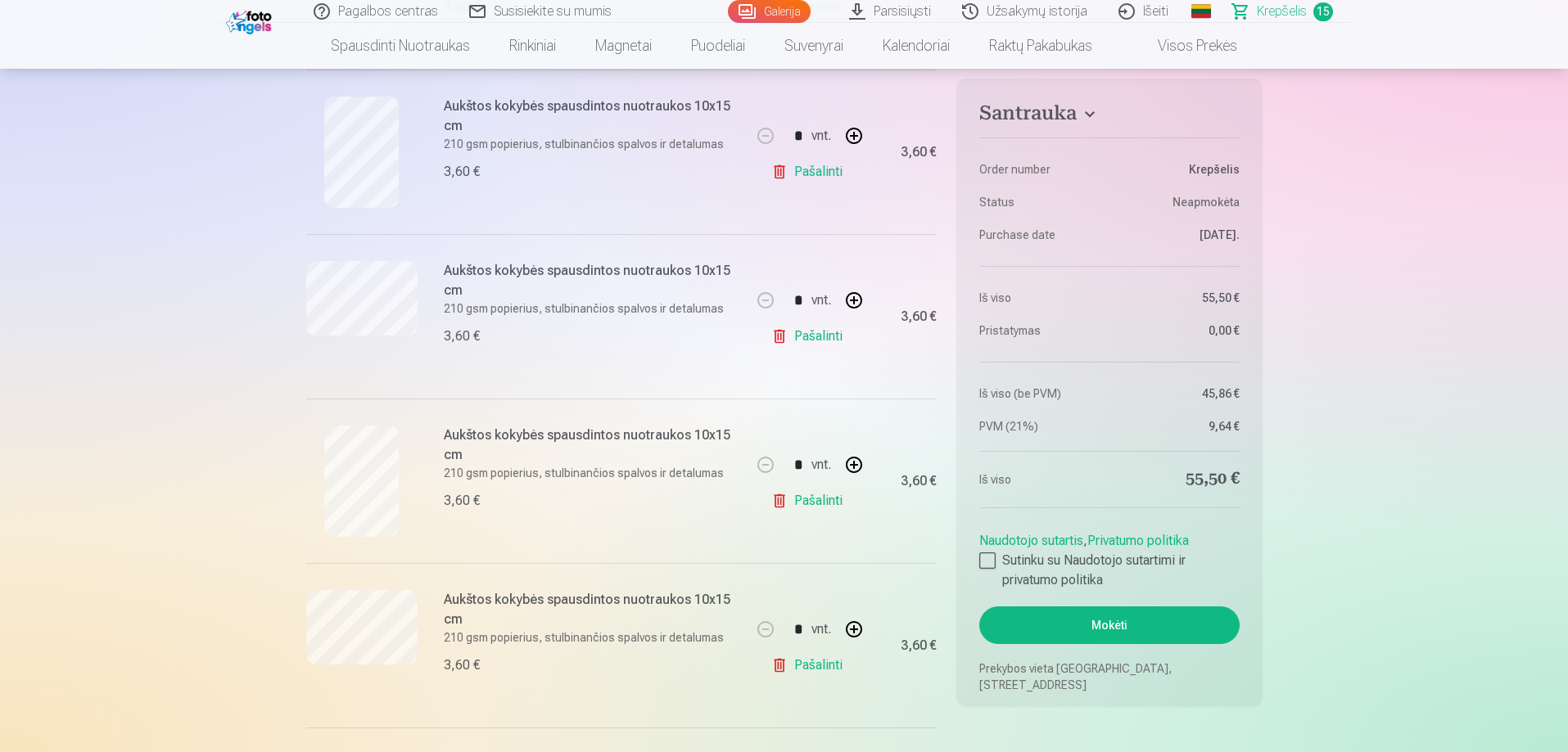
scroll to position [1800, 0]
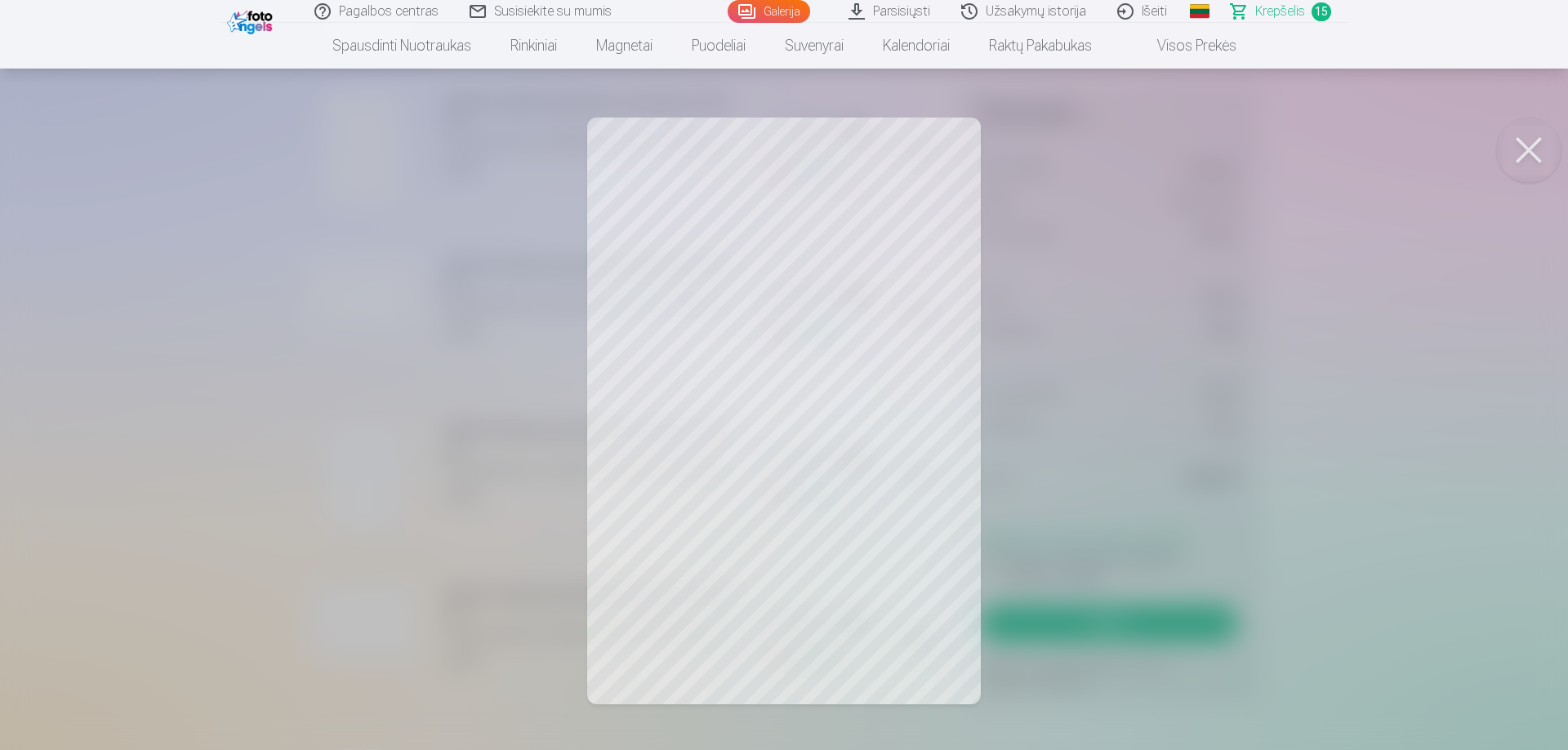
click at [1520, 139] on button at bounding box center [1528, 149] width 65 height 65
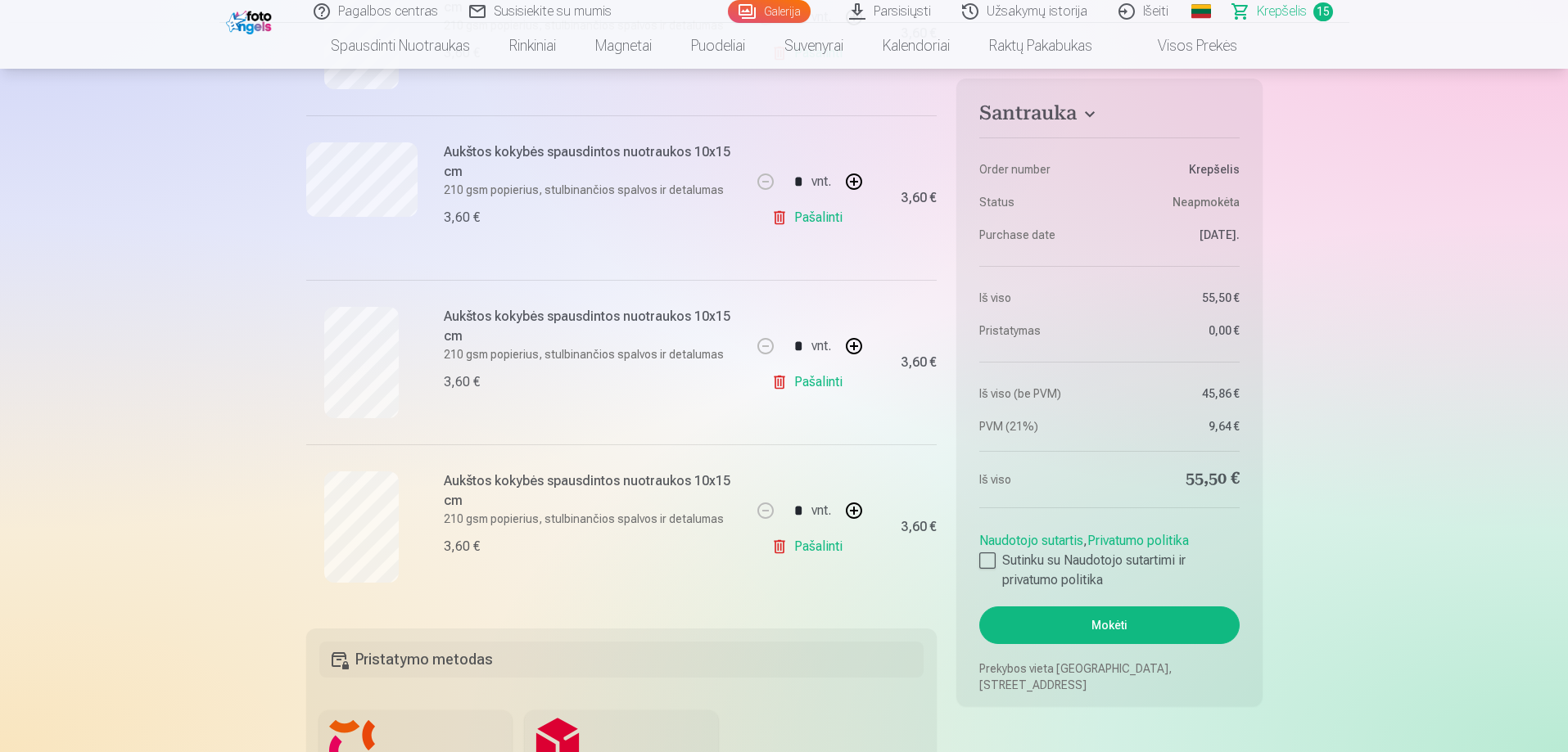
scroll to position [2291, 0]
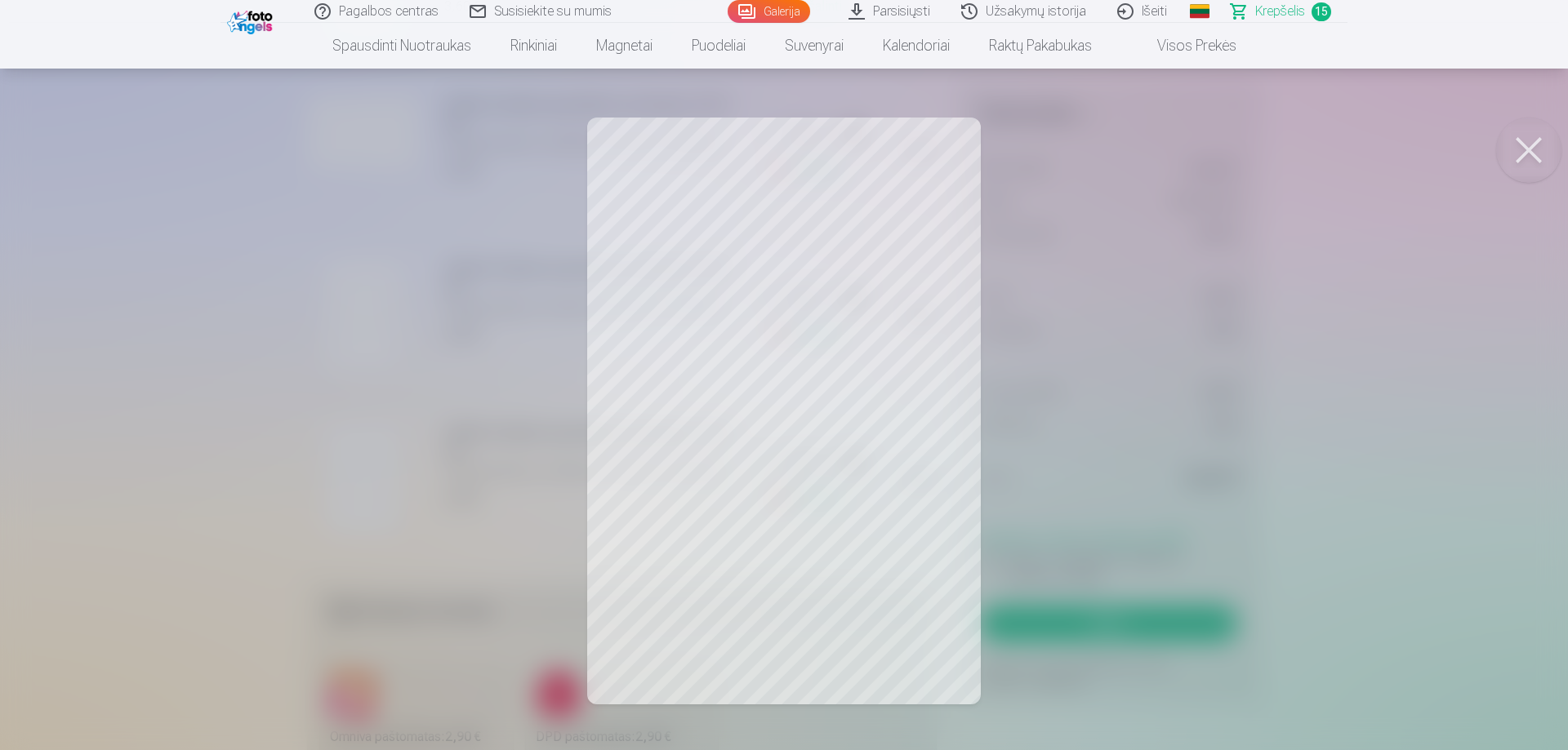
drag, startPoint x: 1506, startPoint y: 151, endPoint x: 1487, endPoint y: 155, distance: 19.4
click at [1505, 151] on button at bounding box center [1528, 149] width 65 height 65
drag, startPoint x: 1557, startPoint y: 143, endPoint x: 1501, endPoint y: 155, distance: 57.3
click at [1553, 142] on button at bounding box center [1528, 149] width 65 height 65
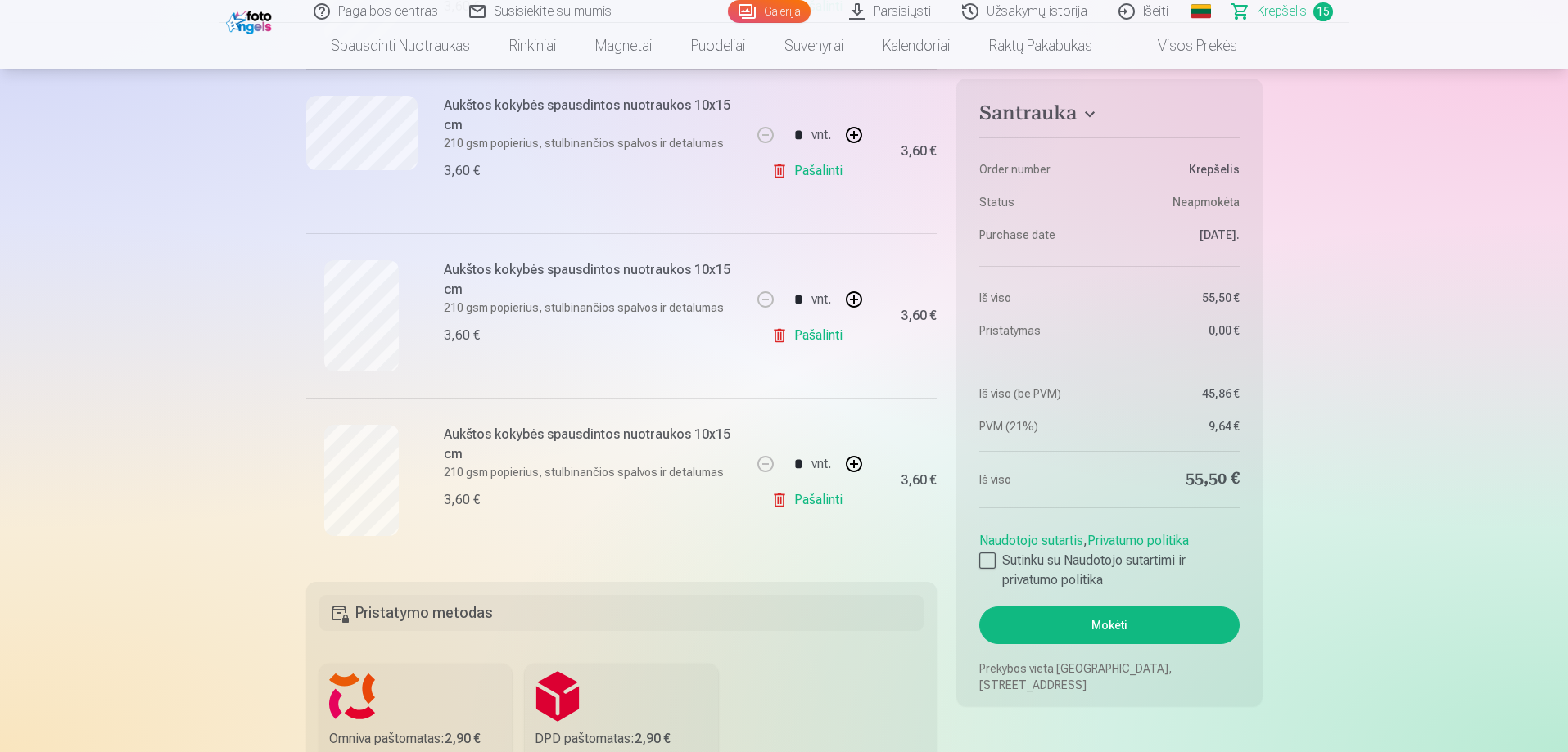
click at [805, 505] on link "Pašalinti" at bounding box center [810, 500] width 78 height 32
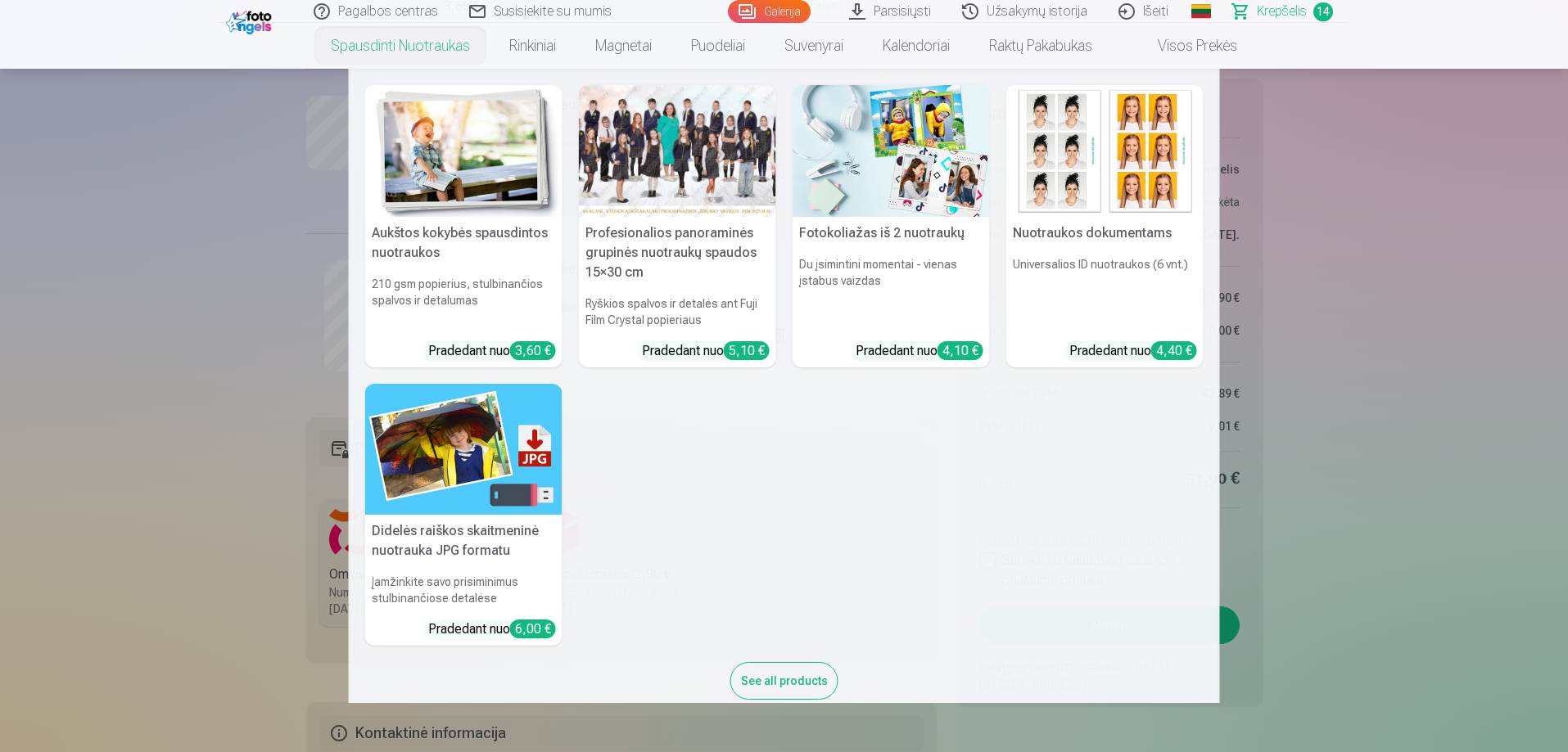
click at [1259, 265] on nav "Aukštos kokybės spausdintos nuotraukos 210 gsm popierius, stulbinančios spalvos…" at bounding box center [784, 386] width 1568 height 634
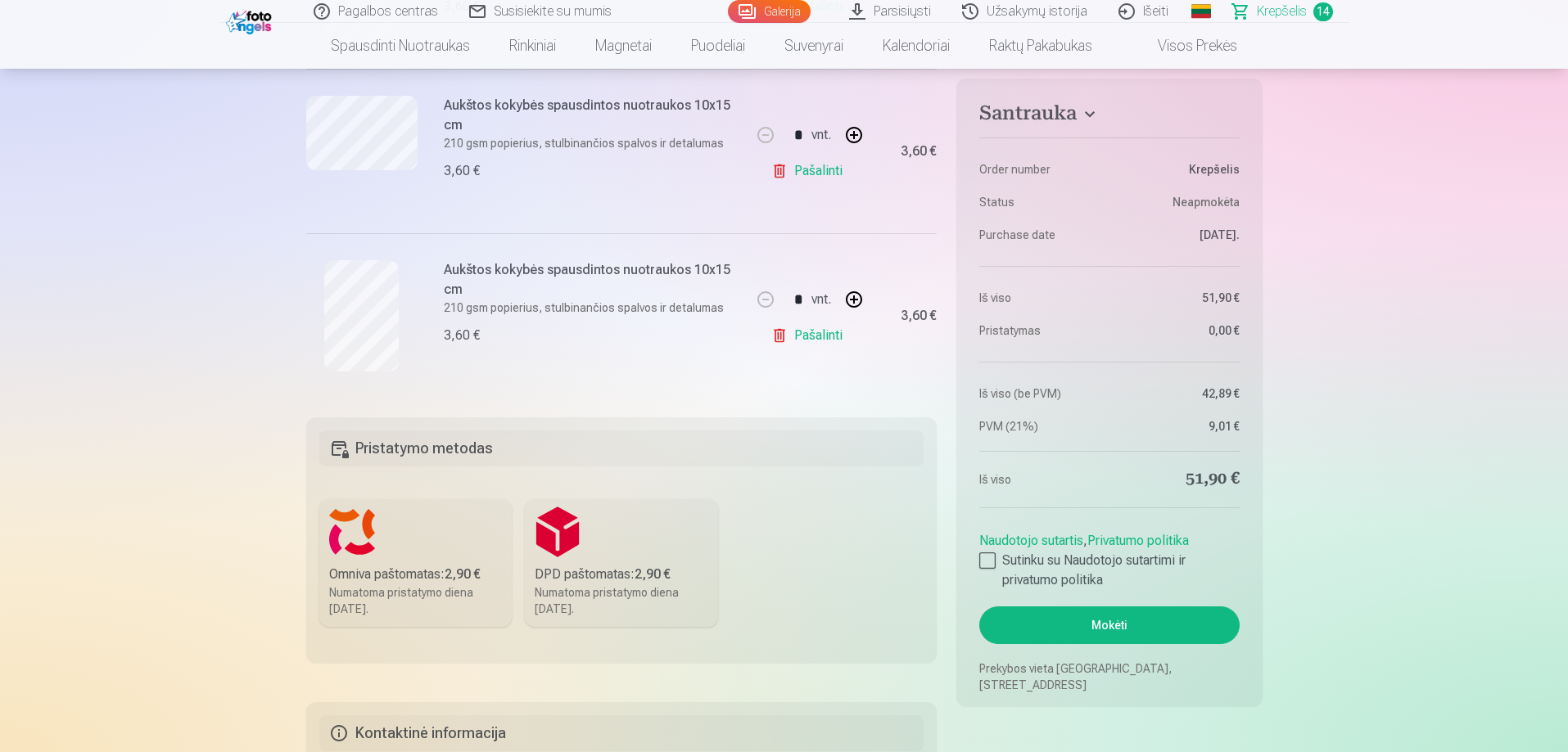
click at [774, 19] on link "Galerija" at bounding box center [769, 11] width 83 height 23
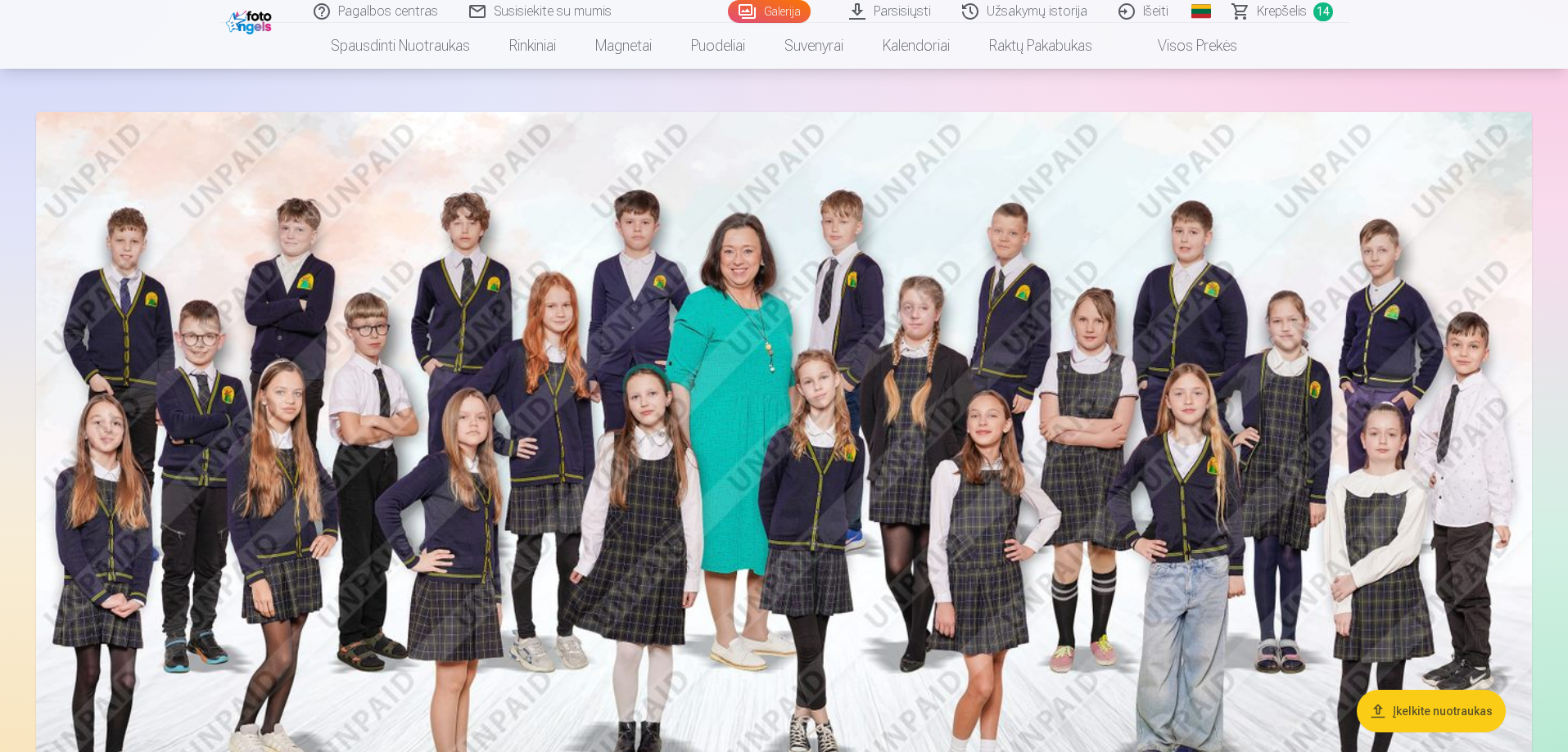
scroll to position [164, 0]
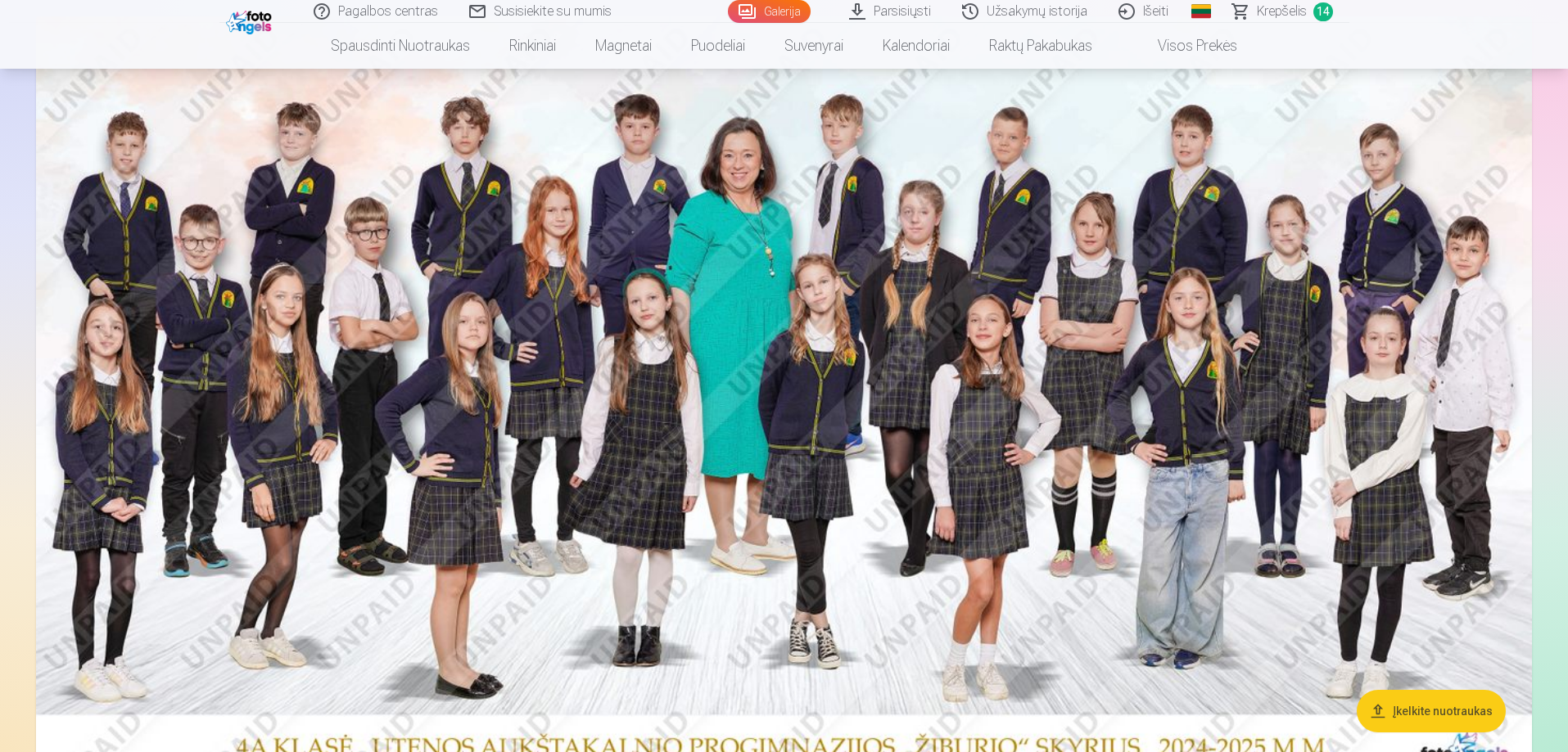
click at [693, 415] on img at bounding box center [783, 398] width 1496 height 764
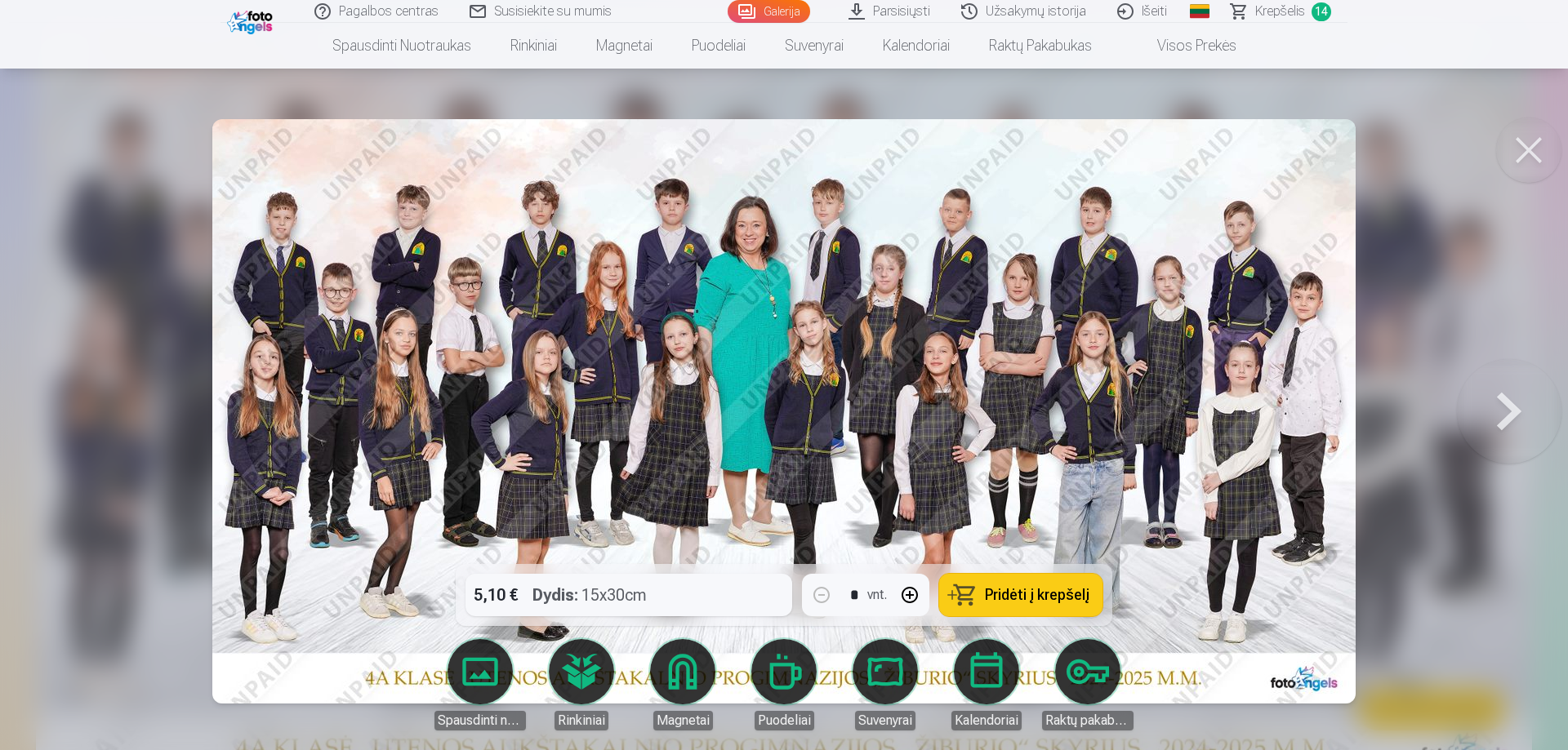
click at [1476, 413] on button at bounding box center [1509, 411] width 105 height 273
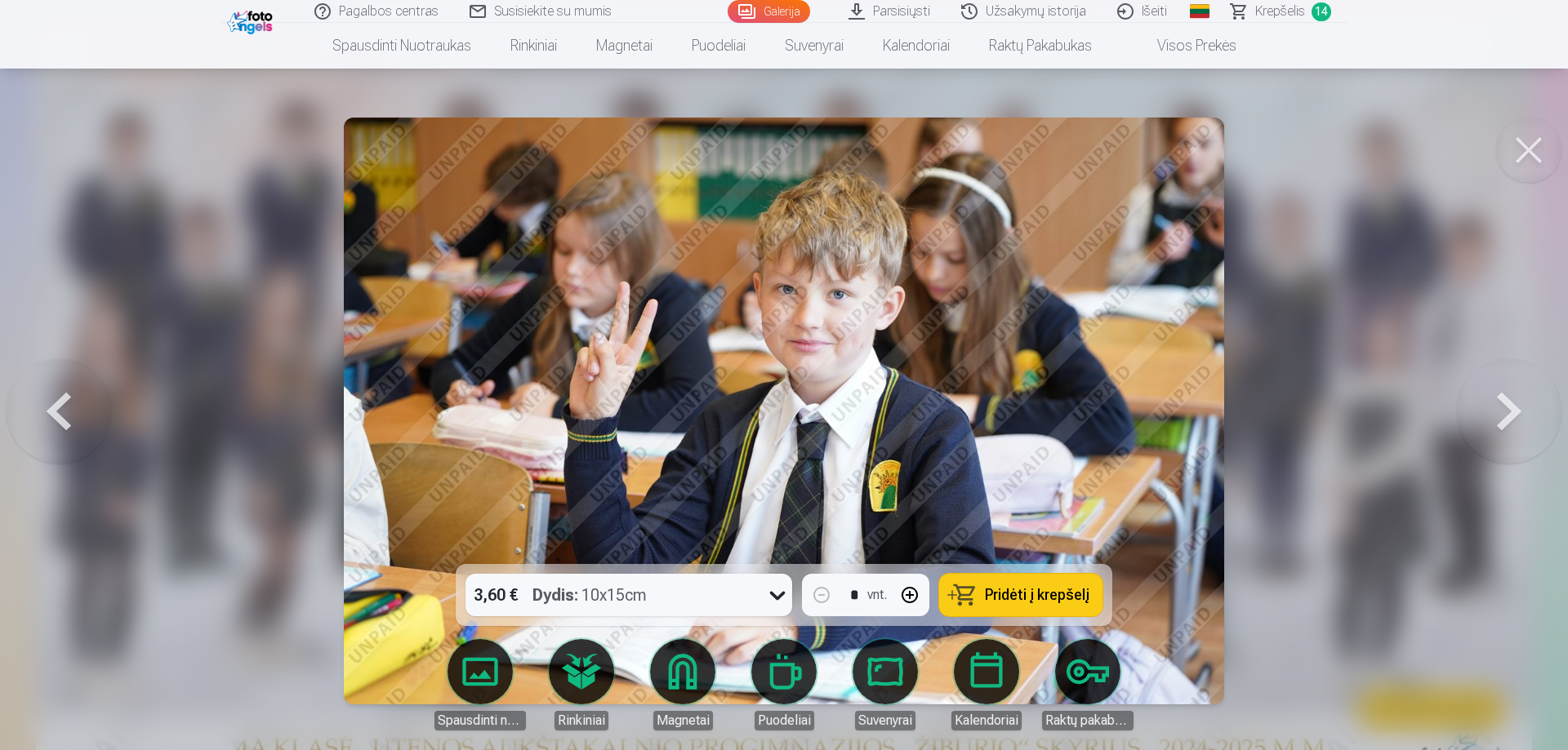
click at [1492, 421] on button at bounding box center [1509, 411] width 105 height 273
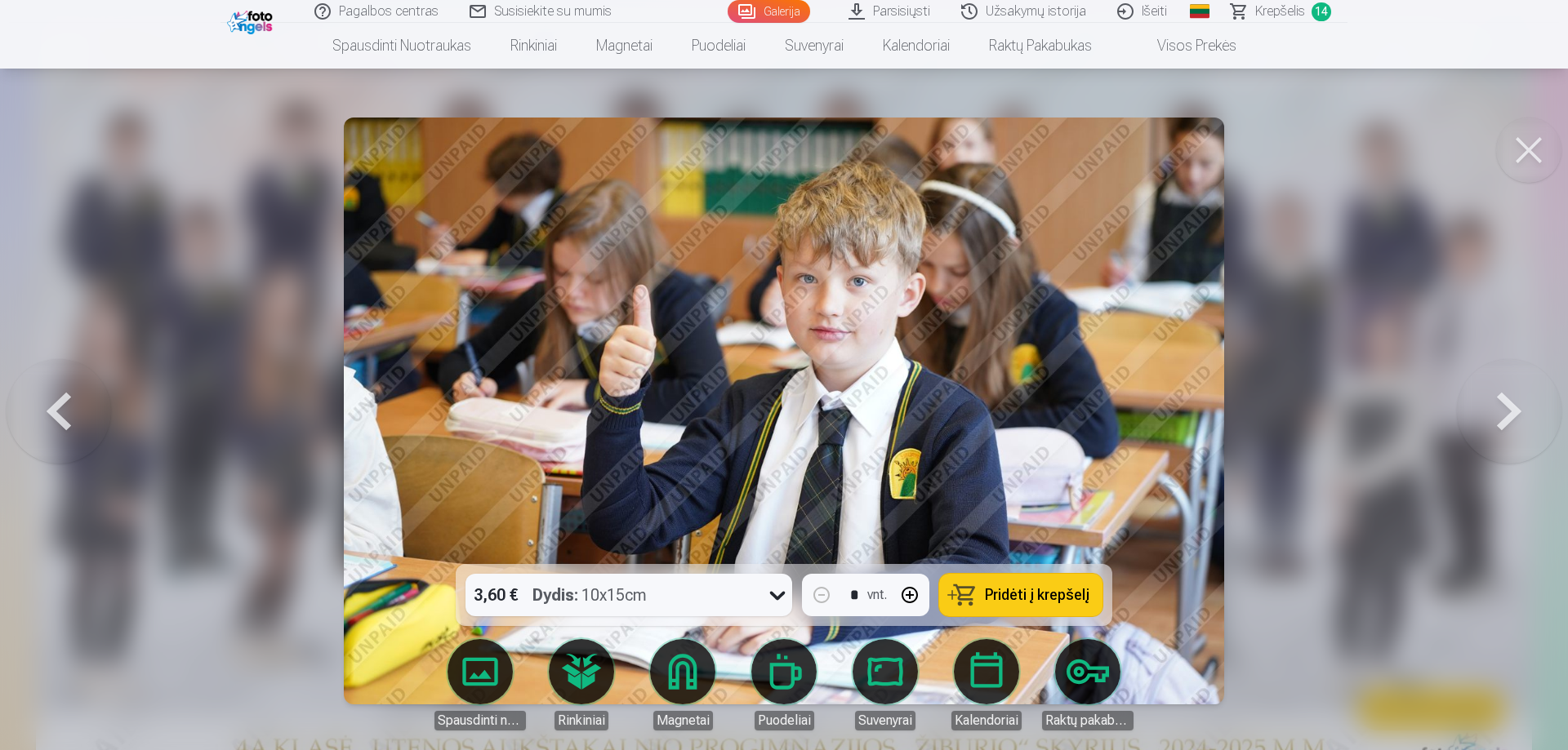
click at [1492, 421] on button at bounding box center [1509, 411] width 105 height 273
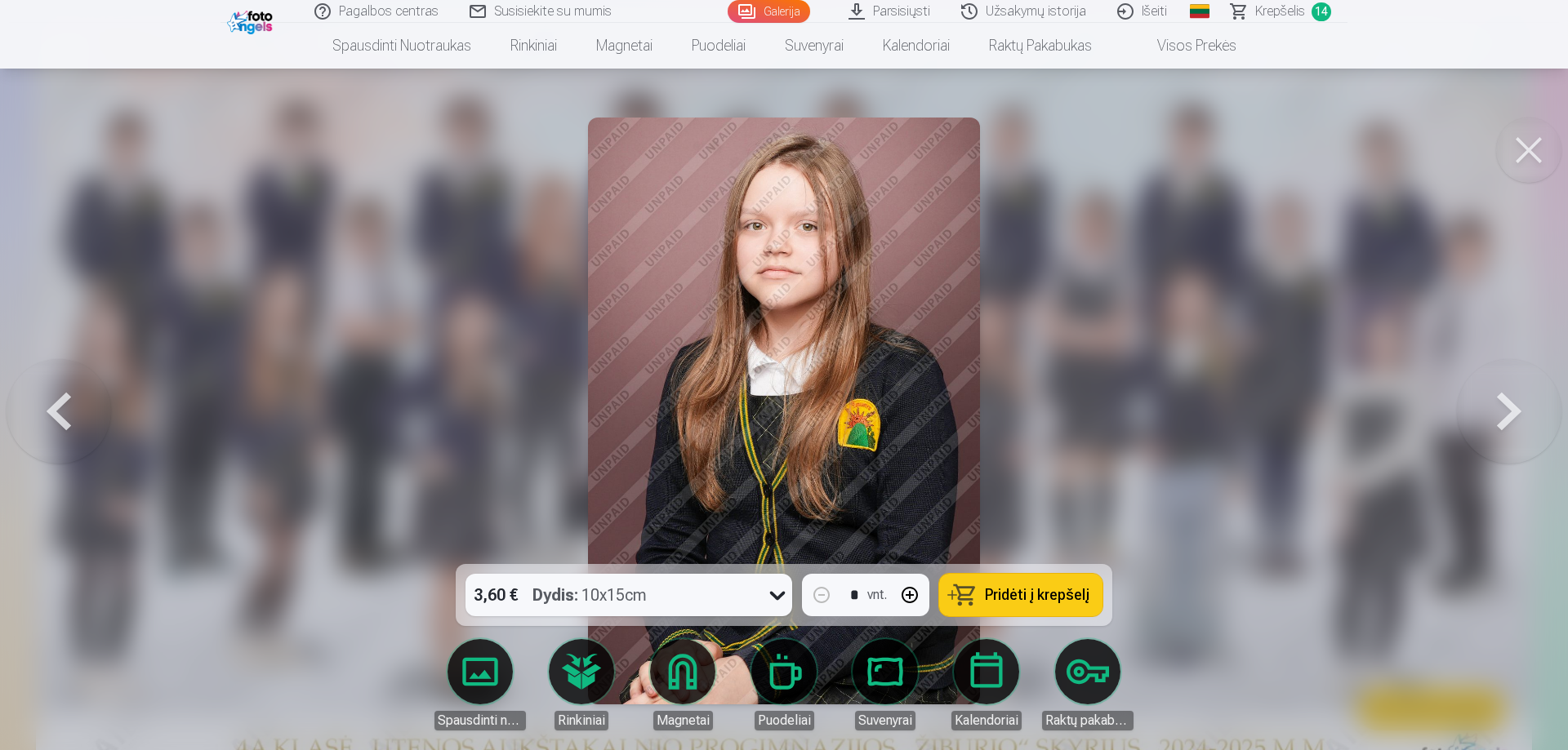
click at [1492, 421] on button at bounding box center [1509, 411] width 105 height 273
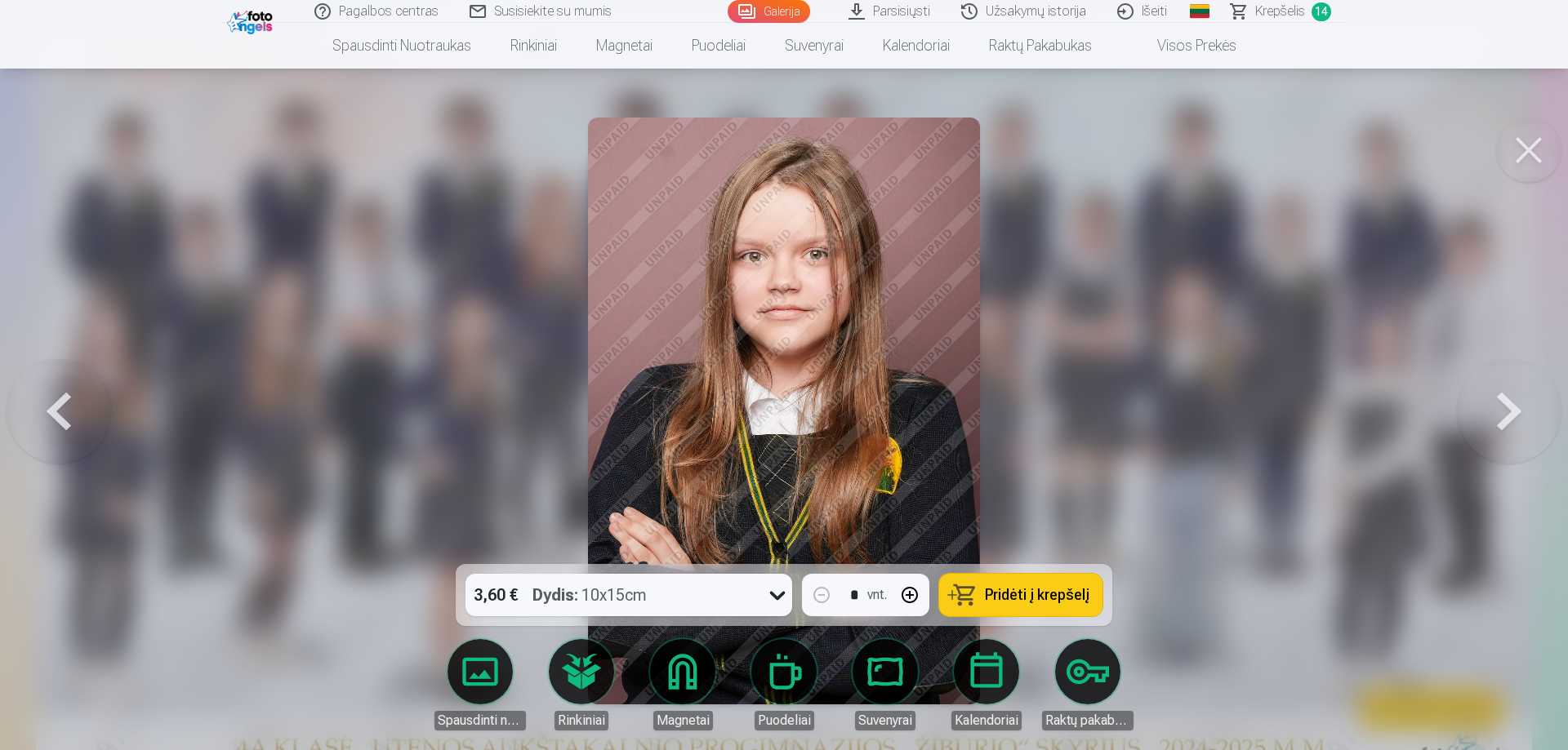
click at [1492, 421] on button at bounding box center [1509, 411] width 105 height 273
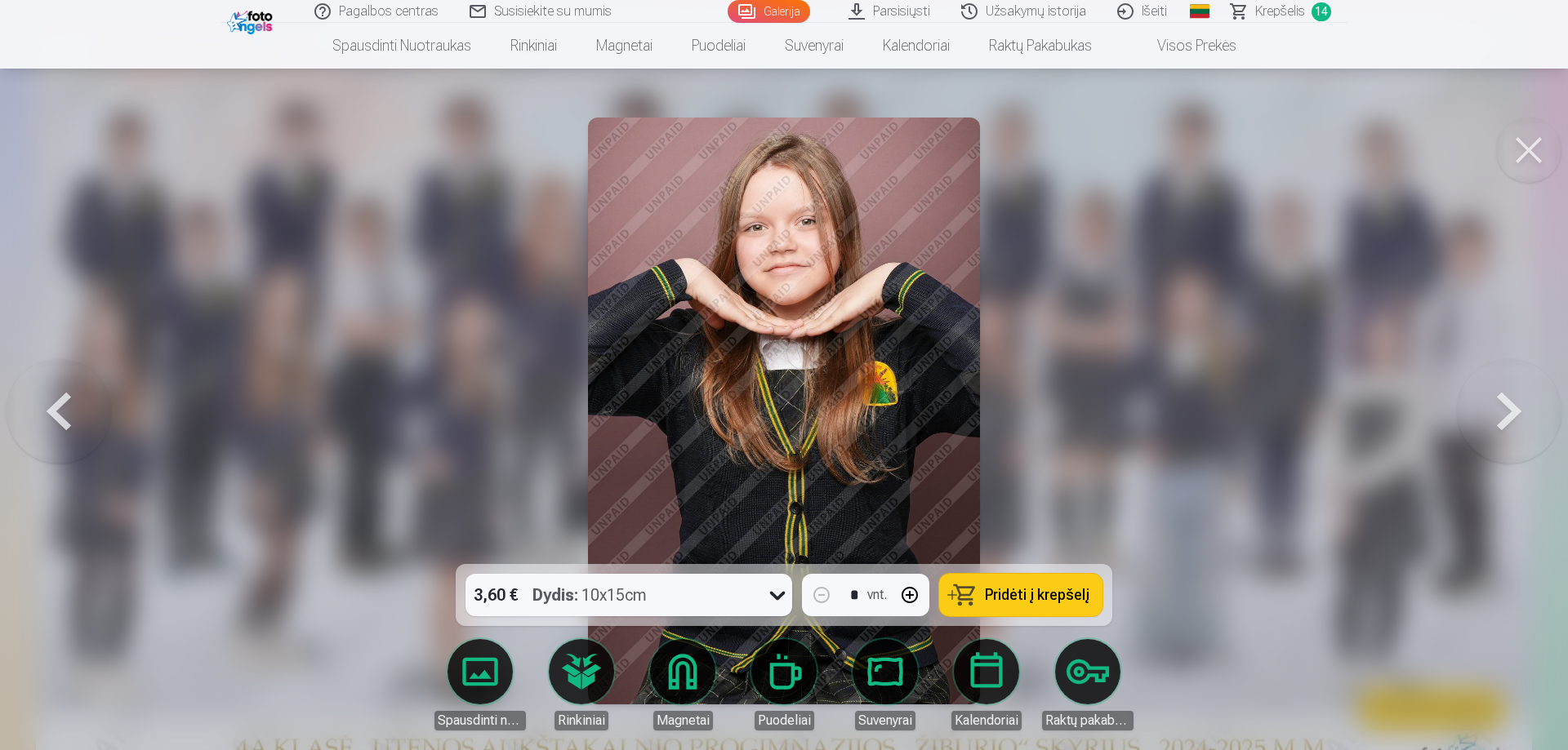
click at [1492, 421] on button at bounding box center [1509, 411] width 105 height 273
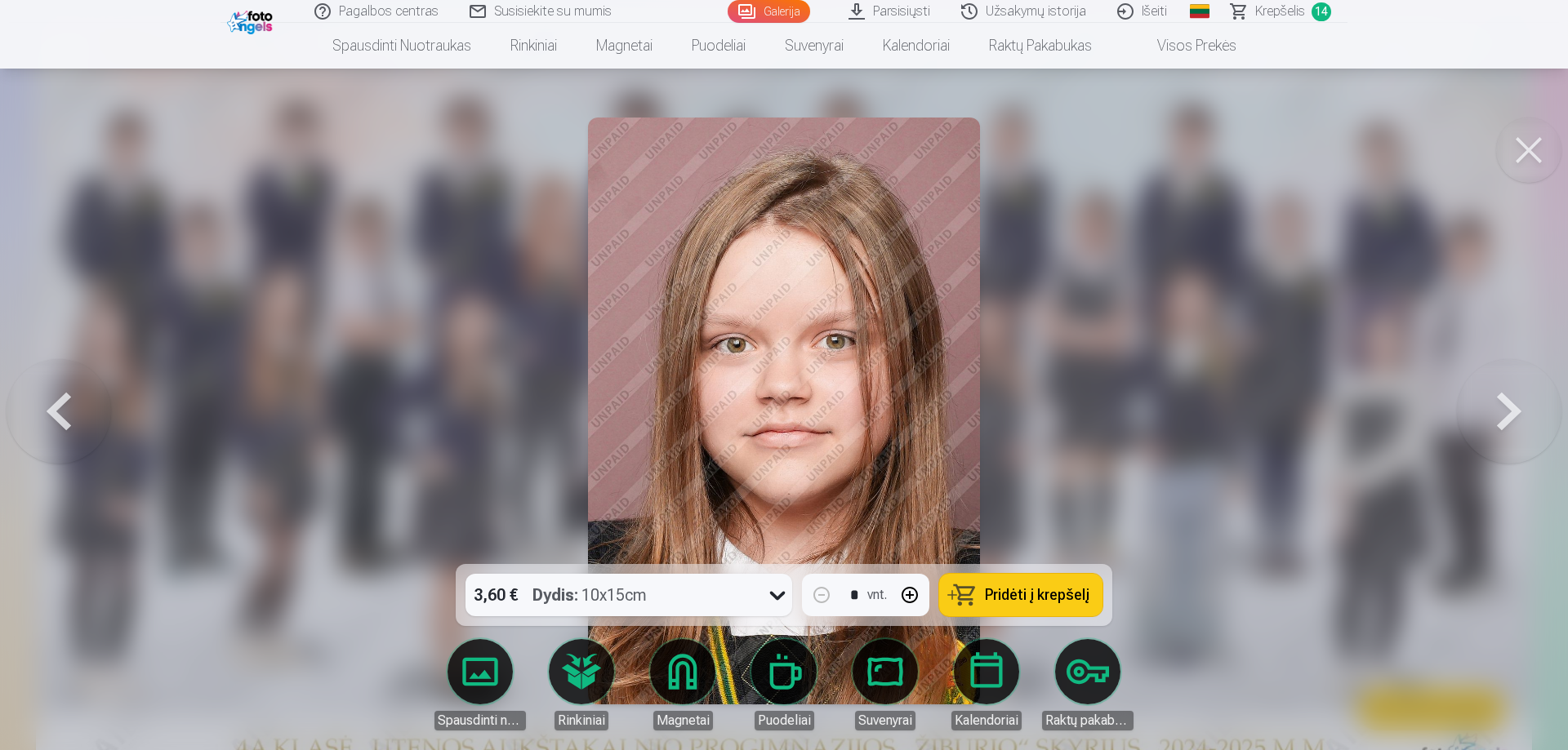
click at [1492, 421] on button at bounding box center [1509, 411] width 105 height 273
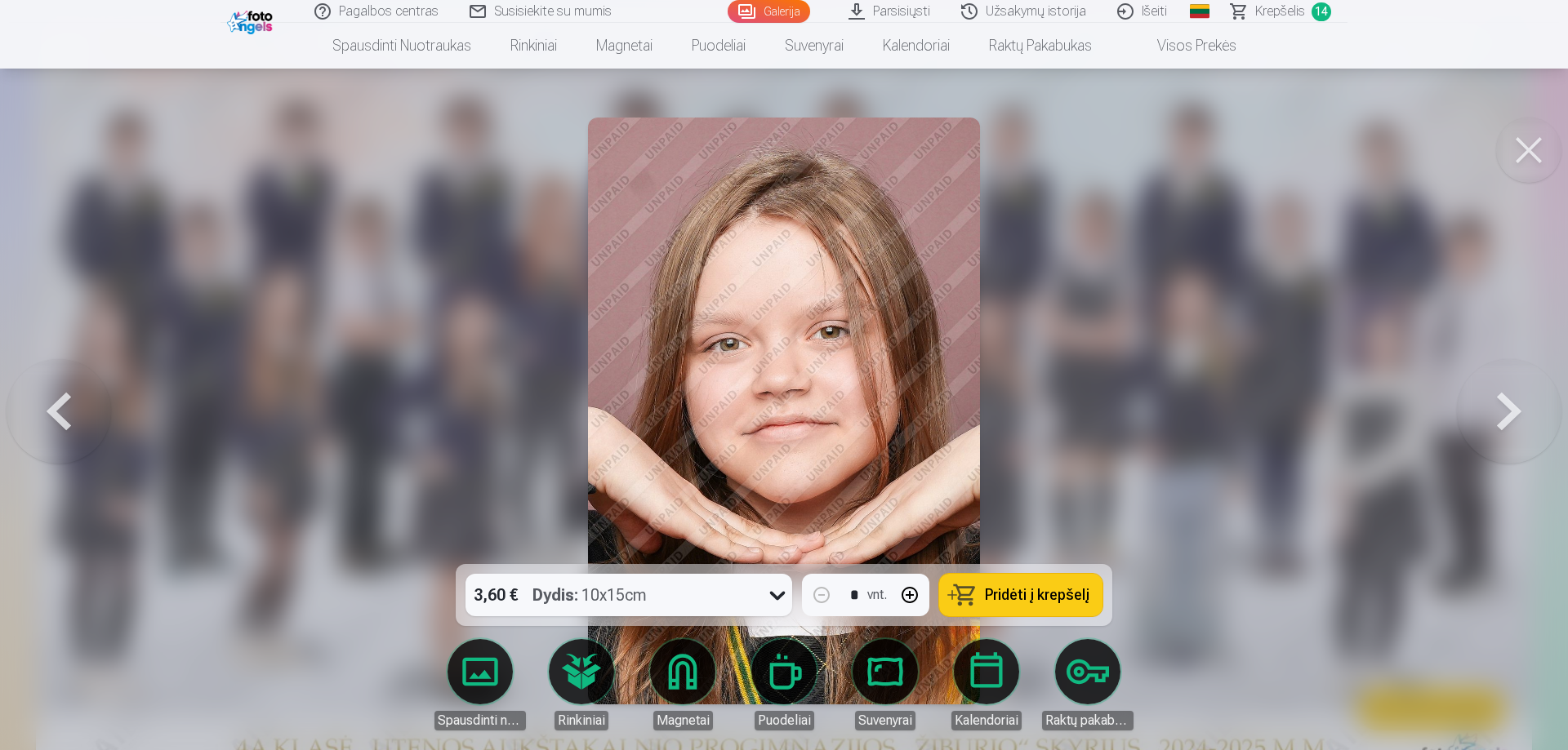
click at [1492, 421] on button at bounding box center [1509, 411] width 105 height 273
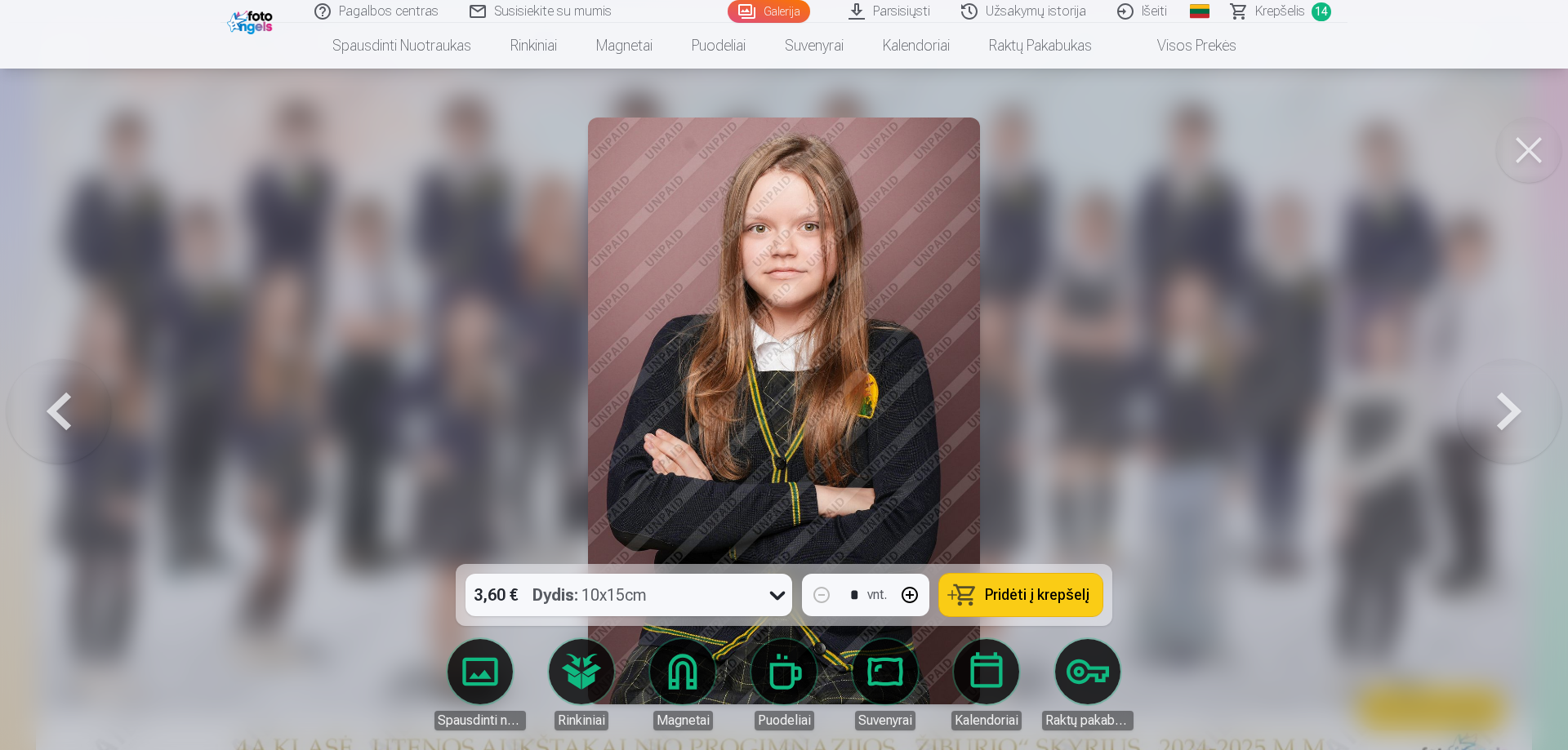
click at [1492, 421] on button at bounding box center [1509, 411] width 105 height 273
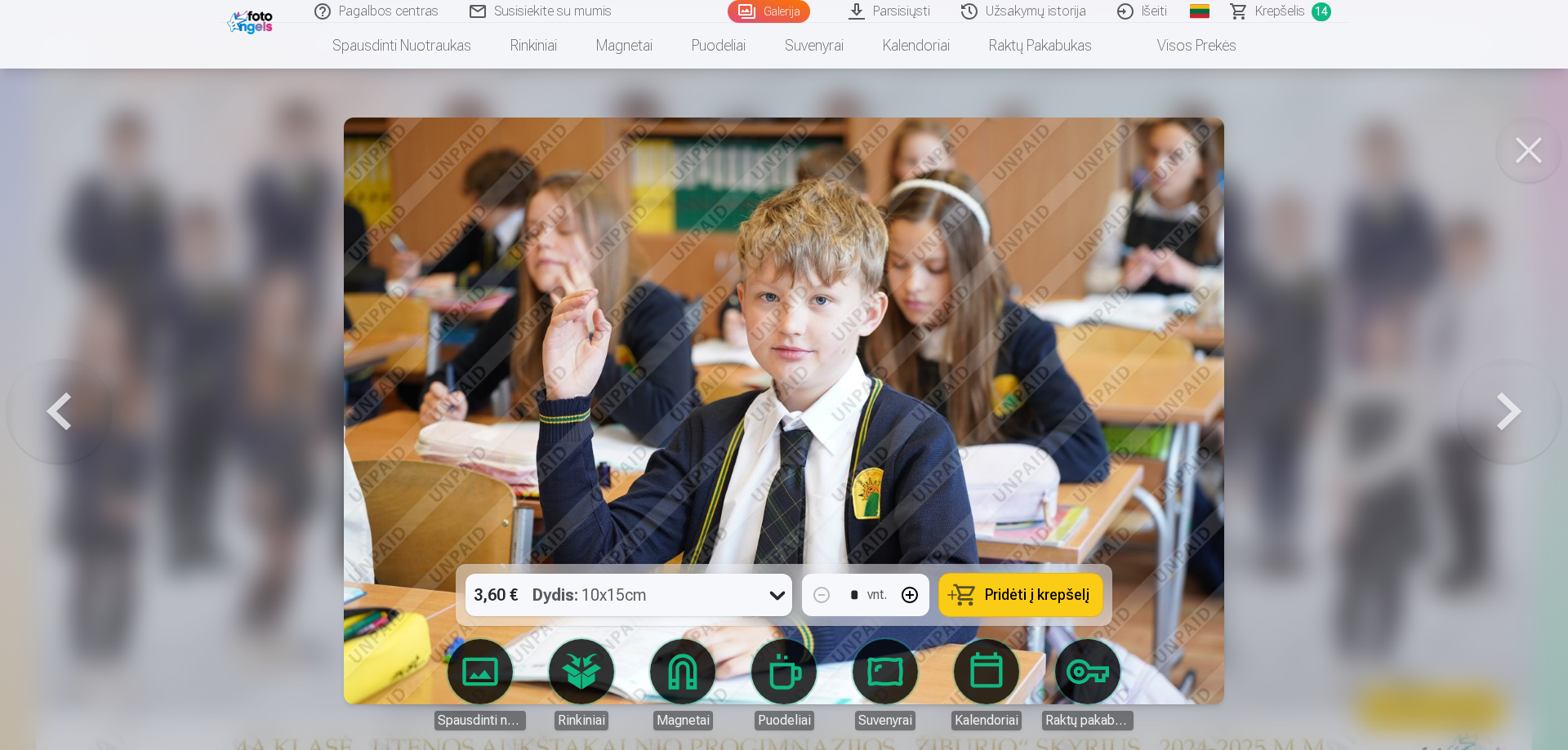
click at [1492, 421] on button at bounding box center [1509, 411] width 105 height 273
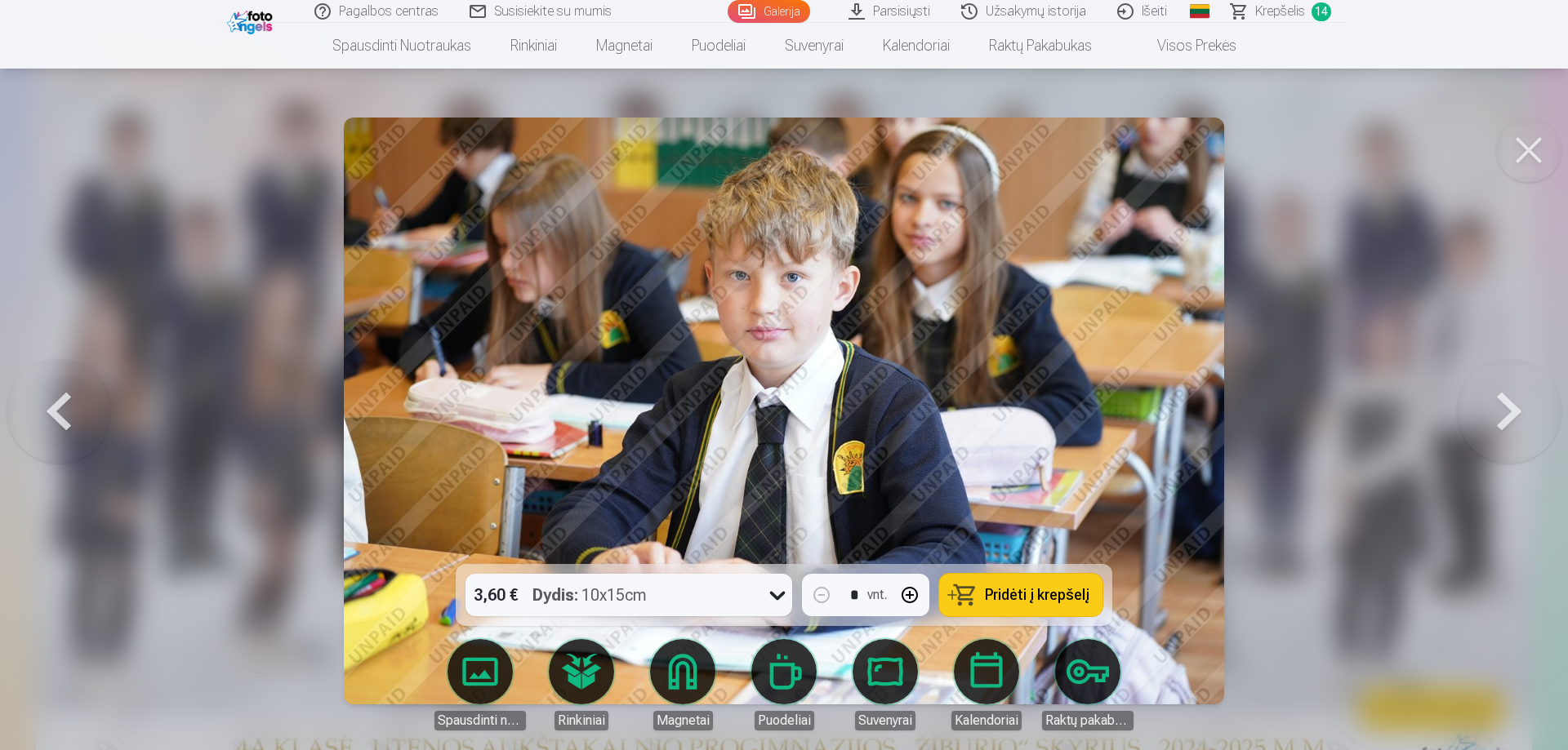
click at [1492, 421] on button at bounding box center [1509, 411] width 105 height 273
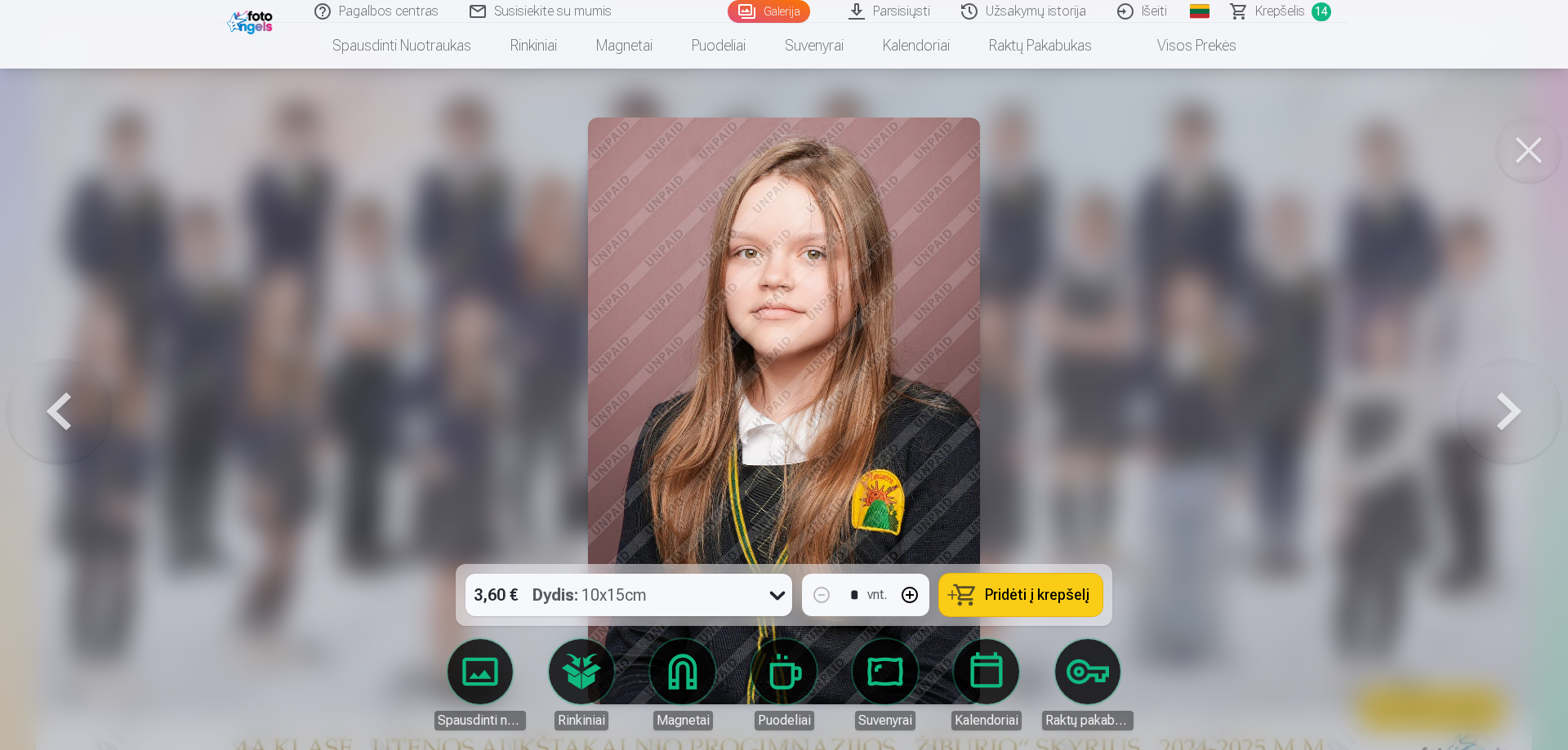
click at [1492, 421] on button at bounding box center [1509, 411] width 105 height 273
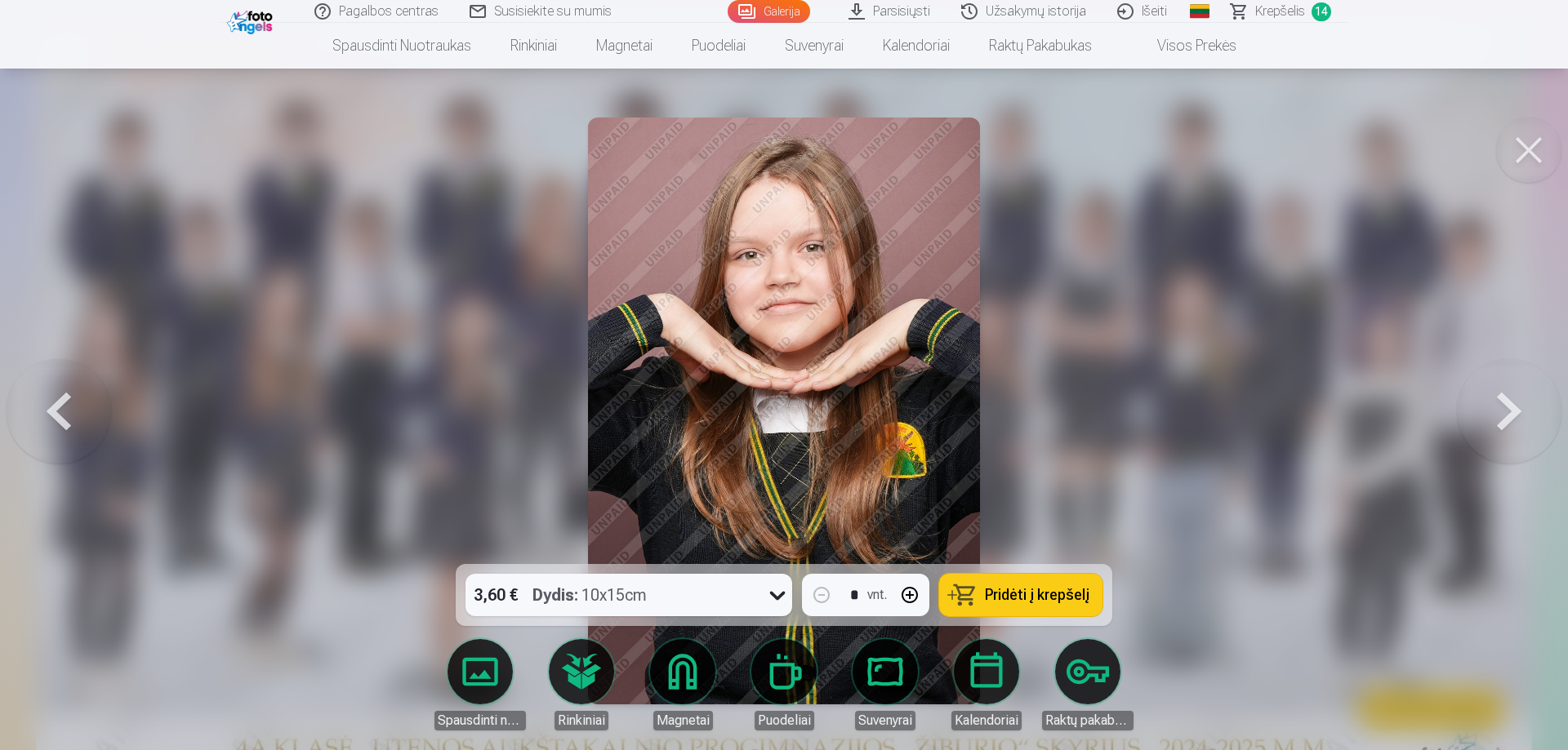
click at [1492, 421] on button at bounding box center [1509, 411] width 105 height 273
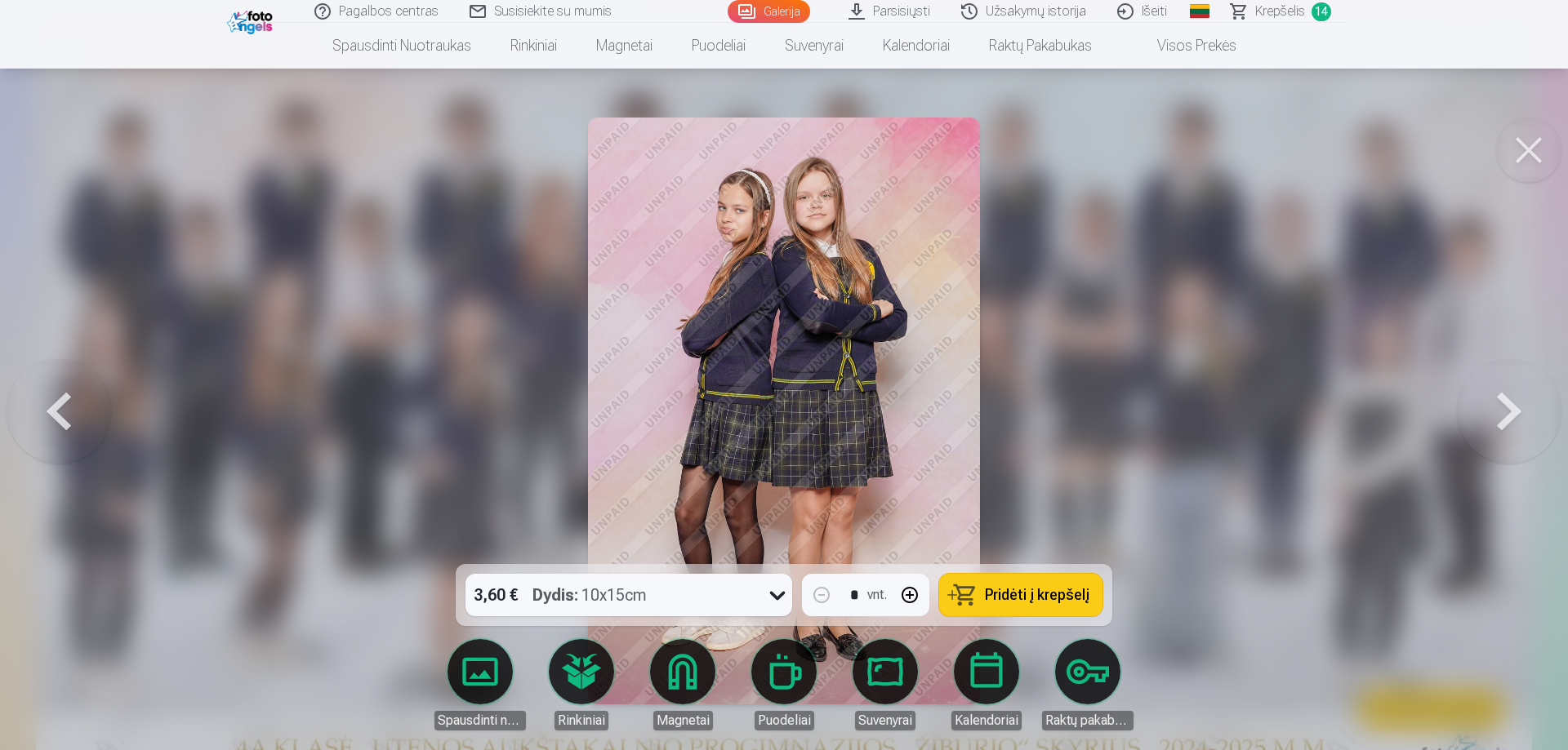
click at [1492, 421] on button at bounding box center [1509, 411] width 105 height 273
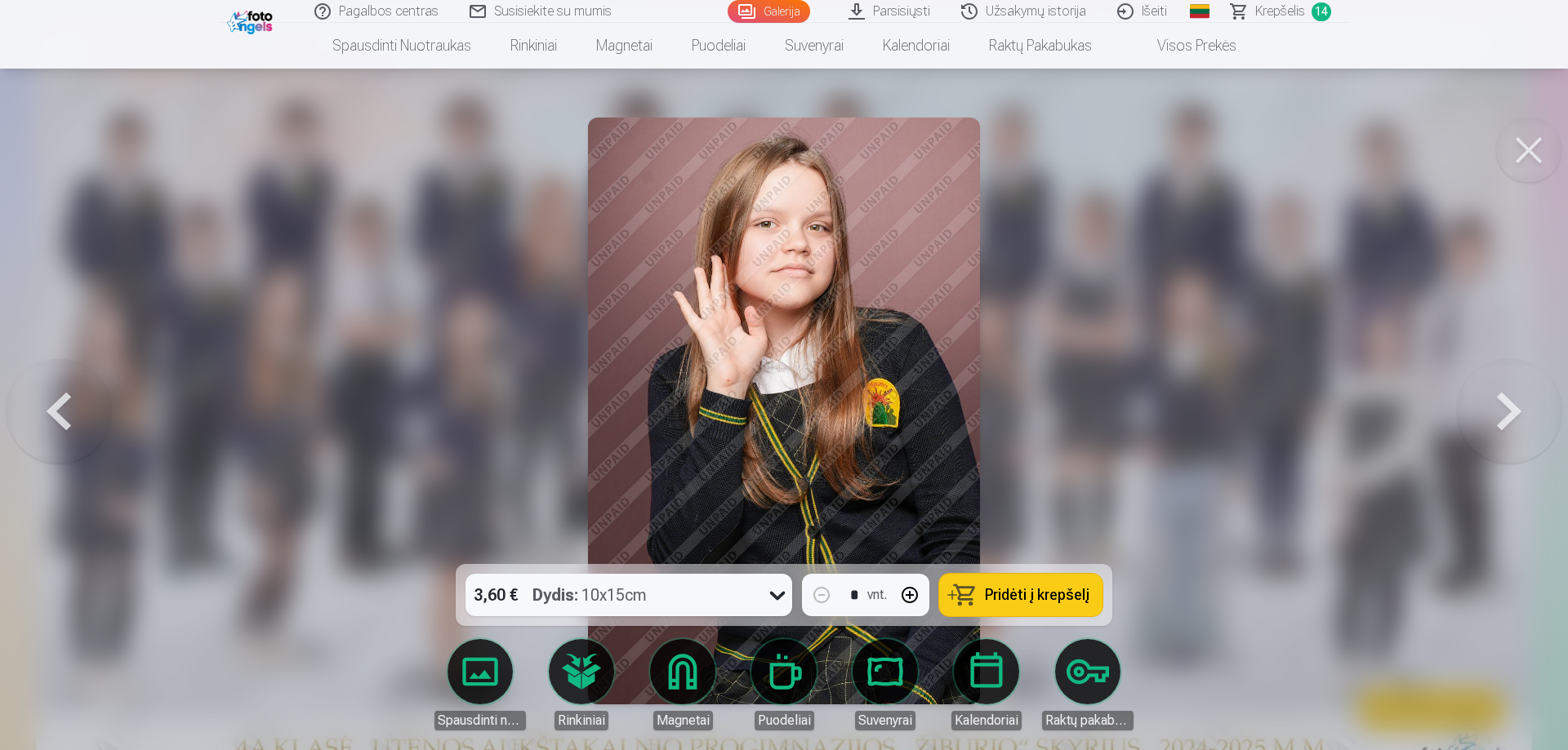
click at [1492, 421] on button at bounding box center [1509, 411] width 105 height 273
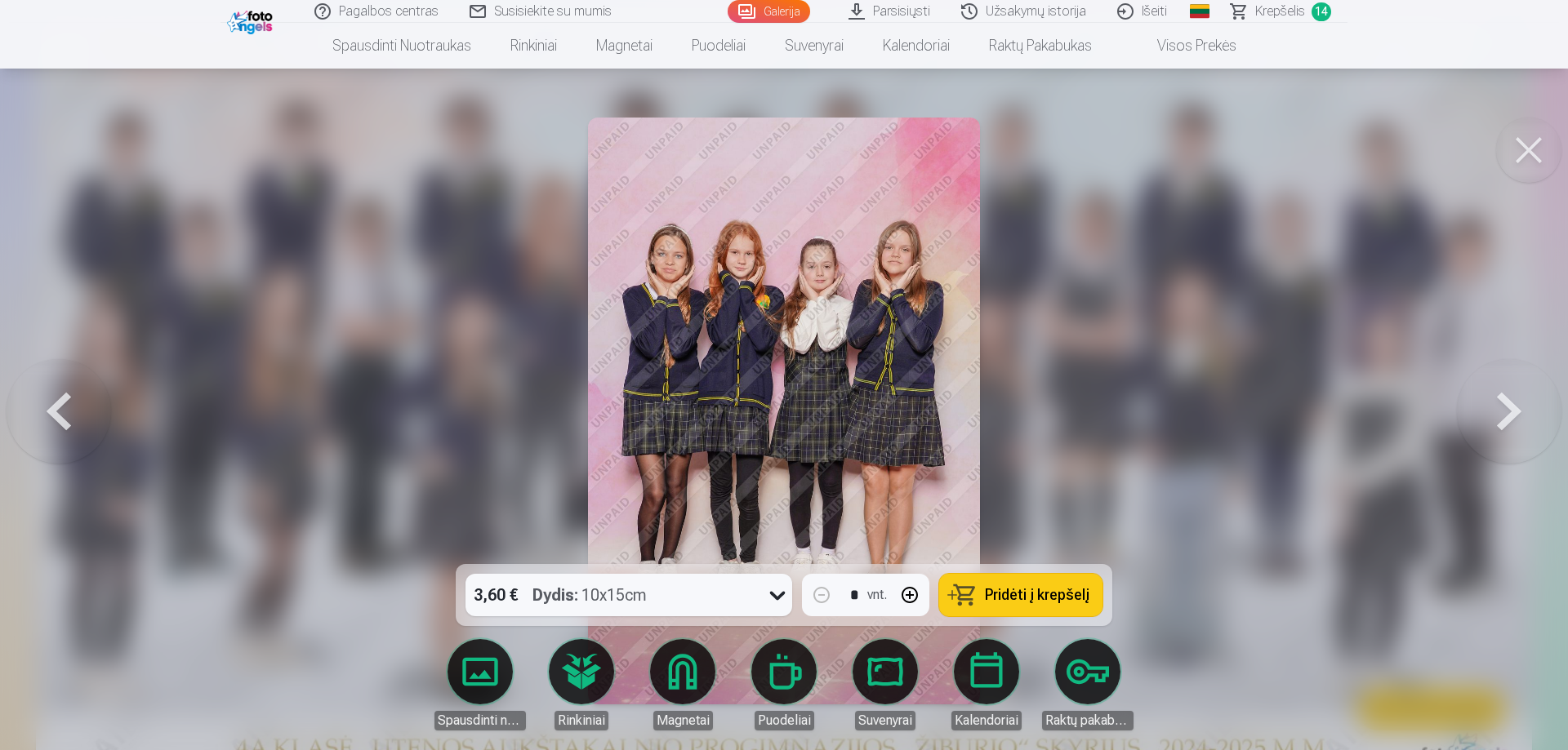
click at [1492, 421] on button at bounding box center [1509, 411] width 105 height 273
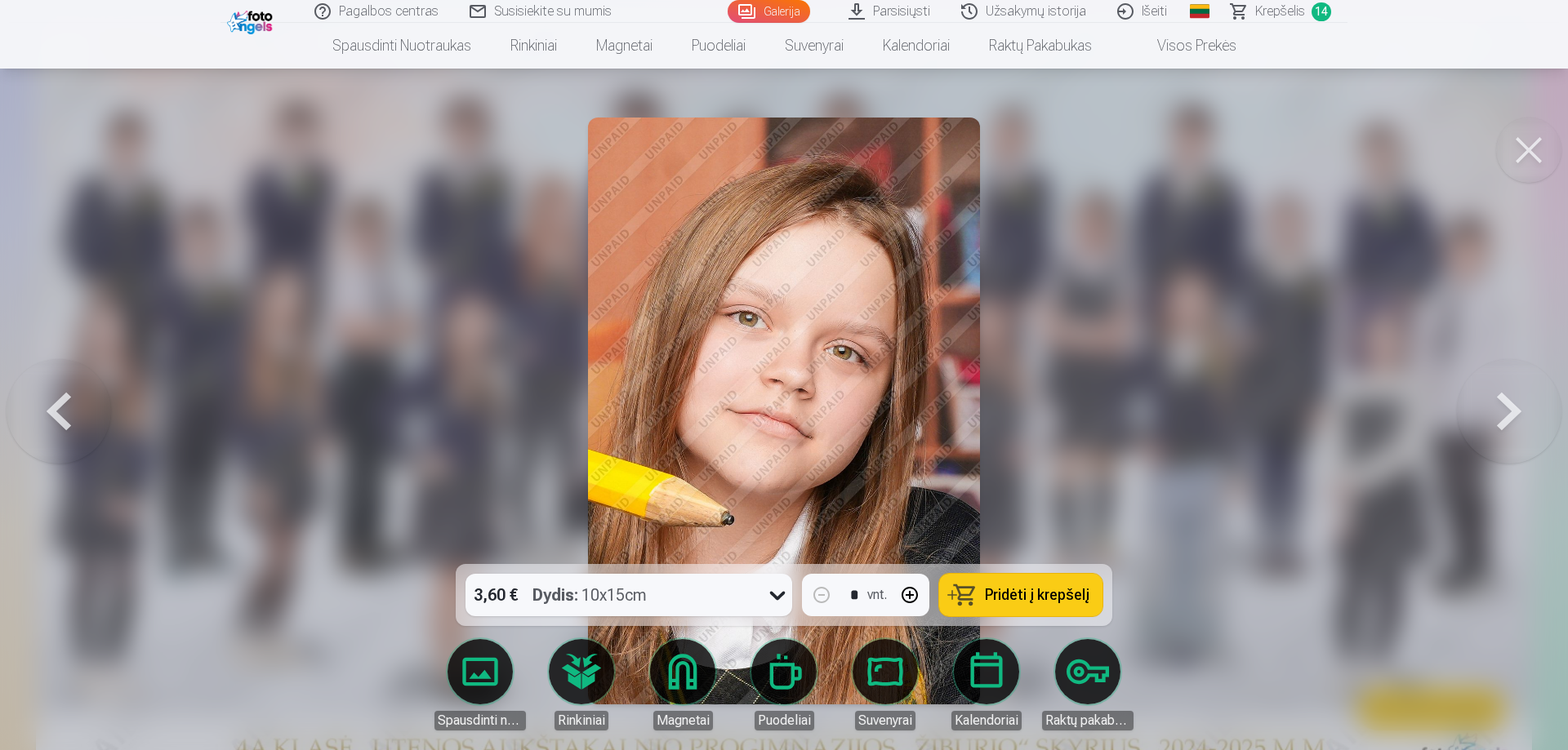
click at [1492, 421] on button at bounding box center [1509, 411] width 105 height 273
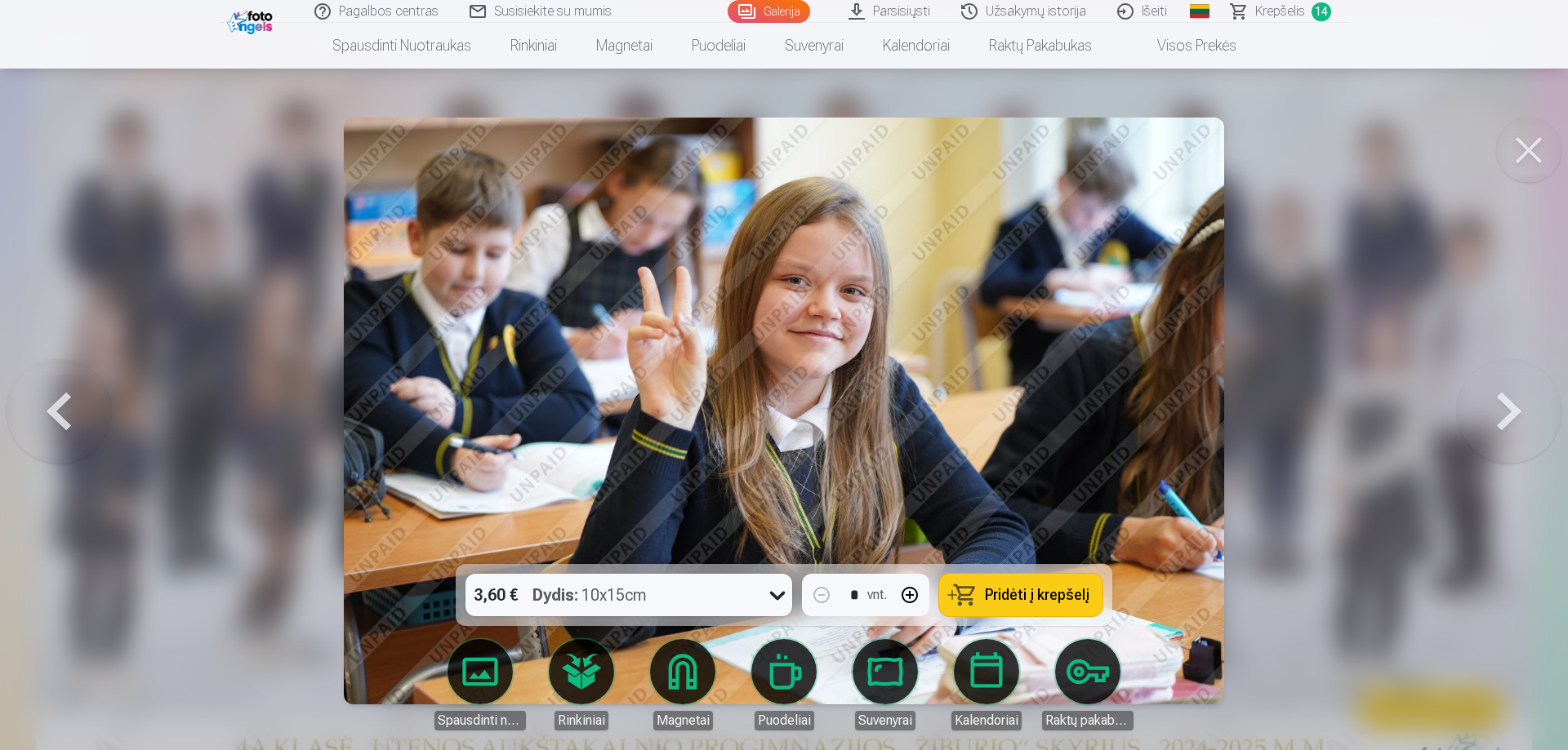
click at [1527, 169] on button at bounding box center [1528, 149] width 65 height 65
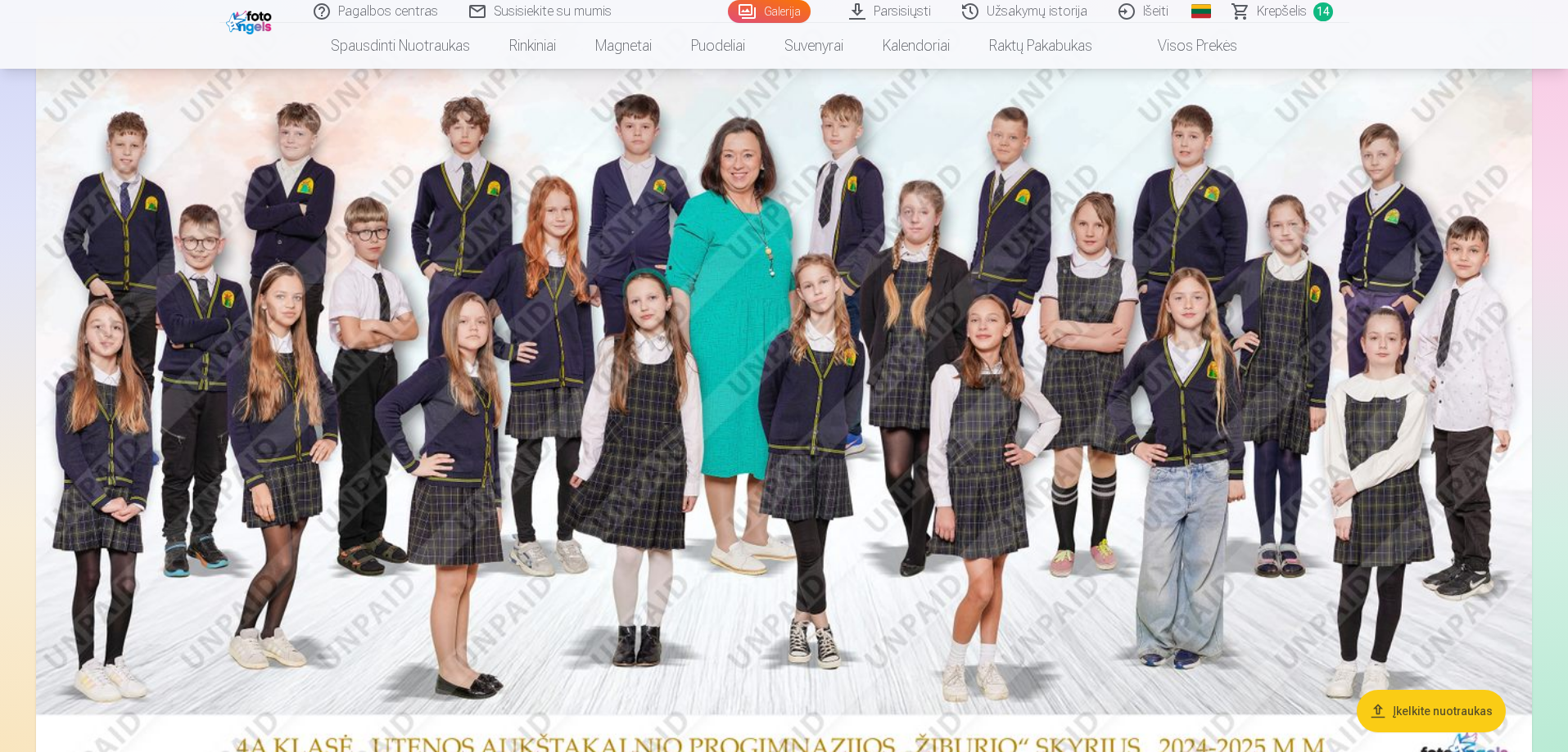
click at [1310, 17] on link "Krepšelis 14" at bounding box center [1283, 11] width 132 height 23
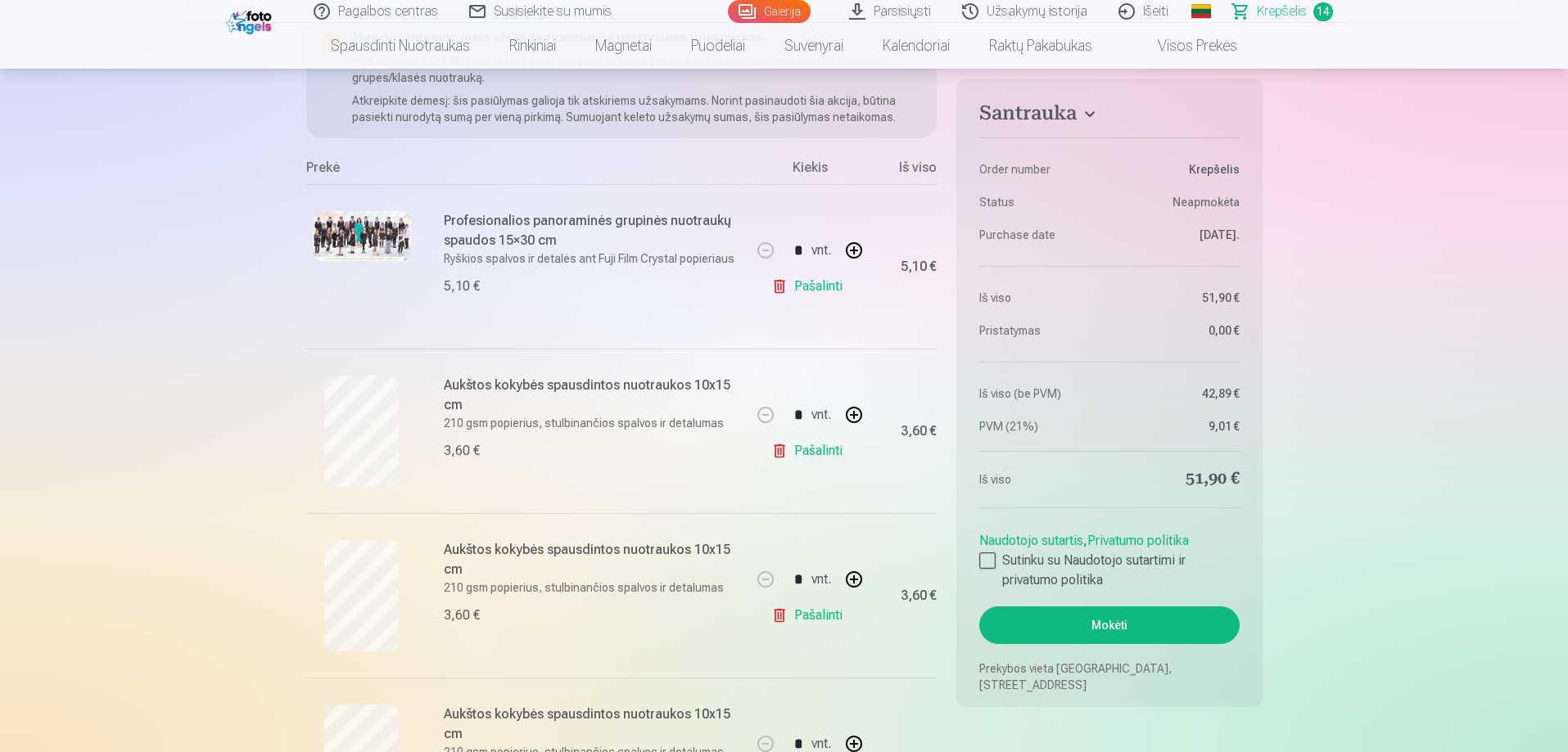
scroll to position [245, 0]
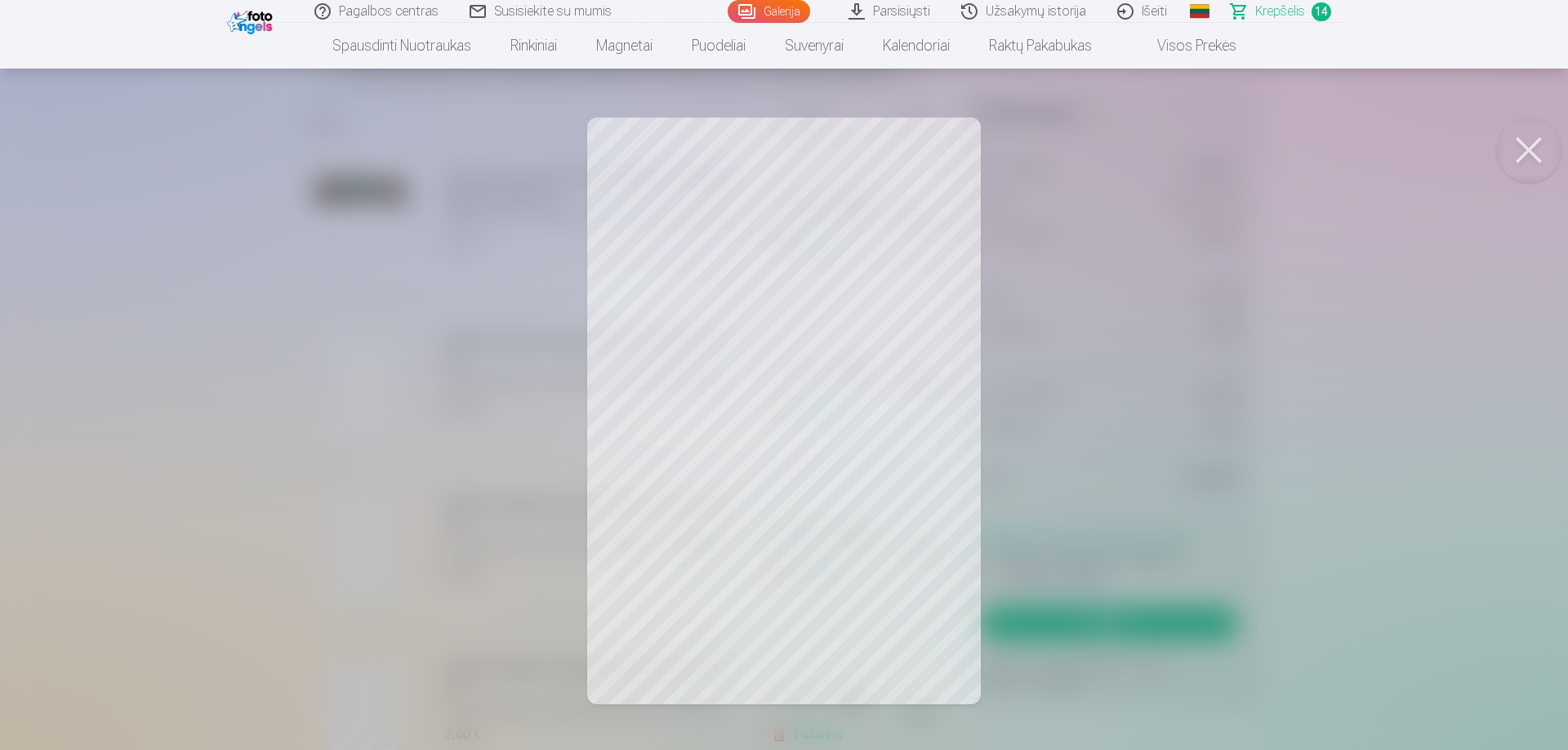
click at [1536, 137] on button at bounding box center [1528, 149] width 65 height 65
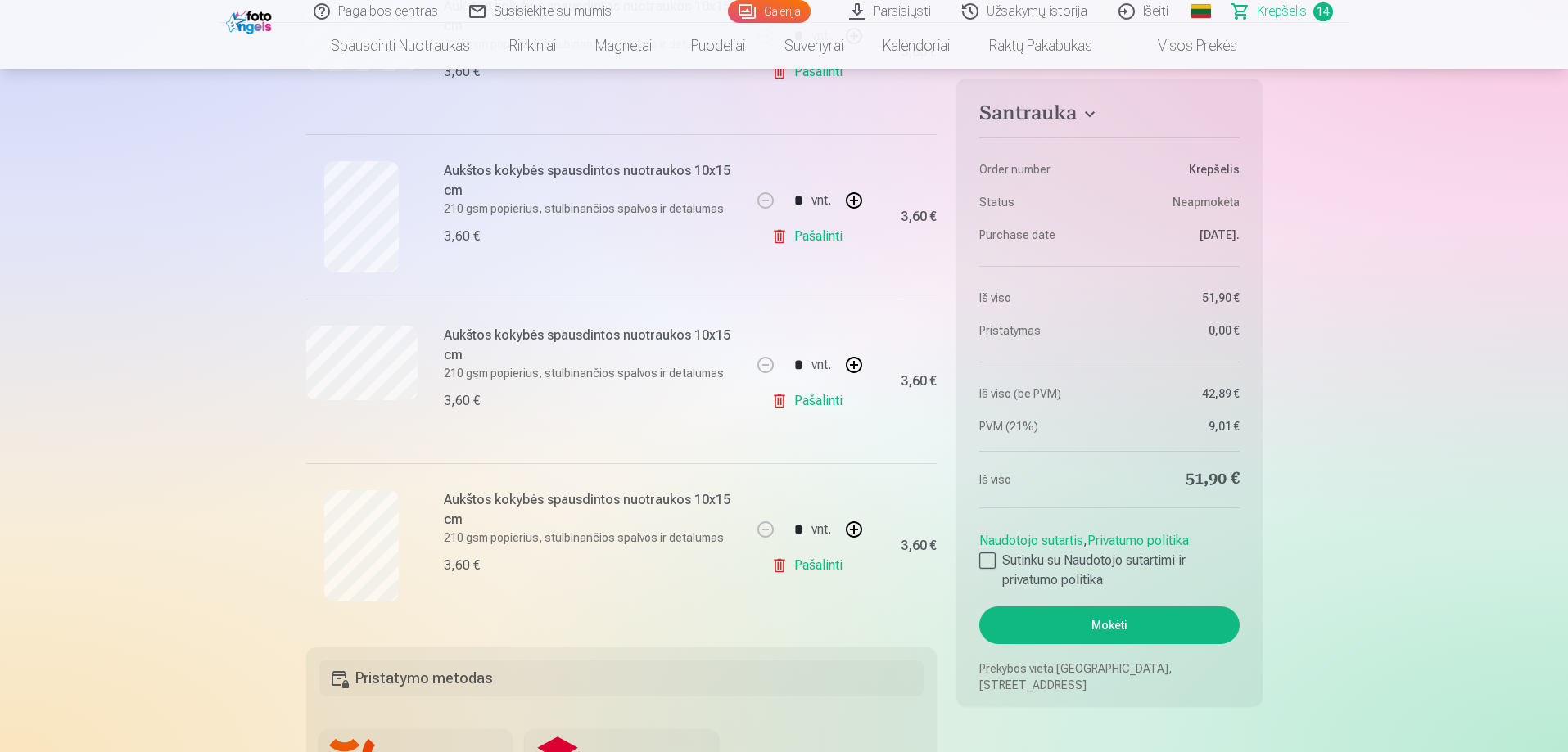
scroll to position [2046, 0]
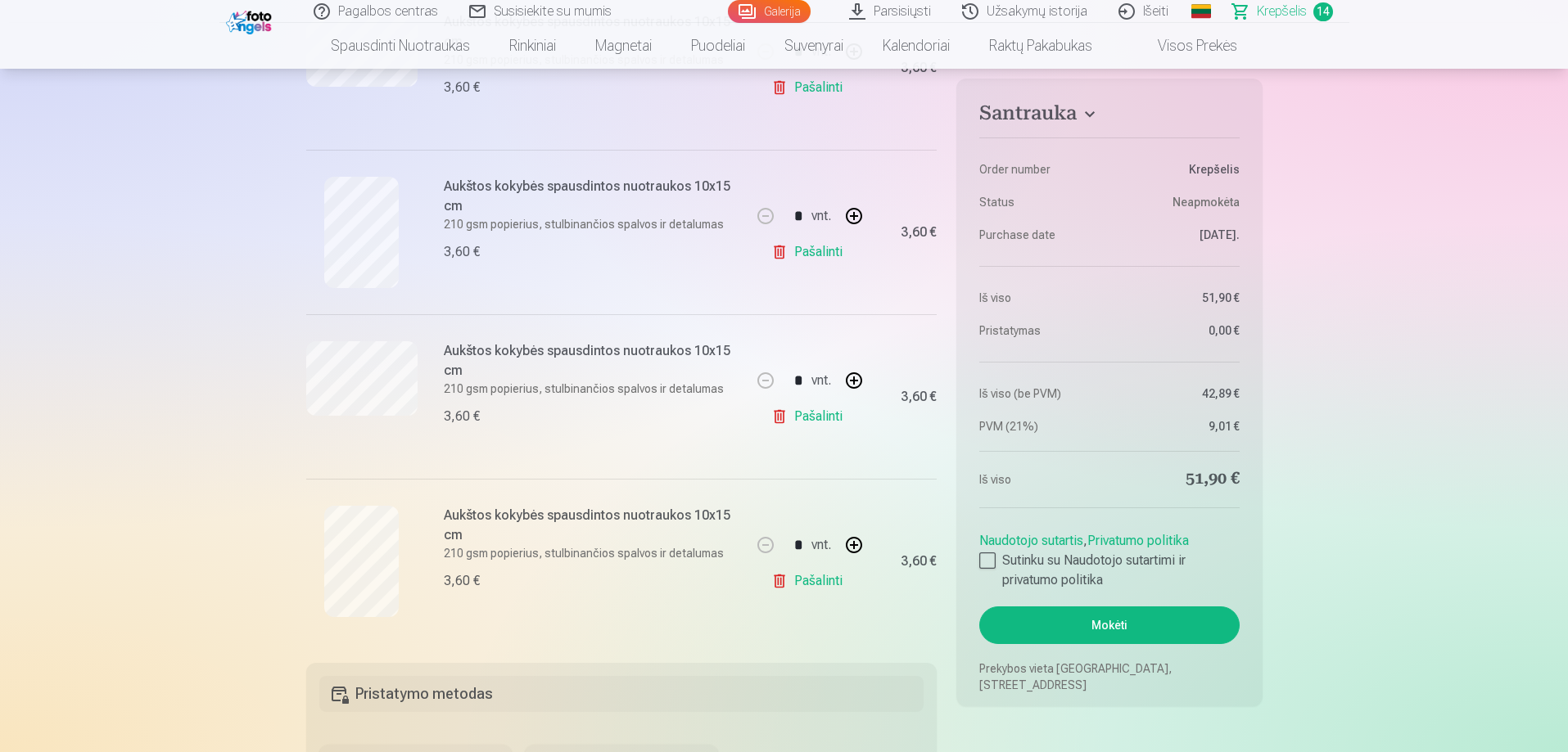
click at [826, 417] on link "Pašalinti" at bounding box center [810, 416] width 78 height 32
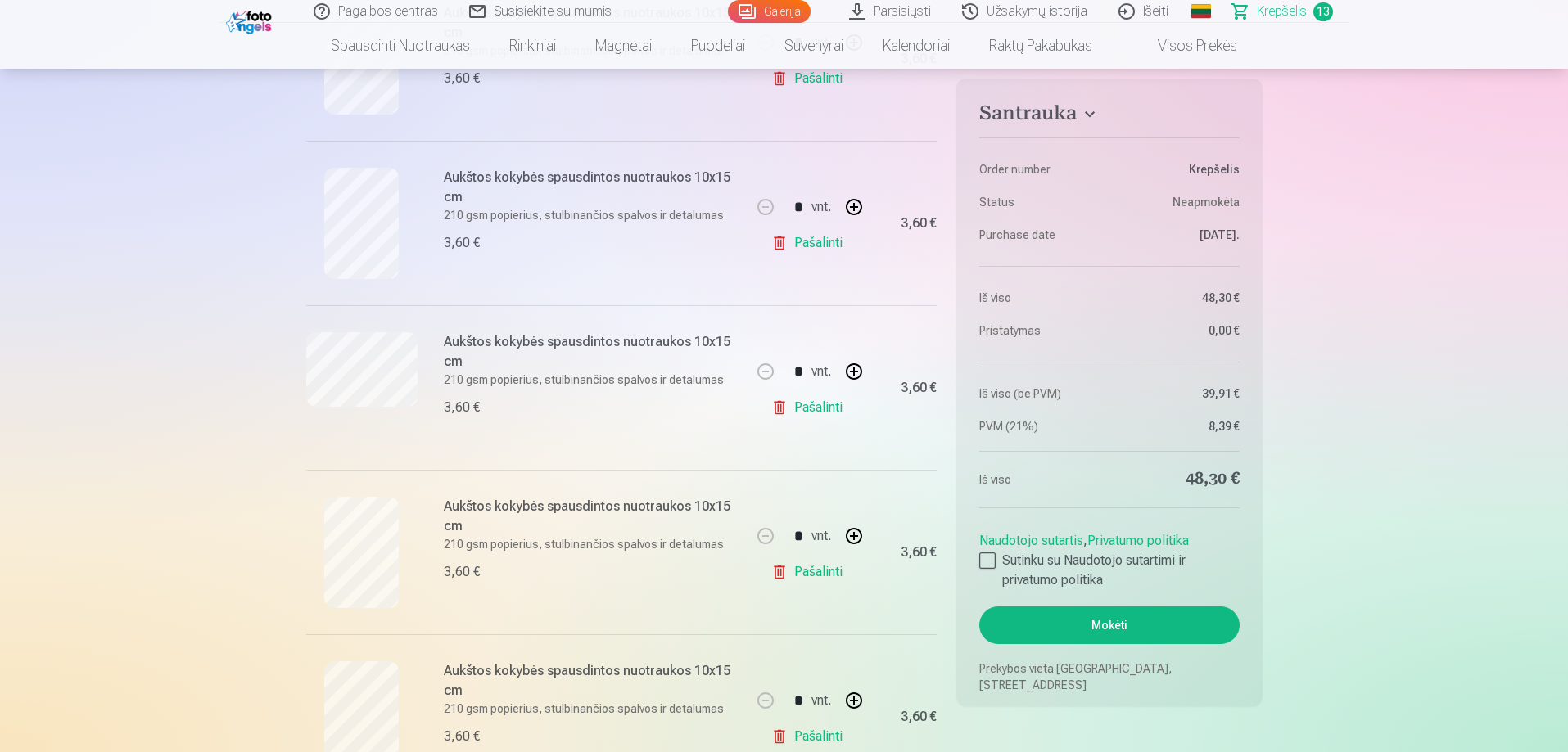
scroll to position [1719, 0]
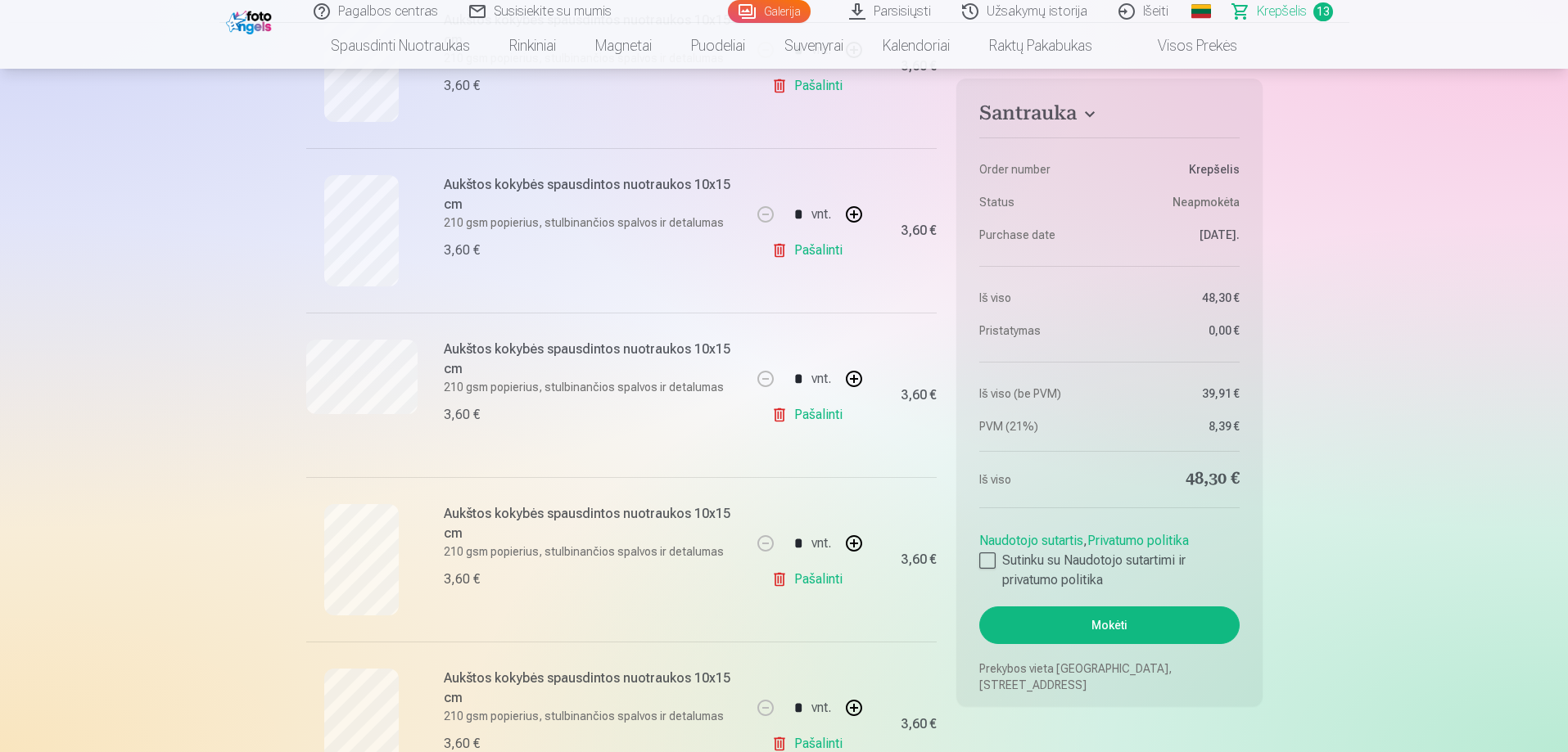
click at [815, 255] on link "Pašalinti" at bounding box center [810, 250] width 78 height 32
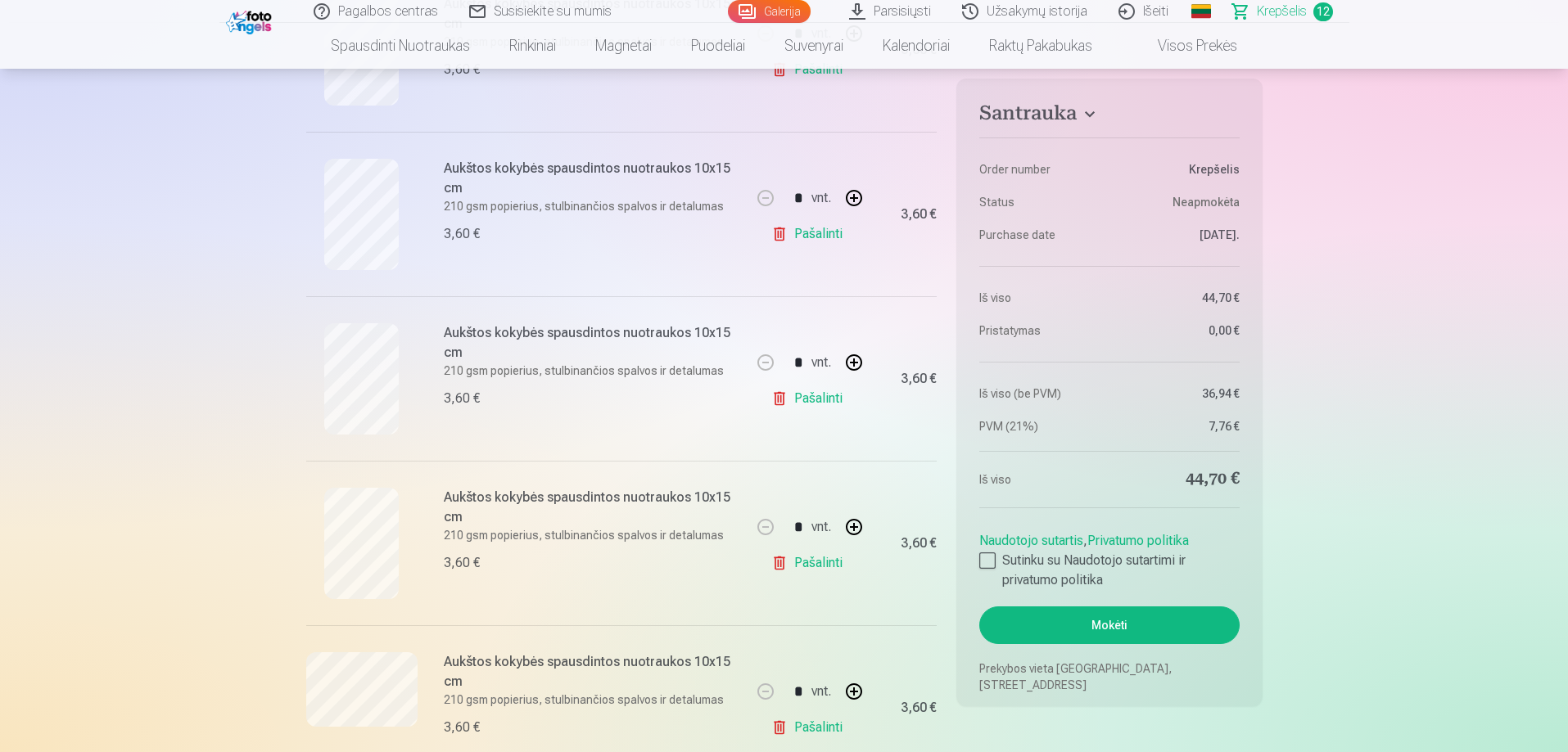
scroll to position [573, 0]
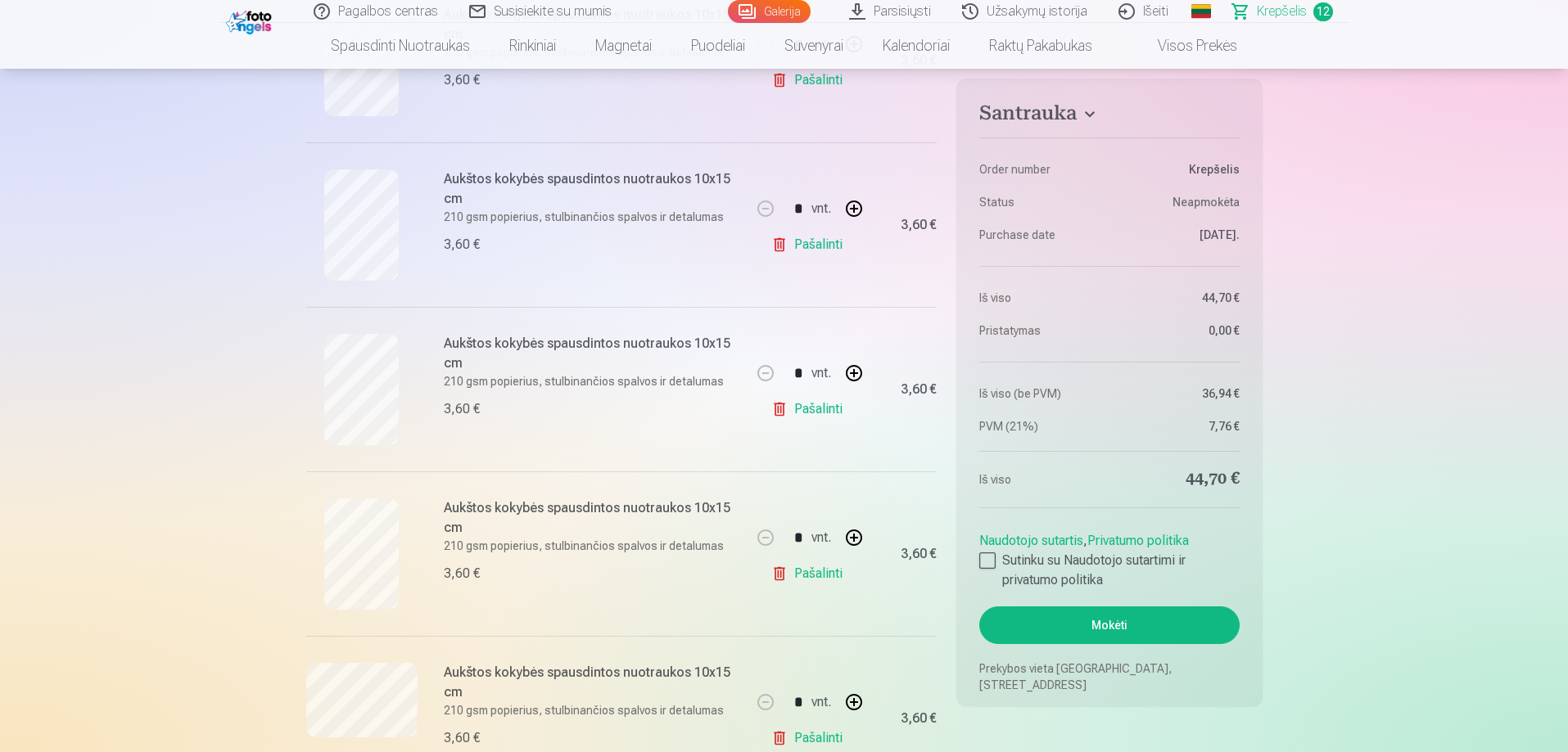
click at [822, 571] on link "Pašalinti" at bounding box center [810, 573] width 78 height 32
click at [823, 411] on link "Pašalinti" at bounding box center [810, 409] width 78 height 32
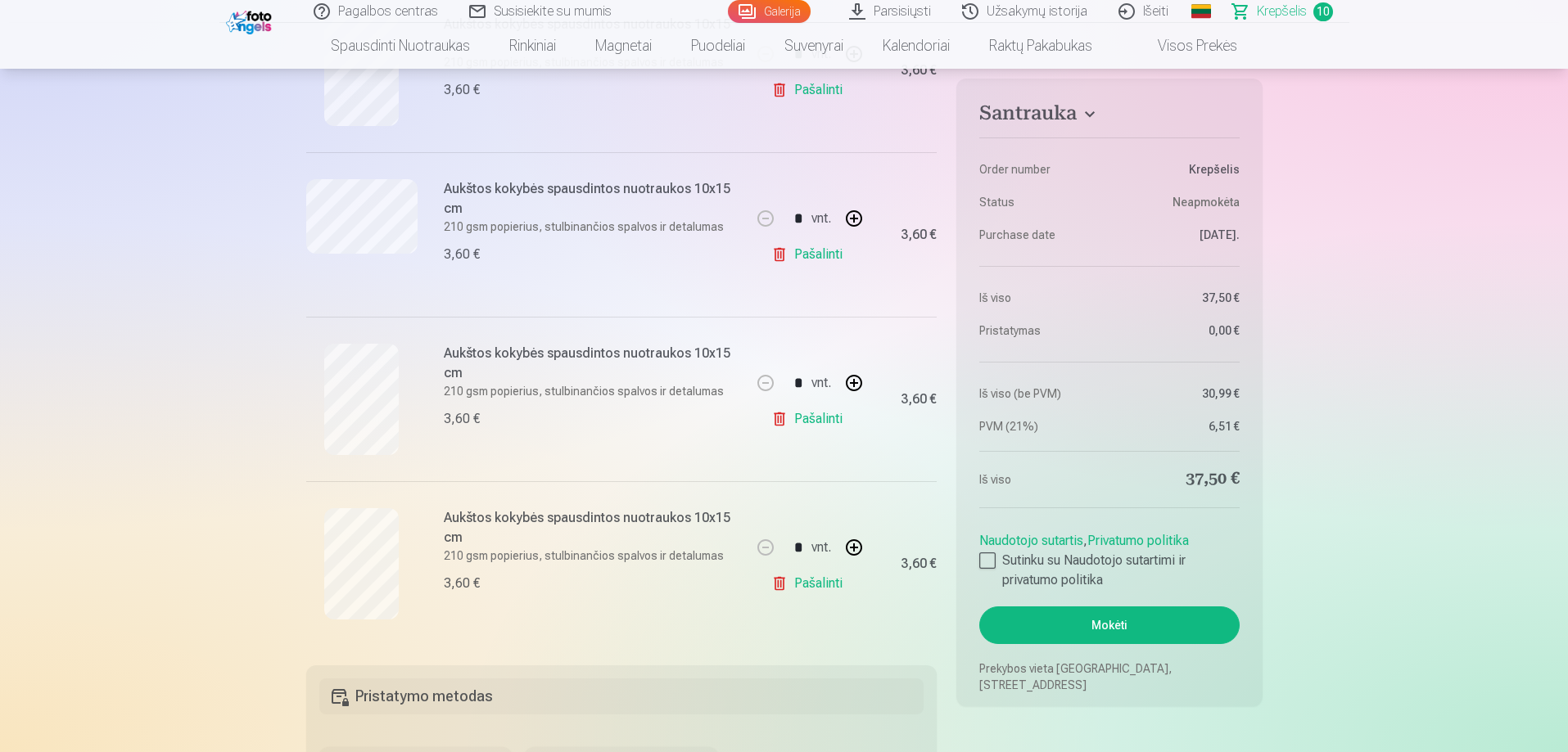
scroll to position [1391, 0]
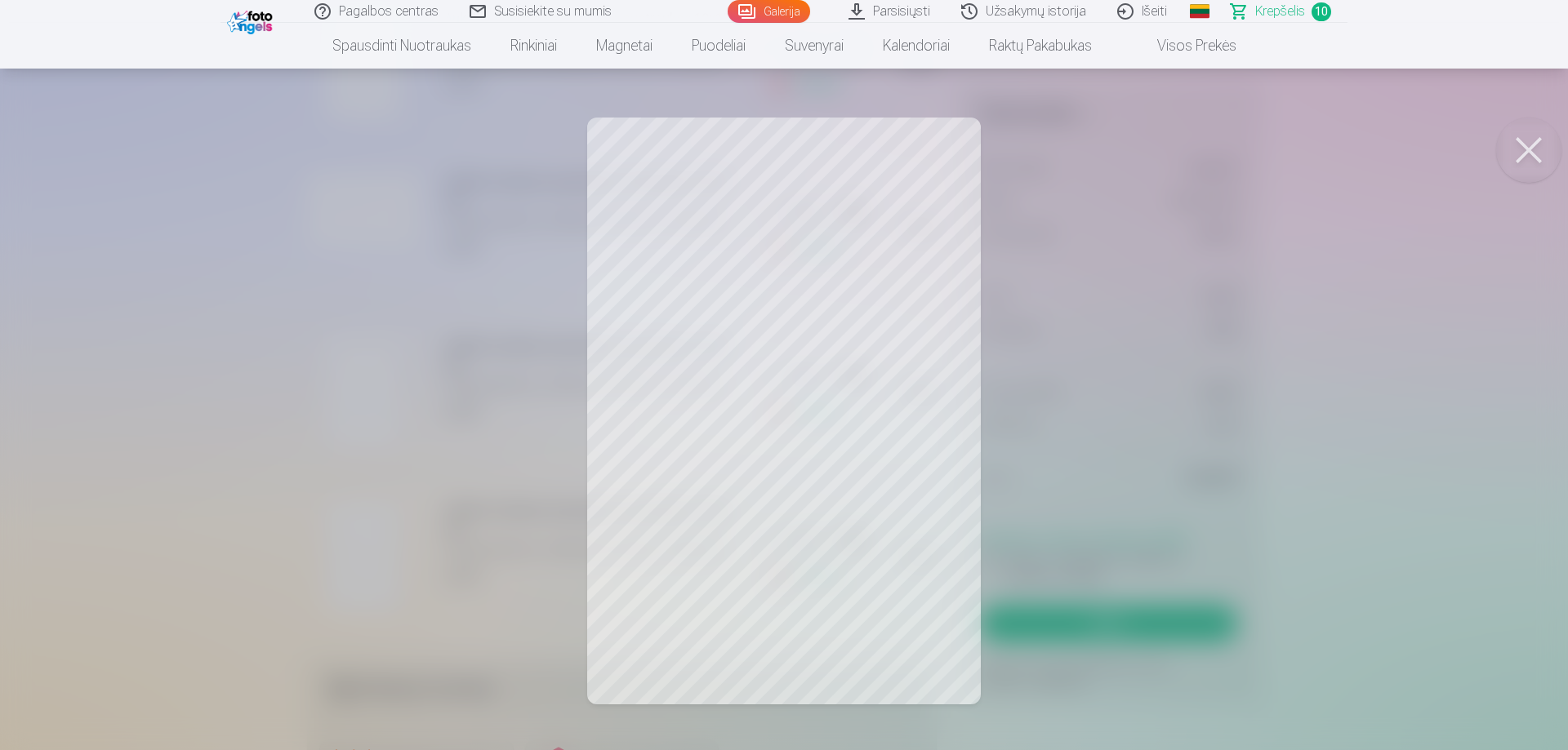
click at [1527, 142] on button at bounding box center [1528, 149] width 65 height 65
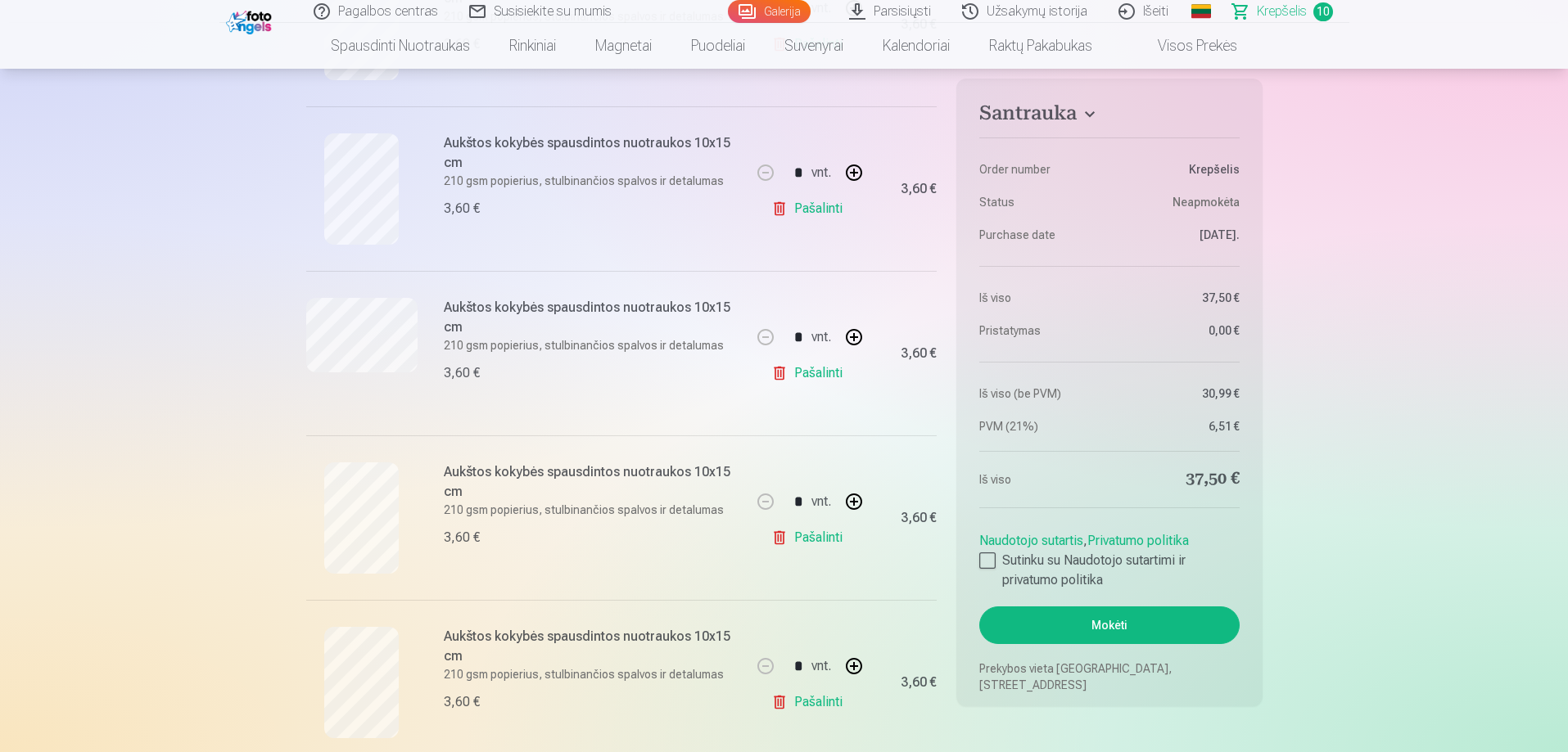
scroll to position [1227, 0]
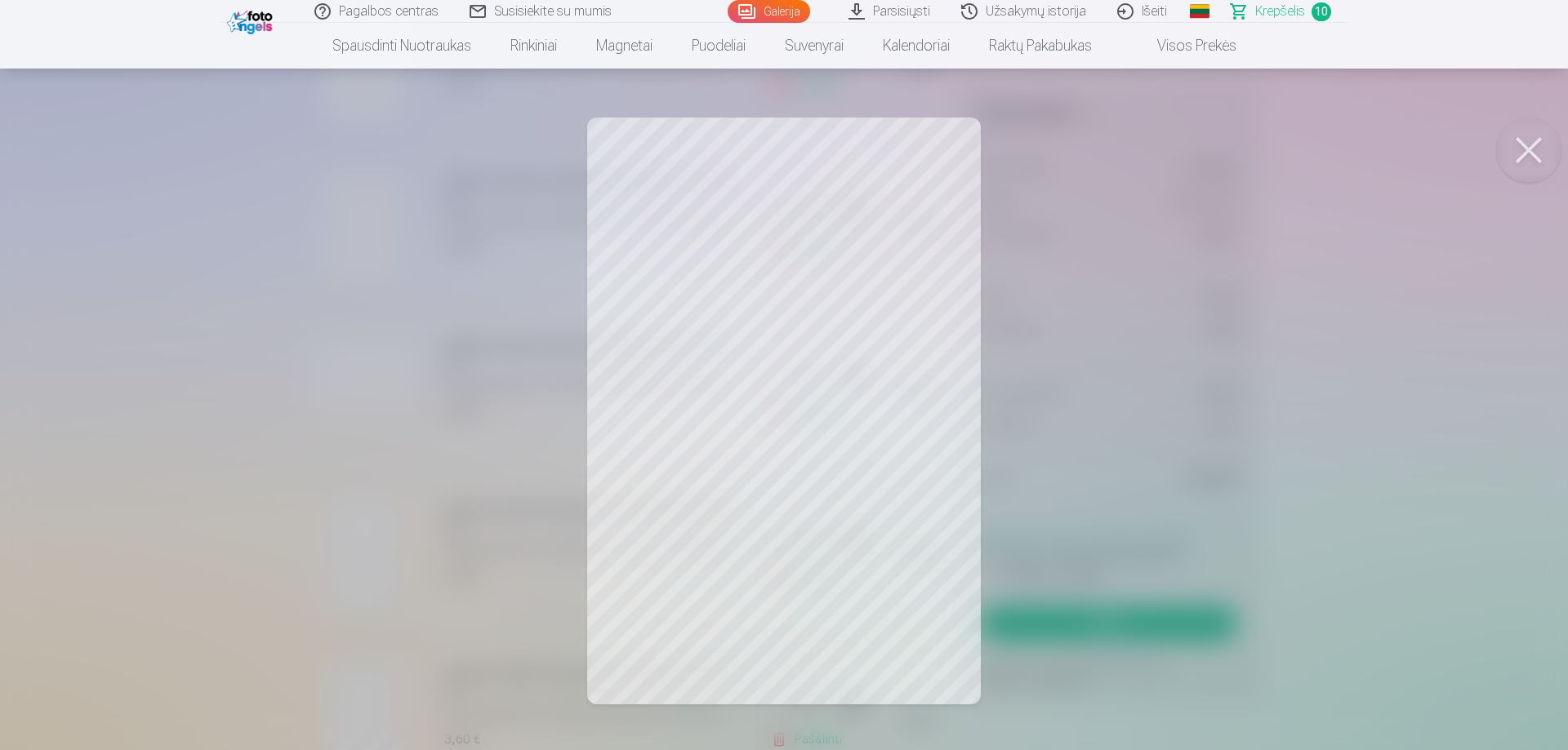
drag, startPoint x: 1533, startPoint y: 148, endPoint x: 1485, endPoint y: 161, distance: 49.7
click at [1532, 148] on button at bounding box center [1528, 149] width 65 height 65
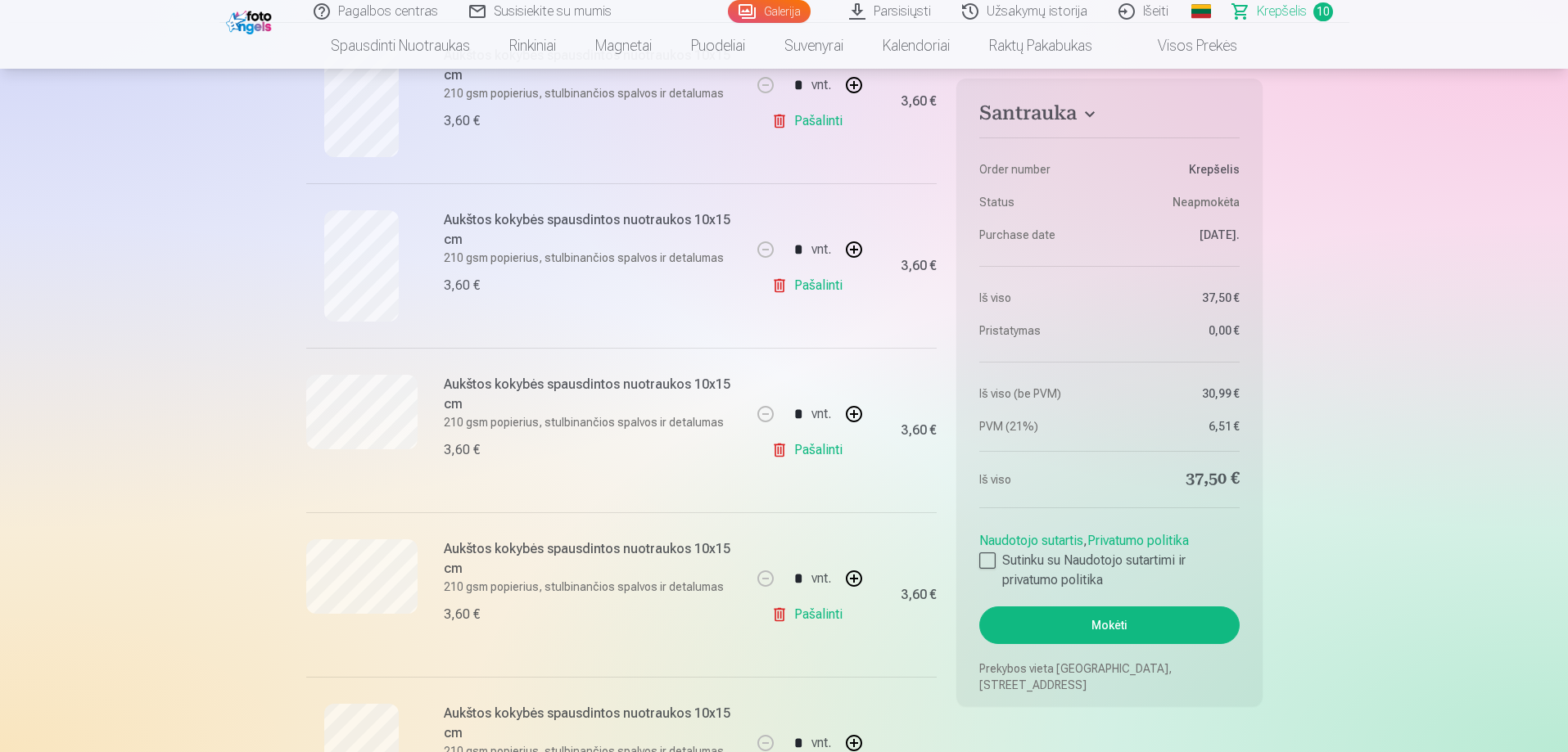
scroll to position [573, 0]
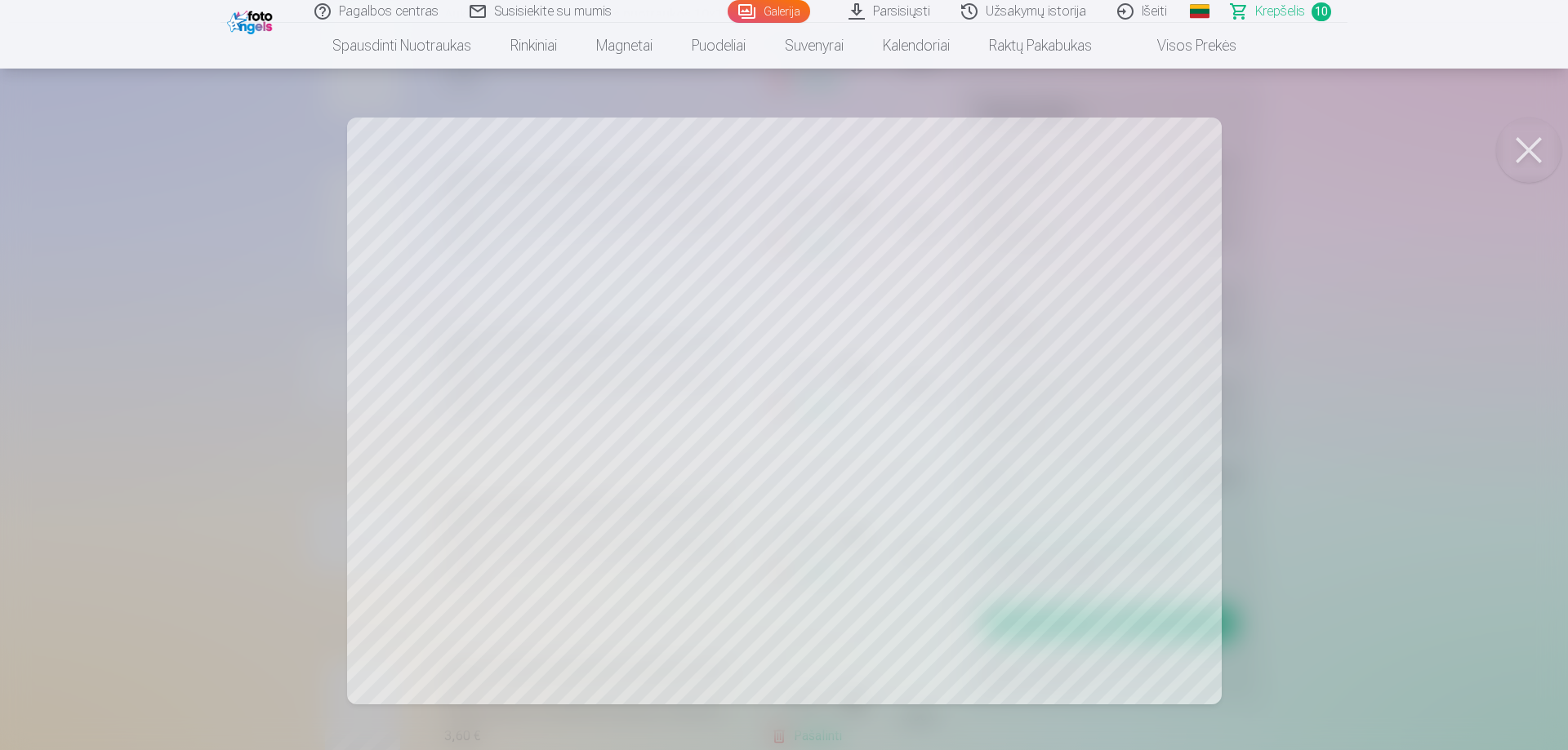
drag, startPoint x: 1512, startPoint y: 157, endPoint x: 1056, endPoint y: 179, distance: 456.5
click at [1511, 157] on button at bounding box center [1528, 149] width 65 height 65
click at [1537, 156] on button at bounding box center [1528, 149] width 65 height 65
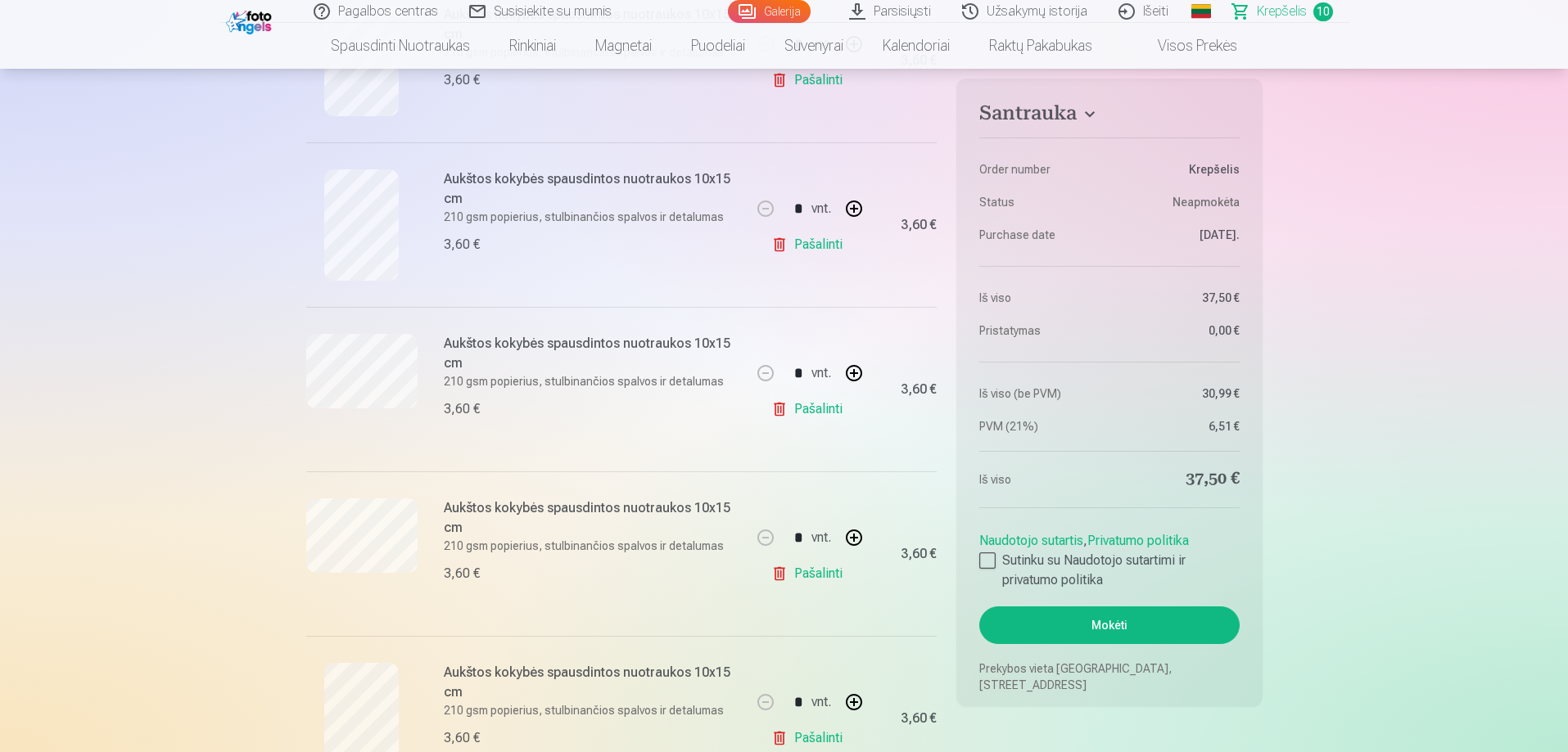
click at [810, 573] on link "Pašalinti" at bounding box center [810, 573] width 78 height 32
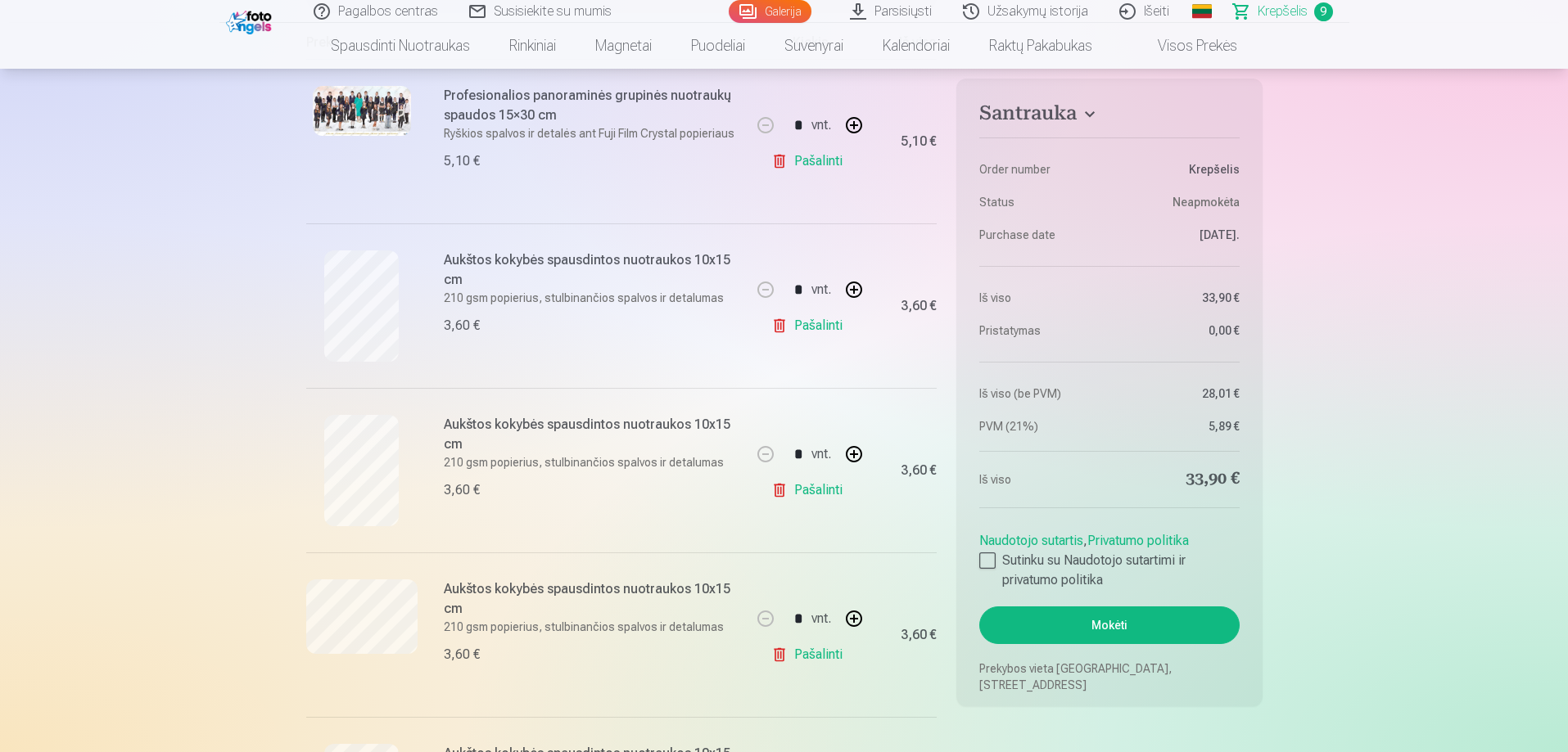
scroll to position [0, 0]
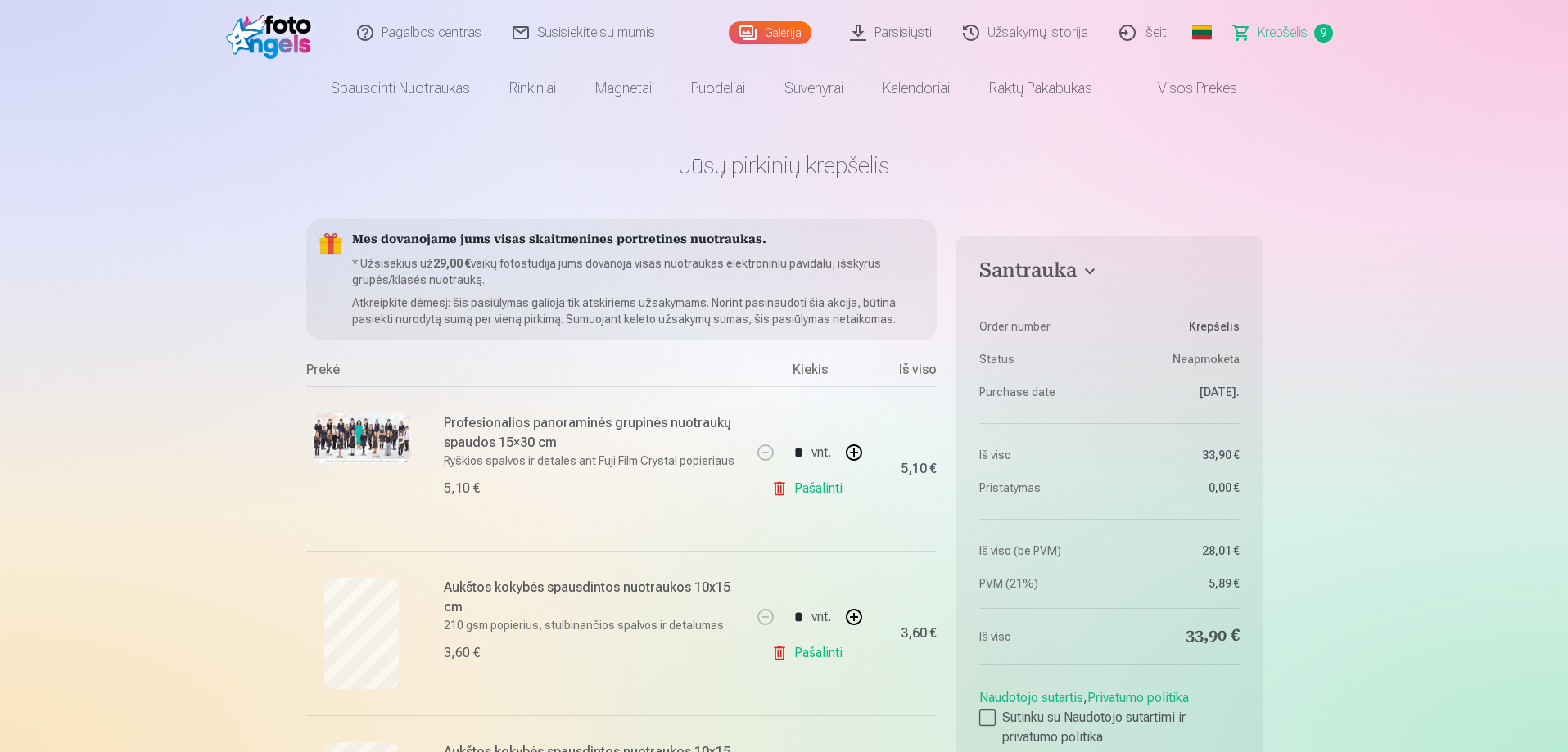
click at [803, 488] on link "Pašalinti" at bounding box center [810, 488] width 78 height 32
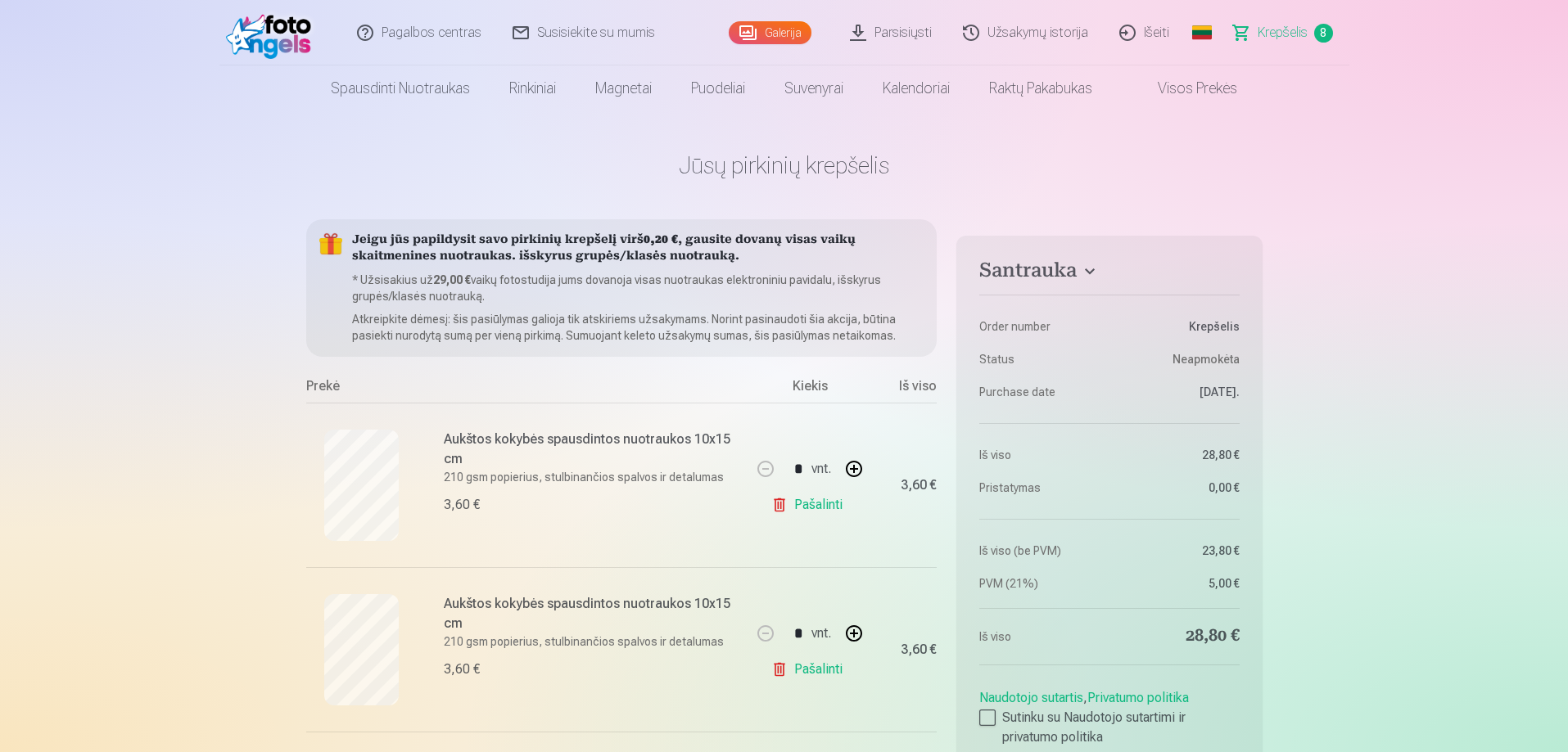
click at [775, 32] on link "Galerija" at bounding box center [770, 32] width 83 height 23
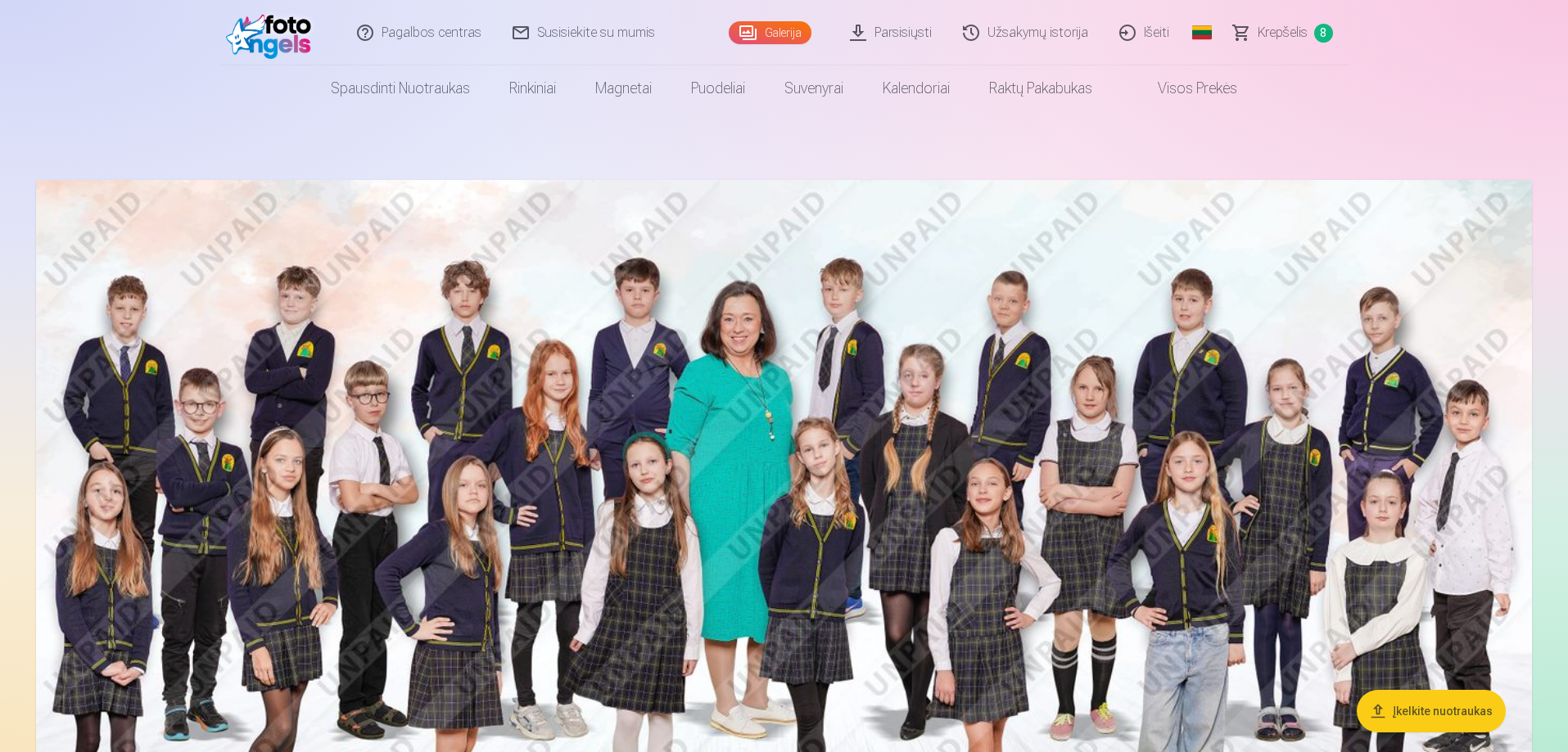
click at [913, 401] on img at bounding box center [783, 561] width 1496 height 764
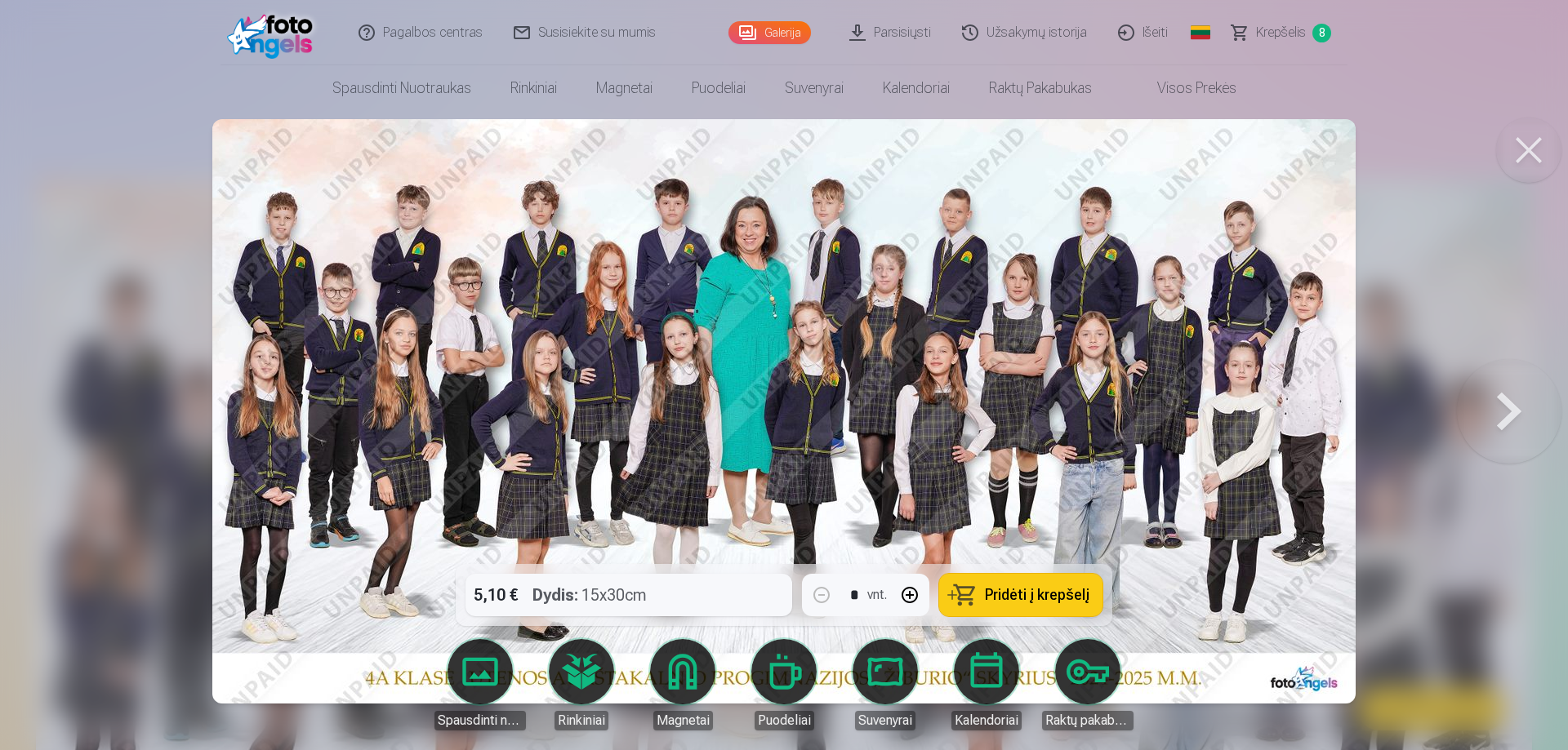
click at [1019, 594] on span "Pridėti į krepšelį" at bounding box center [1037, 595] width 105 height 14
click at [1275, 27] on span "Krepšelis" at bounding box center [1281, 32] width 50 height 20
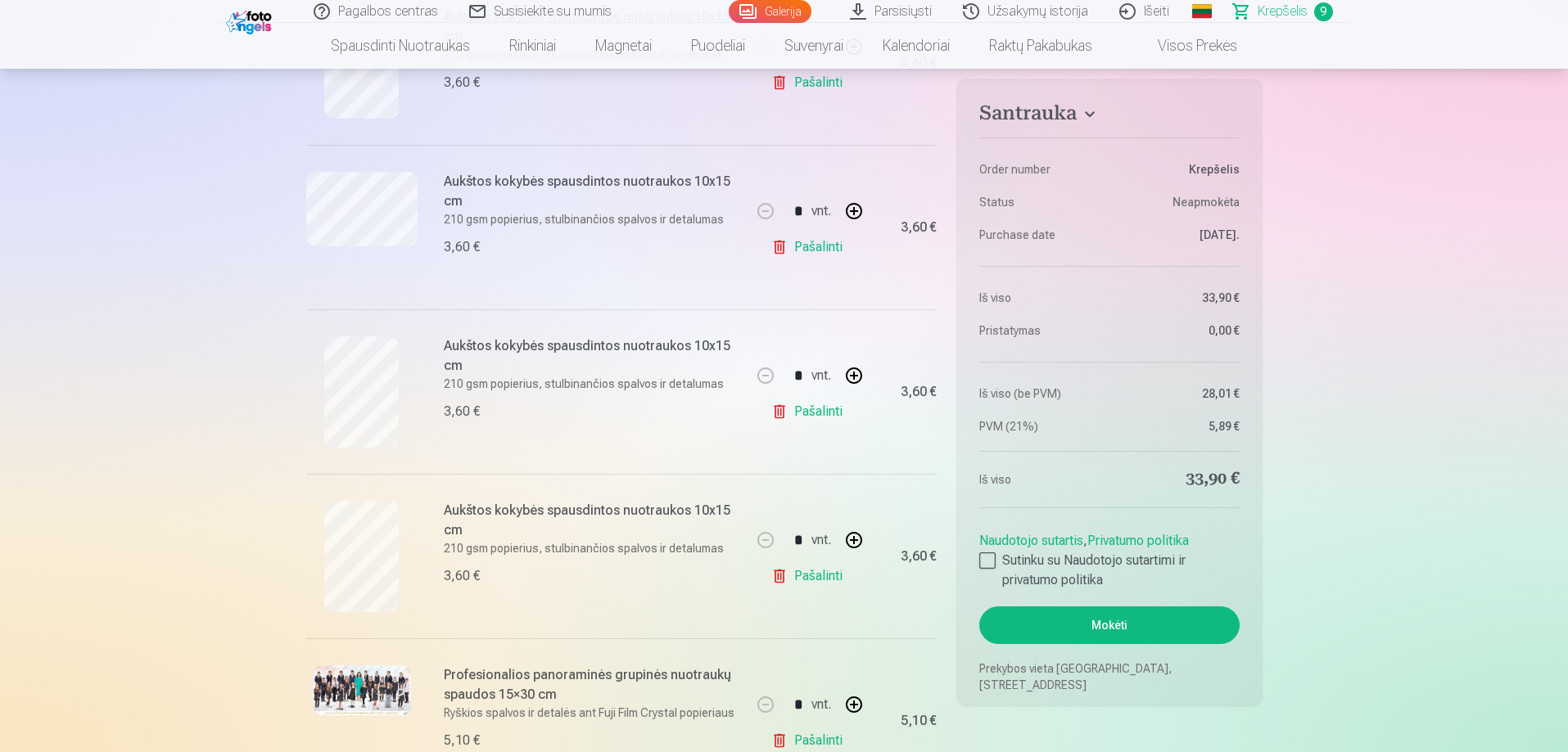
scroll to position [1145, 0]
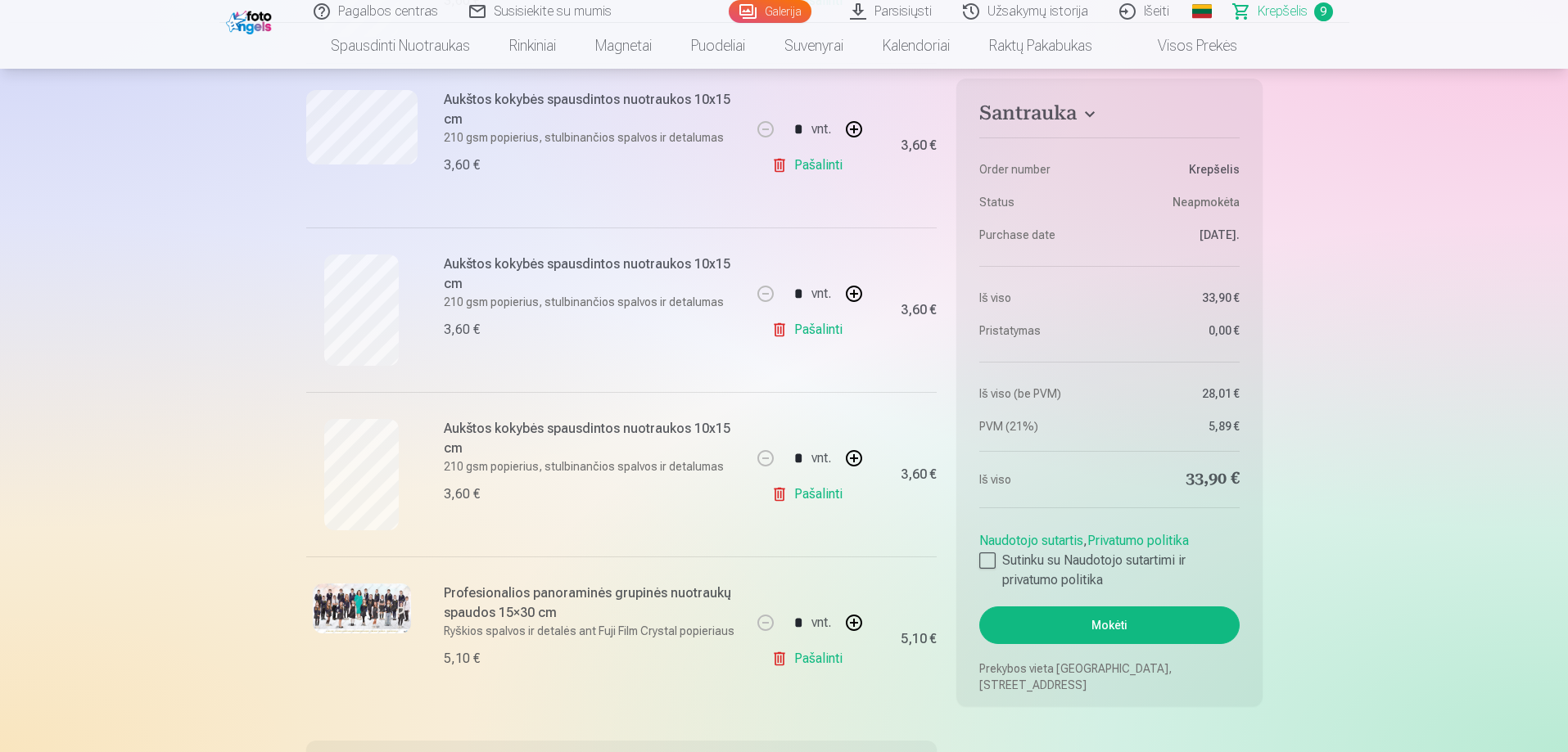
click at [808, 330] on link "Pašalinti" at bounding box center [810, 330] width 78 height 32
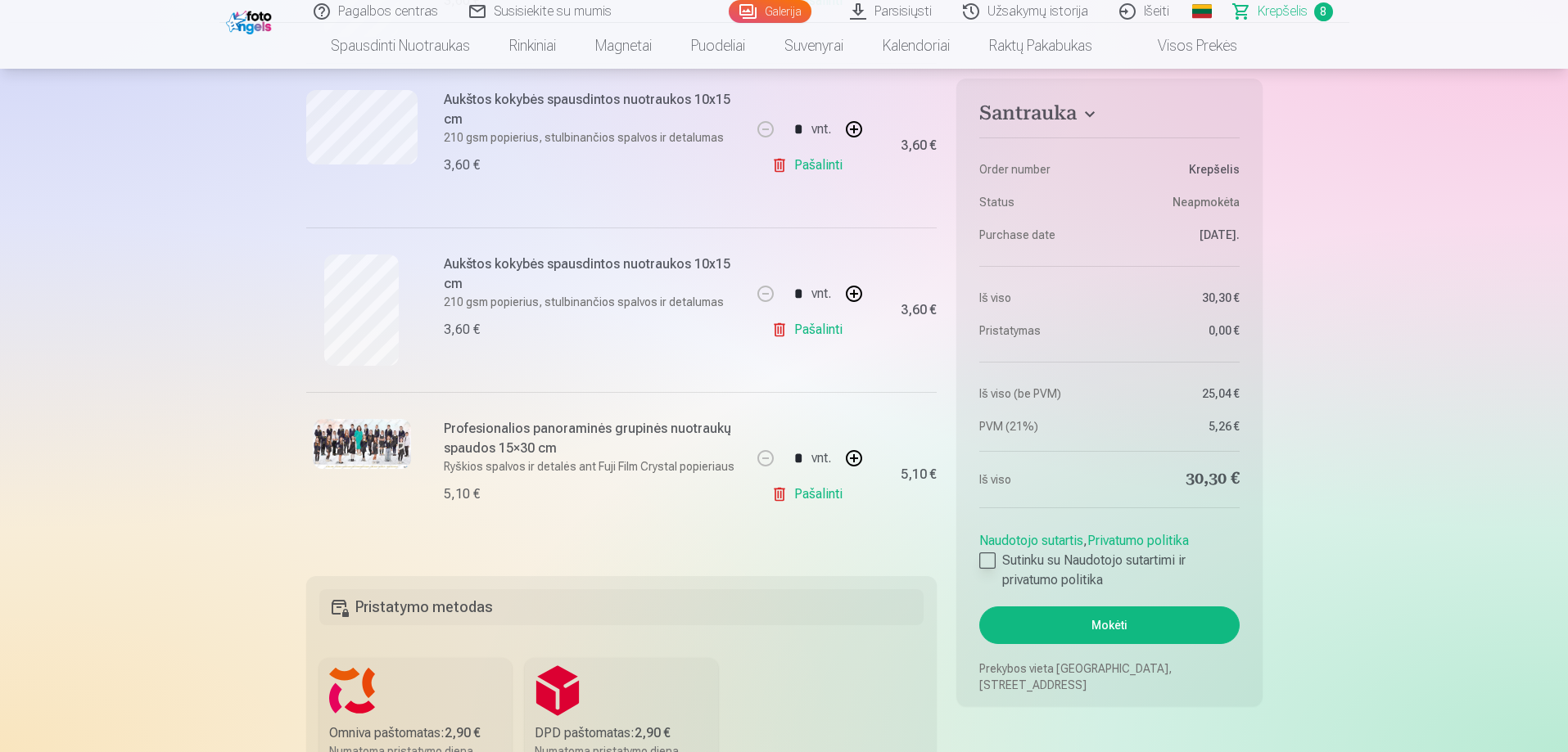
click at [981, 560] on div at bounding box center [987, 560] width 16 height 16
click at [1116, 624] on button "Mokėti" at bounding box center [1109, 625] width 260 height 37
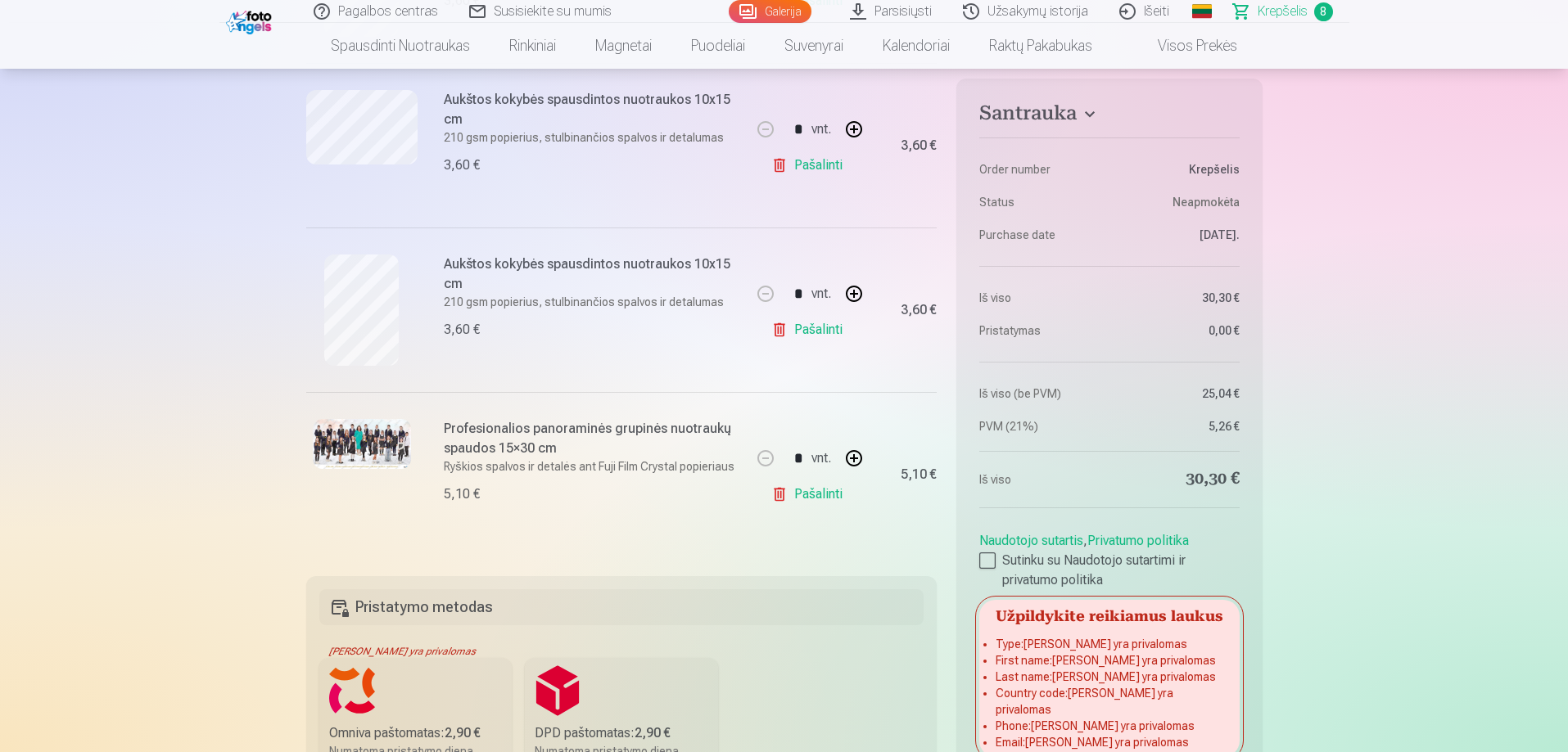
click at [1145, 525] on div "Naudotojo sutartis , Privatumo politika Sutinku su Naudotojo sutartimi ir priva…" at bounding box center [1109, 557] width 260 height 66
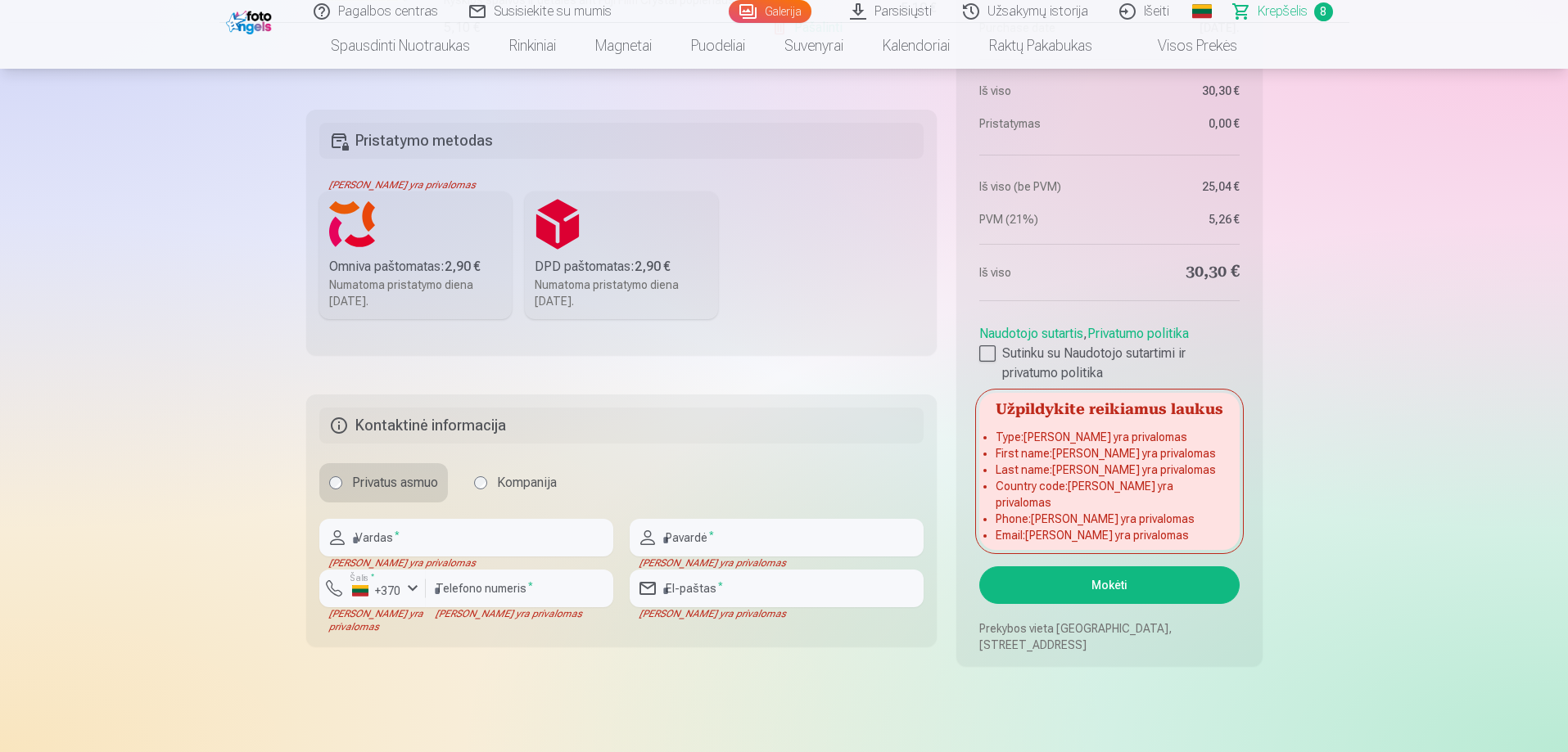
scroll to position [1882, 0]
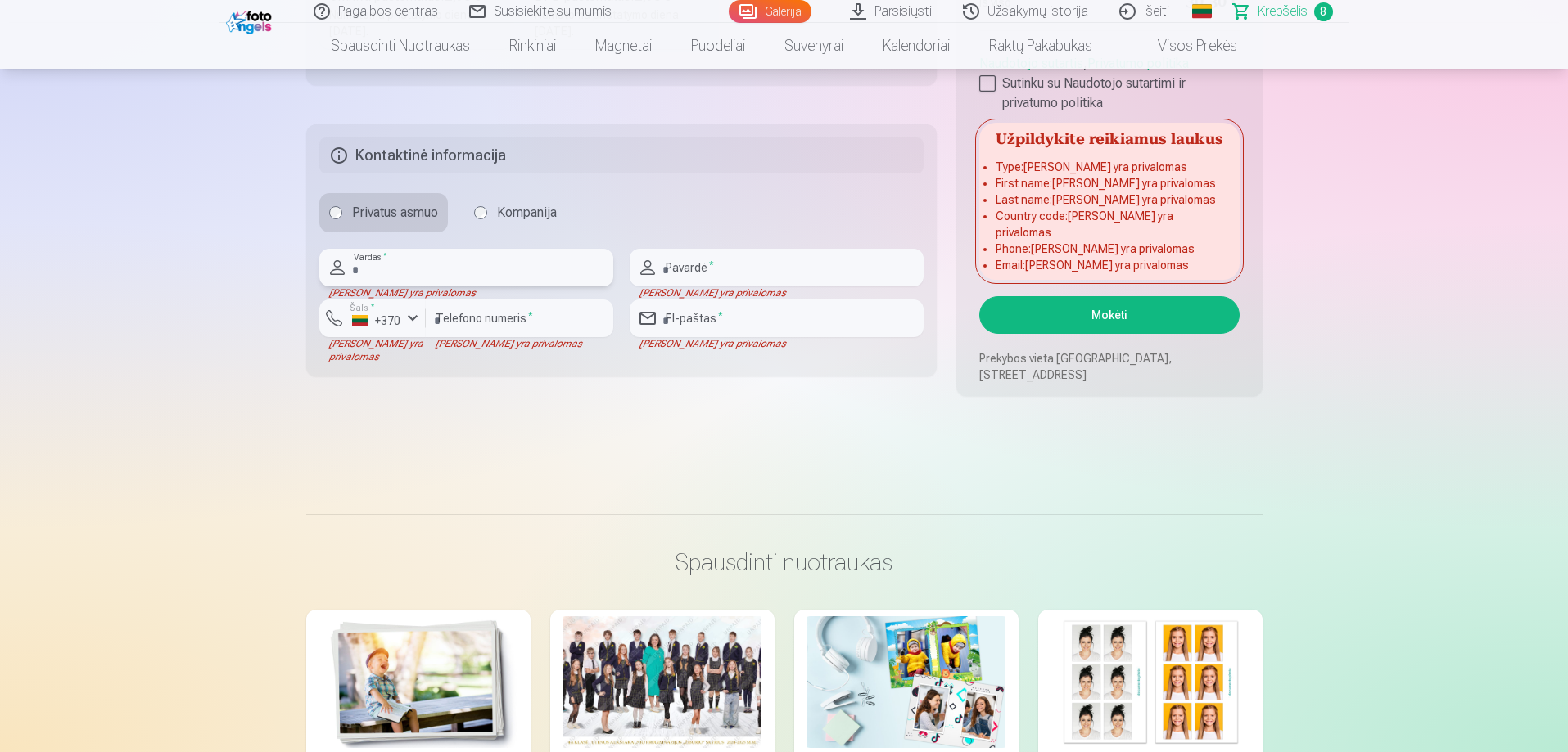
click at [426, 268] on input "text" at bounding box center [466, 267] width 294 height 37
type input "*"
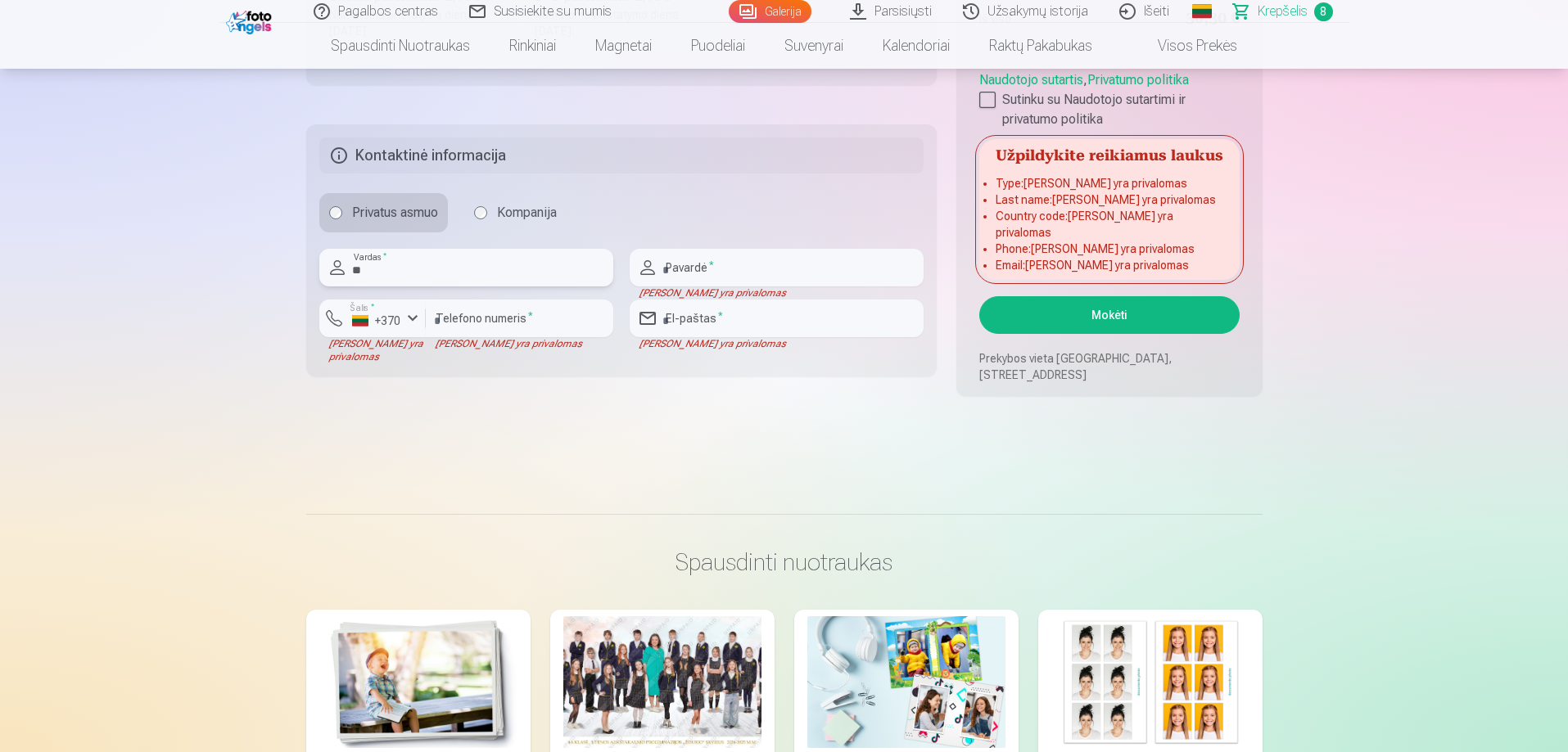
type input "*"
type input "****"
click at [846, 261] on input "text" at bounding box center [776, 267] width 294 height 37
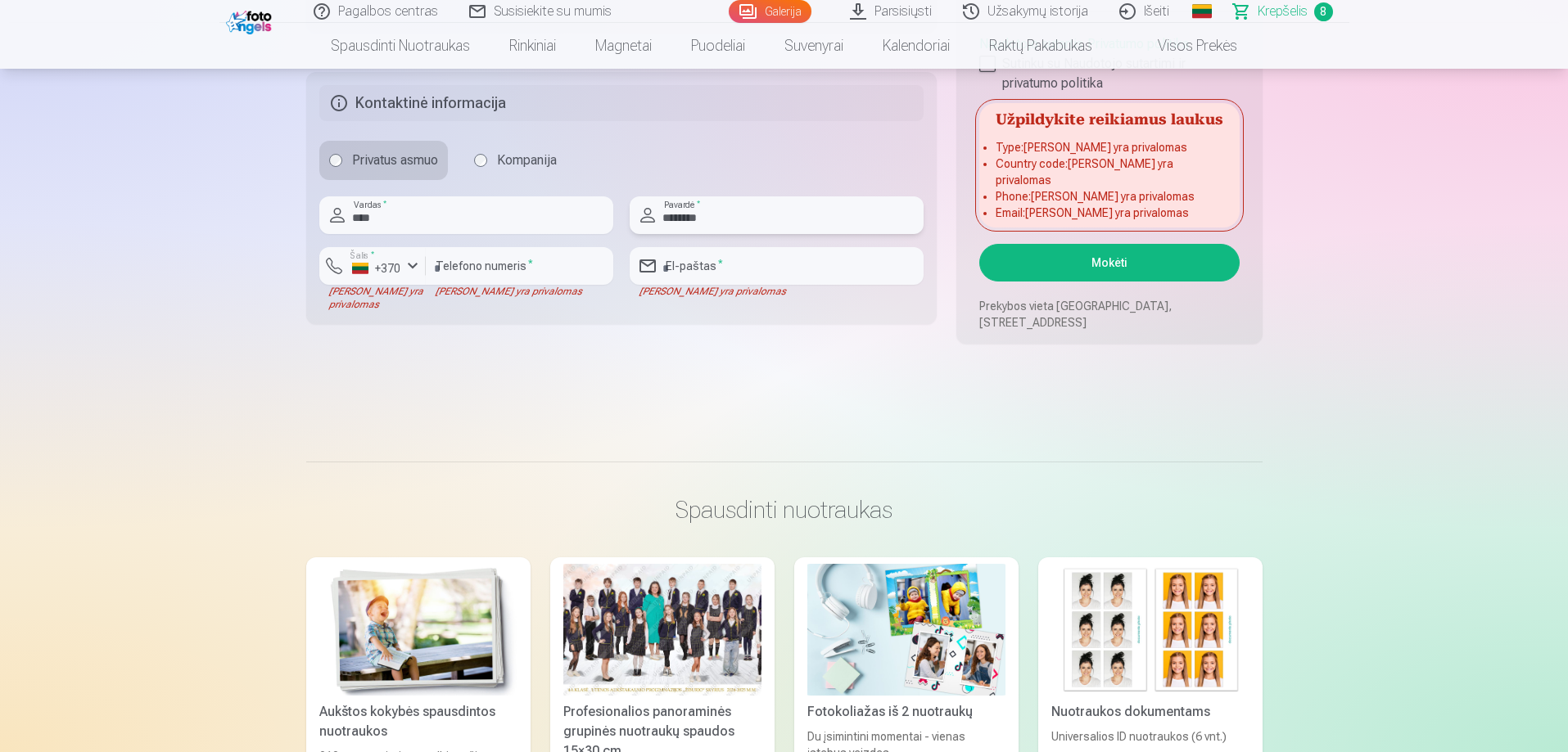
scroll to position [1964, 0]
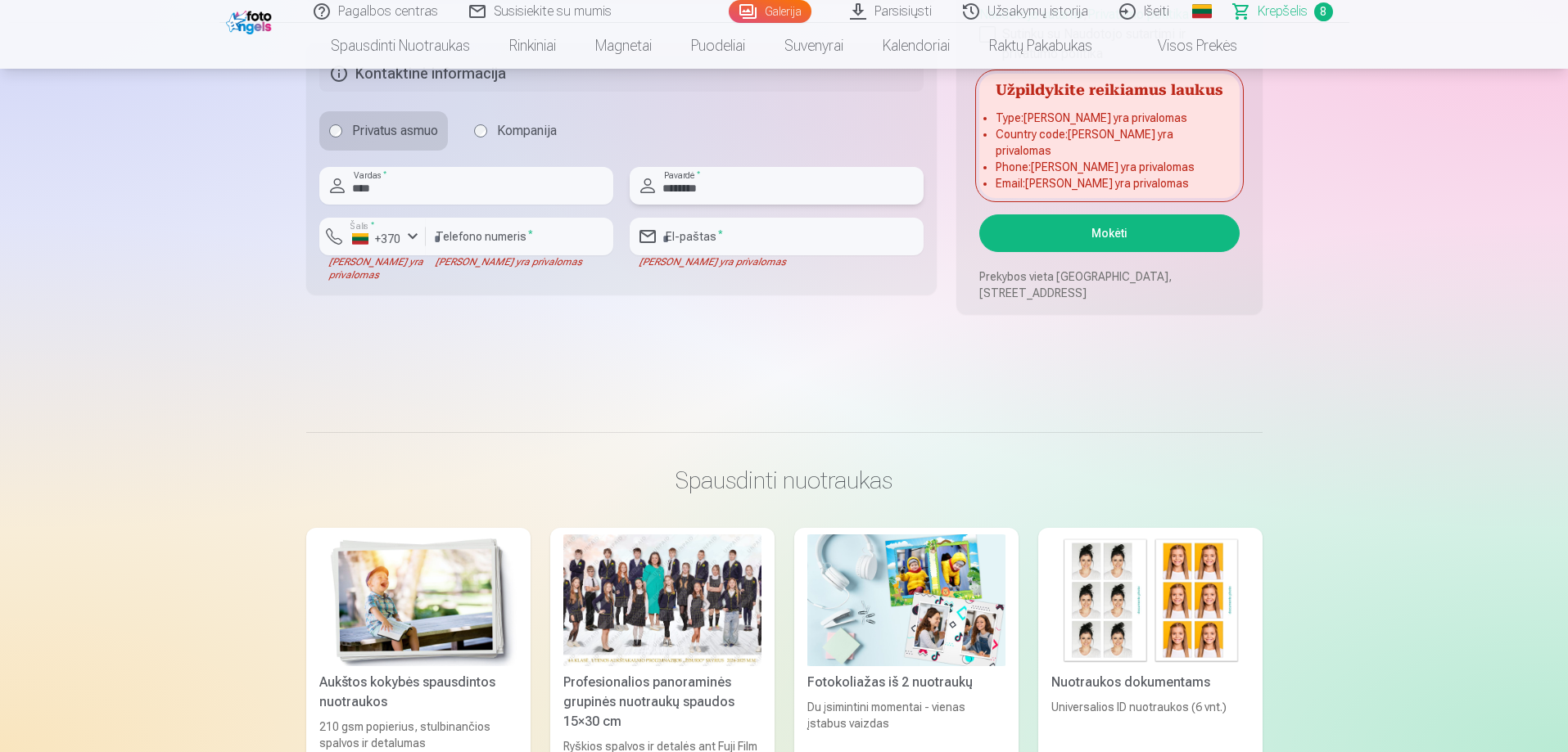
type input "********"
click at [509, 240] on input "number" at bounding box center [520, 237] width 187 height 37
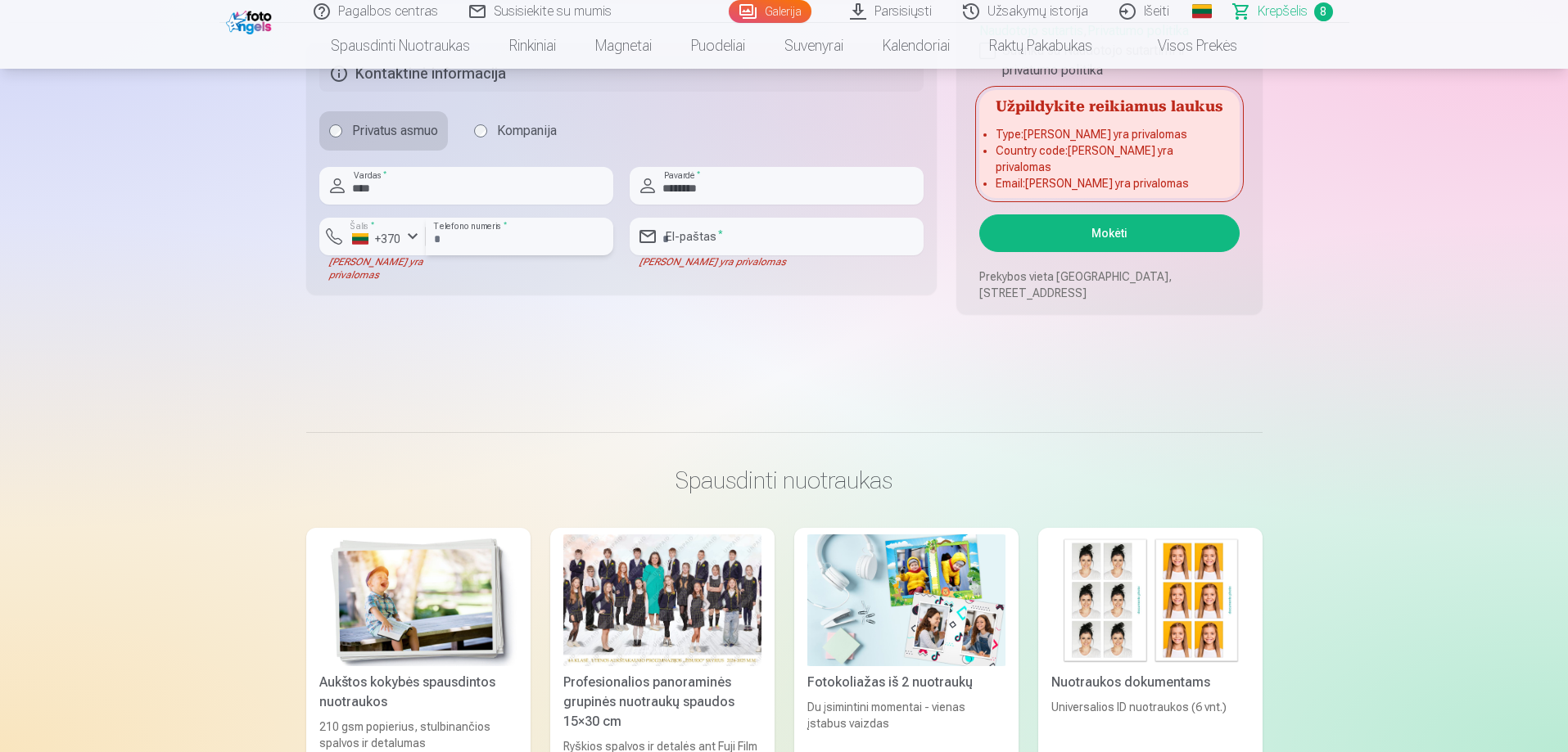
type input "********"
click at [684, 243] on input "email" at bounding box center [776, 237] width 294 height 37
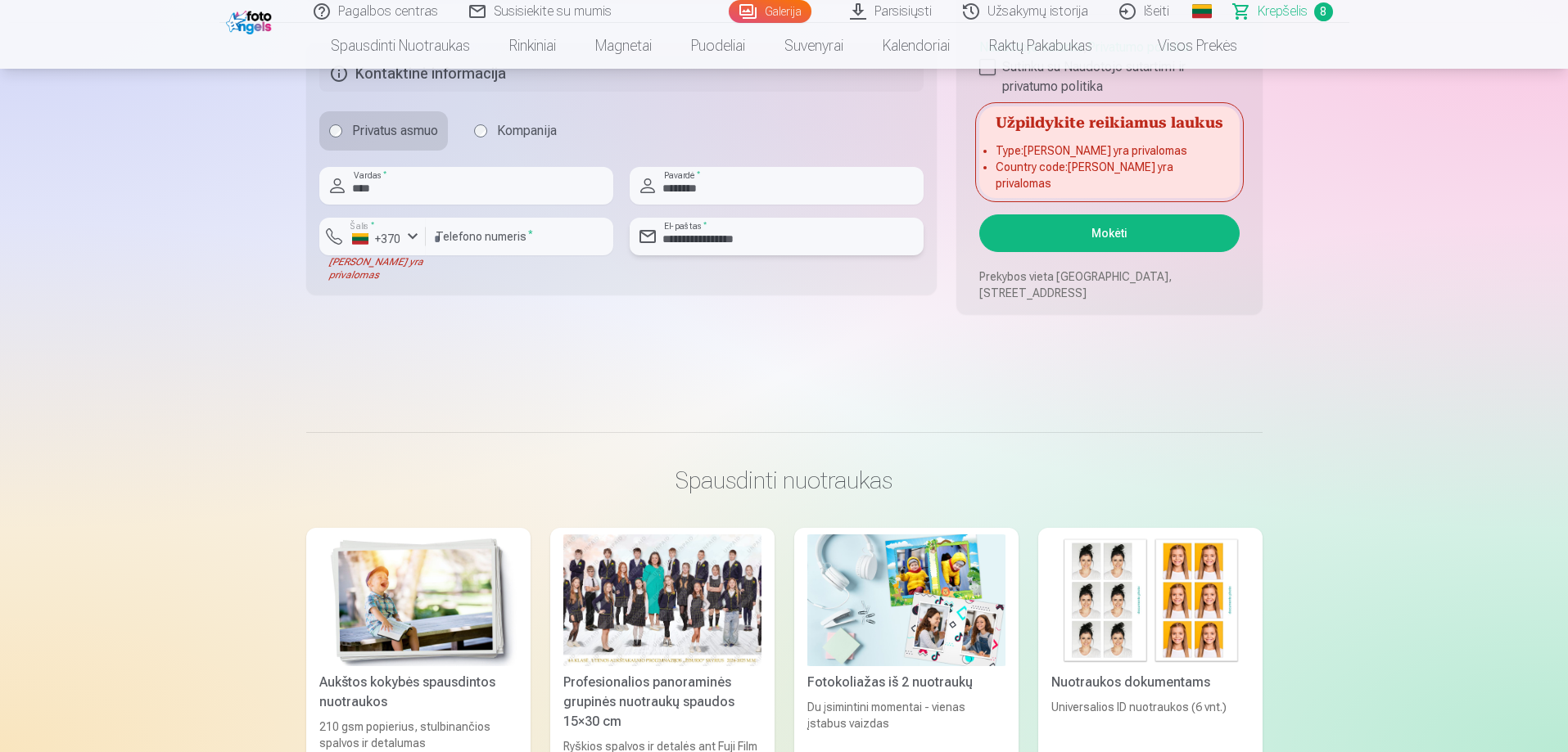
type input "**********"
click at [407, 246] on button "Šalis * +370" at bounding box center [372, 237] width 107 height 37
click at [447, 273] on li "+370 Lietuva" at bounding box center [406, 275] width 149 height 32
click at [393, 242] on div "+370" at bounding box center [377, 238] width 49 height 16
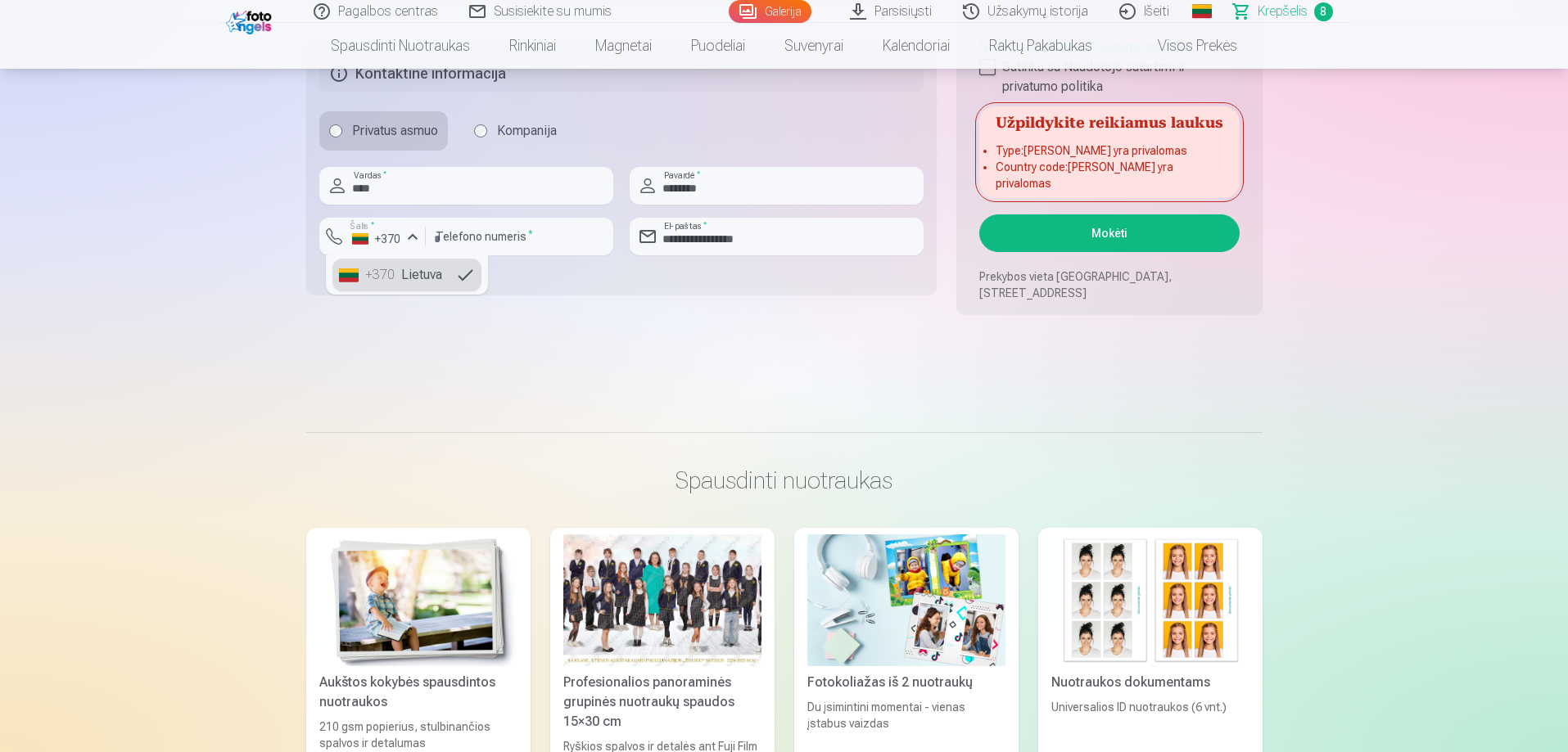
click at [374, 277] on div "+370" at bounding box center [382, 274] width 32 height 20
click at [414, 293] on fieldset "**********" at bounding box center [621, 169] width 631 height 252
click at [1111, 232] on button "Mokėti" at bounding box center [1109, 233] width 260 height 37
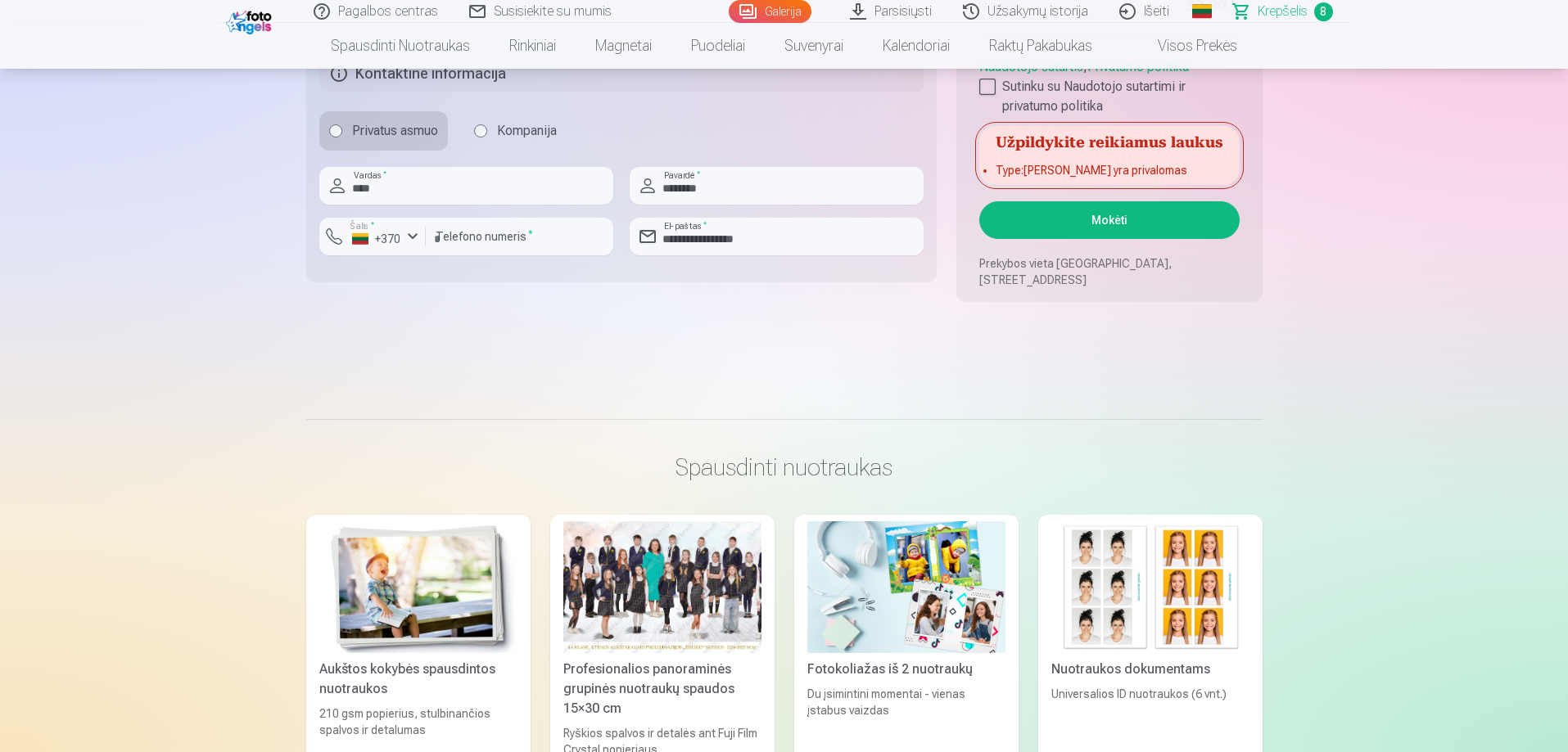
click at [1113, 227] on button "Mokėti" at bounding box center [1109, 220] width 260 height 37
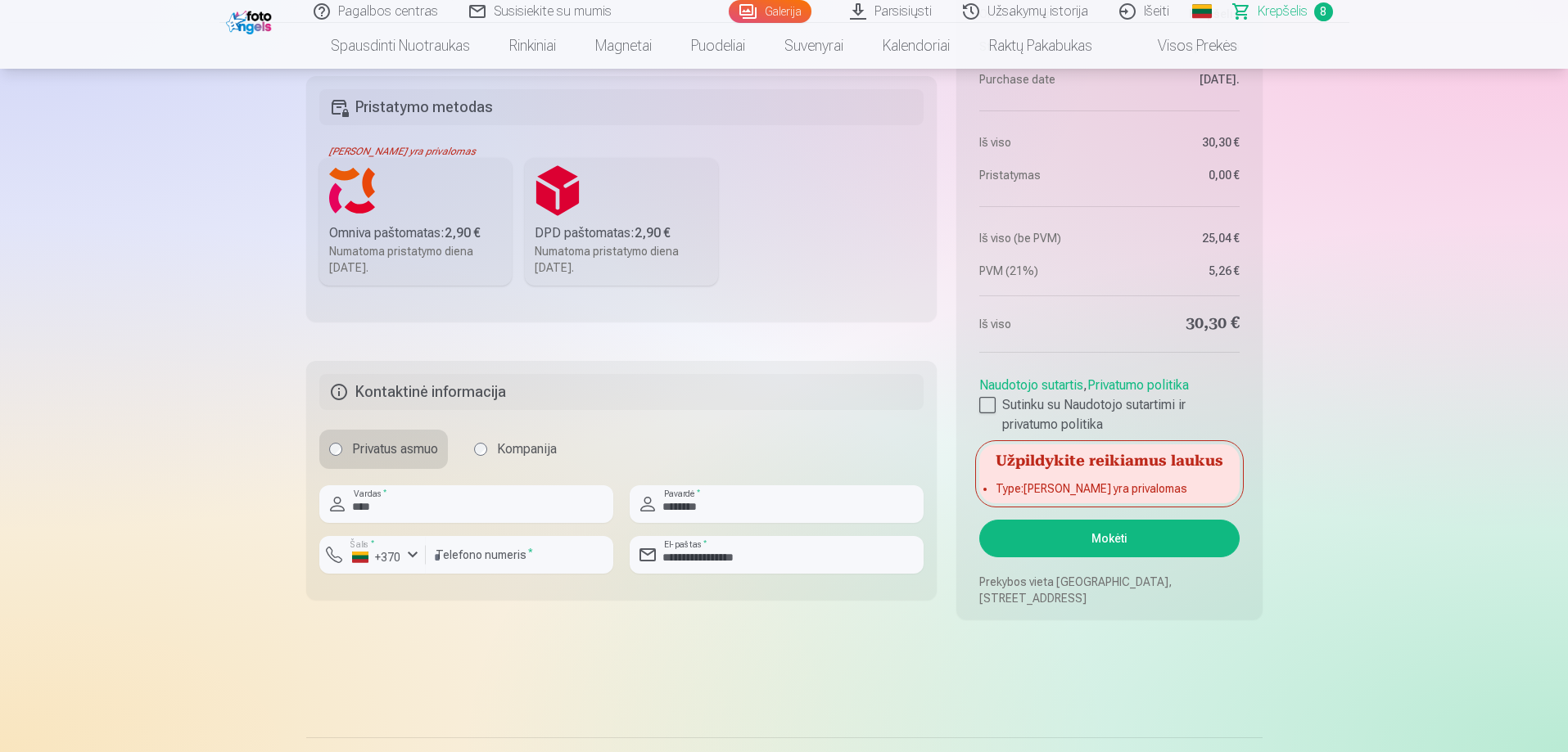
scroll to position [1637, 0]
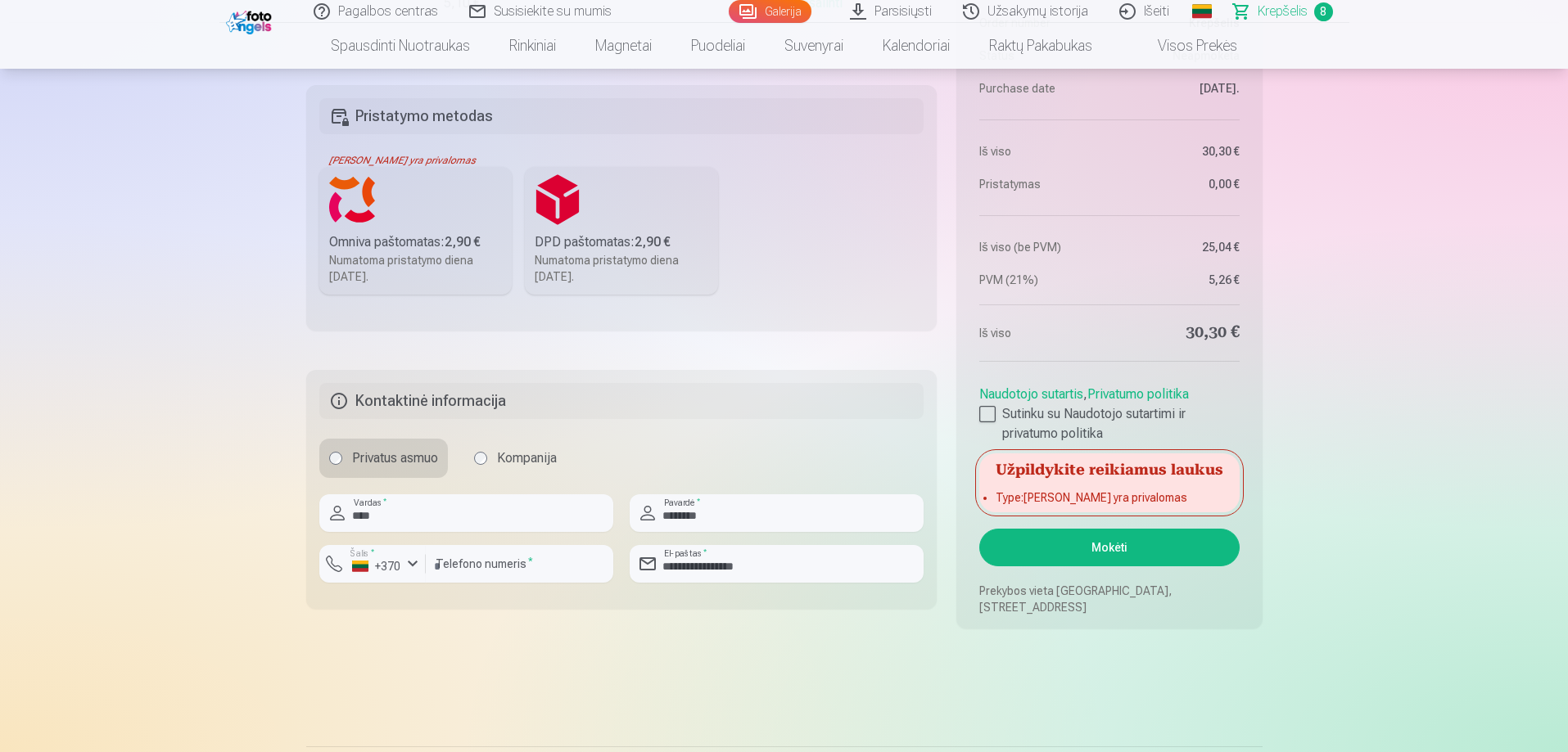
click at [1049, 474] on h5 "Užpildykite reikiamus laukus" at bounding box center [1109, 468] width 260 height 30
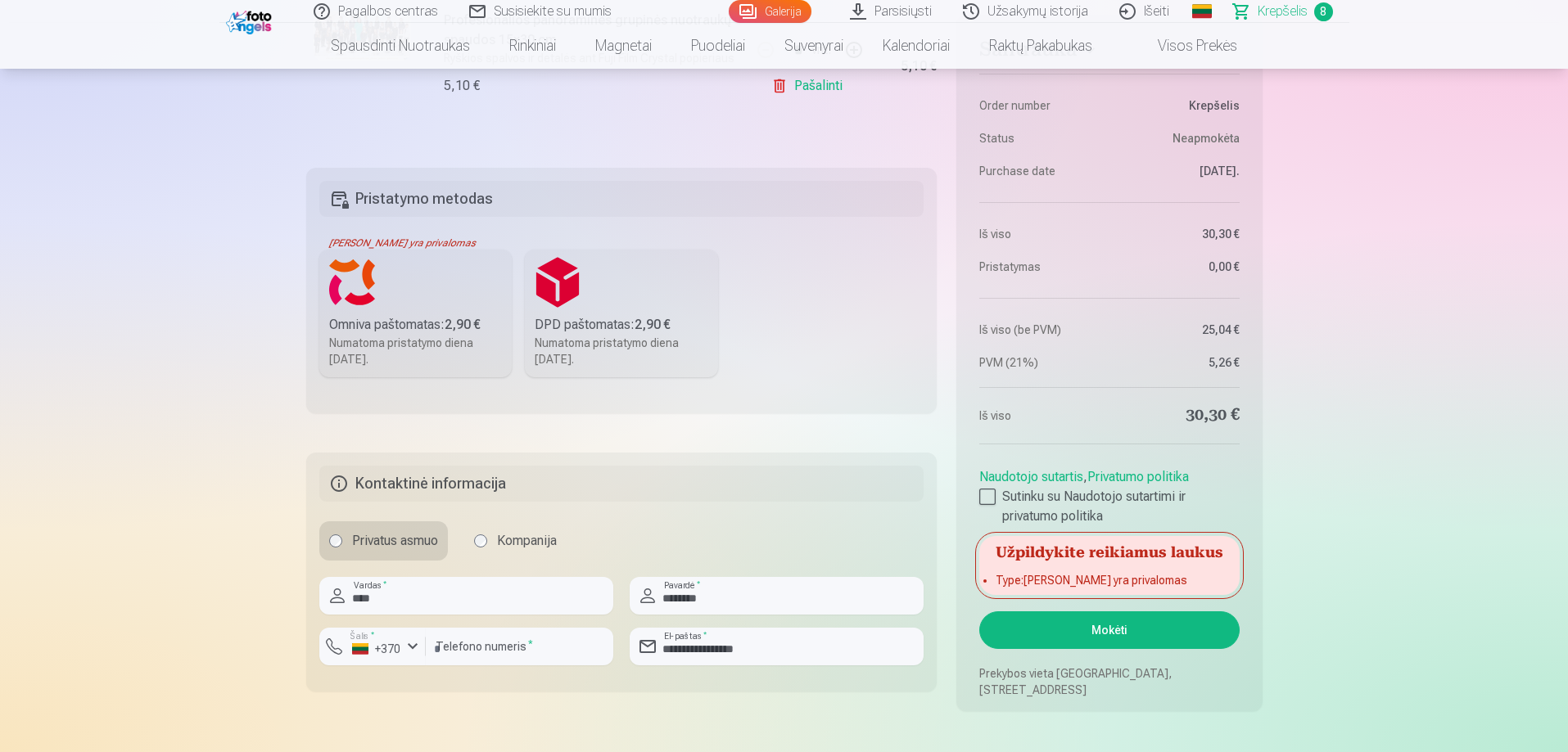
scroll to position [1555, 0]
click at [412, 314] on div "Omniva paštomatas : 2,90 €" at bounding box center [416, 324] width 174 height 20
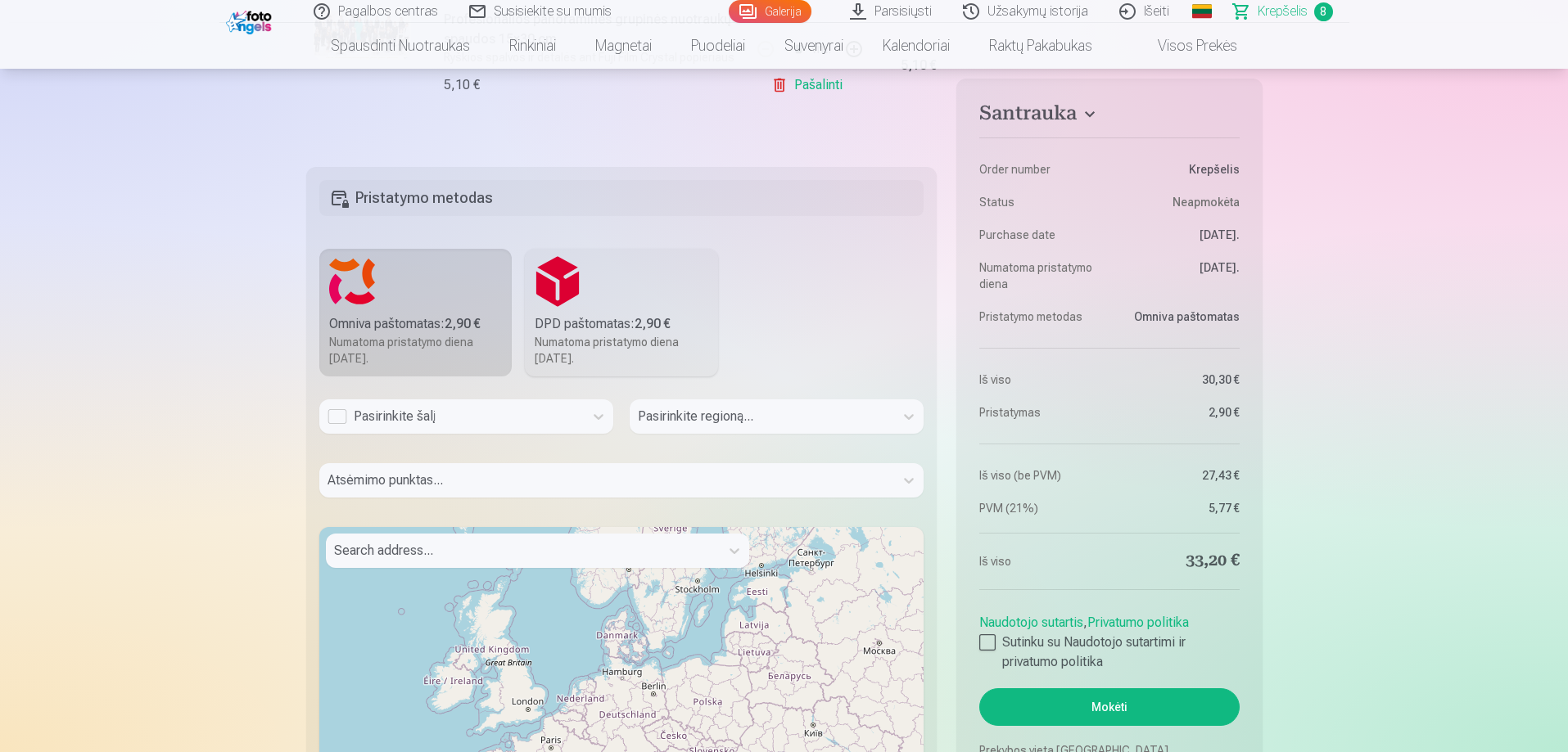
click at [418, 413] on div "Pasirinkite šalį" at bounding box center [451, 416] width 248 height 20
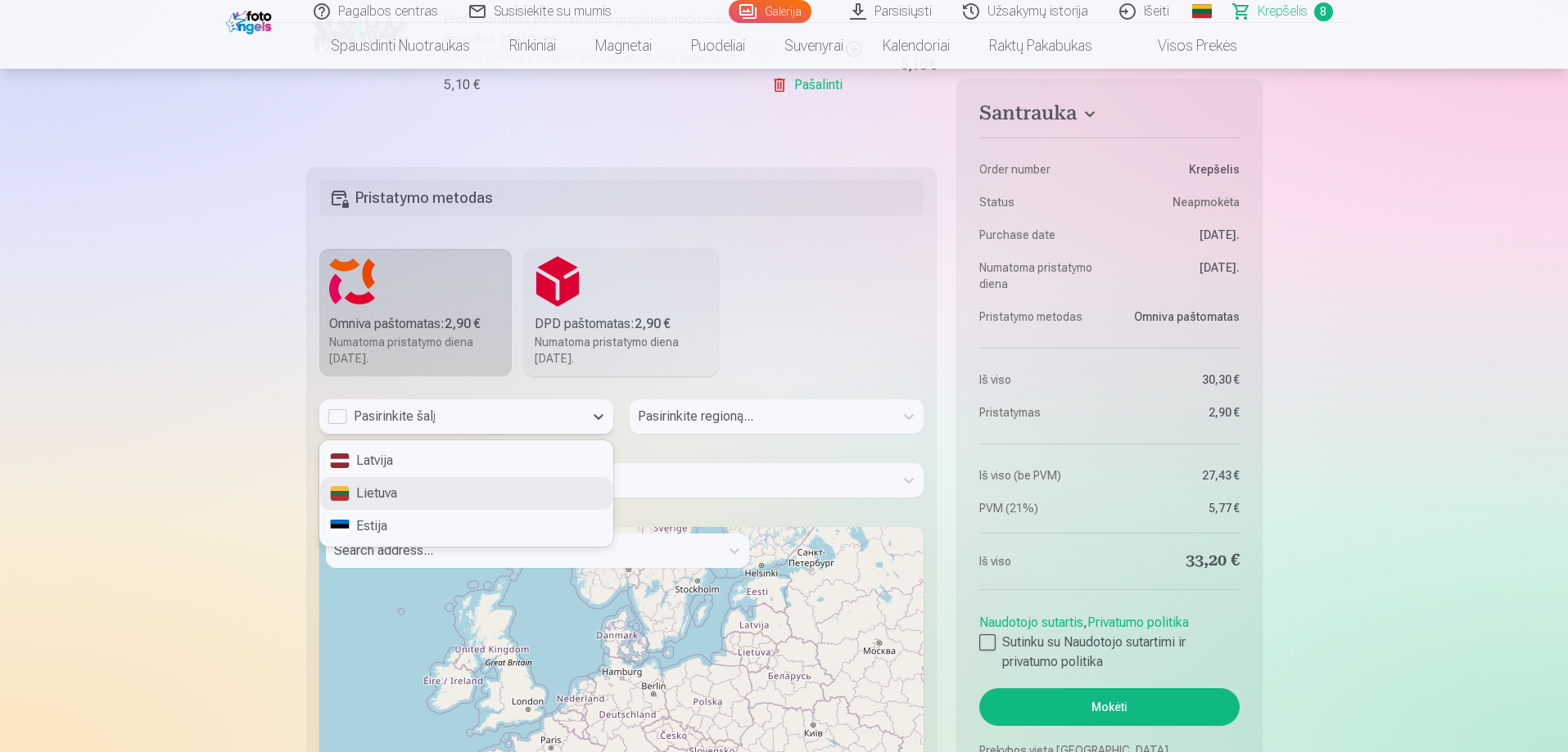
click at [445, 491] on div "Lietuva" at bounding box center [466, 493] width 292 height 32
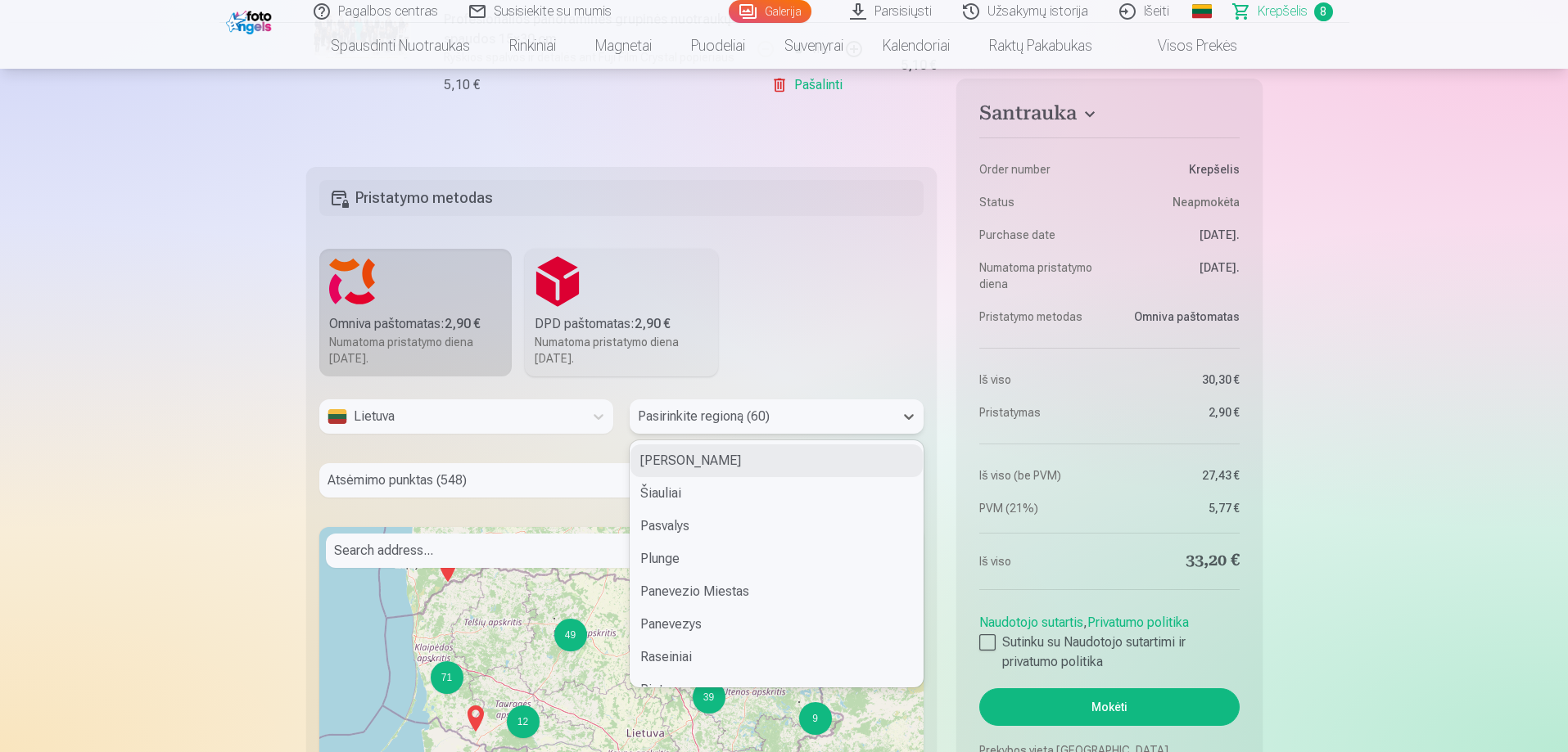
click at [681, 419] on div at bounding box center [761, 416] width 248 height 23
type input "***"
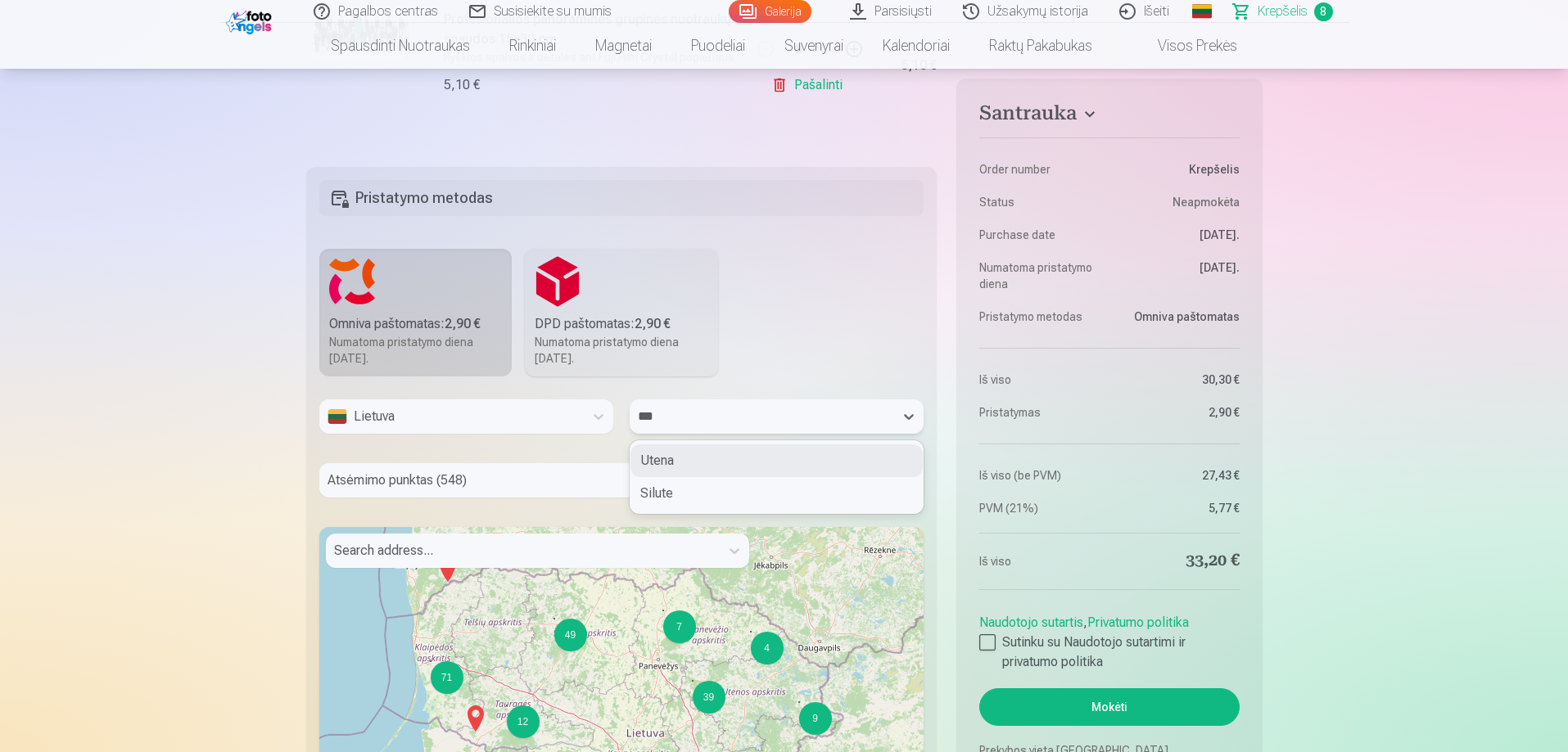
click at [714, 452] on div "Utena" at bounding box center [776, 461] width 292 height 32
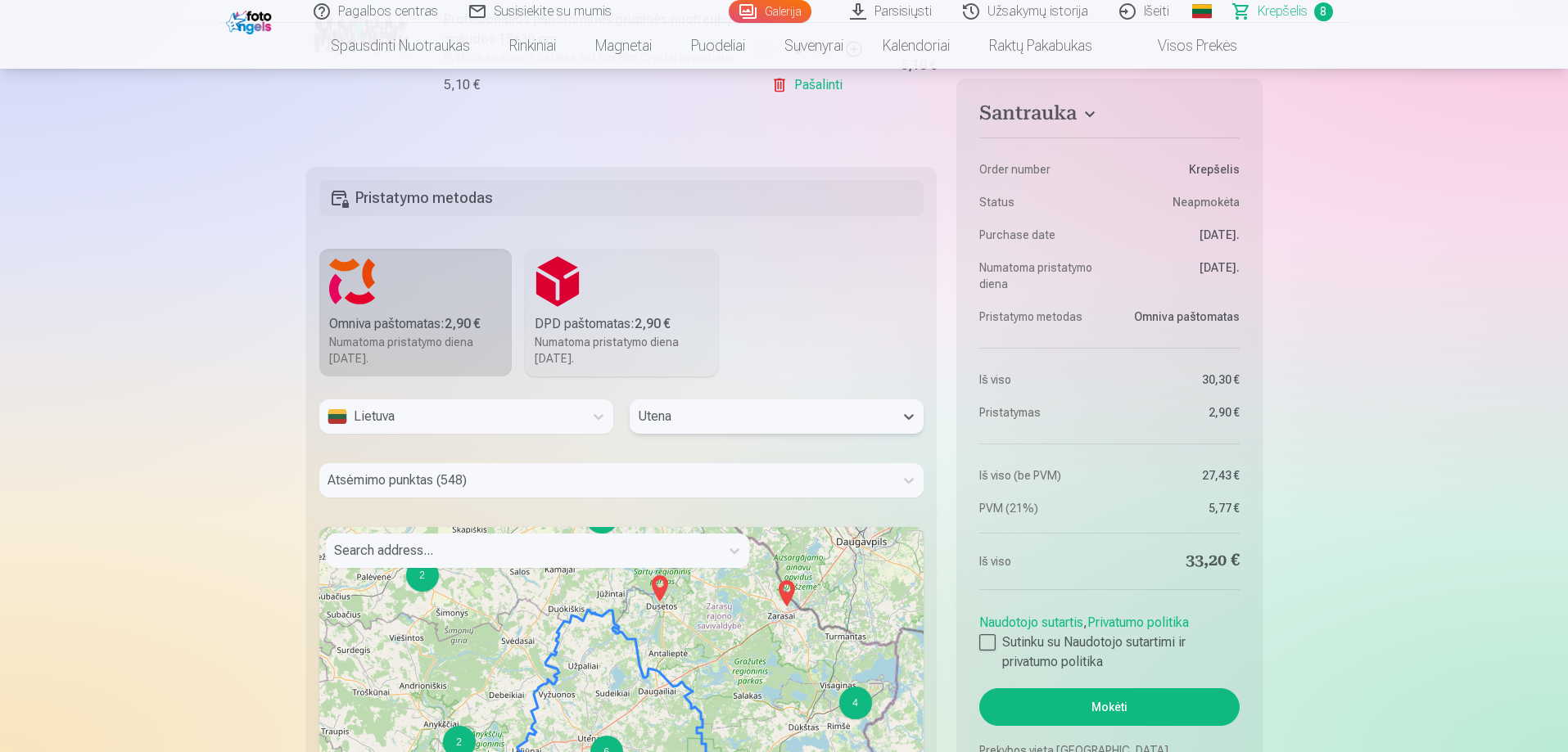
click at [530, 485] on div at bounding box center [607, 480] width 559 height 23
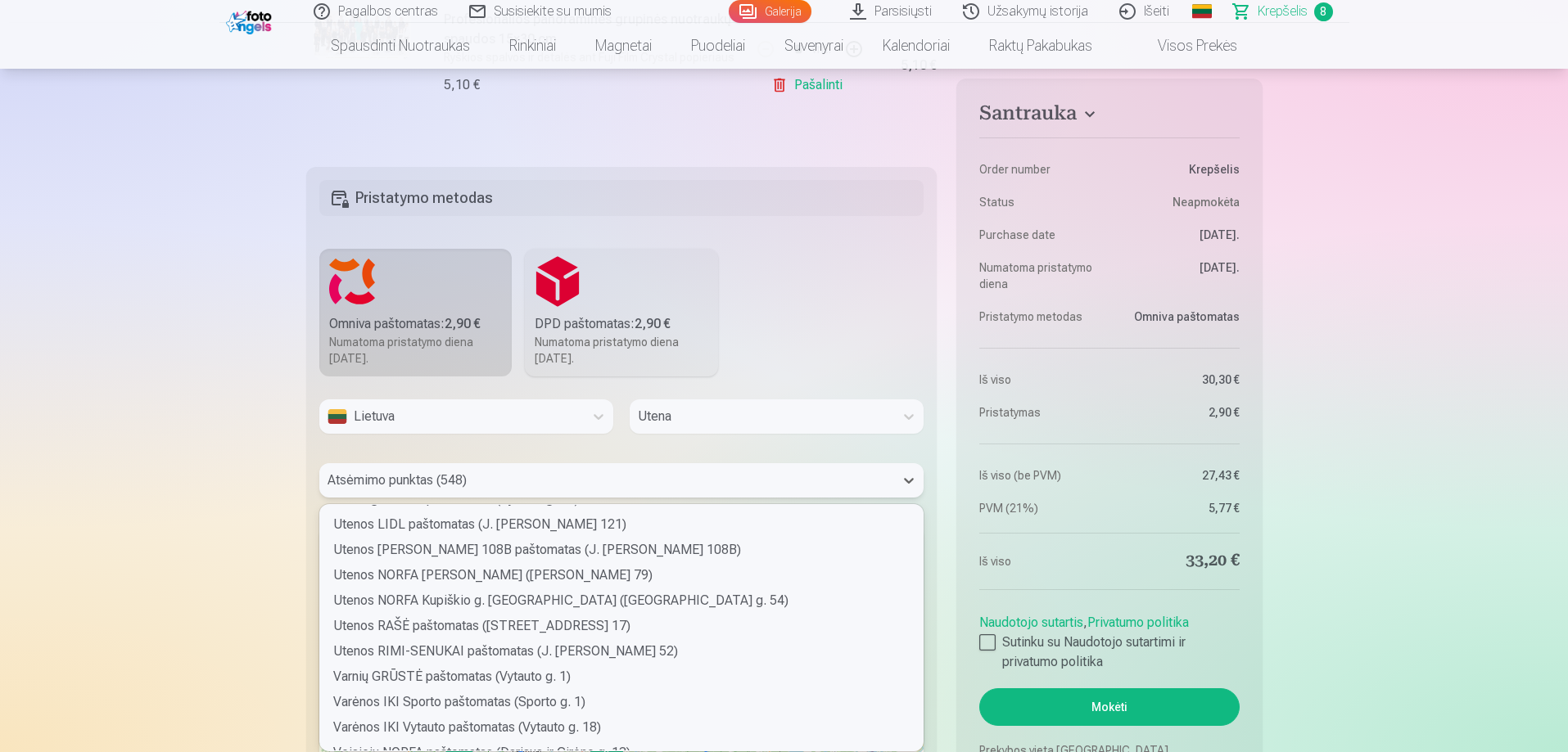
scroll to position [8592, 0]
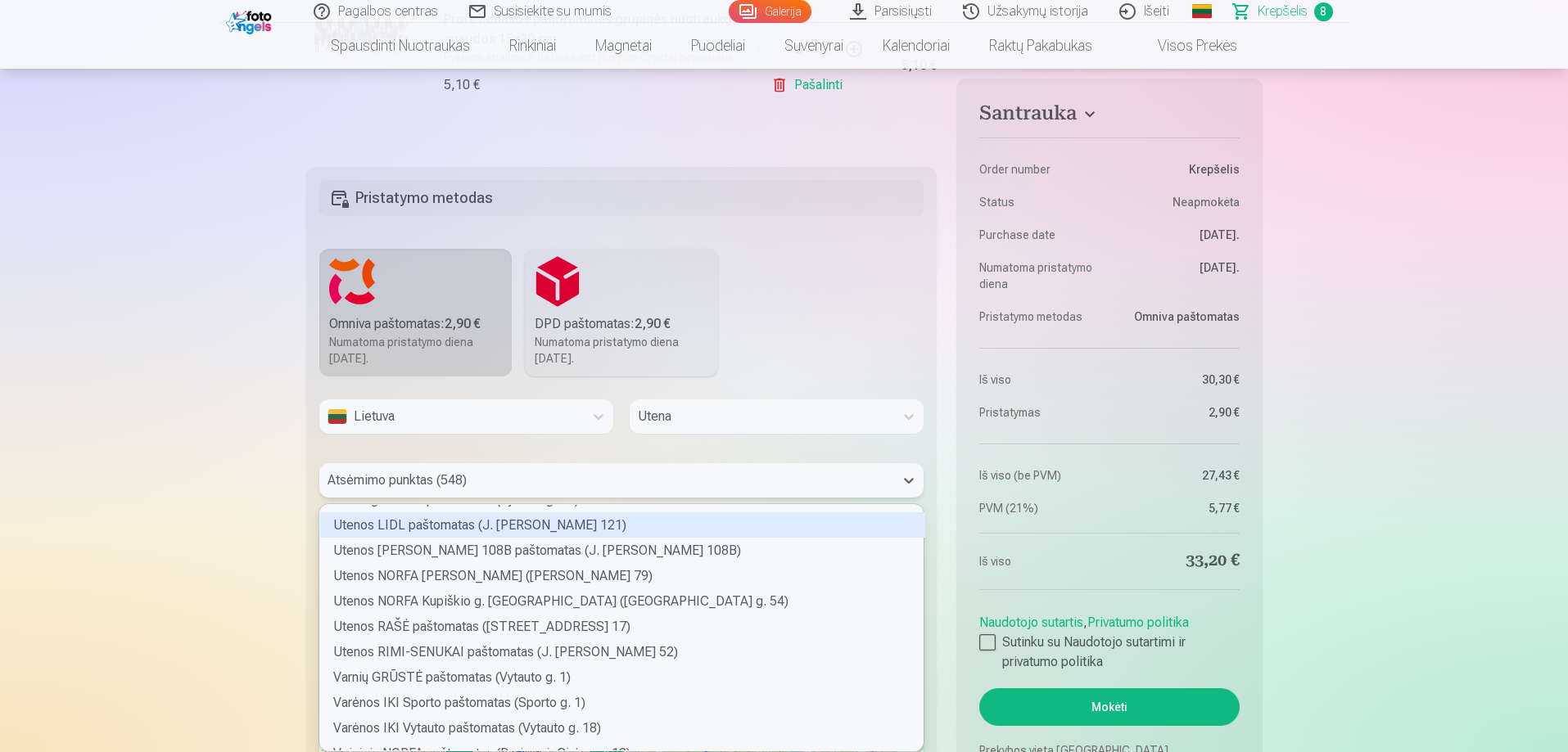
click at [598, 524] on div "Utenos LIDL paštomatas (J. Basanavičiaus g. 121)" at bounding box center [623, 525] width 605 height 26
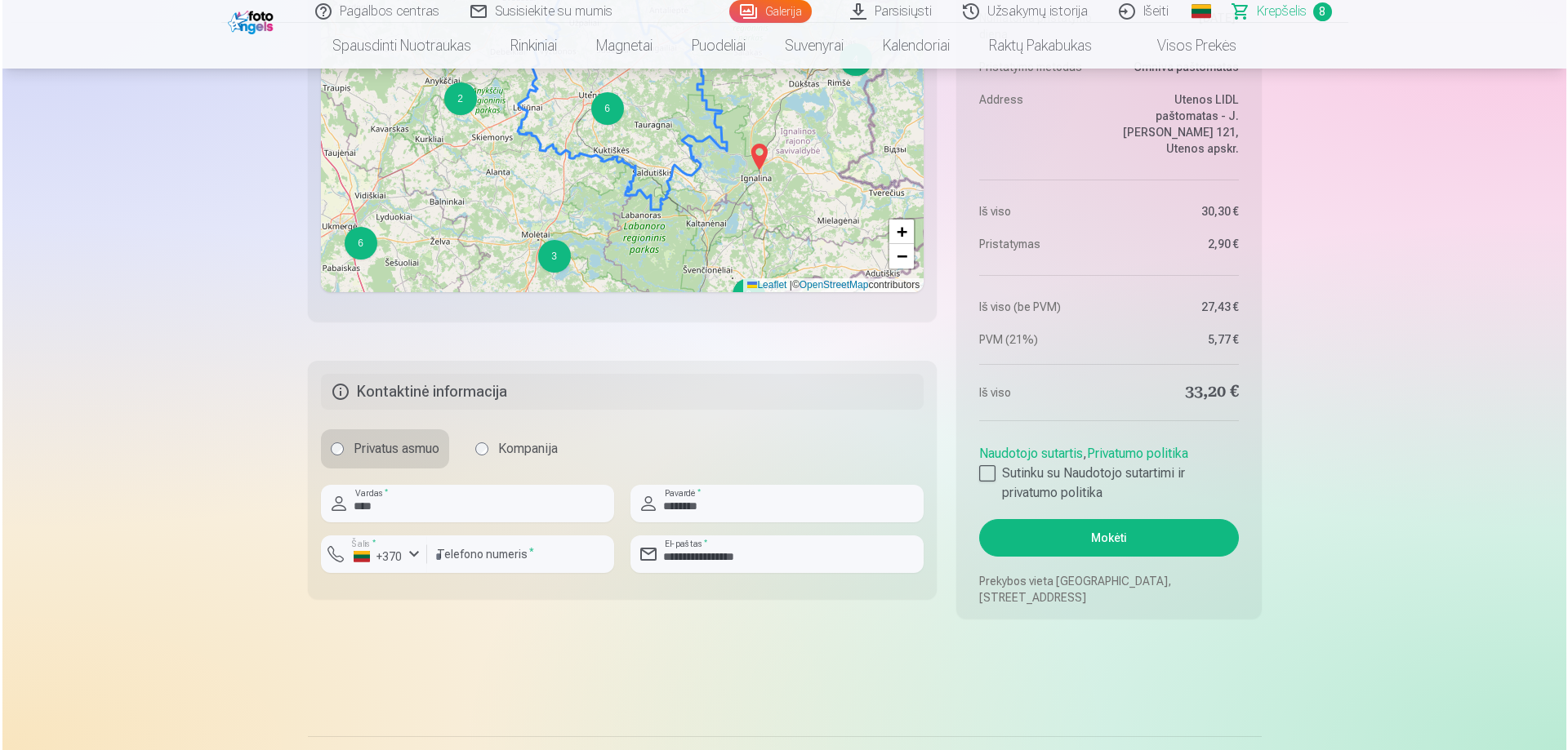
scroll to position [2366, 0]
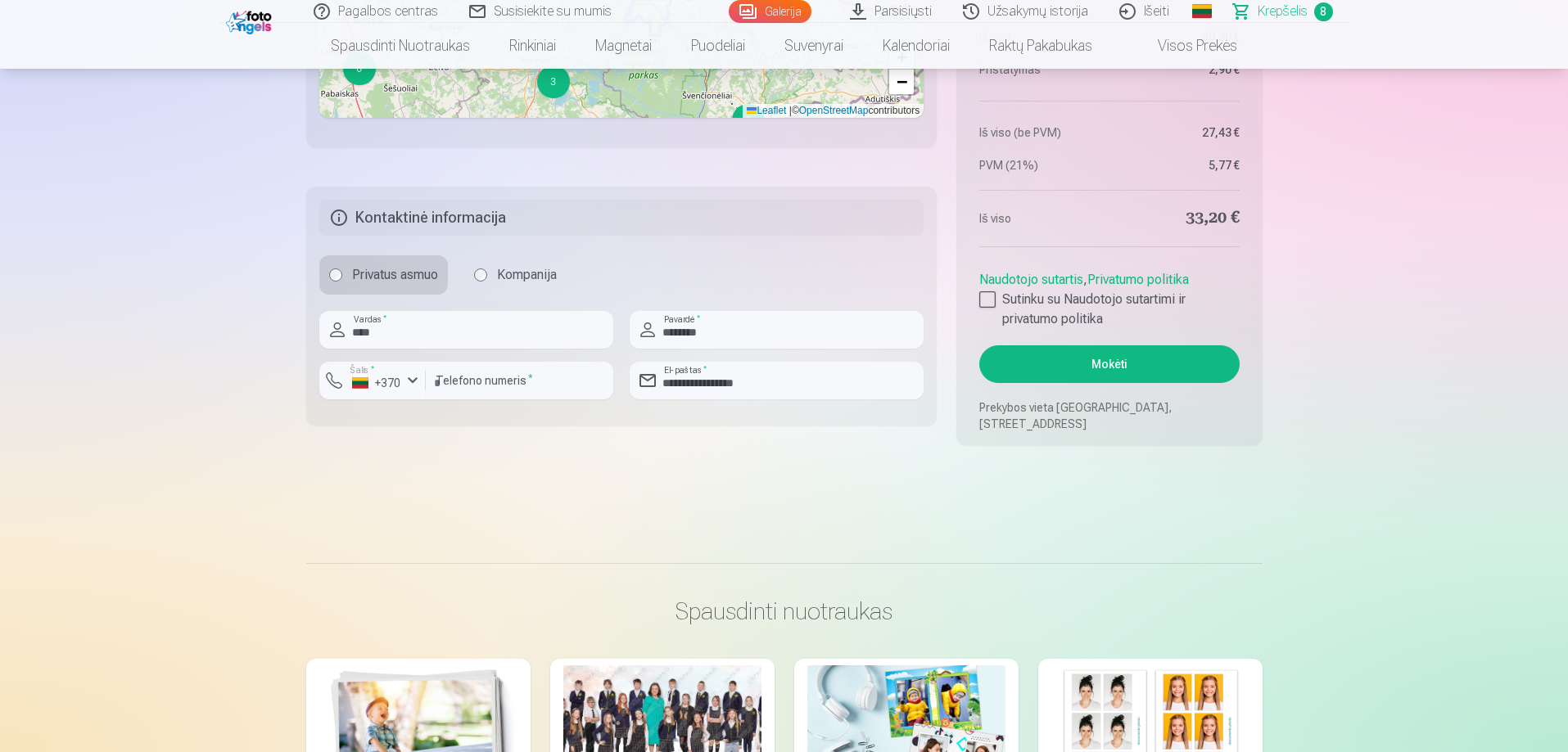
click at [1163, 372] on button "Mokėti" at bounding box center [1109, 364] width 260 height 37
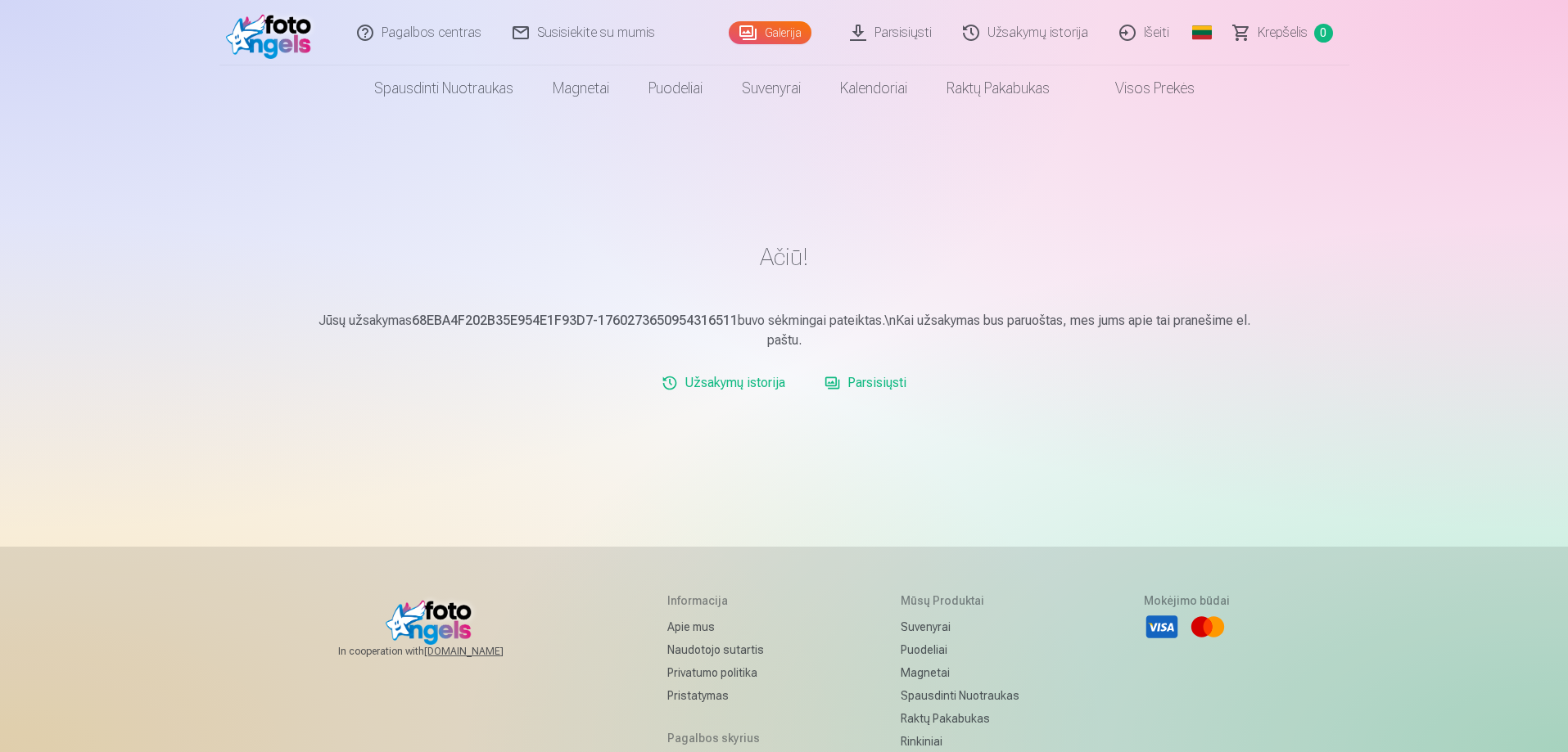
click at [905, 34] on link "Parsisiųsti" at bounding box center [891, 32] width 113 height 66
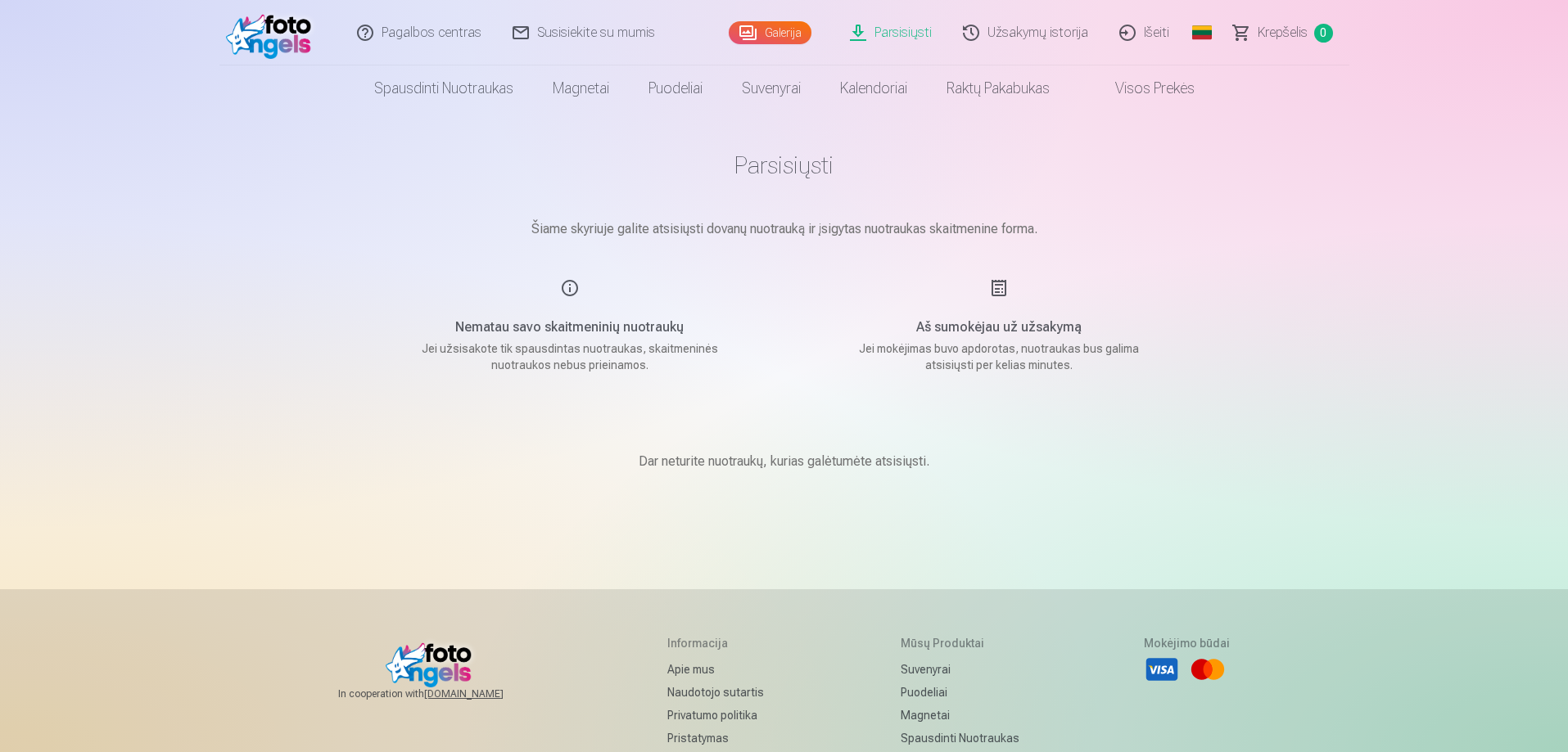
click at [905, 30] on link "Parsisiųsti" at bounding box center [891, 32] width 113 height 66
click at [902, 31] on link "Parsisiųsti" at bounding box center [891, 32] width 113 height 66
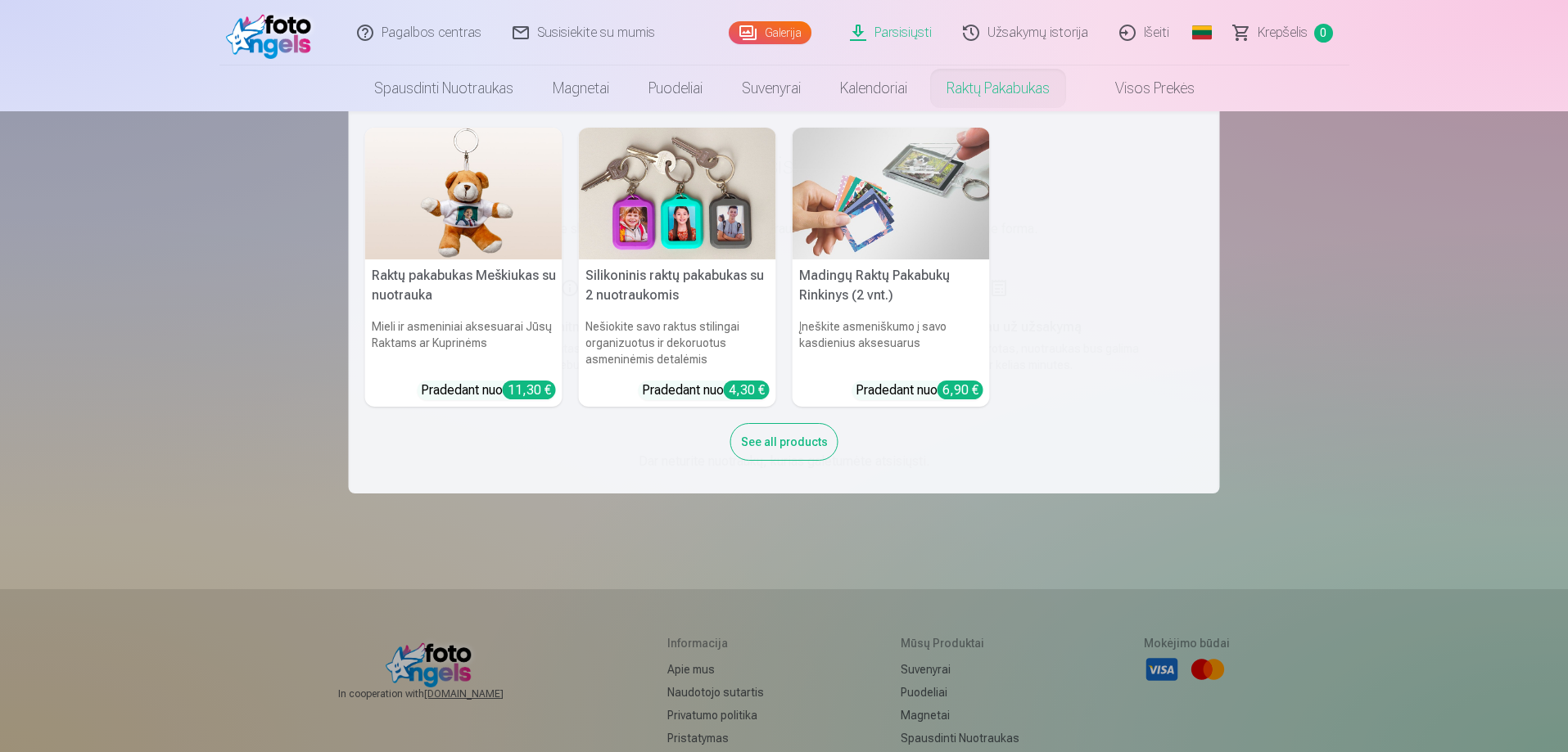
click at [994, 91] on link "Raktų pakabukas" at bounding box center [998, 89] width 142 height 46
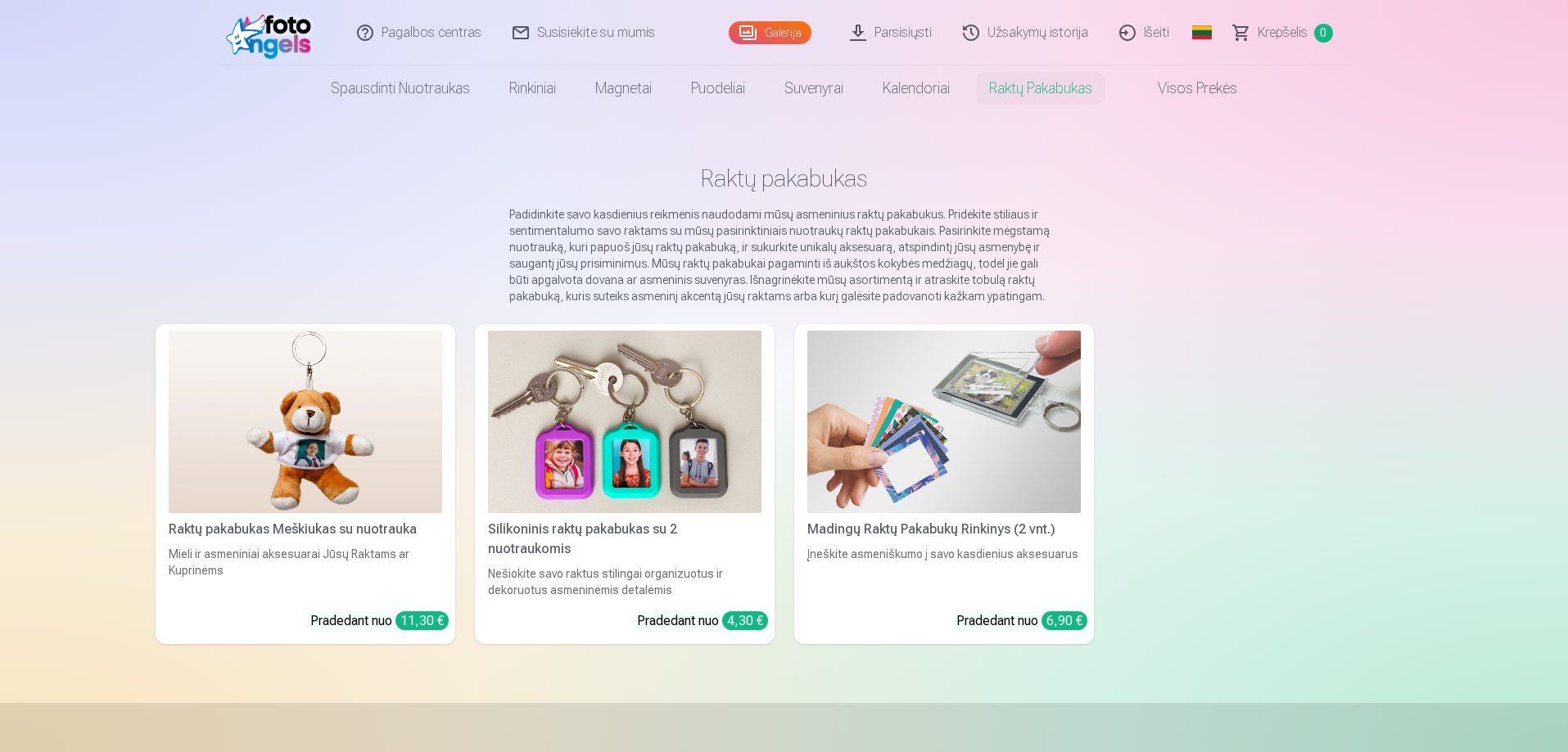
click at [908, 35] on link "Parsisiųsti" at bounding box center [891, 32] width 113 height 66
